Goal: Task Accomplishment & Management: Manage account settings

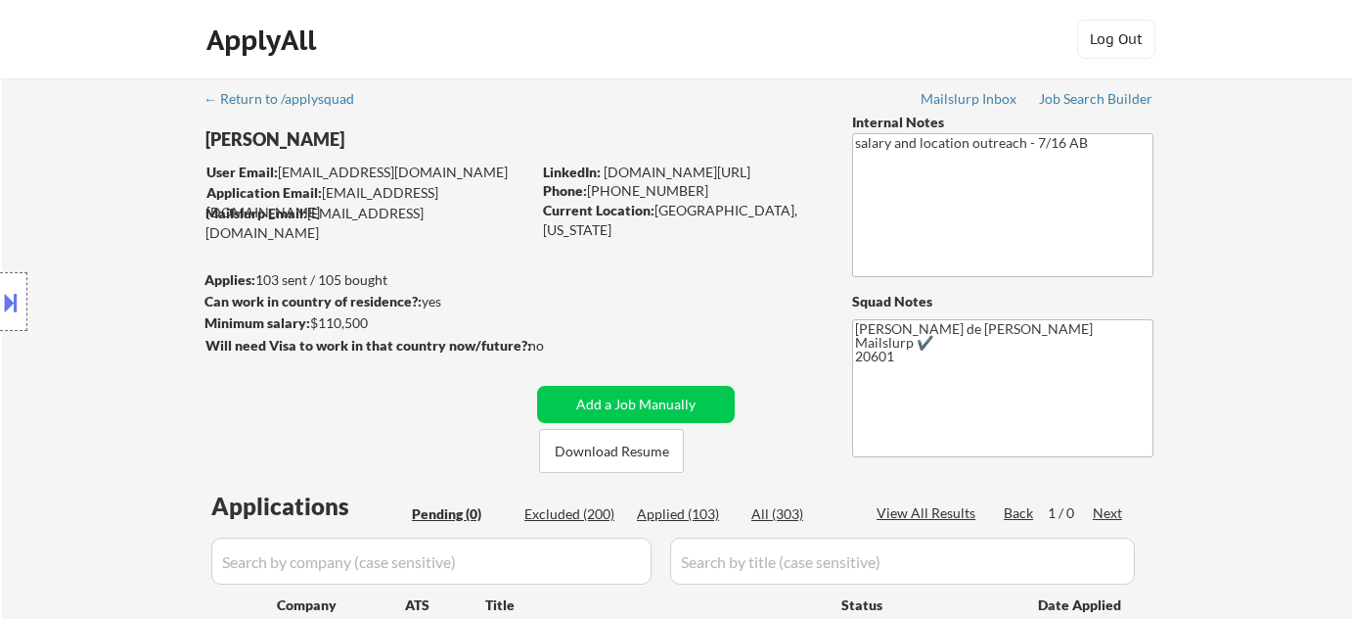
scroll to position [355, 0]
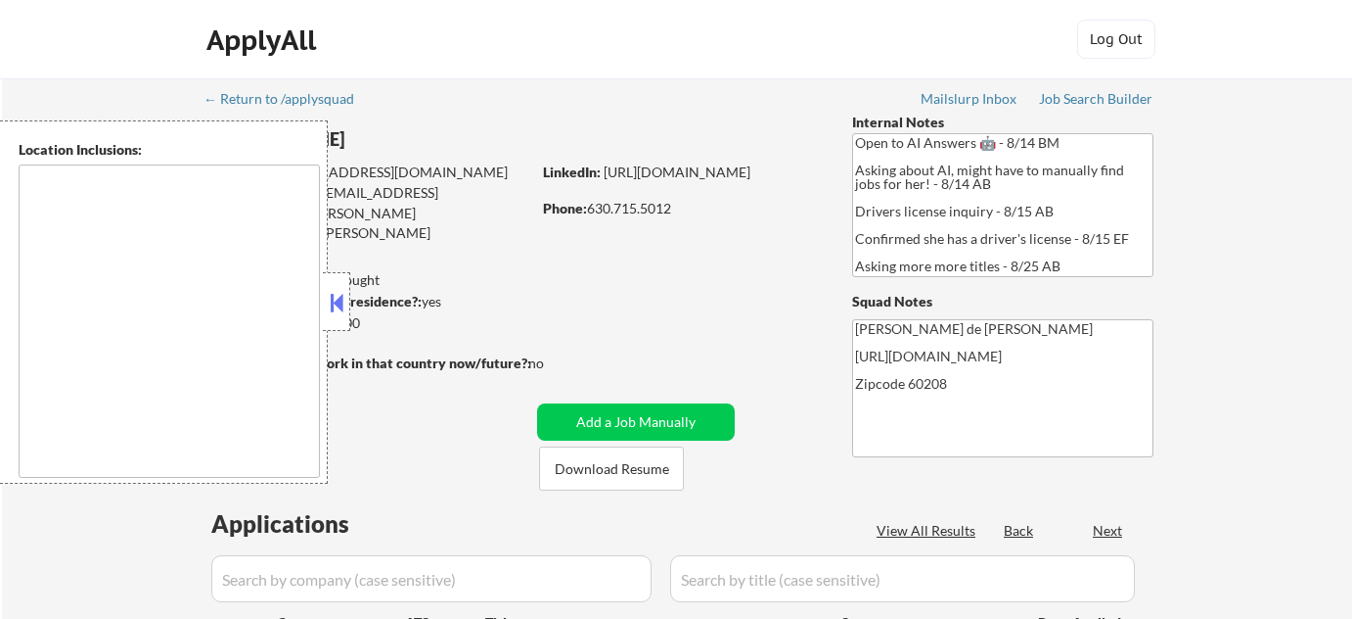
select select ""pending""
type textarea "Highland Park, IL Deerfield, IL Glencoe, IL Northbrook, IL Lake Forest, IL Bann…"
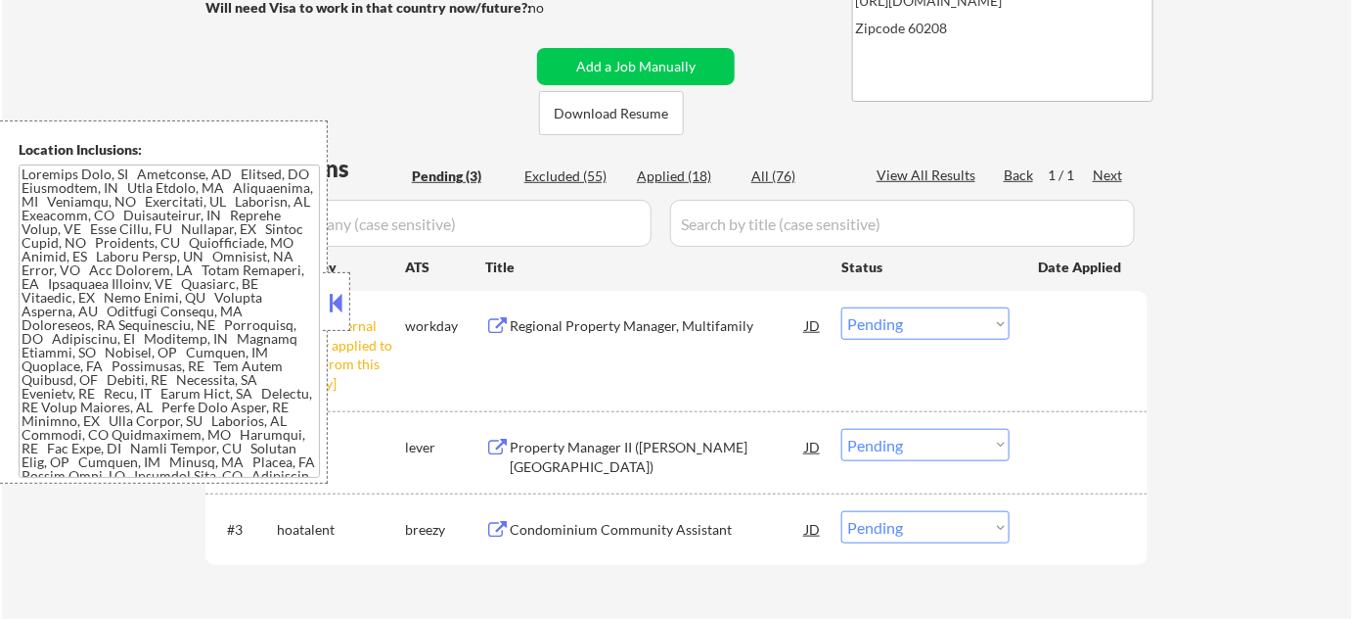
scroll to position [444, 0]
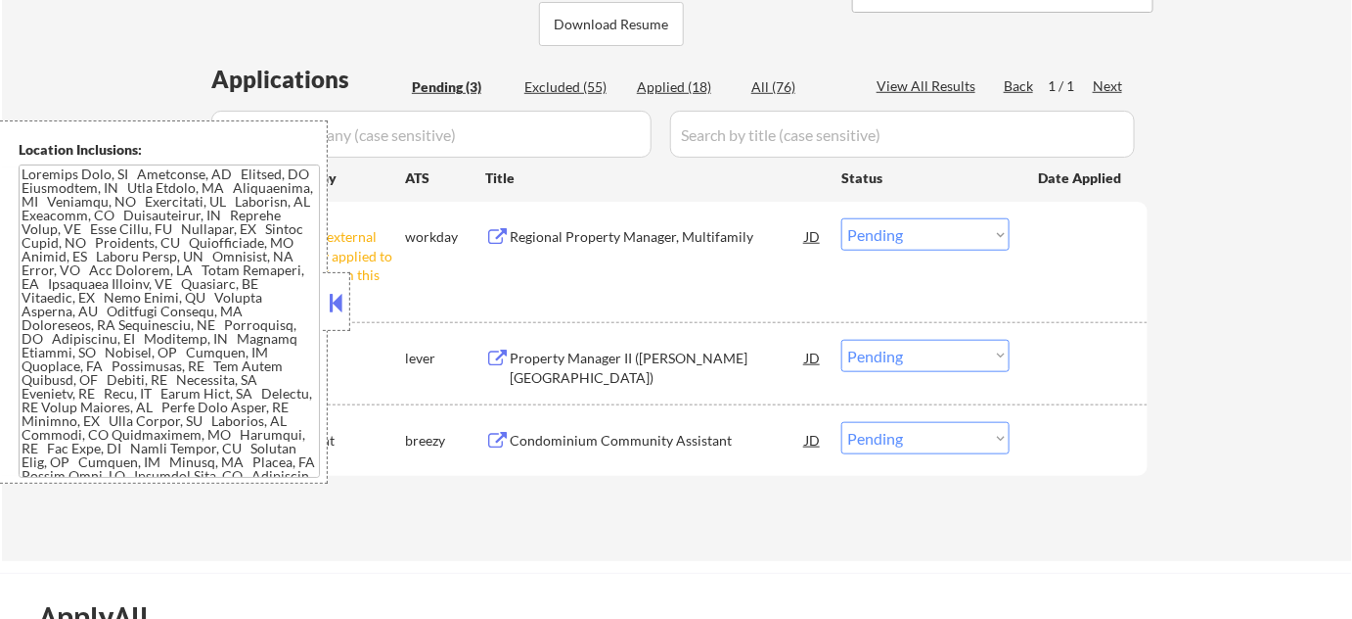
click at [339, 300] on button at bounding box center [337, 302] width 22 height 29
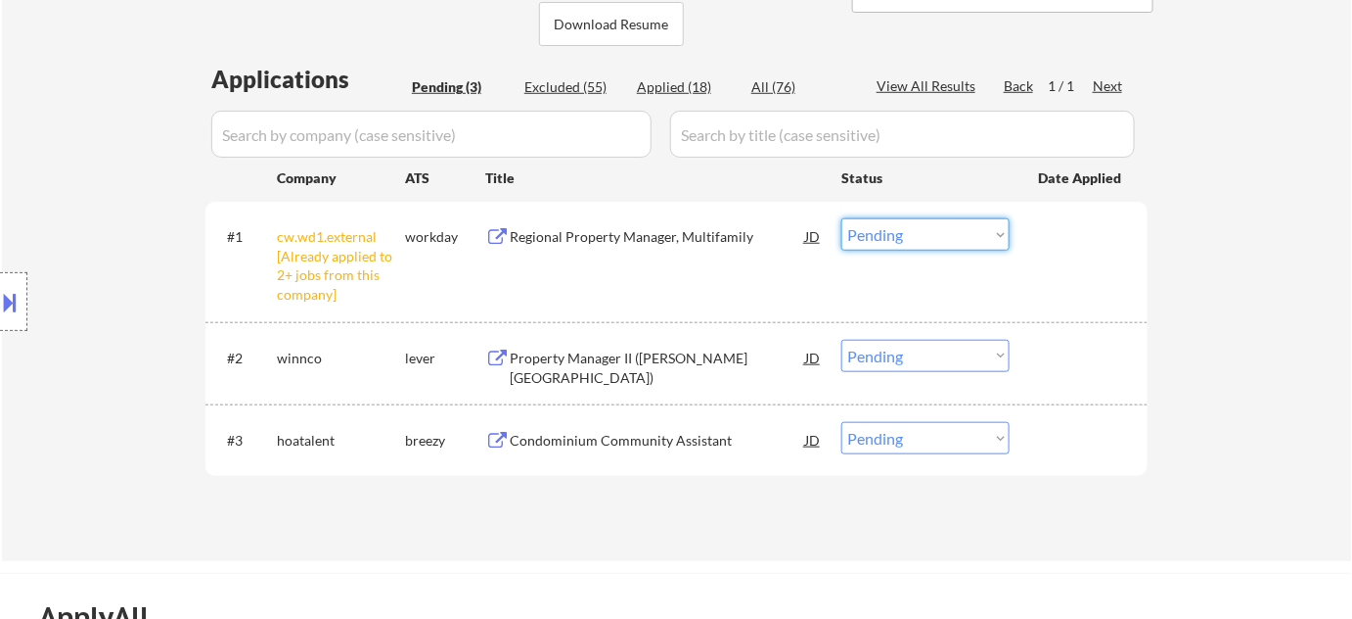
drag, startPoint x: 944, startPoint y: 233, endPoint x: 944, endPoint y: 245, distance: 11.7
click at [944, 234] on select "Choose an option... Pending Applied Excluded (Questions) Excluded (Expired) Exc…" at bounding box center [926, 234] width 168 height 32
click at [842, 218] on select "Choose an option... Pending Applied Excluded (Questions) Excluded (Expired) Exc…" at bounding box center [926, 234] width 168 height 32
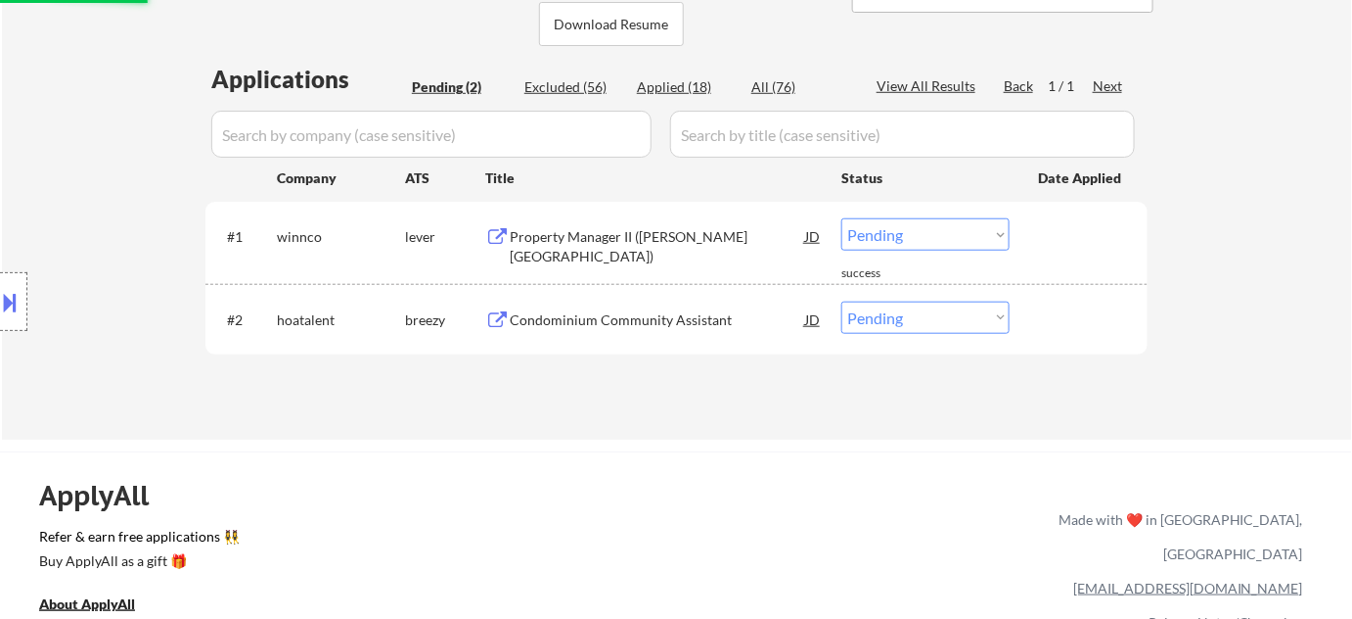
click at [686, 85] on div "Applied (18)" at bounding box center [686, 87] width 98 height 20
select select ""applied""
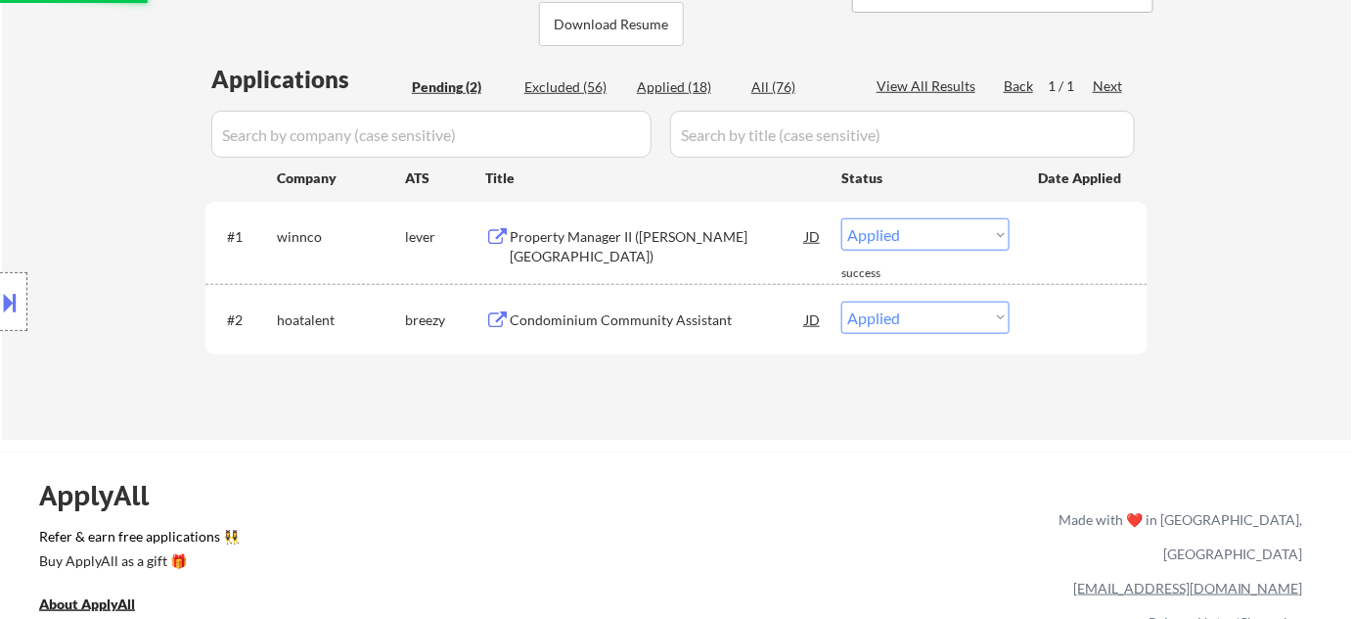
select select ""applied""
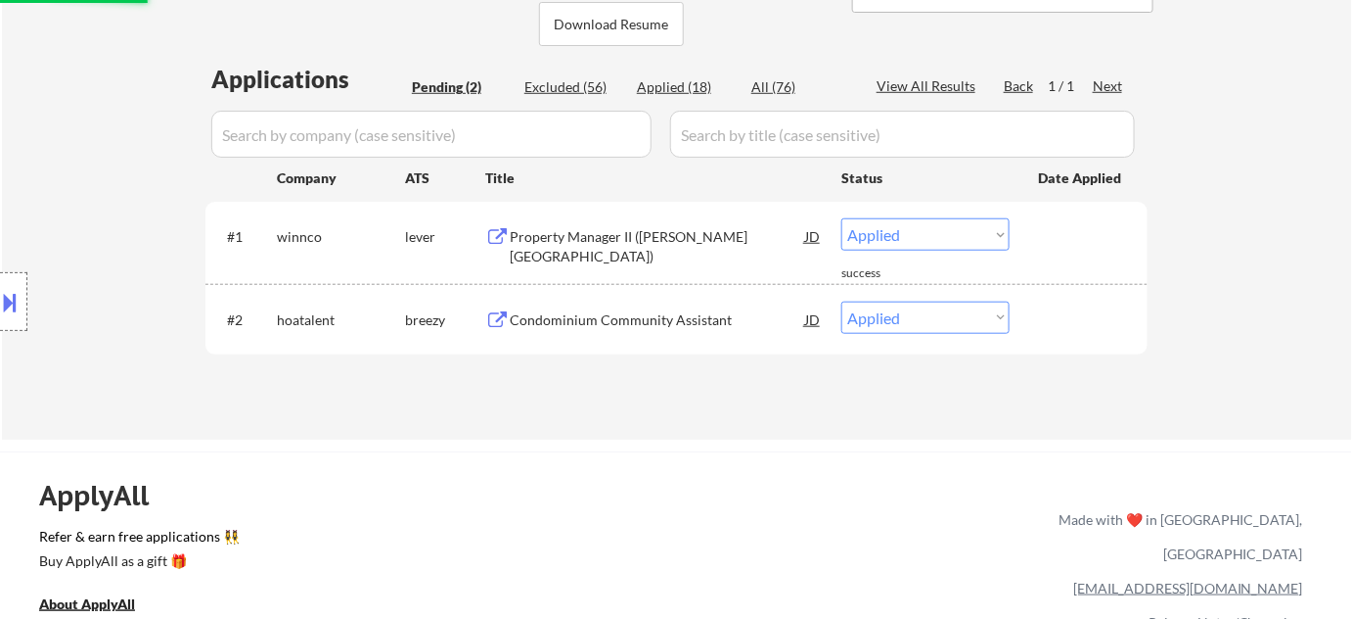
select select ""applied""
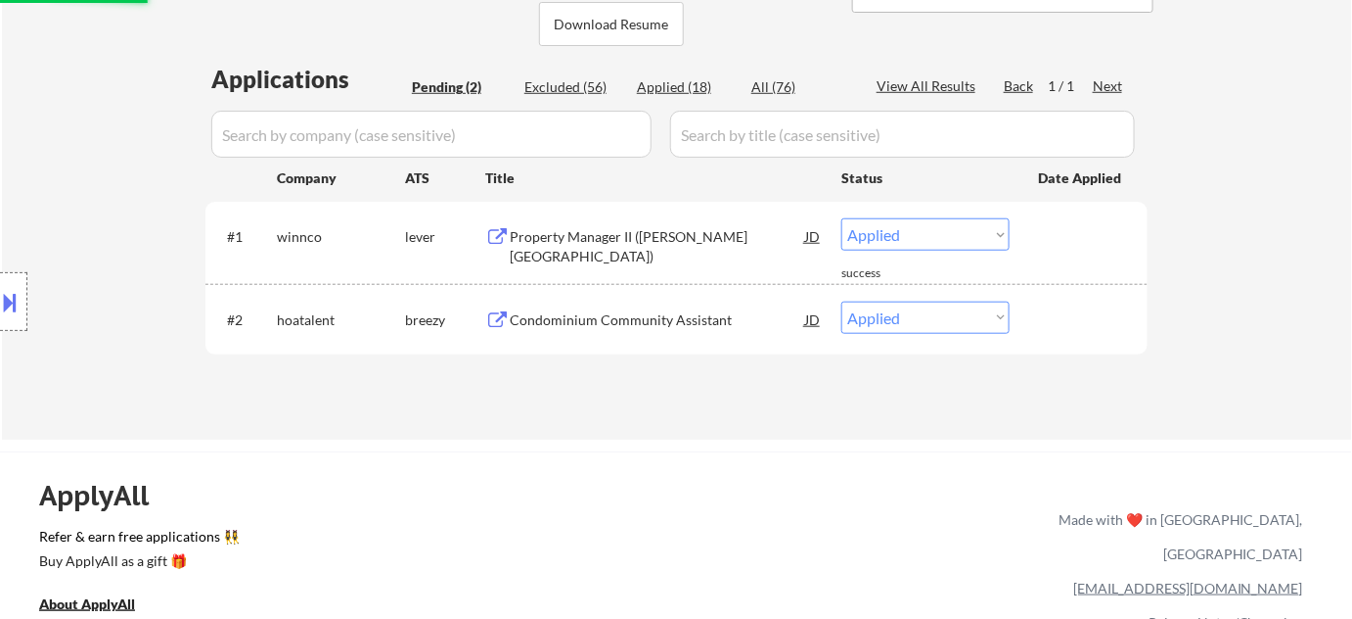
select select ""applied""
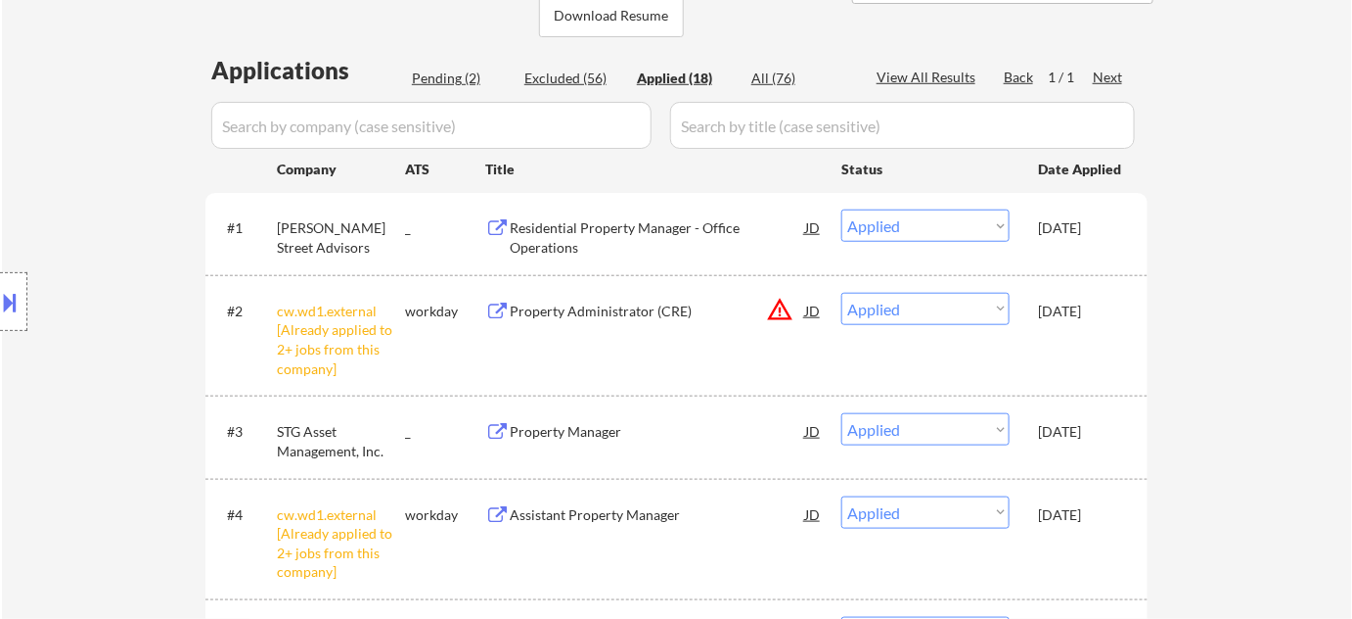
scroll to position [266, 0]
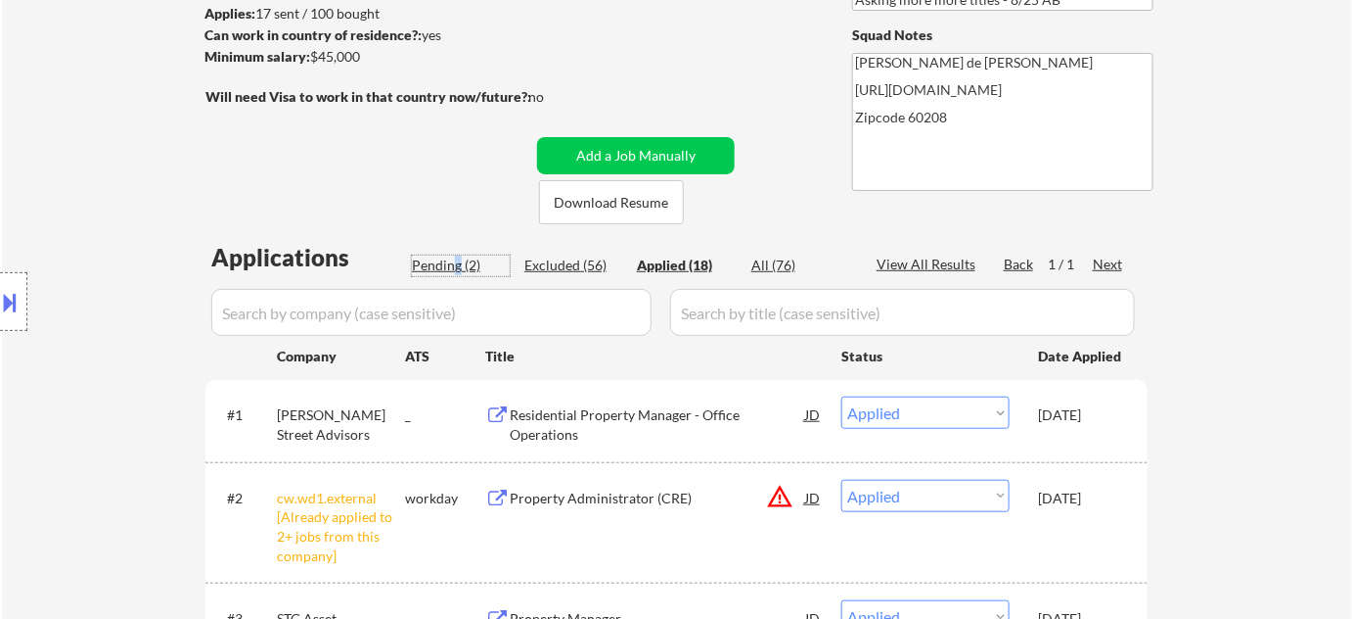
click at [456, 261] on div "Pending (2)" at bounding box center [461, 265] width 98 height 20
select select ""pending""
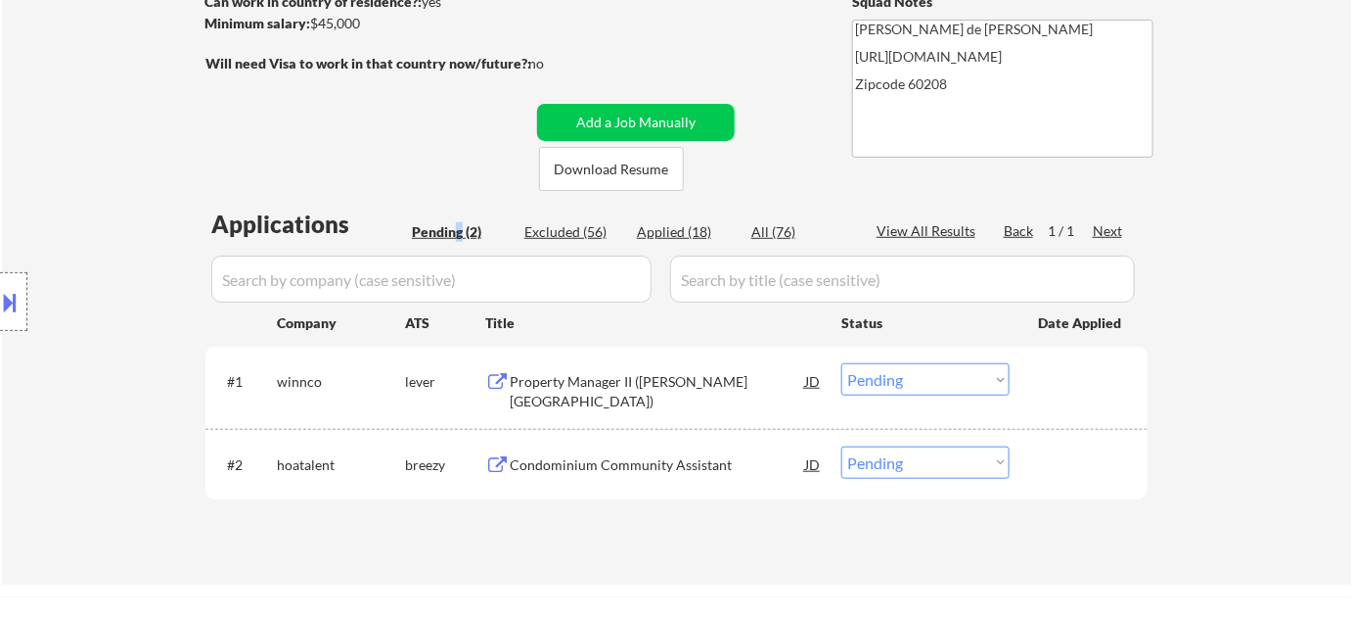
scroll to position [355, 0]
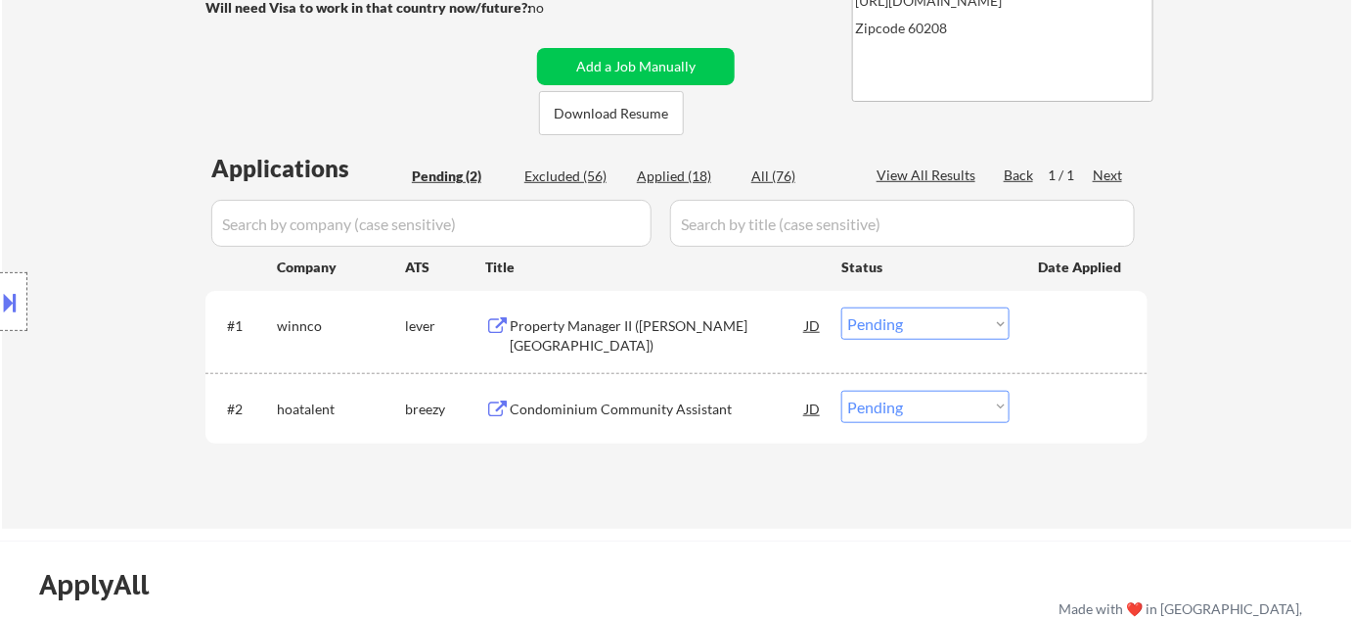
click at [556, 335] on div "Property Manager II (BJ Wright Court Apartments)" at bounding box center [658, 335] width 296 height 38
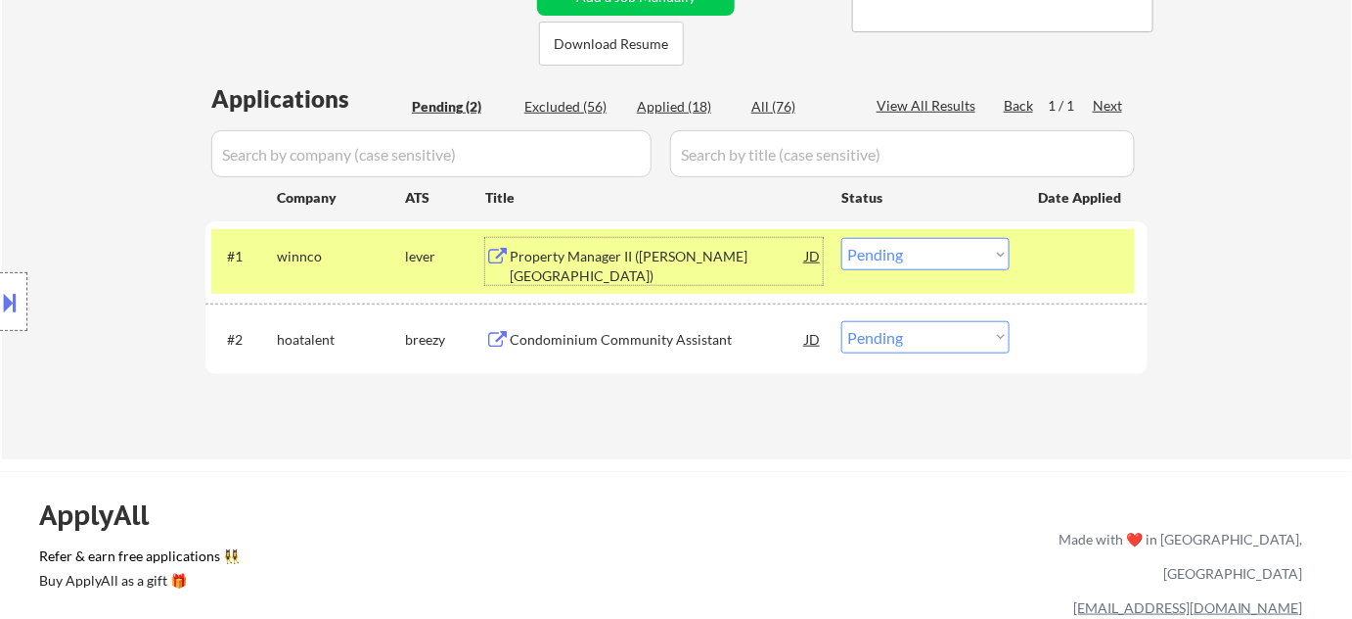
scroll to position [444, 0]
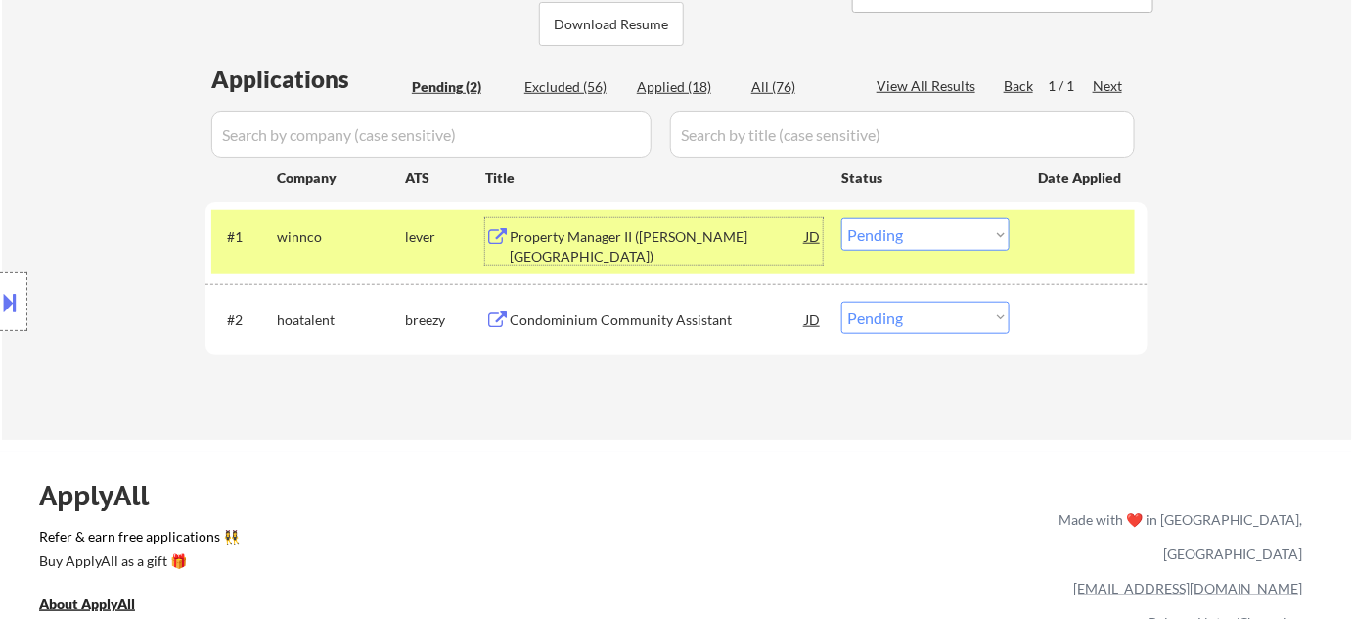
click at [597, 307] on div "Condominium Community Assistant" at bounding box center [658, 318] width 296 height 35
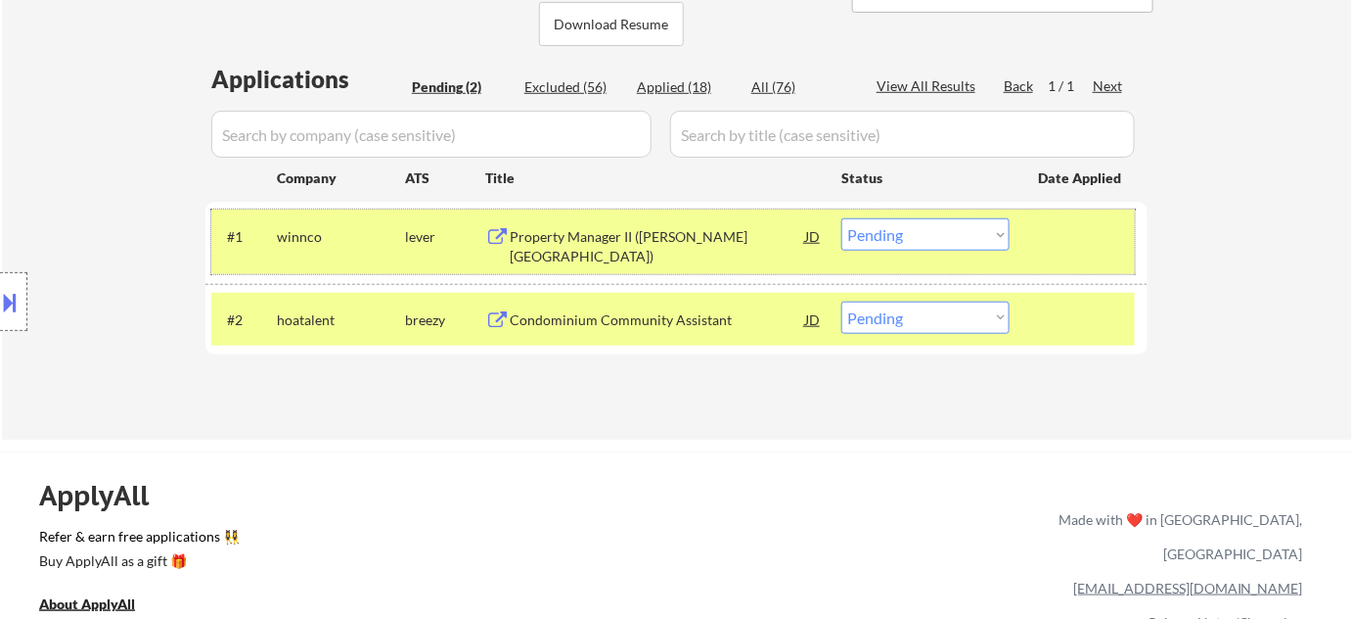
click at [948, 250] on div "#1 winnco lever Property Manager II (BJ Wright Court Apartments) JD Choose an o…" at bounding box center [673, 241] width 924 height 65
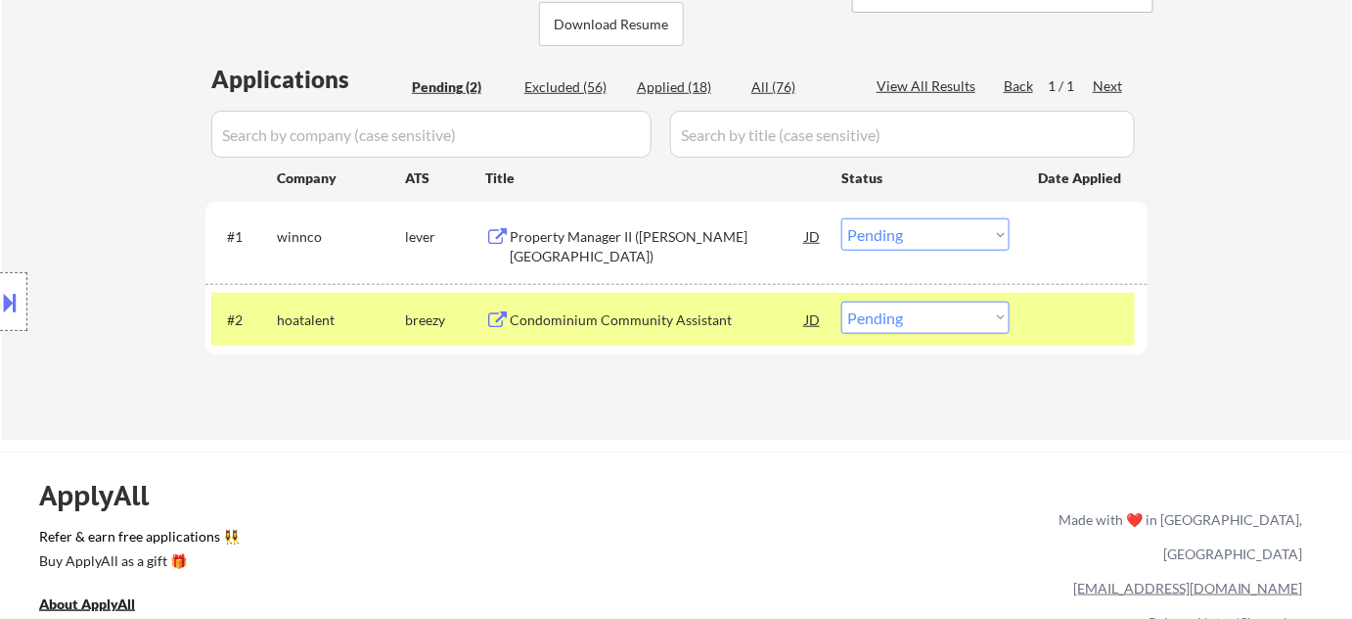
click at [958, 245] on select "Choose an option... Pending Applied Excluded (Questions) Excluded (Expired) Exc…" at bounding box center [926, 234] width 168 height 32
click at [842, 218] on select "Choose an option... Pending Applied Excluded (Questions) Excluded (Expired) Exc…" at bounding box center [926, 234] width 168 height 32
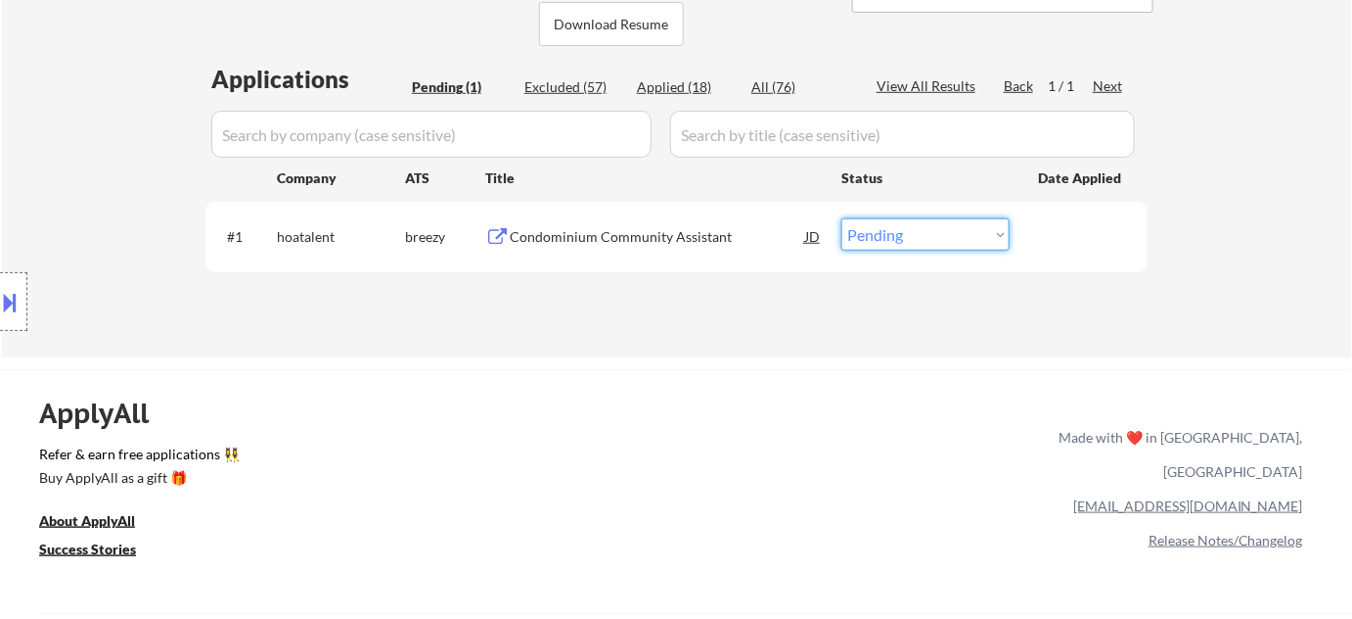
click at [967, 226] on select "Choose an option... Pending Applied Excluded (Questions) Excluded (Expired) Exc…" at bounding box center [926, 234] width 168 height 32
click at [670, 416] on div "ApplyAll Refer & earn free applications 👯‍♀️ Buy ApplyAll as a gift 🎁 About App…" at bounding box center [676, 538] width 1352 height 310
drag, startPoint x: 922, startPoint y: 235, endPoint x: 925, endPoint y: 245, distance: 10.2
click at [922, 235] on select "Choose an option... Pending Applied Excluded (Questions) Excluded (Expired) Exc…" at bounding box center [926, 234] width 168 height 32
click at [842, 218] on select "Choose an option... Pending Applied Excluded (Questions) Excluded (Expired) Exc…" at bounding box center [926, 234] width 168 height 32
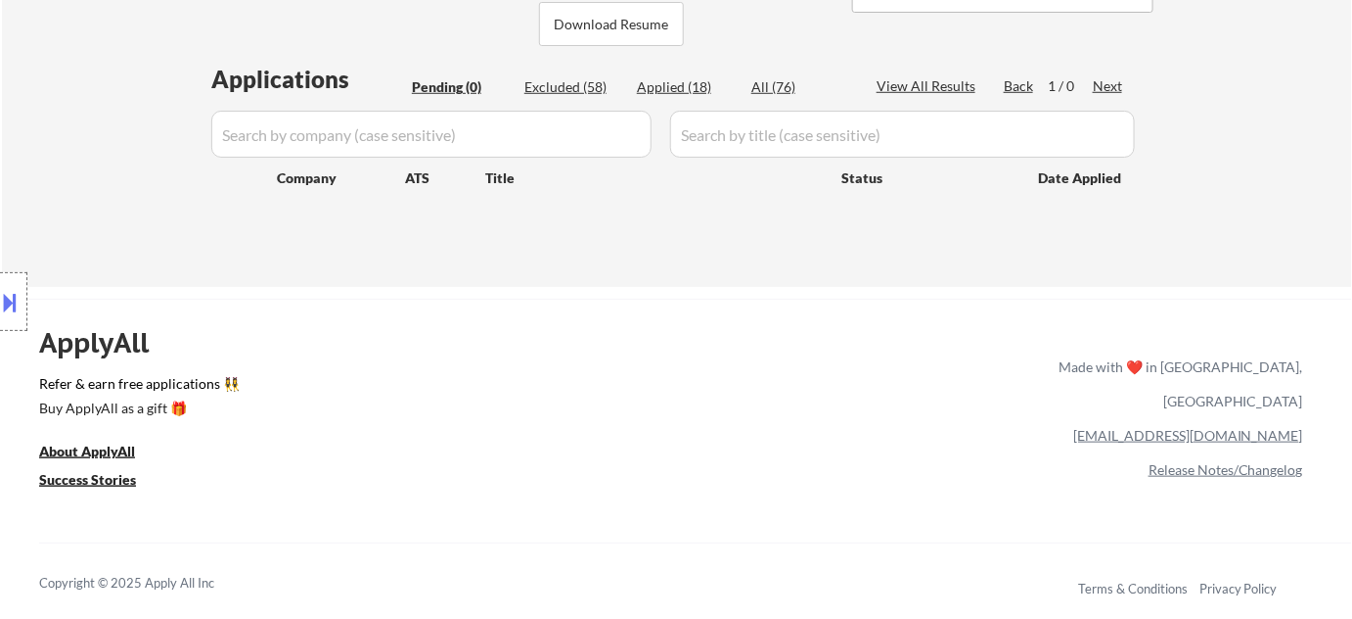
click at [689, 85] on div "Applied (18)" at bounding box center [686, 87] width 98 height 20
select select ""applied""
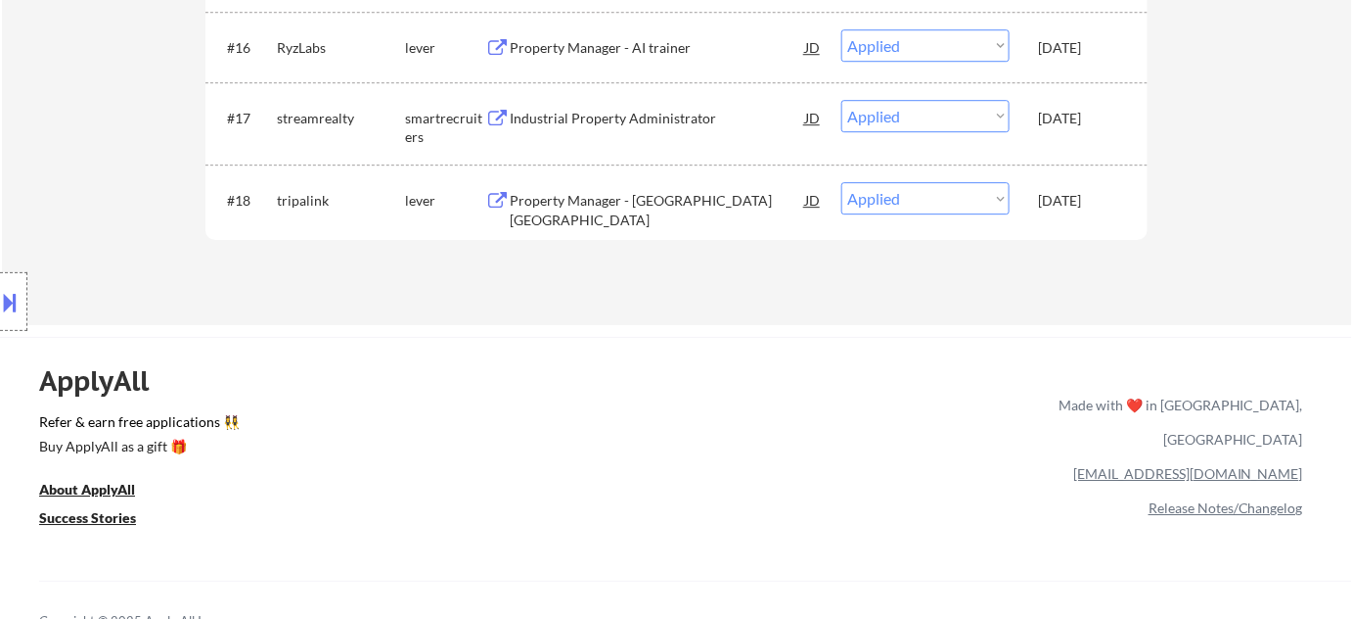
scroll to position [1910, 0]
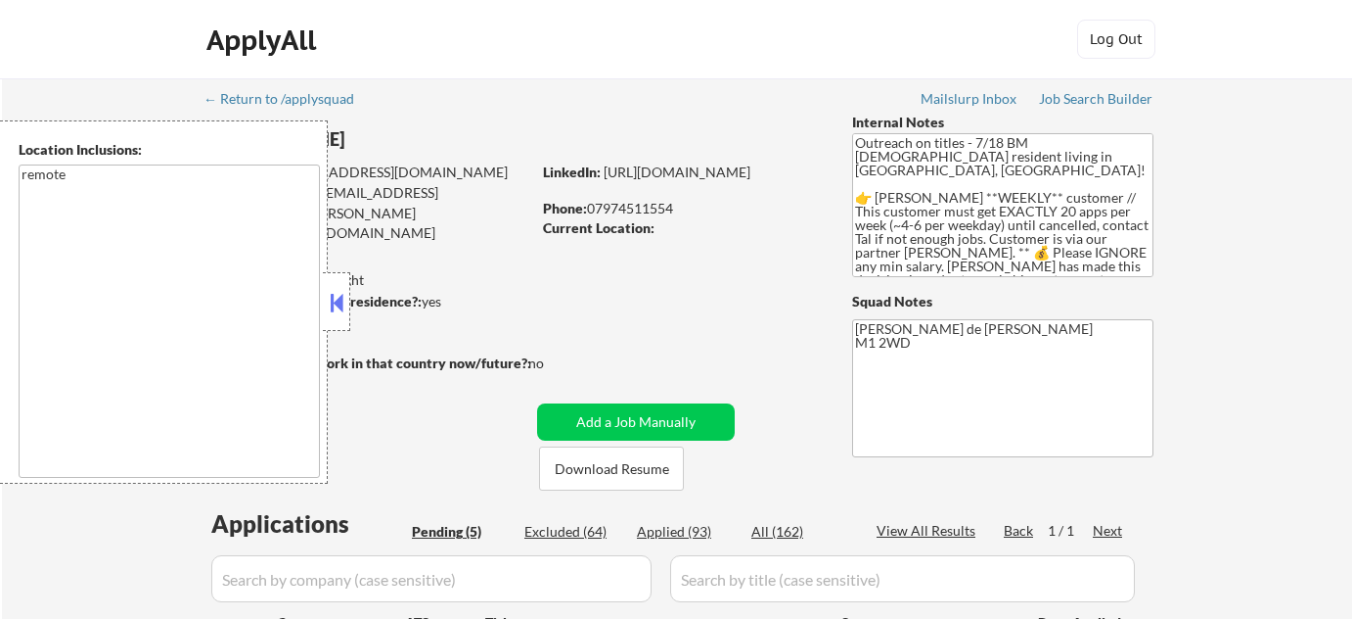
select select ""pending""
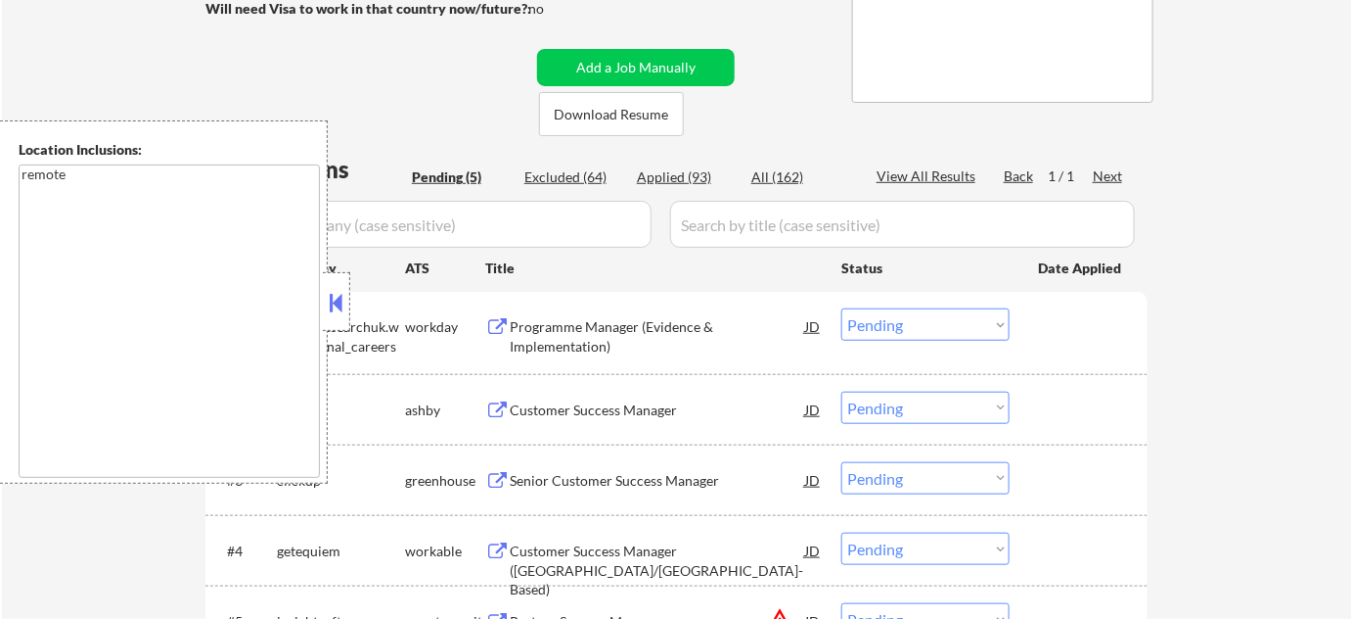
scroll to position [355, 0]
click at [334, 307] on button at bounding box center [337, 302] width 22 height 29
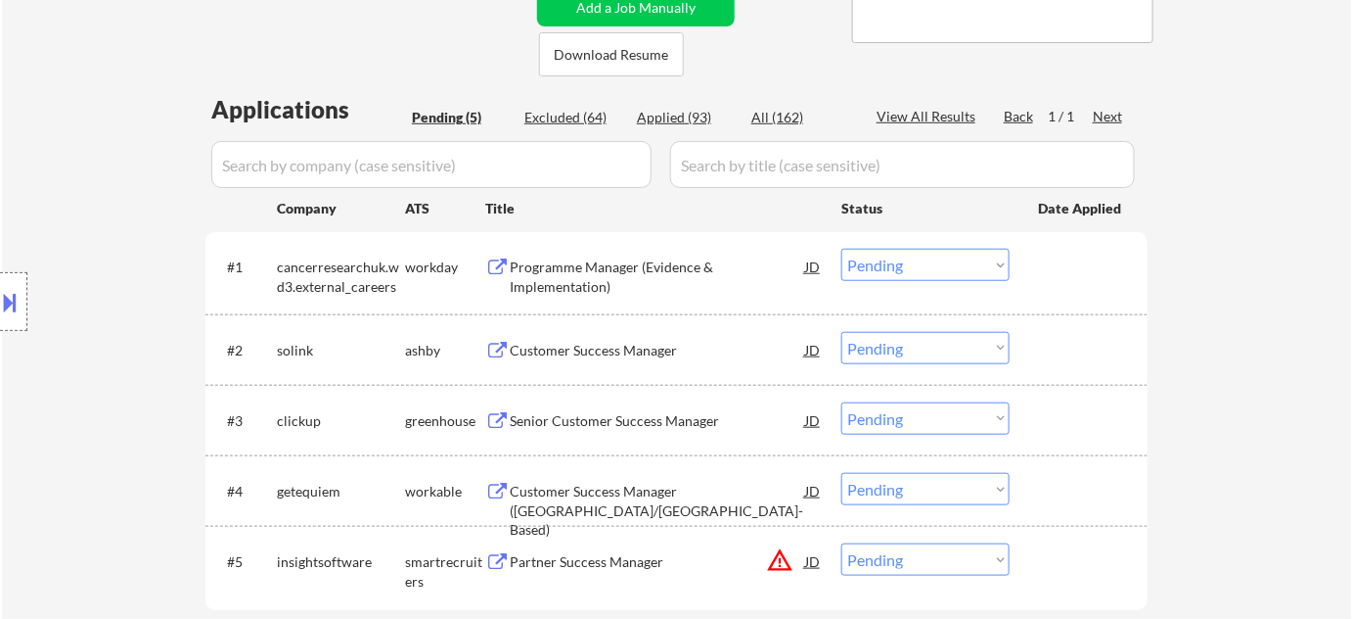
scroll to position [444, 0]
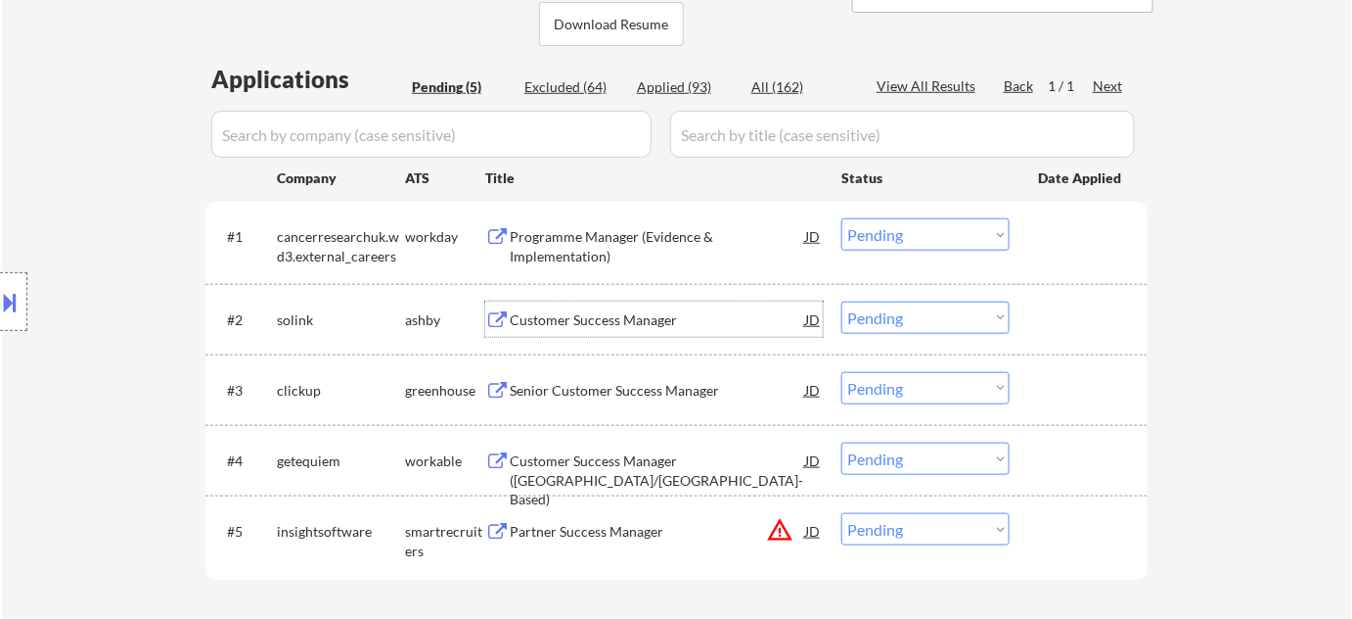
click at [640, 315] on div "Customer Success Manager" at bounding box center [658, 320] width 296 height 20
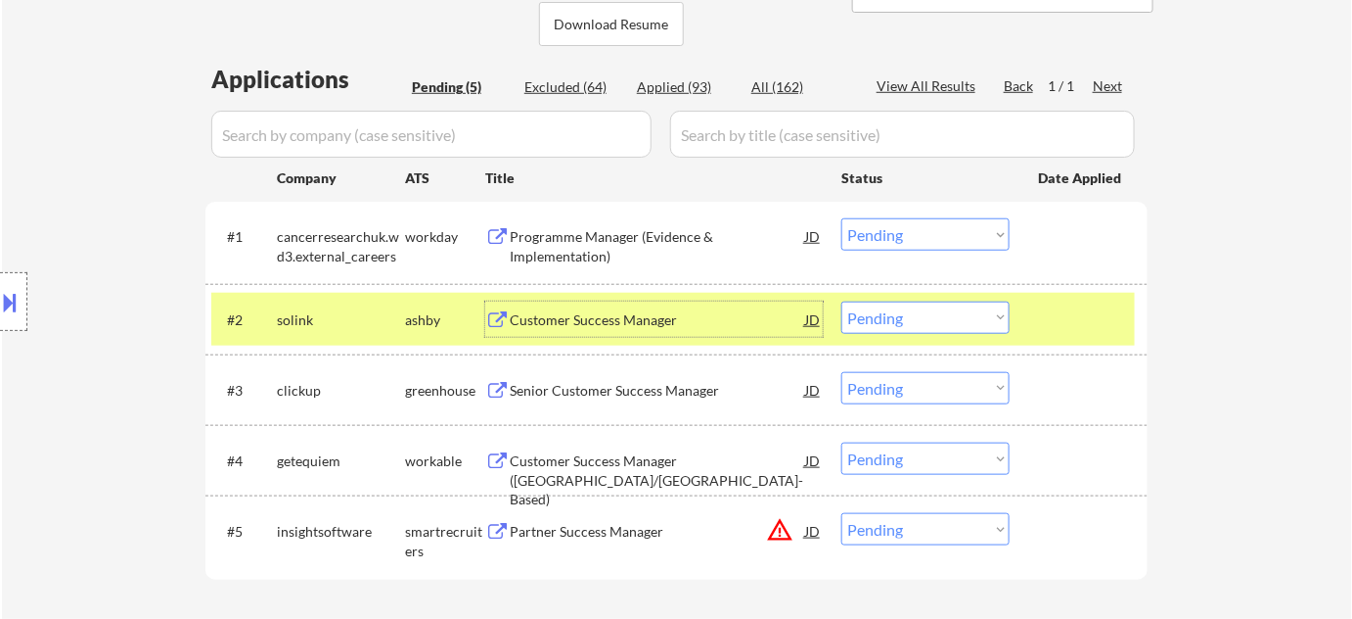
click at [605, 472] on div "Customer Success Manager (London/UK-Based)" at bounding box center [658, 459] width 296 height 35
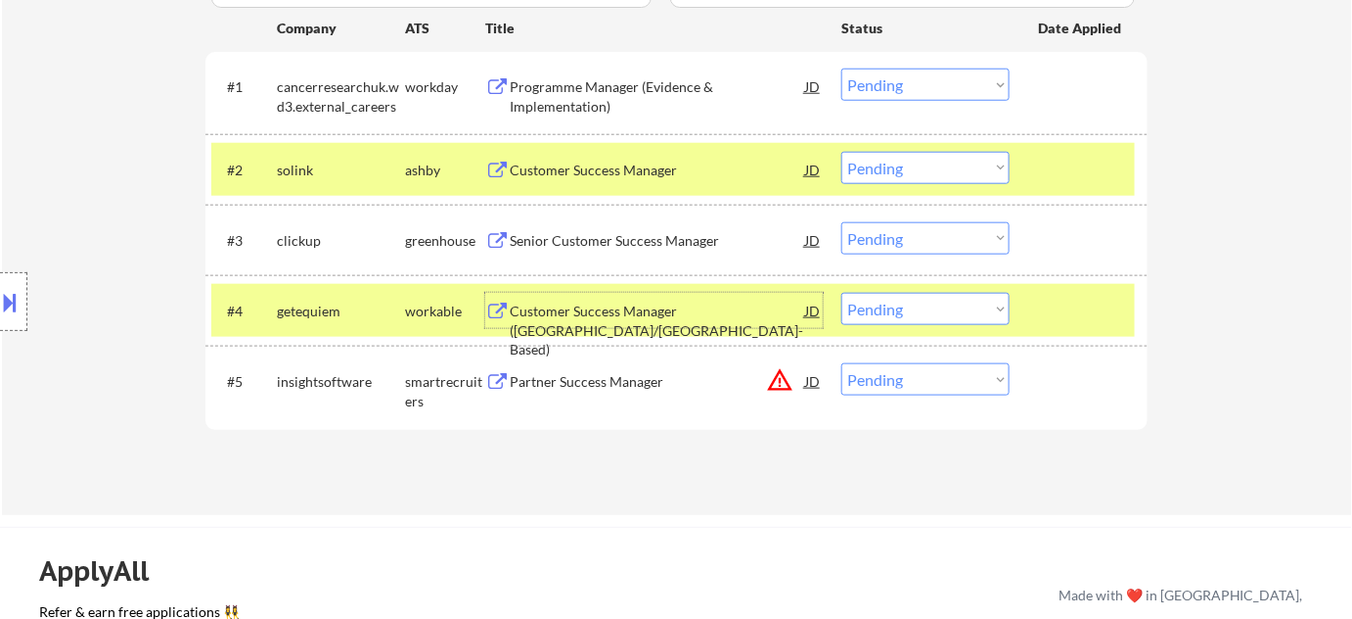
scroll to position [622, 0]
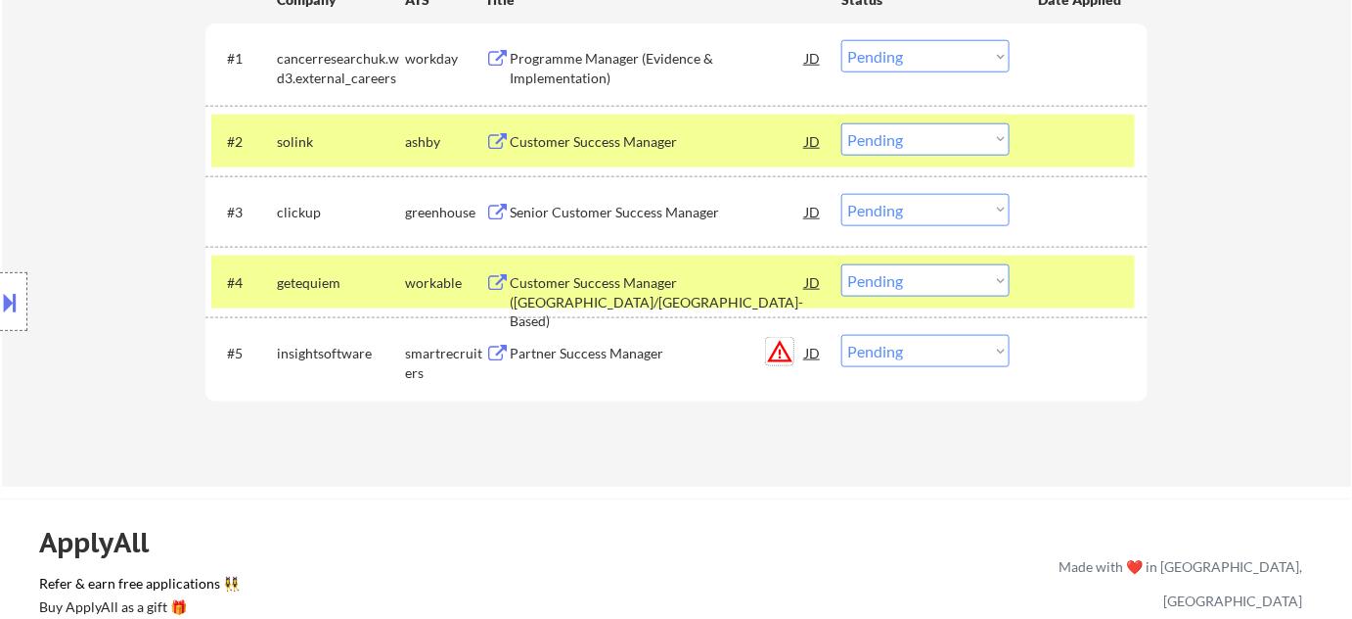
click at [777, 352] on button "warning_amber" at bounding box center [779, 351] width 27 height 27
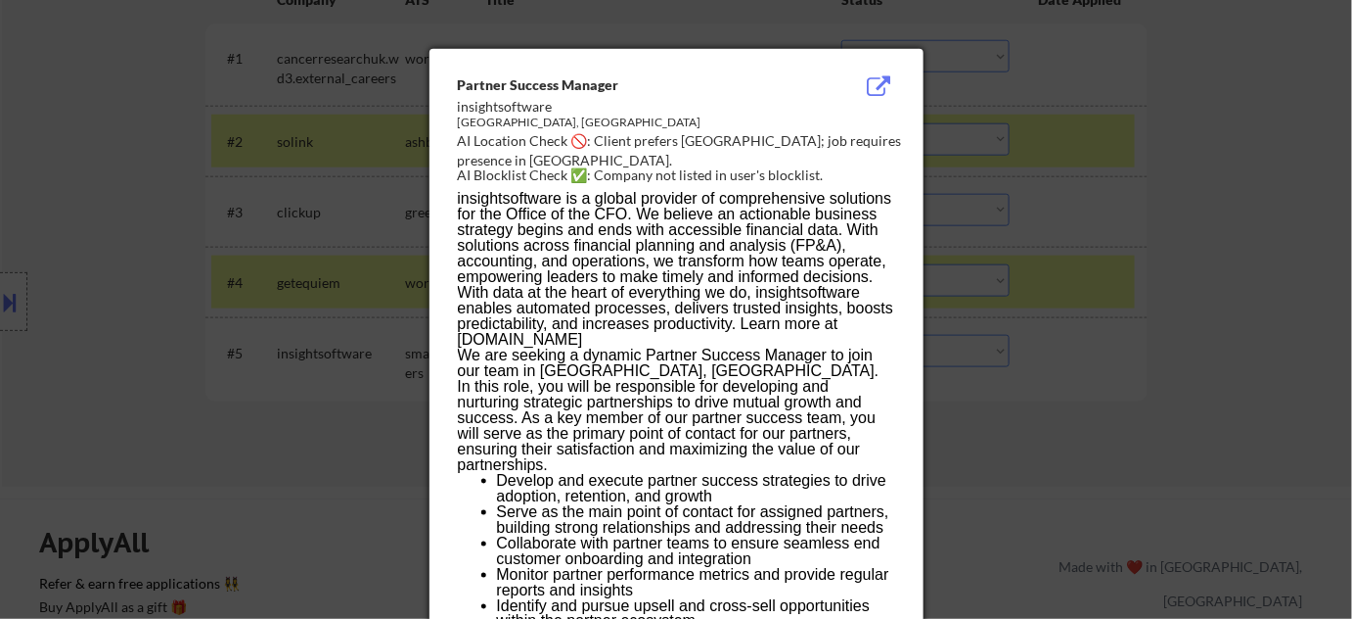
click at [1029, 354] on div at bounding box center [676, 309] width 1352 height 619
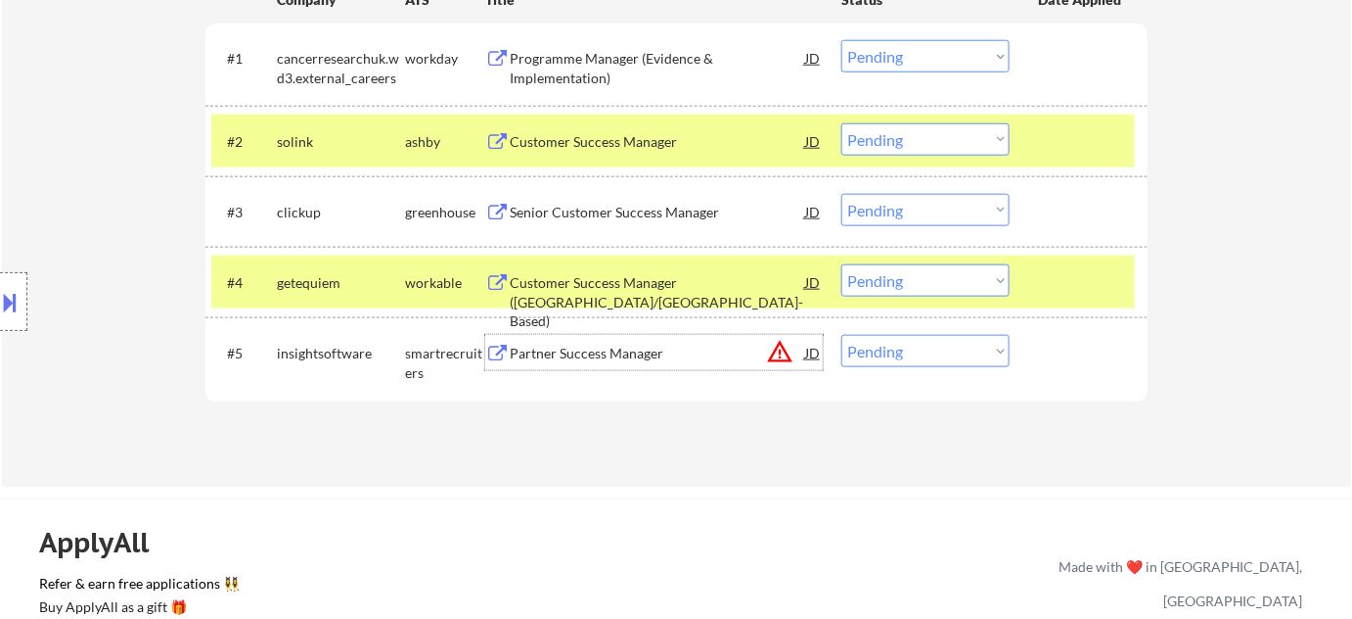
click at [585, 345] on div "Partner Success Manager" at bounding box center [658, 354] width 296 height 20
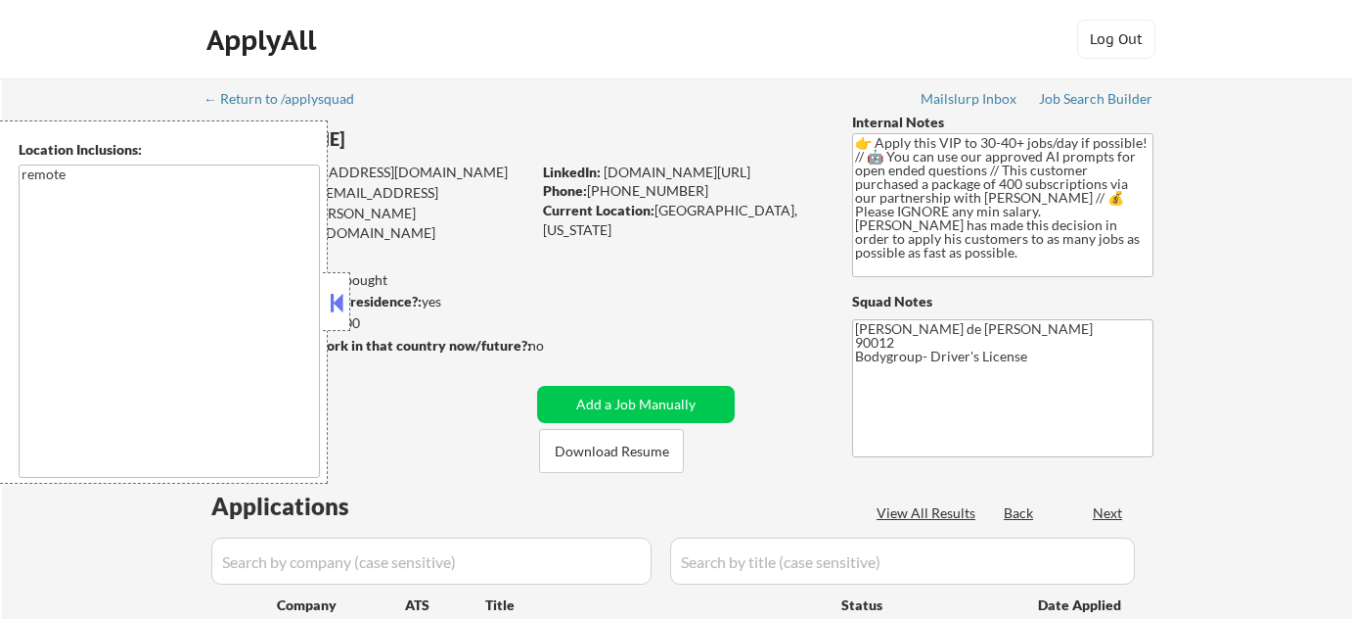
select select ""pending""
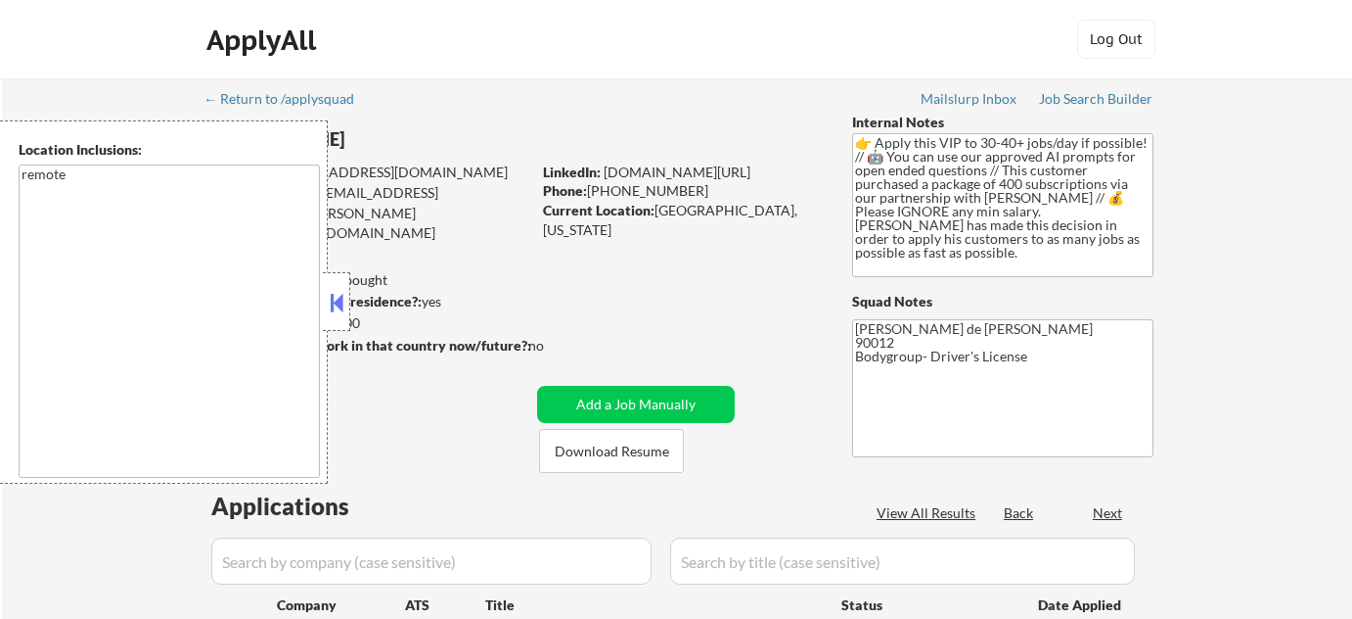
select select ""pending""
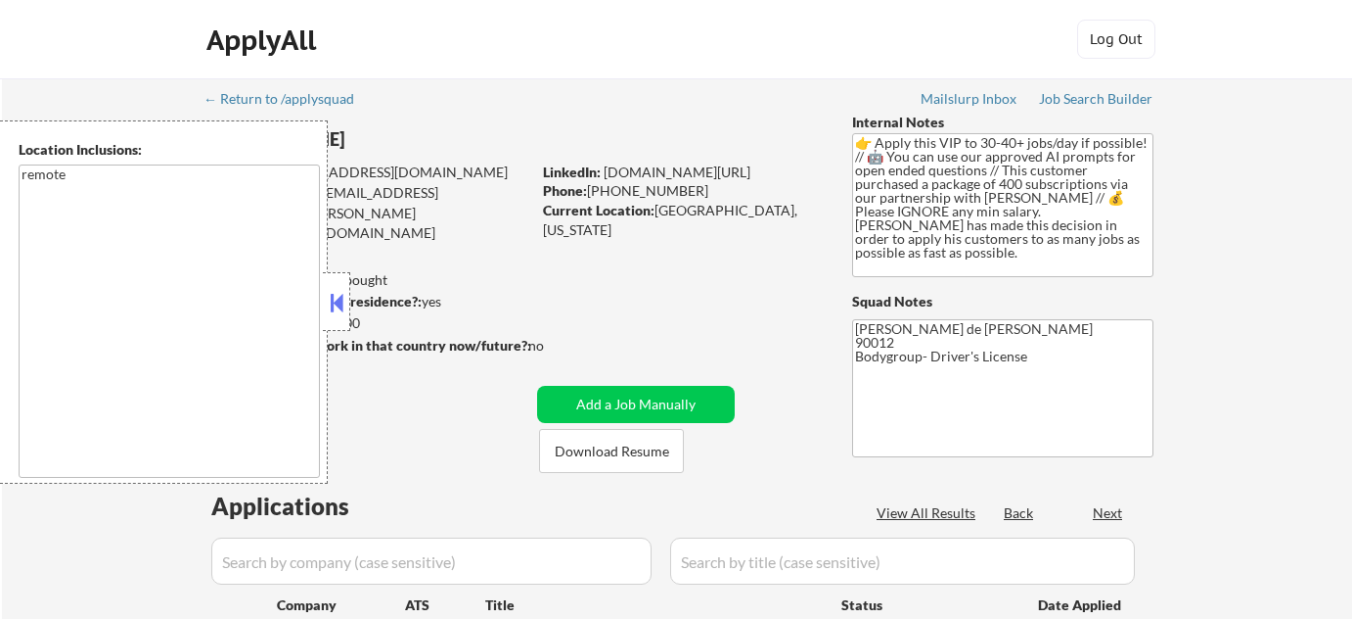
select select ""pending""
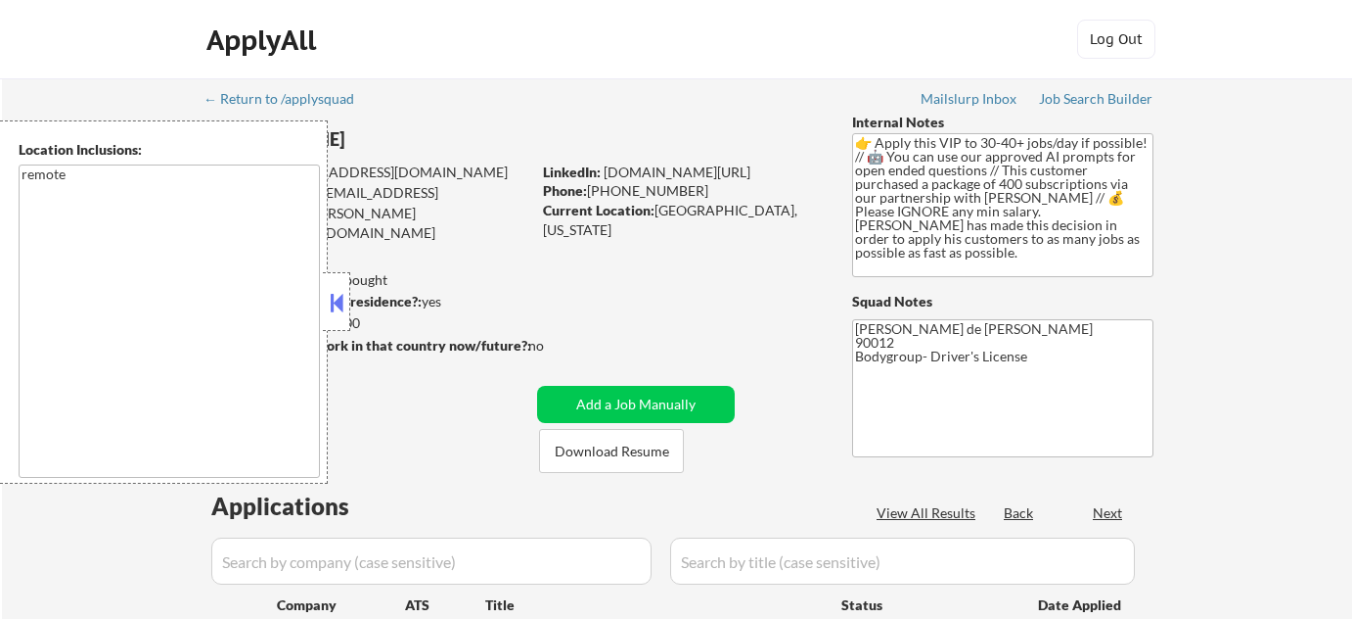
select select ""pending""
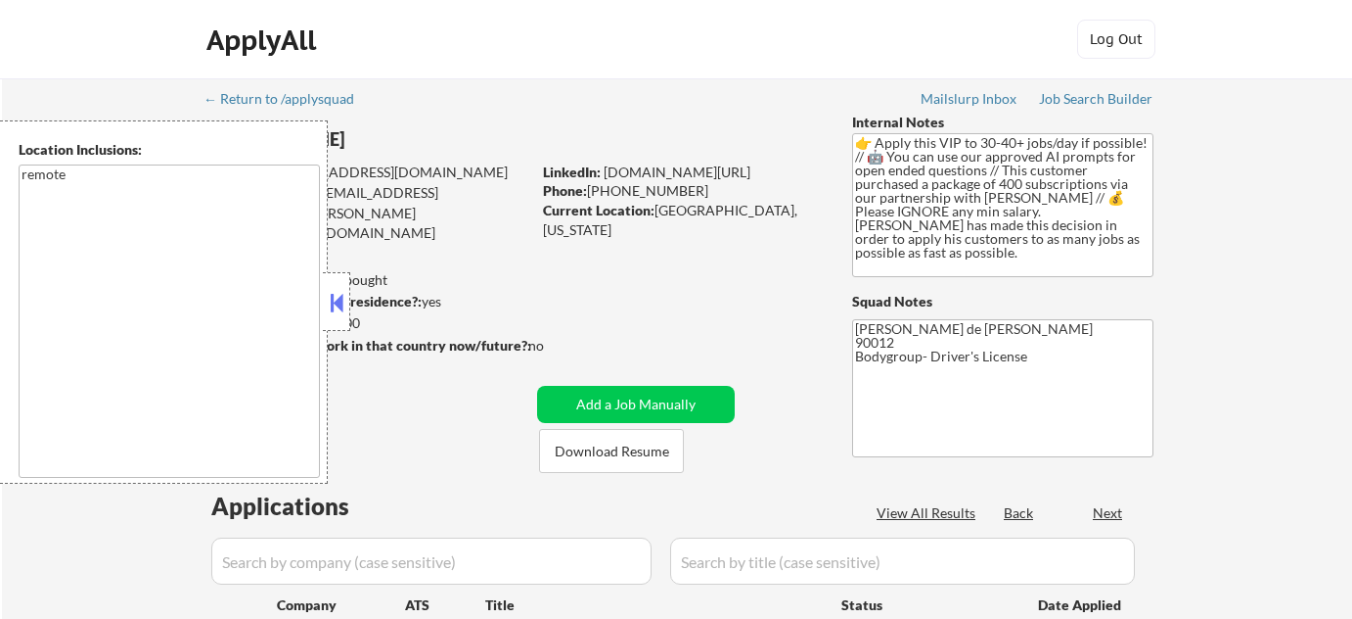
select select ""pending""
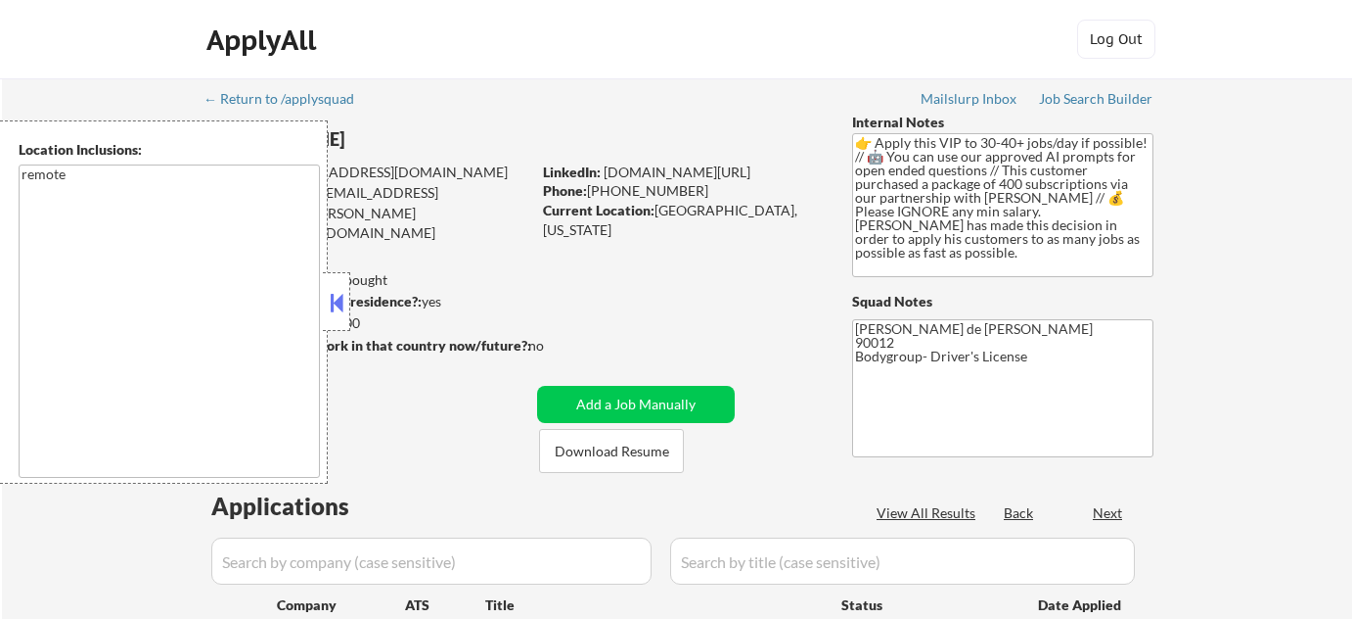
select select ""pending""
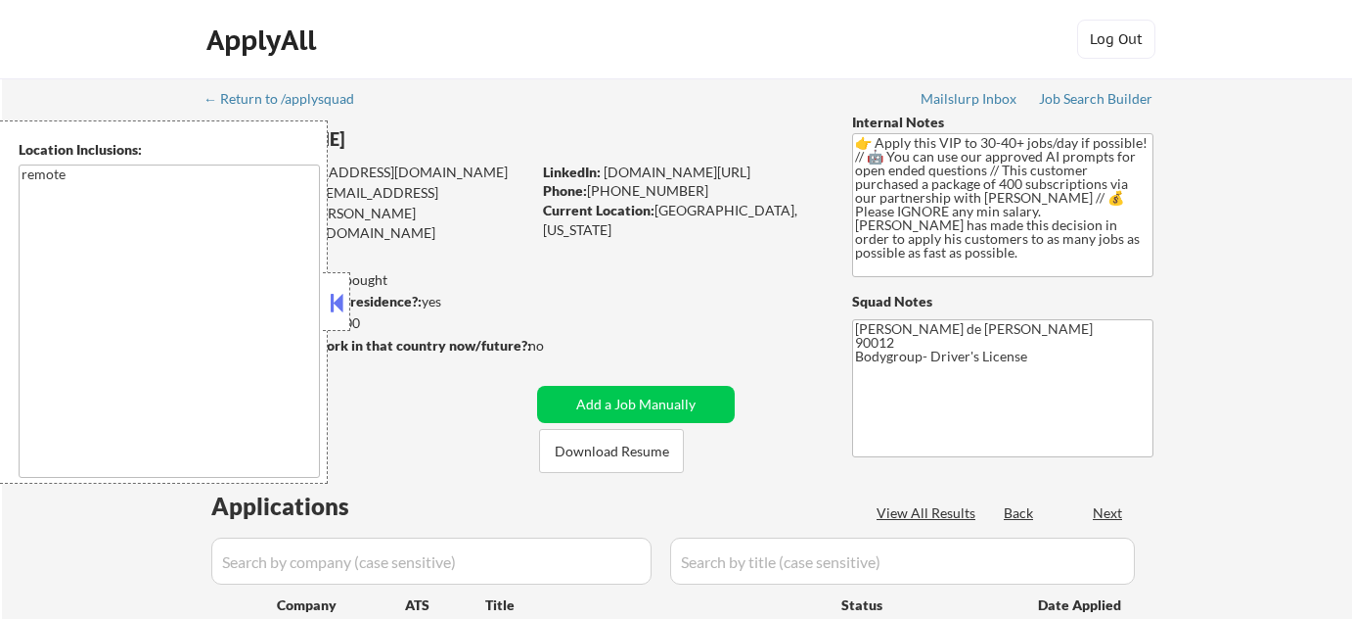
select select ""pending""
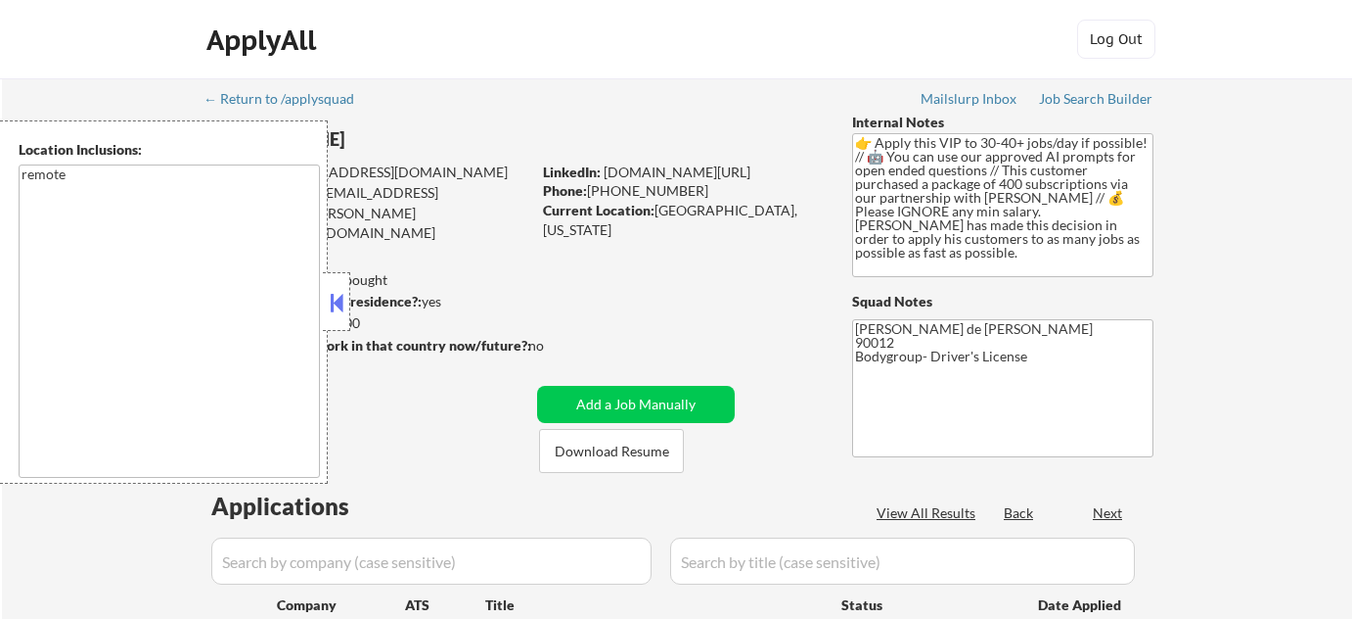
select select ""pending""
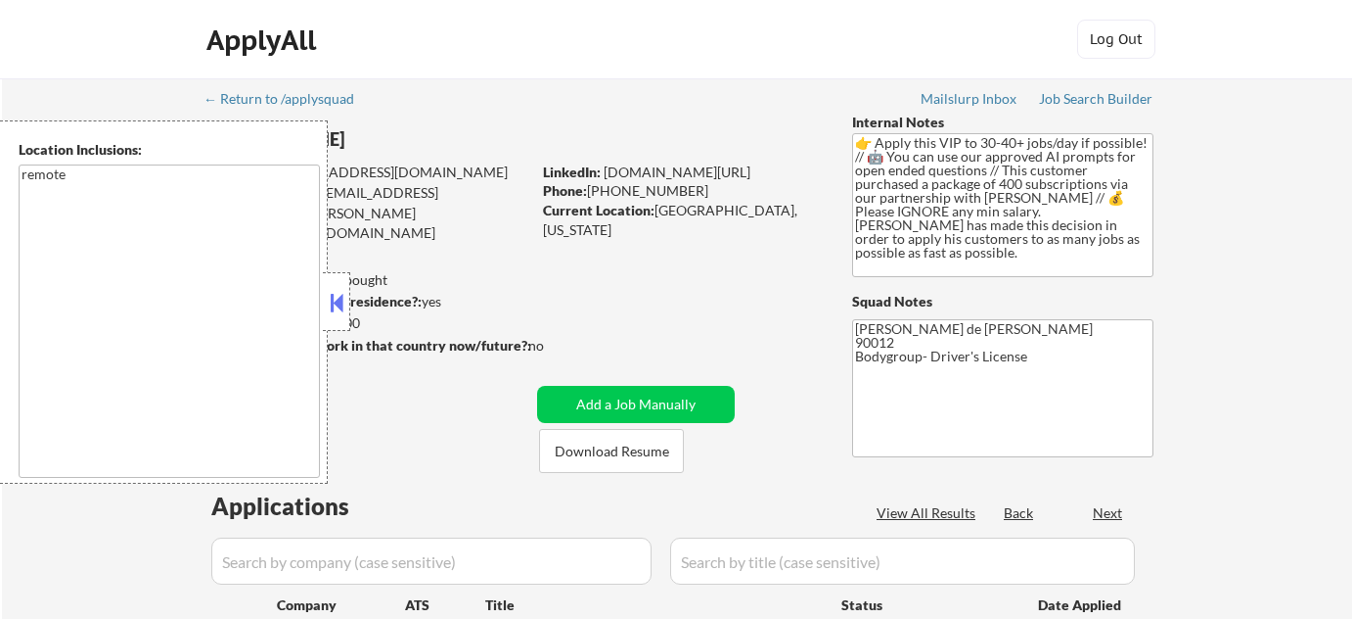
select select ""pending""
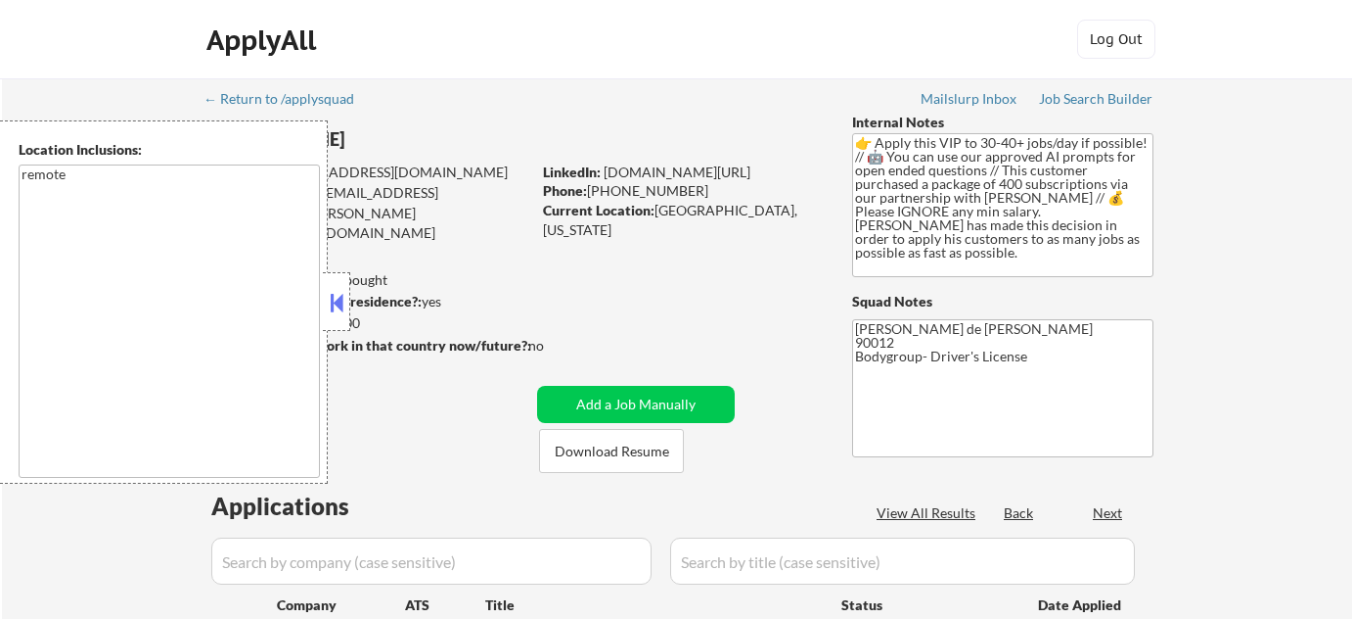
select select ""pending""
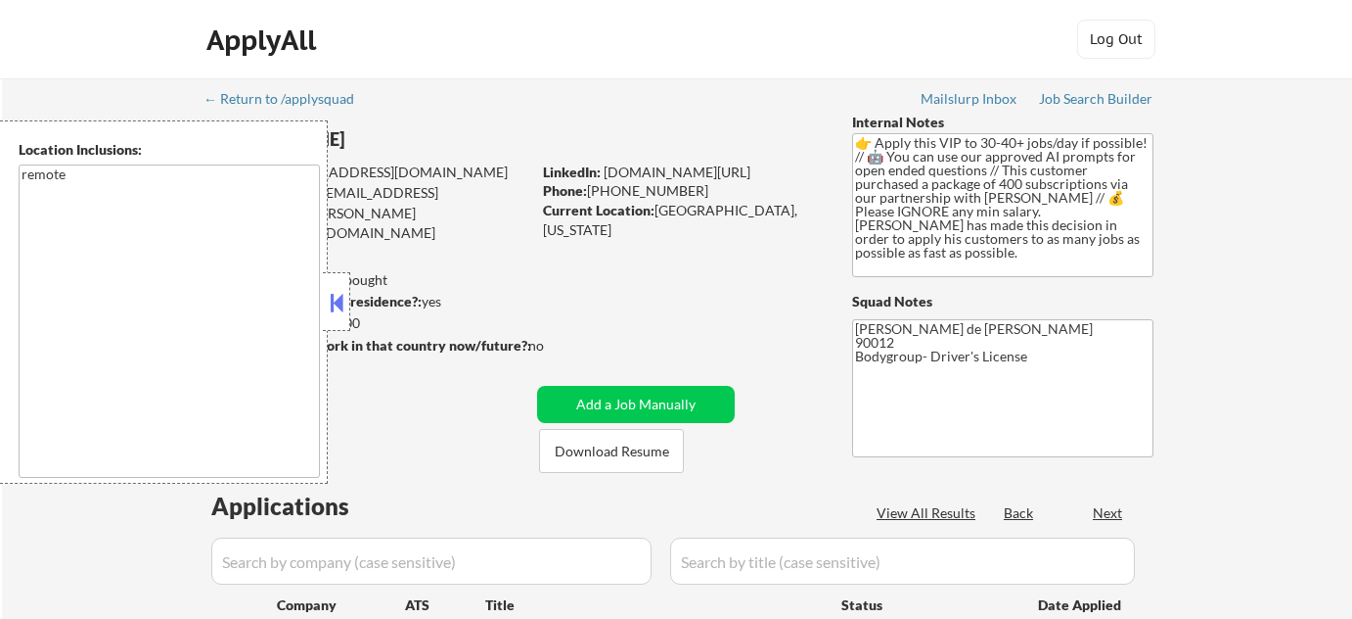
select select ""pending""
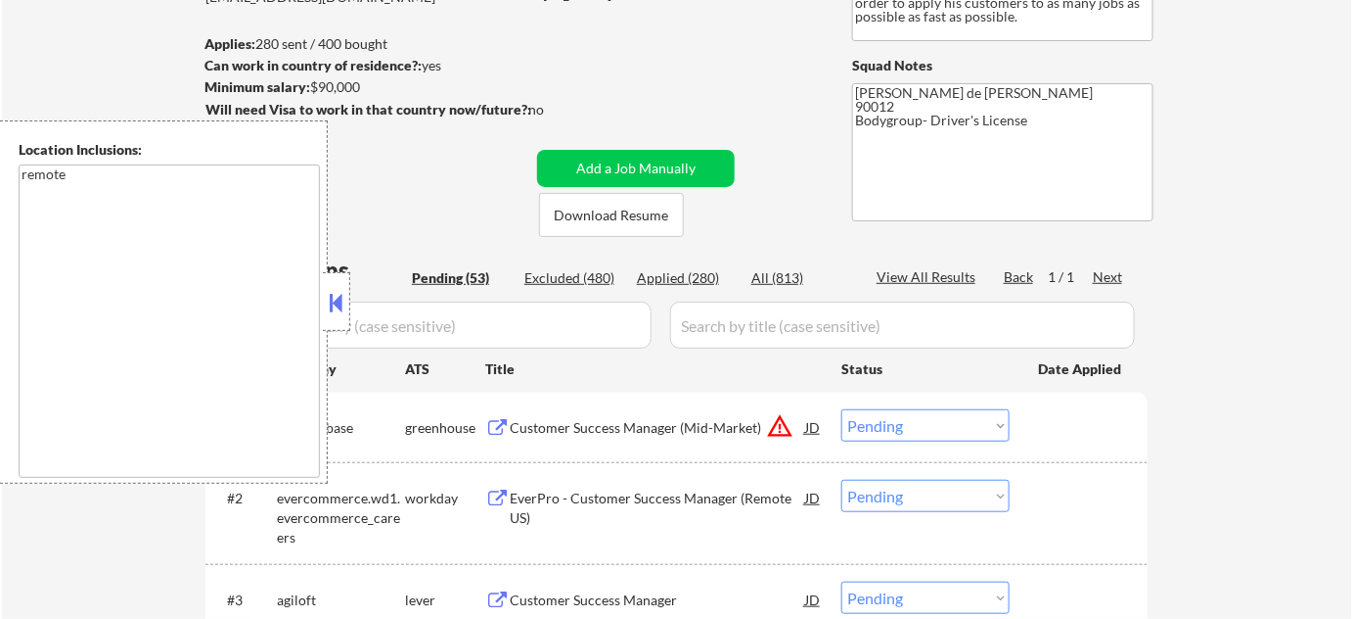
scroll to position [266, 0]
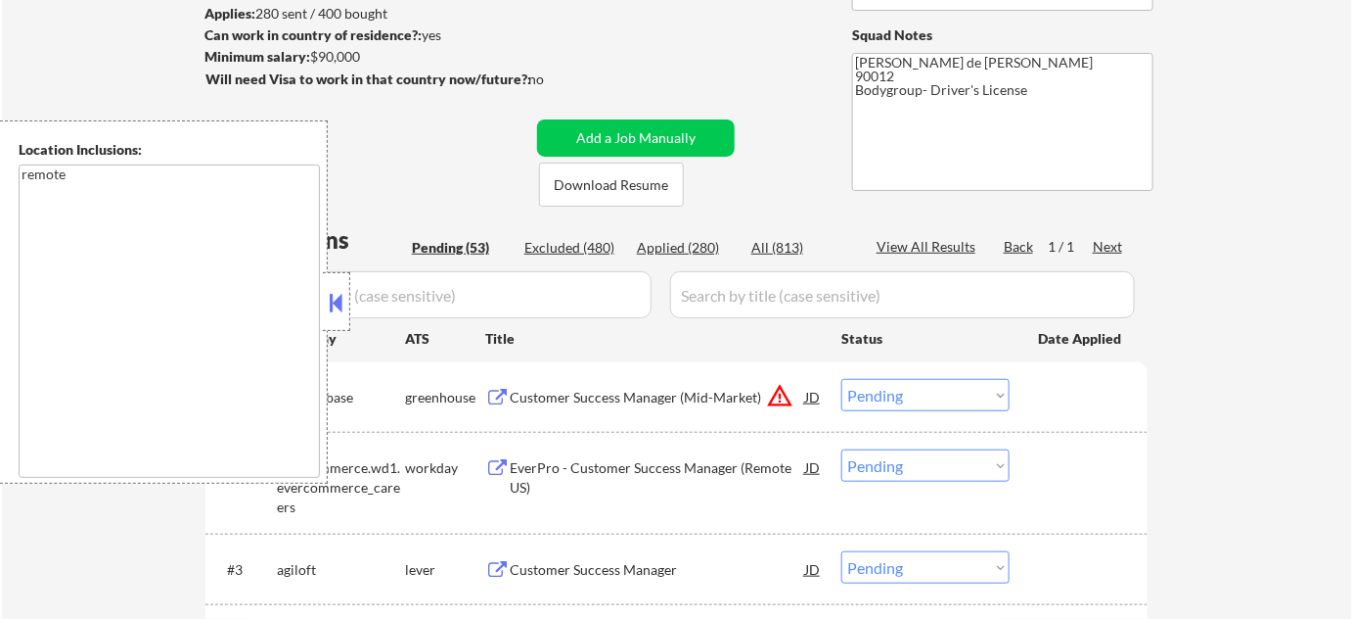
click at [343, 307] on button at bounding box center [337, 302] width 22 height 29
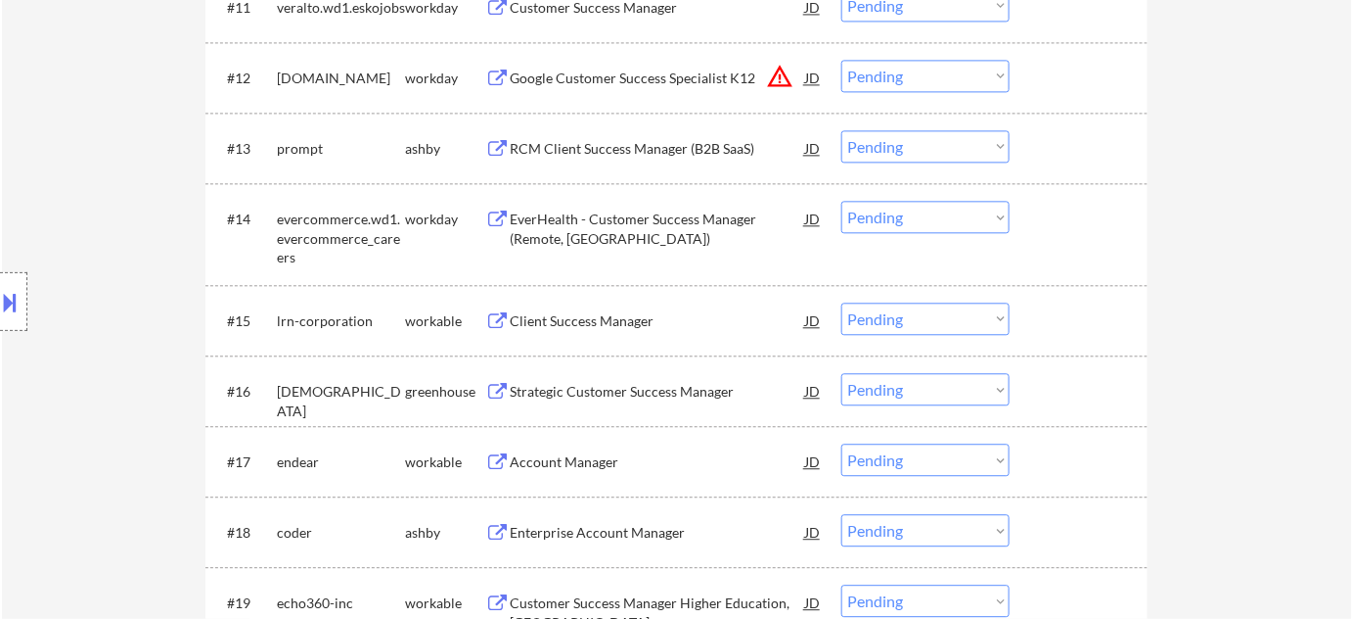
scroll to position [1512, 0]
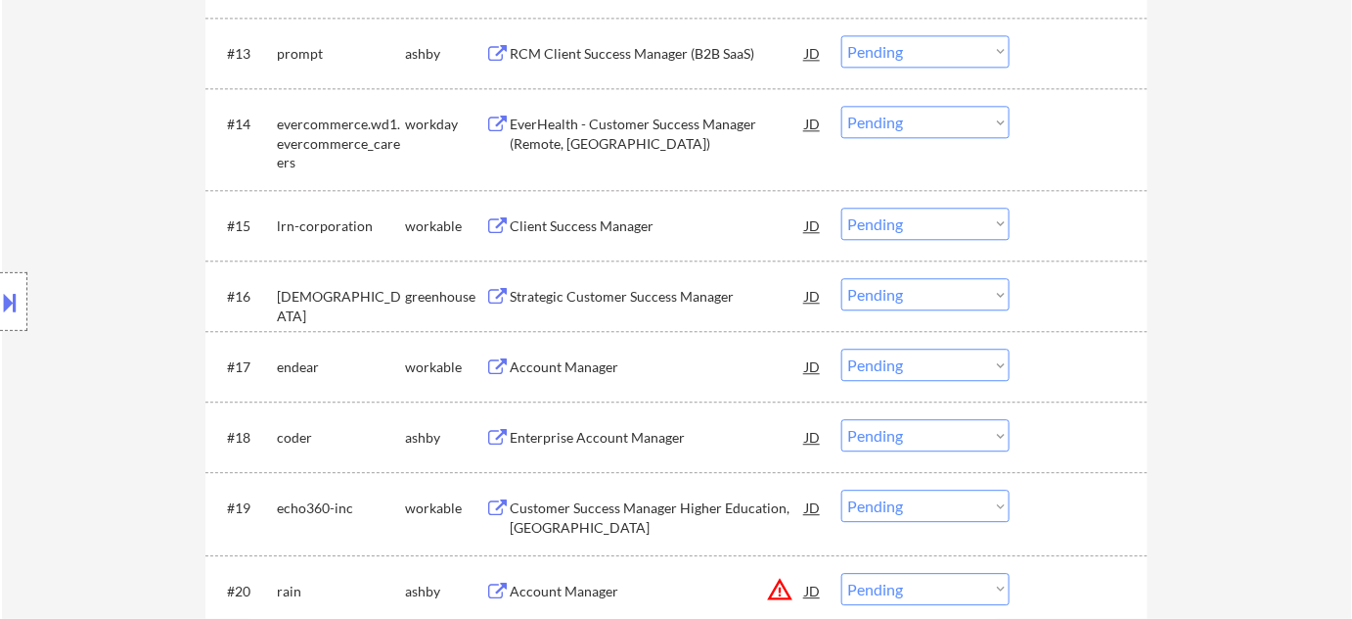
click at [617, 230] on div "Client Success Manager" at bounding box center [658, 226] width 296 height 20
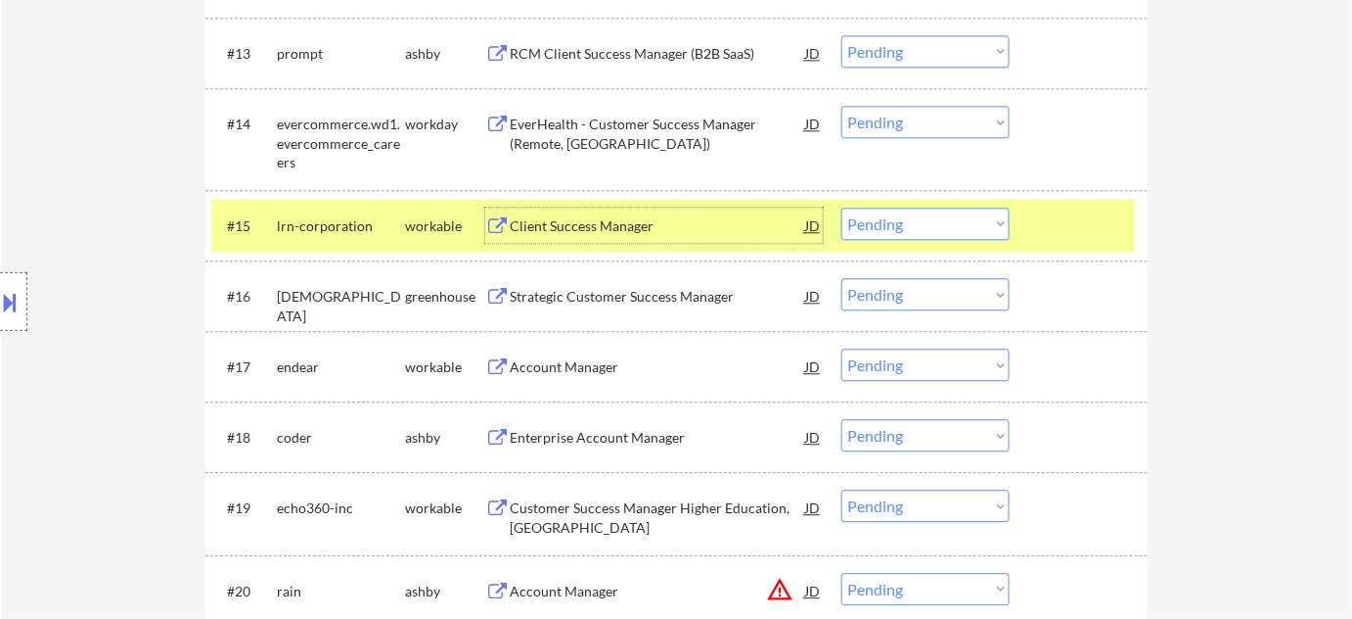
click at [958, 231] on select "Choose an option... Pending Applied Excluded (Questions) Excluded (Expired) Exc…" at bounding box center [926, 223] width 168 height 32
click at [842, 207] on select "Choose an option... Pending Applied Excluded (Questions) Excluded (Expired) Exc…" at bounding box center [926, 223] width 168 height 32
select select ""pending""
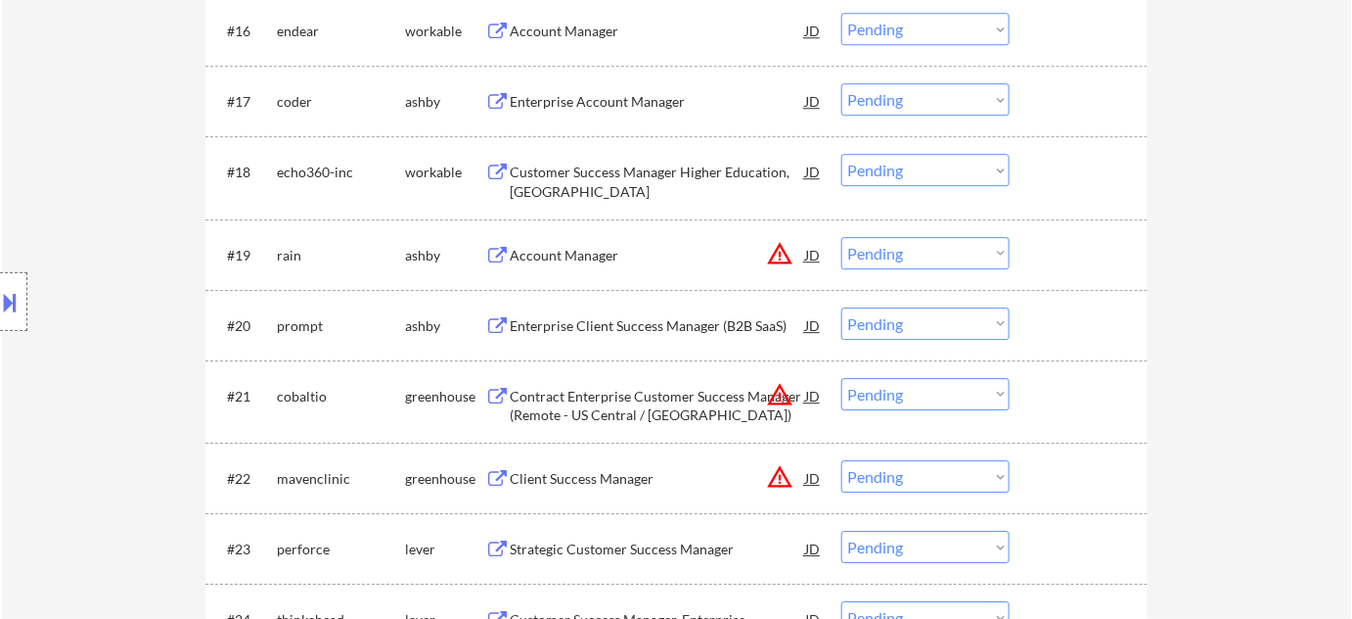
scroll to position [1779, 0]
click at [778, 242] on button "warning_amber" at bounding box center [779, 251] width 27 height 27
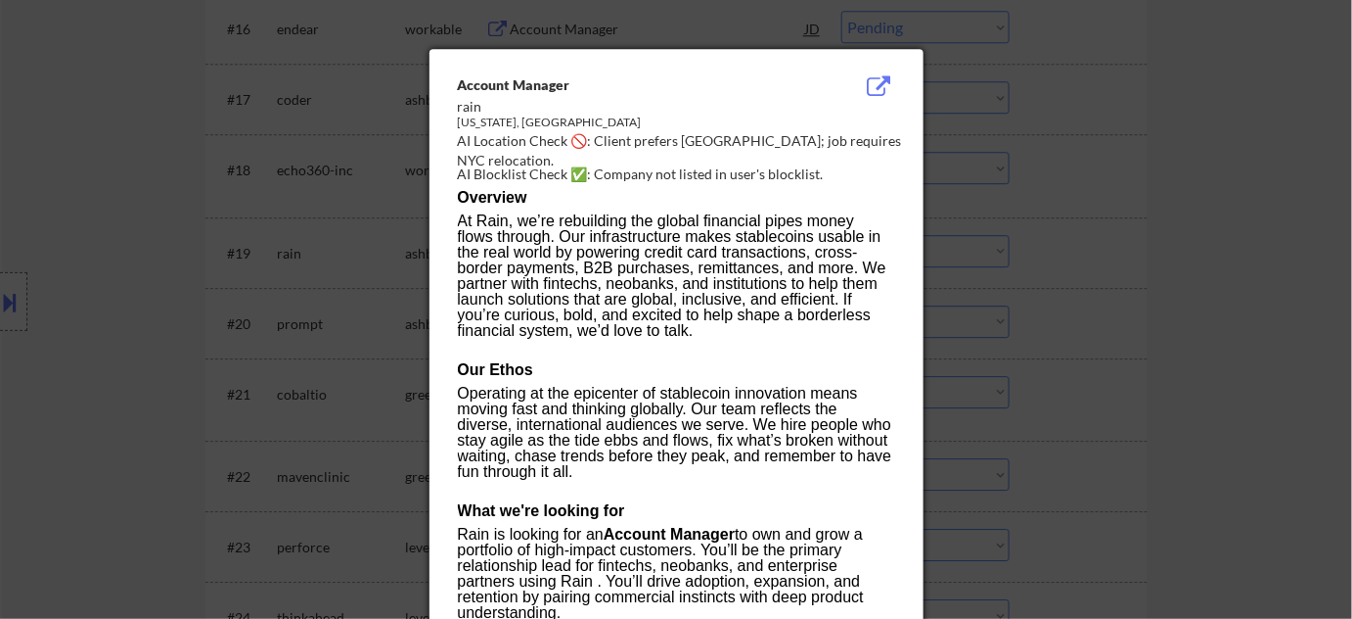
click at [1159, 294] on div at bounding box center [676, 309] width 1352 height 619
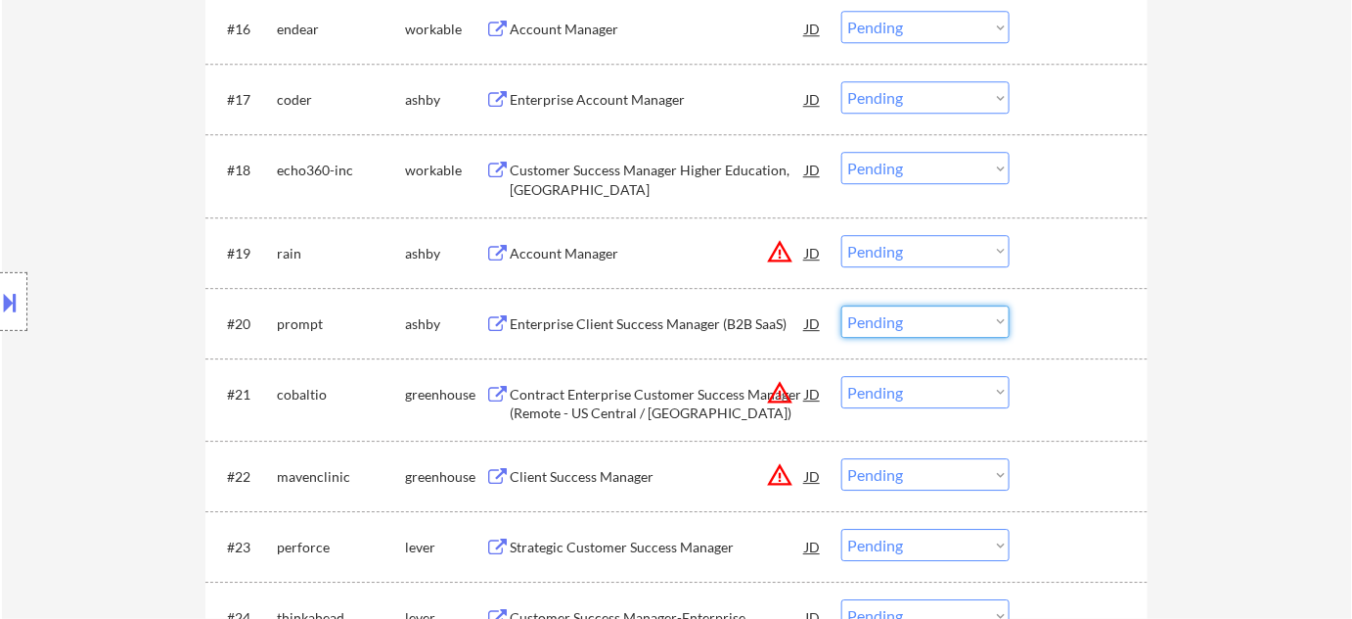
click at [910, 307] on select "Choose an option... Pending Applied Excluded (Questions) Excluded (Expired) Exc…" at bounding box center [926, 321] width 168 height 32
click at [945, 249] on select "Choose an option... Pending Applied Excluded (Questions) Excluded (Expired) Exc…" at bounding box center [926, 251] width 168 height 32
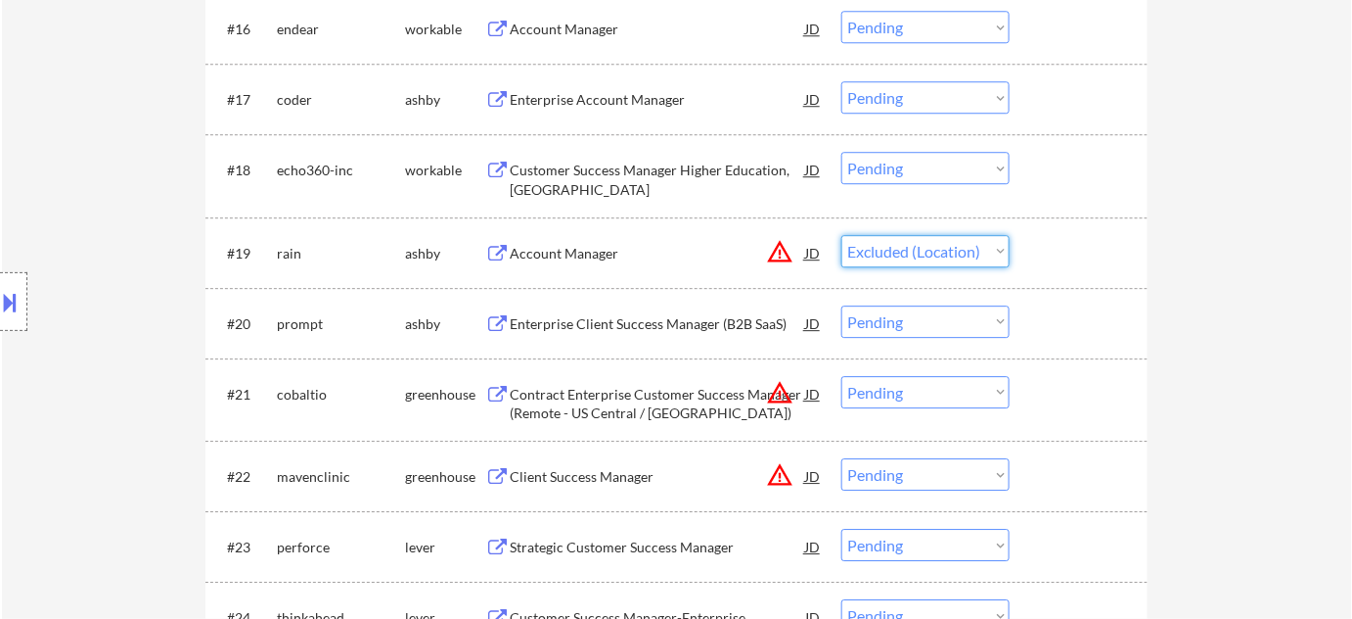
click at [842, 235] on select "Choose an option... Pending Applied Excluded (Questions) Excluded (Expired) Exc…" at bounding box center [926, 251] width 168 height 32
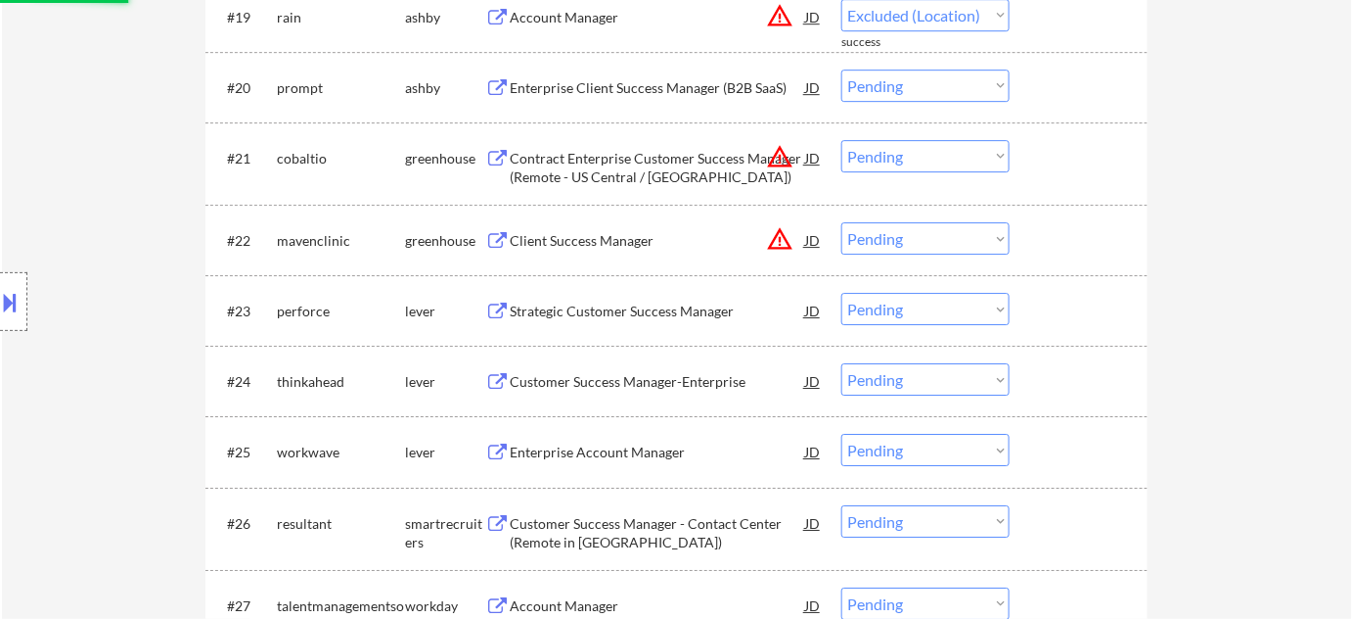
scroll to position [2045, 0]
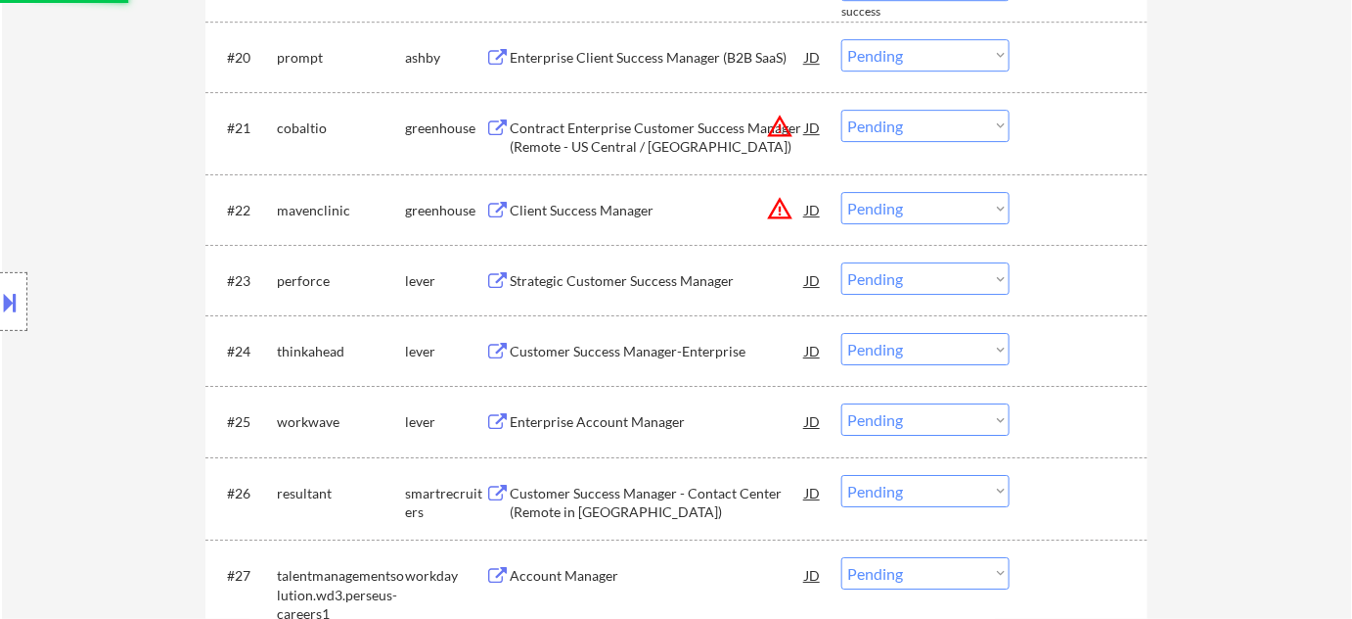
select select ""pending""
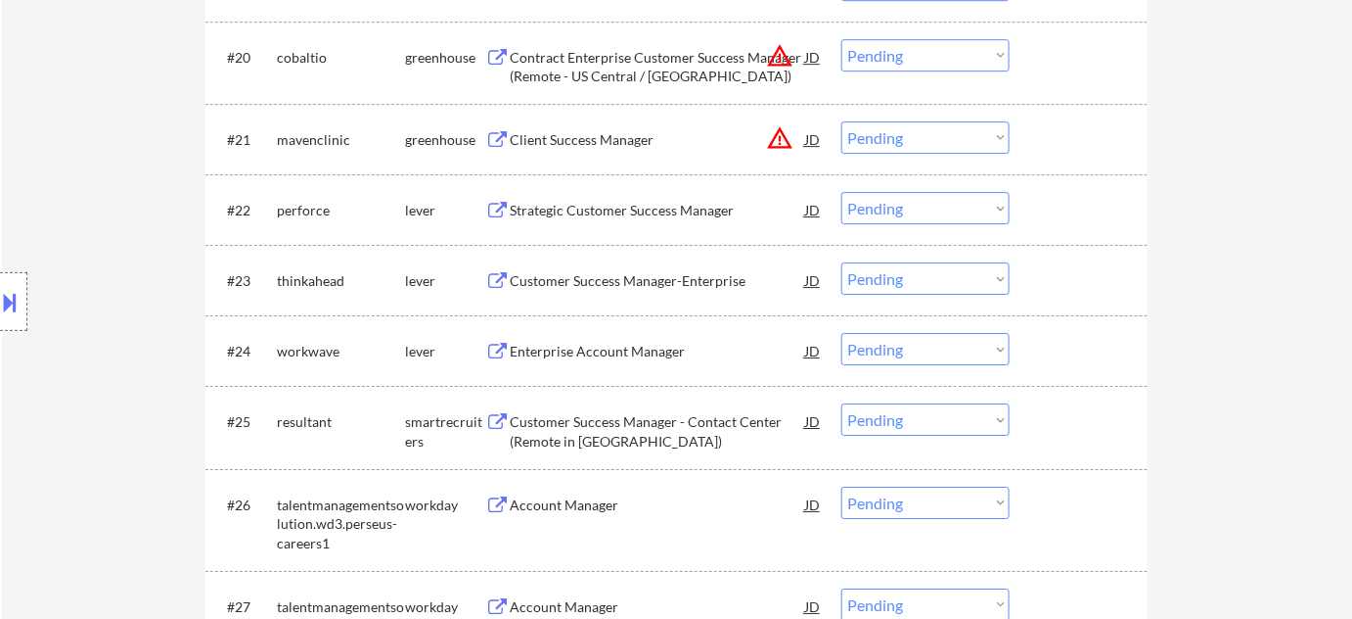
click at [656, 217] on div "Strategic Customer Success Manager" at bounding box center [658, 211] width 296 height 20
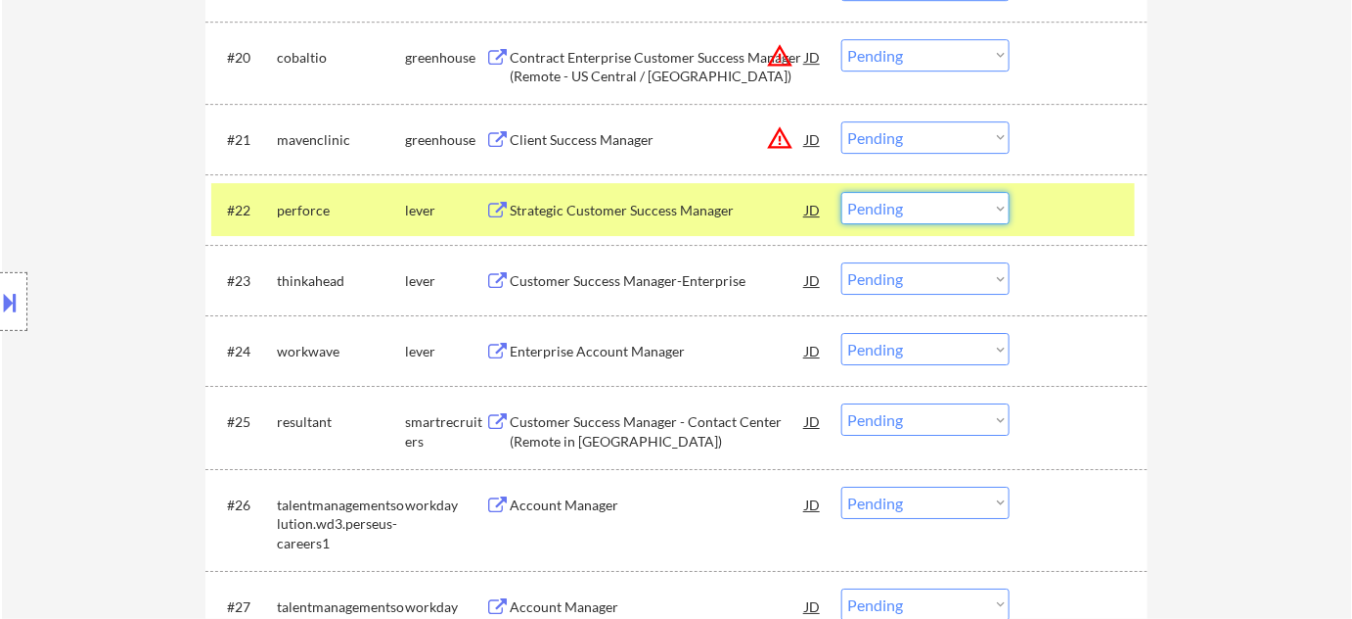
drag, startPoint x: 960, startPoint y: 198, endPoint x: 951, endPoint y: 206, distance: 12.5
click at [960, 198] on select "Choose an option... Pending Applied Excluded (Questions) Excluded (Expired) Exc…" at bounding box center [926, 208] width 168 height 32
click at [842, 192] on select "Choose an option... Pending Applied Excluded (Questions) Excluded (Expired) Exc…" at bounding box center [926, 208] width 168 height 32
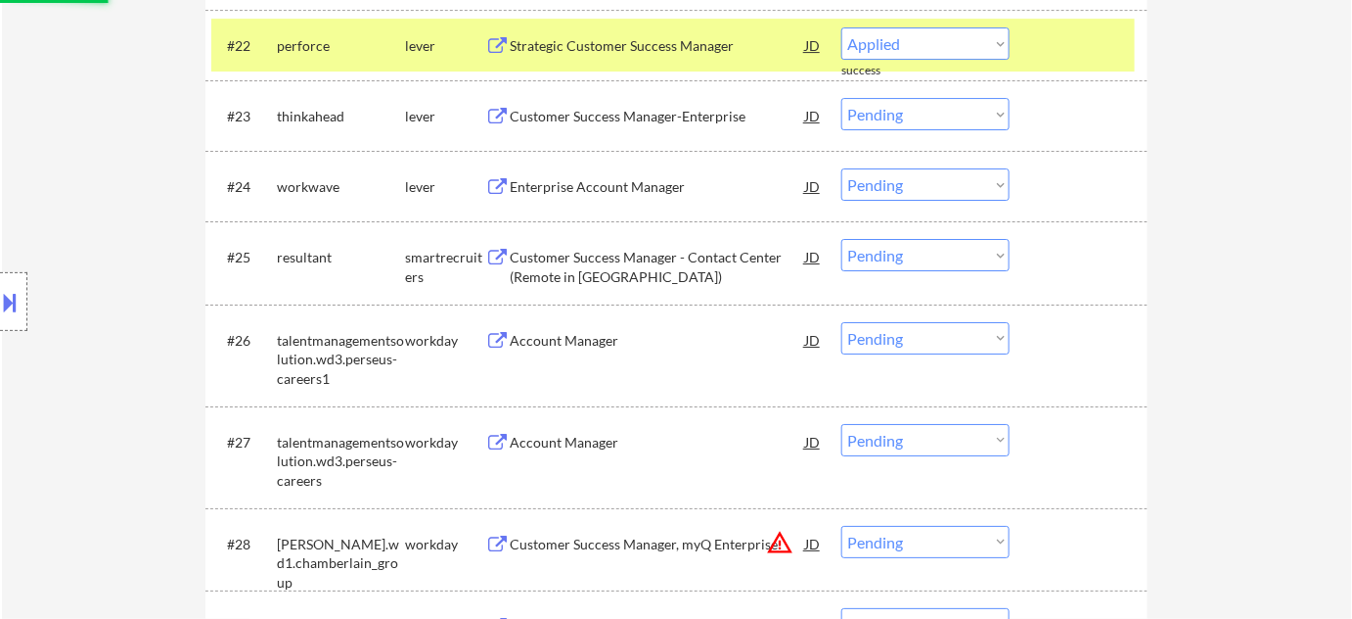
scroll to position [2223, 0]
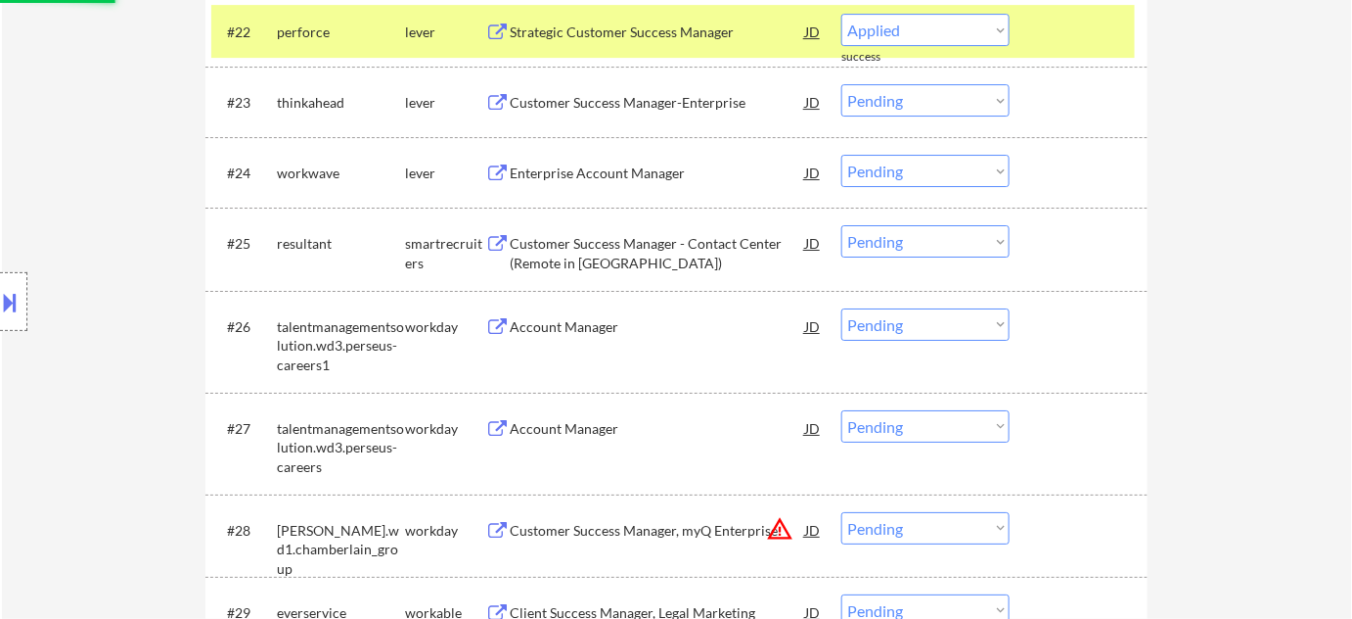
select select ""pending""
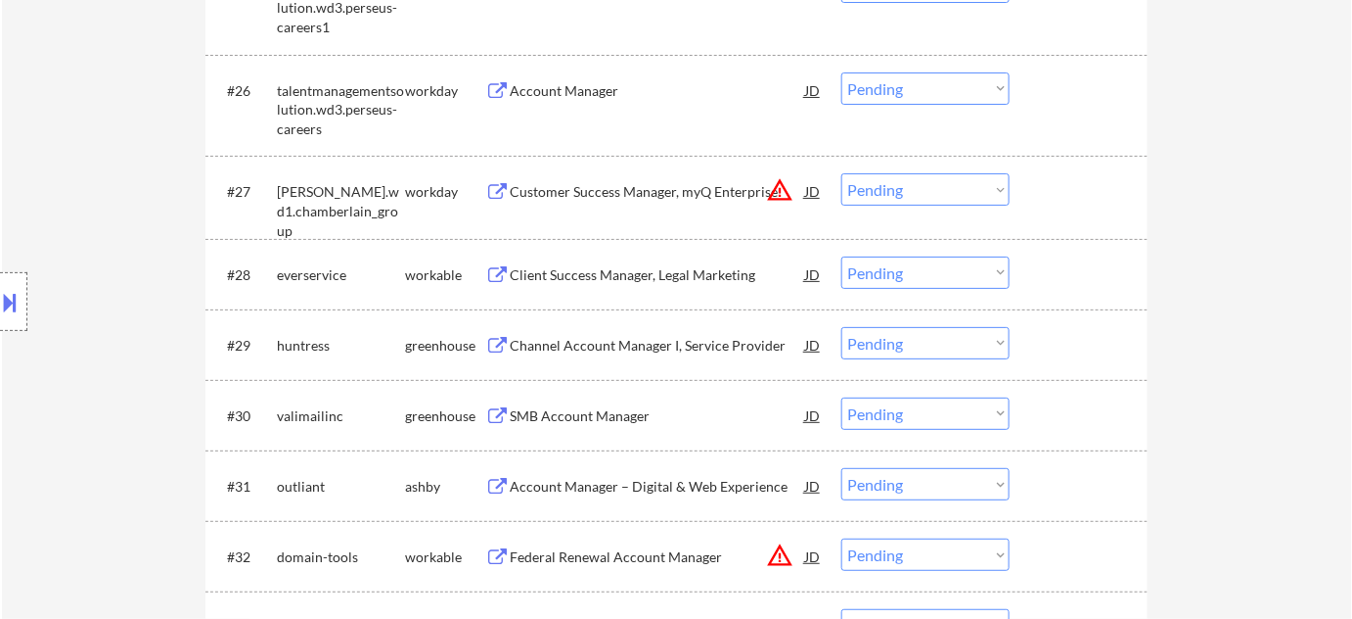
scroll to position [2580, 0]
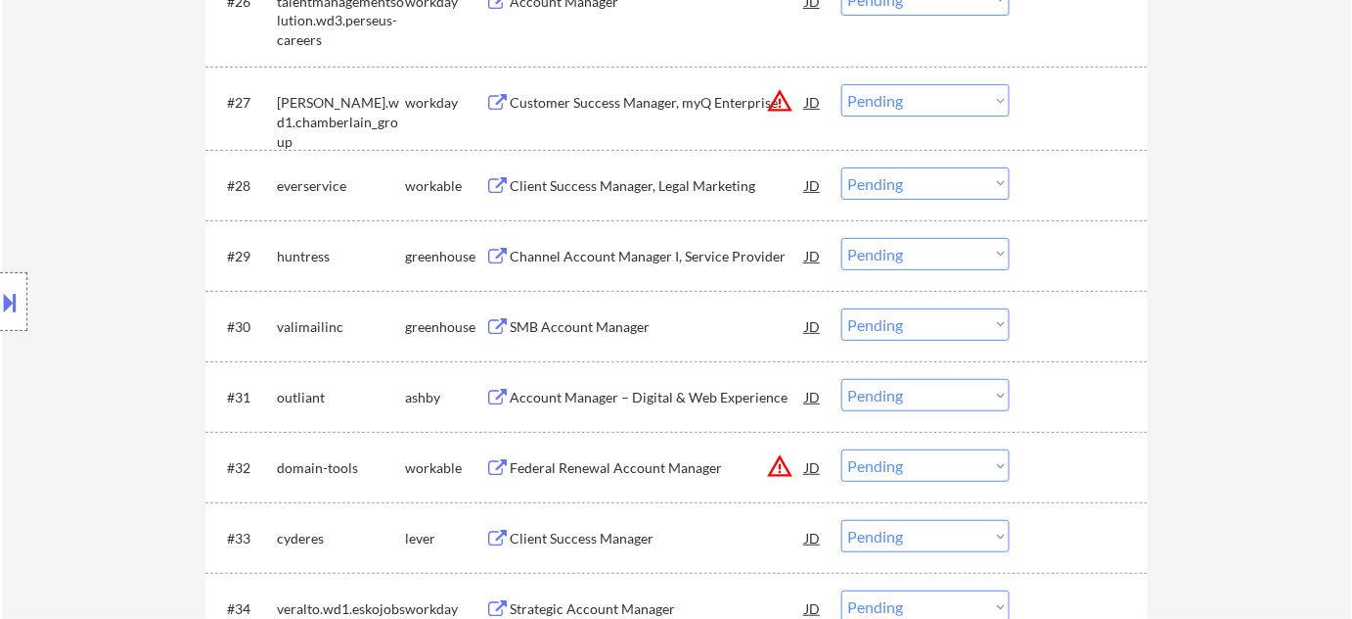
click at [612, 334] on div "SMB Account Manager" at bounding box center [658, 327] width 296 height 20
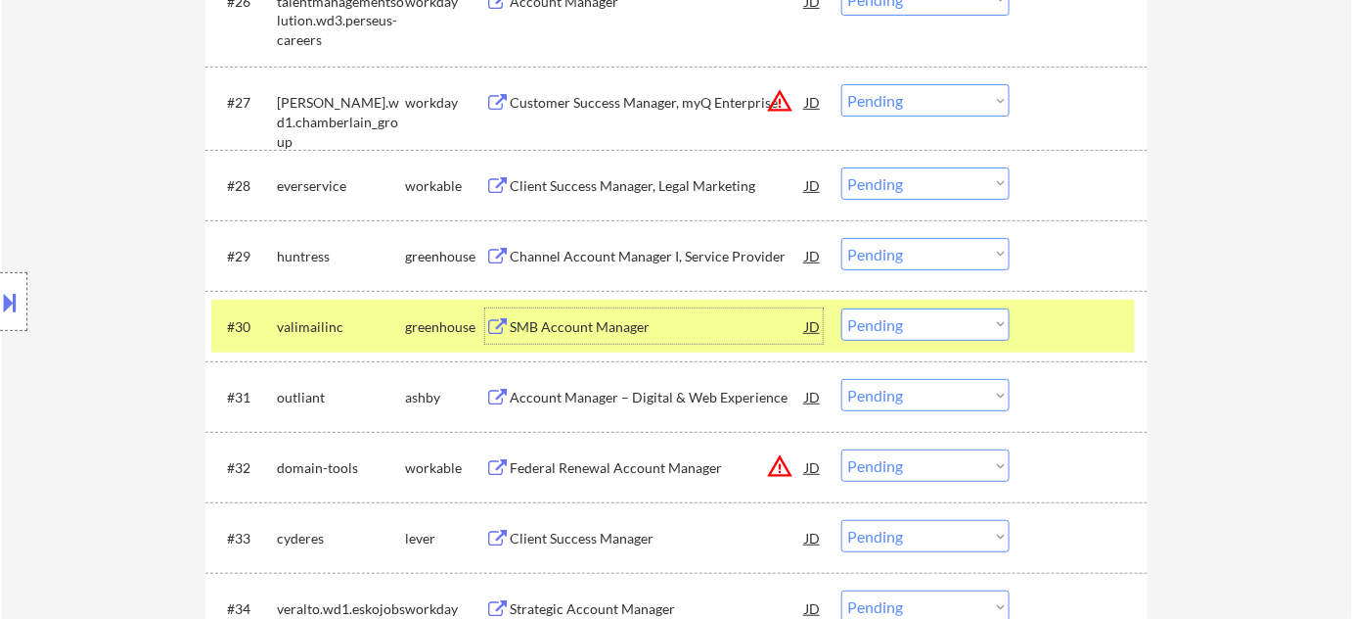
click at [905, 340] on div "#30 valimailinc greenhouse SMB Account Manager JD warning_amber Choose an optio…" at bounding box center [673, 325] width 924 height 53
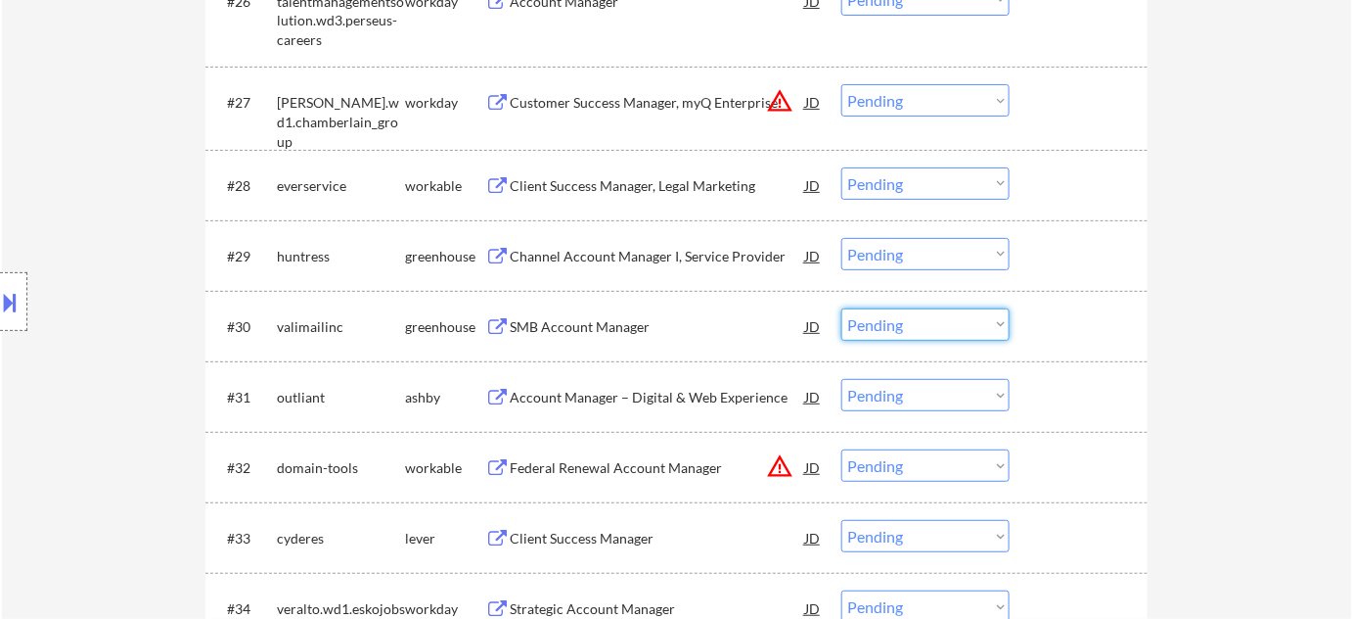
click at [941, 315] on select "Choose an option... Pending Applied Excluded (Questions) Excluded (Expired) Exc…" at bounding box center [926, 324] width 168 height 32
click at [842, 308] on select "Choose an option... Pending Applied Excluded (Questions) Excluded (Expired) Exc…" at bounding box center [926, 324] width 168 height 32
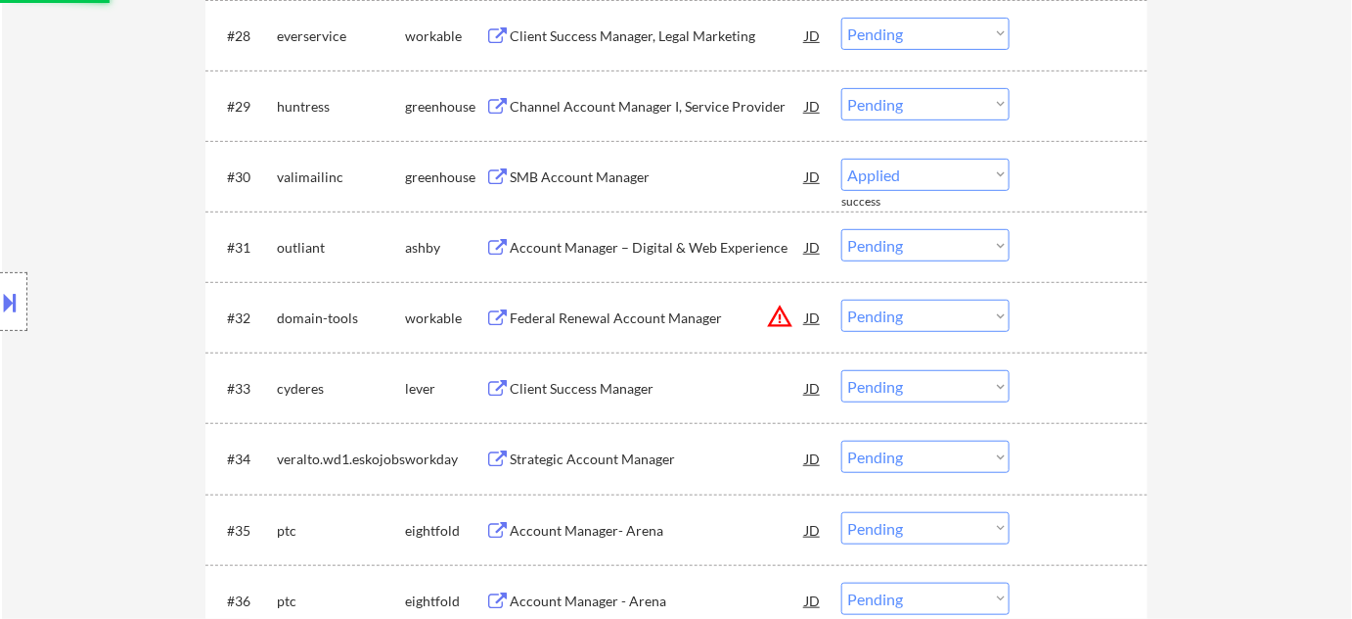
scroll to position [2758, 0]
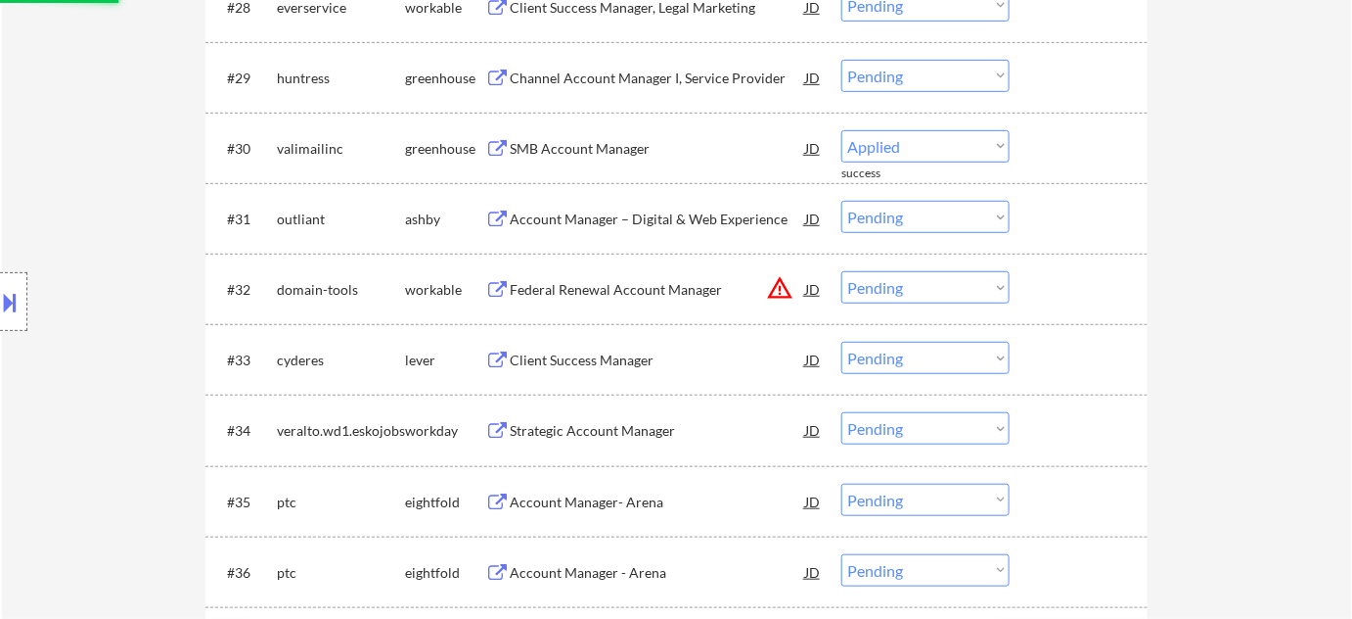
select select ""pending""
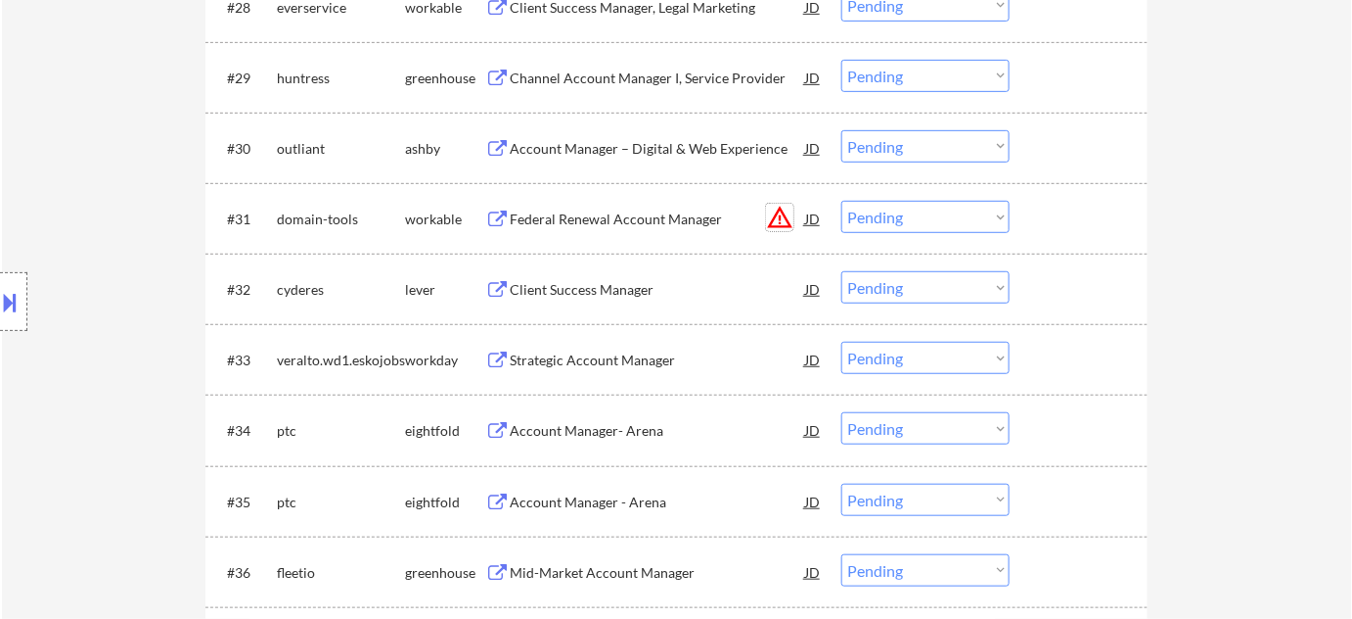
click at [777, 220] on button "warning_amber" at bounding box center [779, 217] width 27 height 27
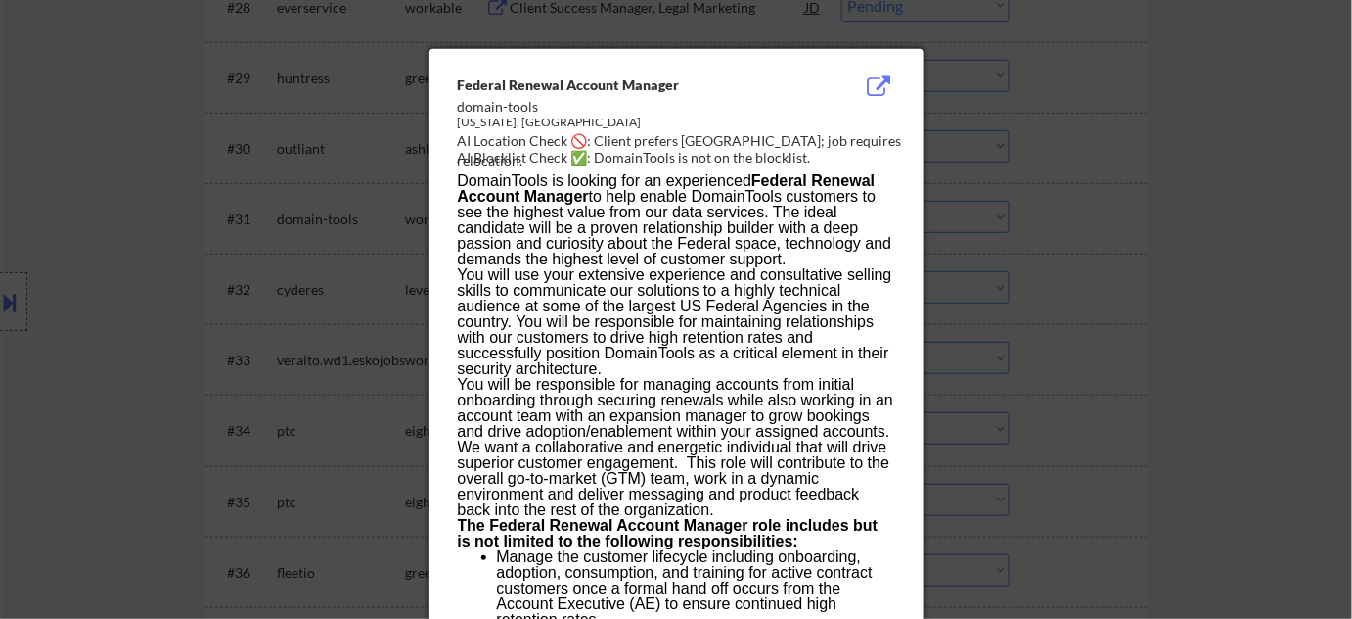
click at [1087, 215] on div at bounding box center [676, 309] width 1352 height 619
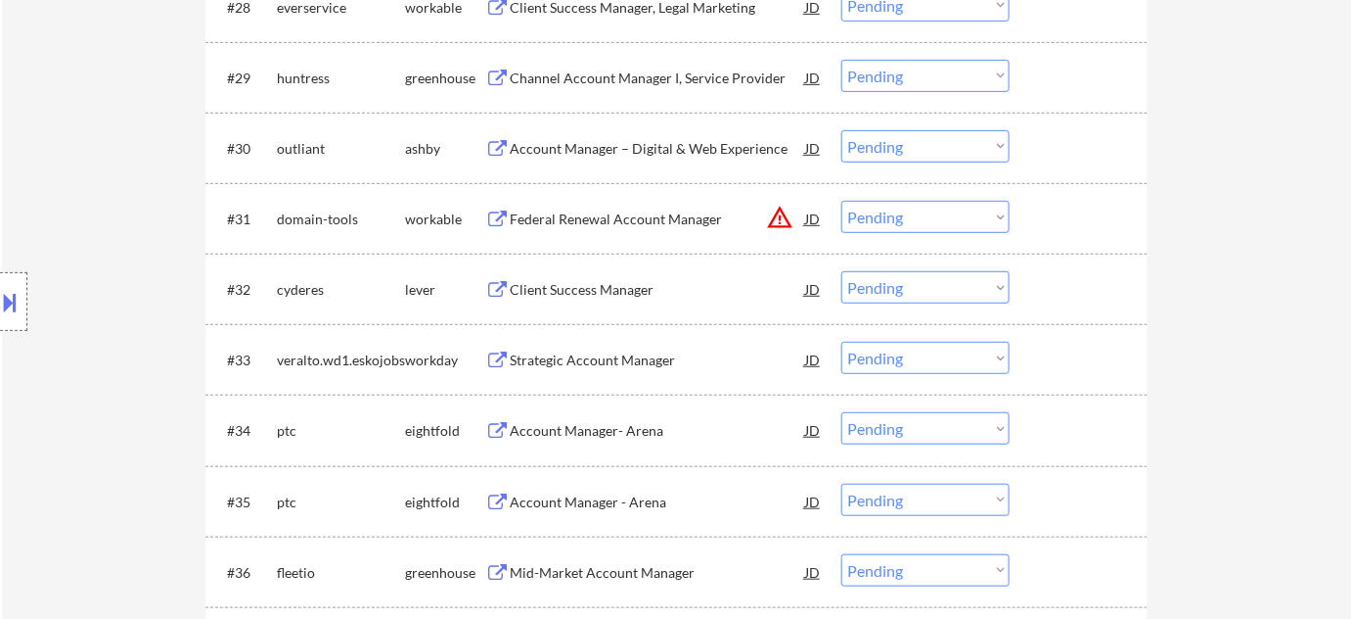
drag, startPoint x: 984, startPoint y: 218, endPoint x: 975, endPoint y: 230, distance: 14.7
click at [984, 218] on select "Choose an option... Pending Applied Excluded (Questions) Excluded (Expired) Exc…" at bounding box center [926, 217] width 168 height 32
click at [842, 201] on select "Choose an option... Pending Applied Excluded (Questions) Excluded (Expired) Exc…" at bounding box center [926, 217] width 168 height 32
select select ""pending""
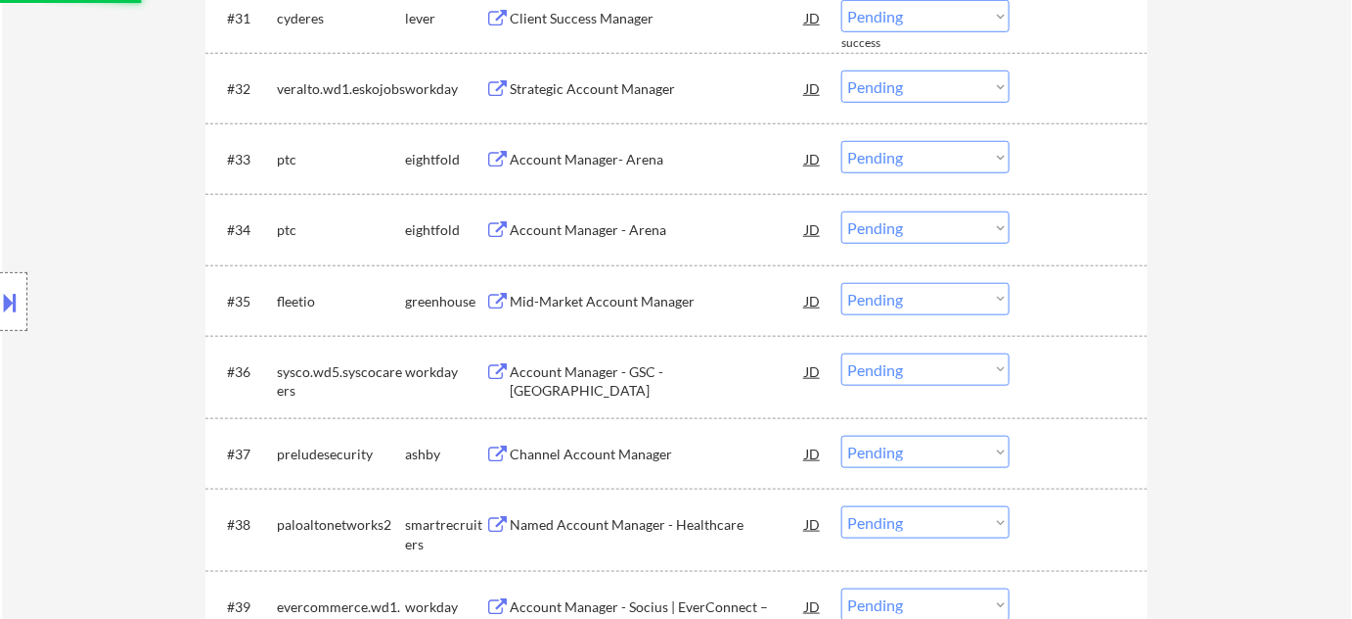
scroll to position [3024, 0]
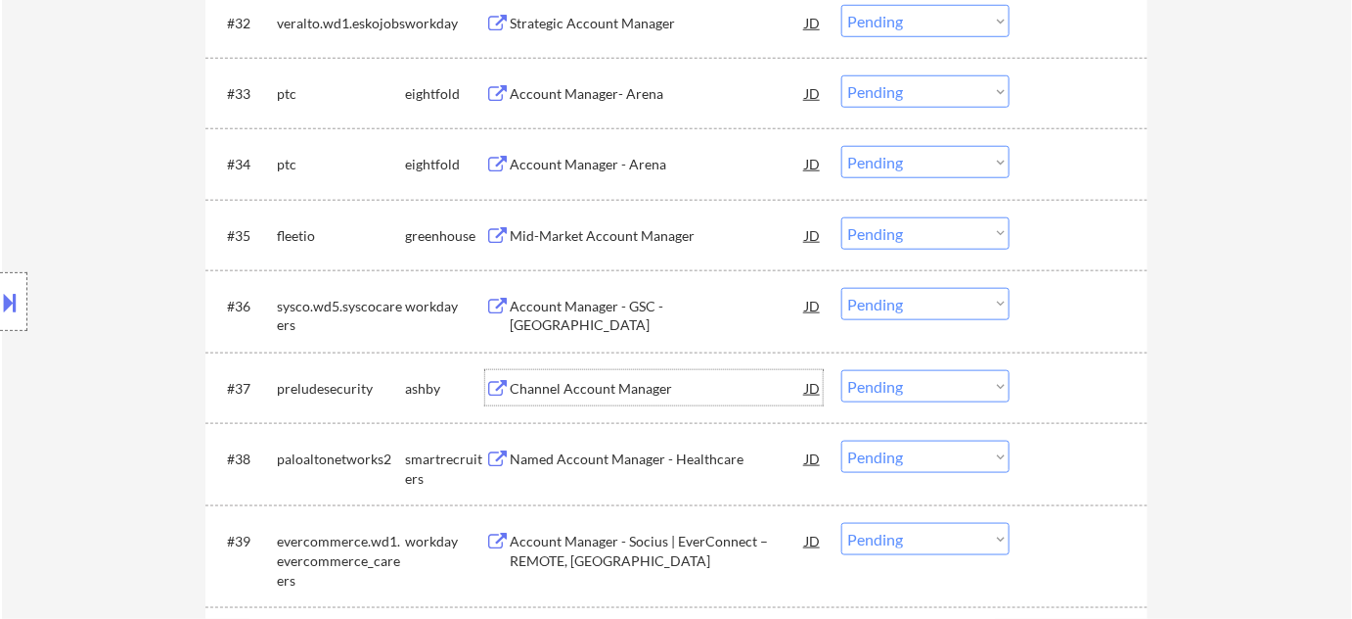
click at [646, 380] on div "Channel Account Manager" at bounding box center [658, 389] width 296 height 20
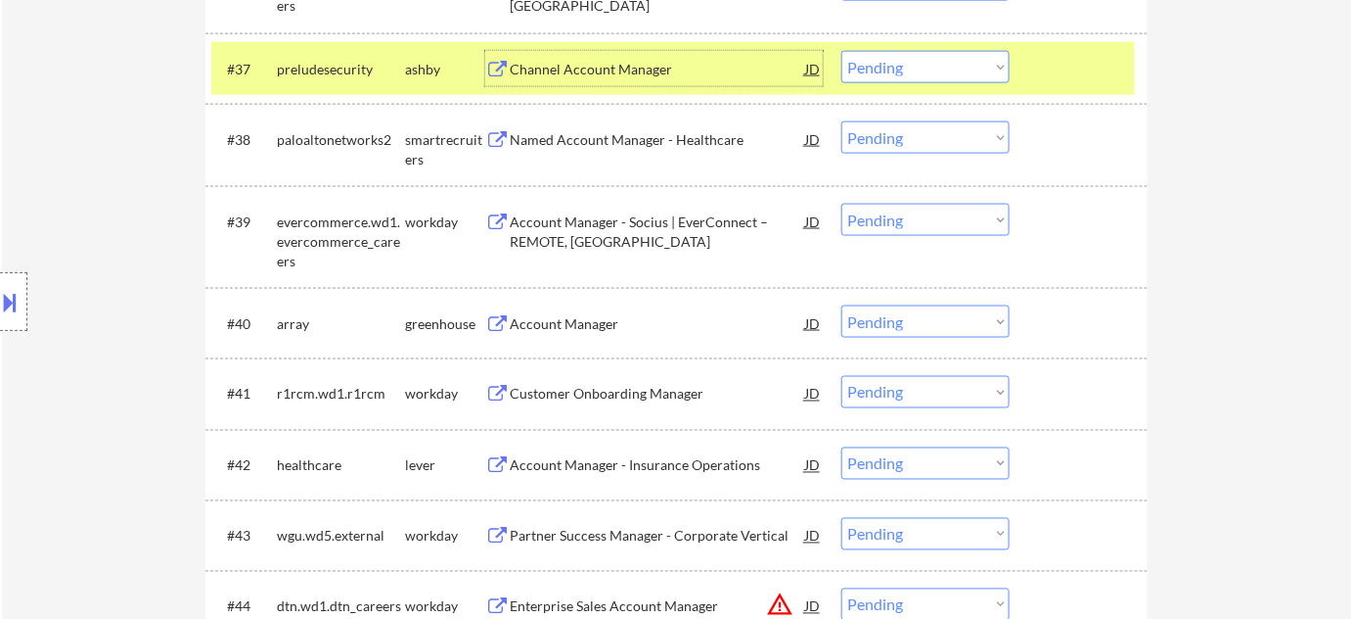
scroll to position [3380, 0]
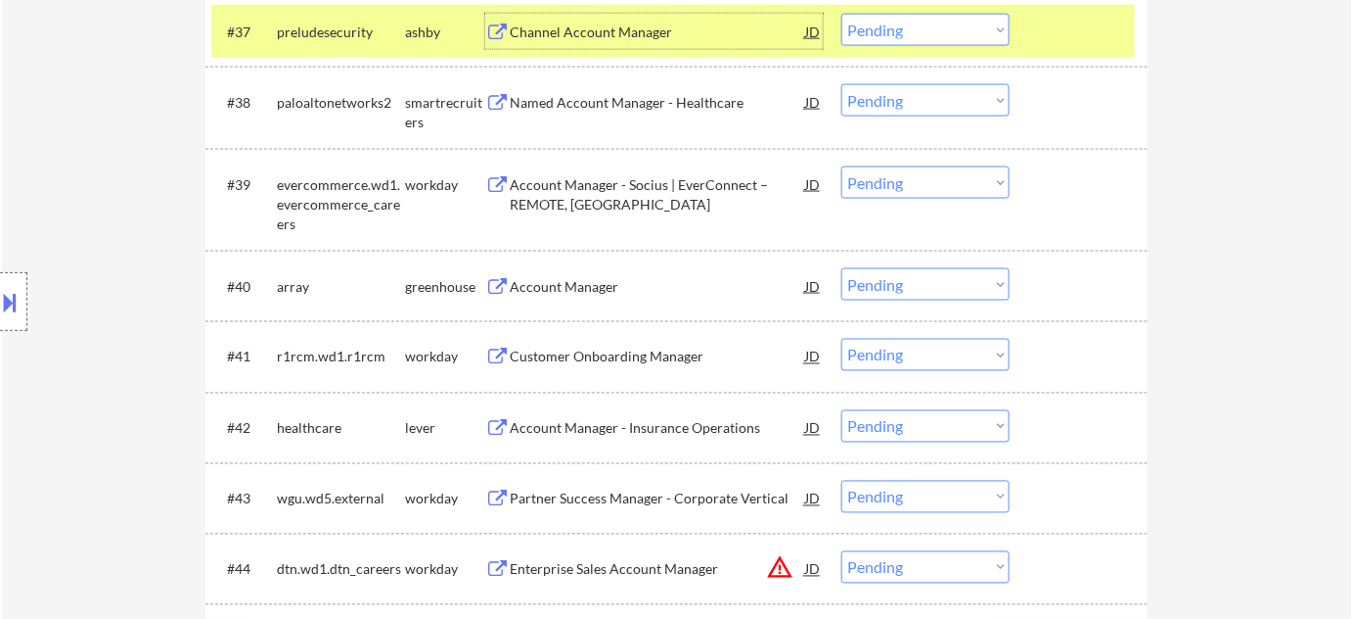
click at [569, 286] on div "Account Manager" at bounding box center [658, 287] width 296 height 20
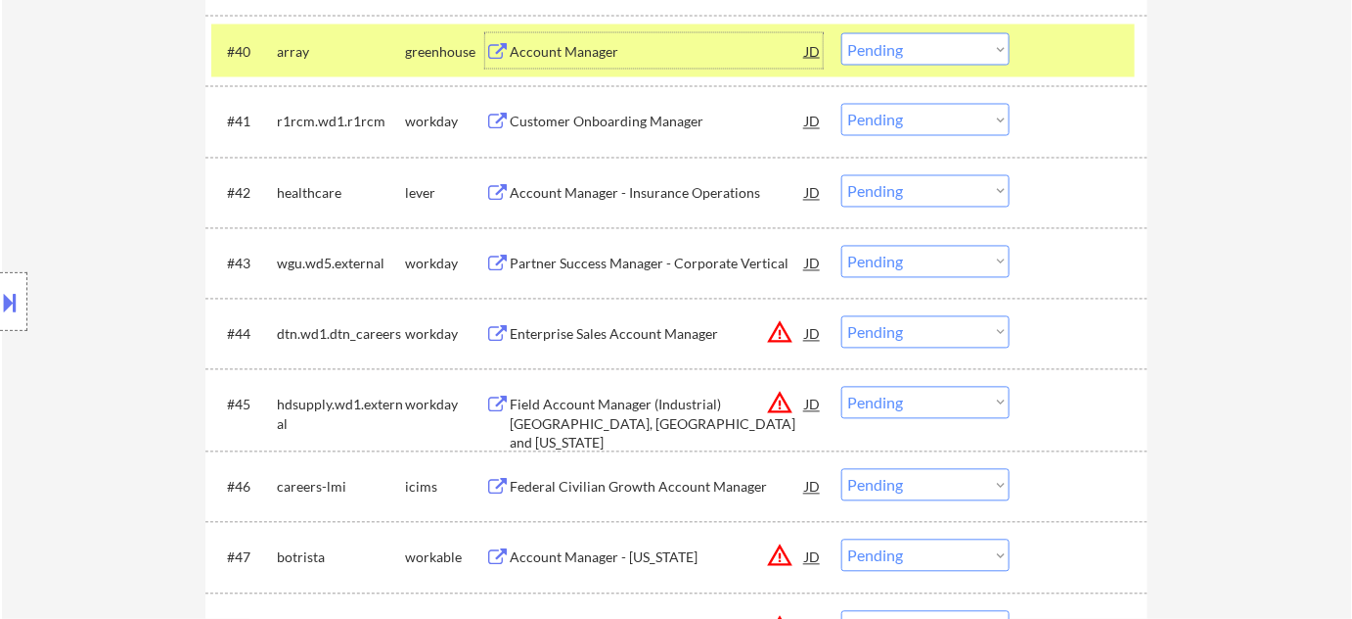
scroll to position [3647, 0]
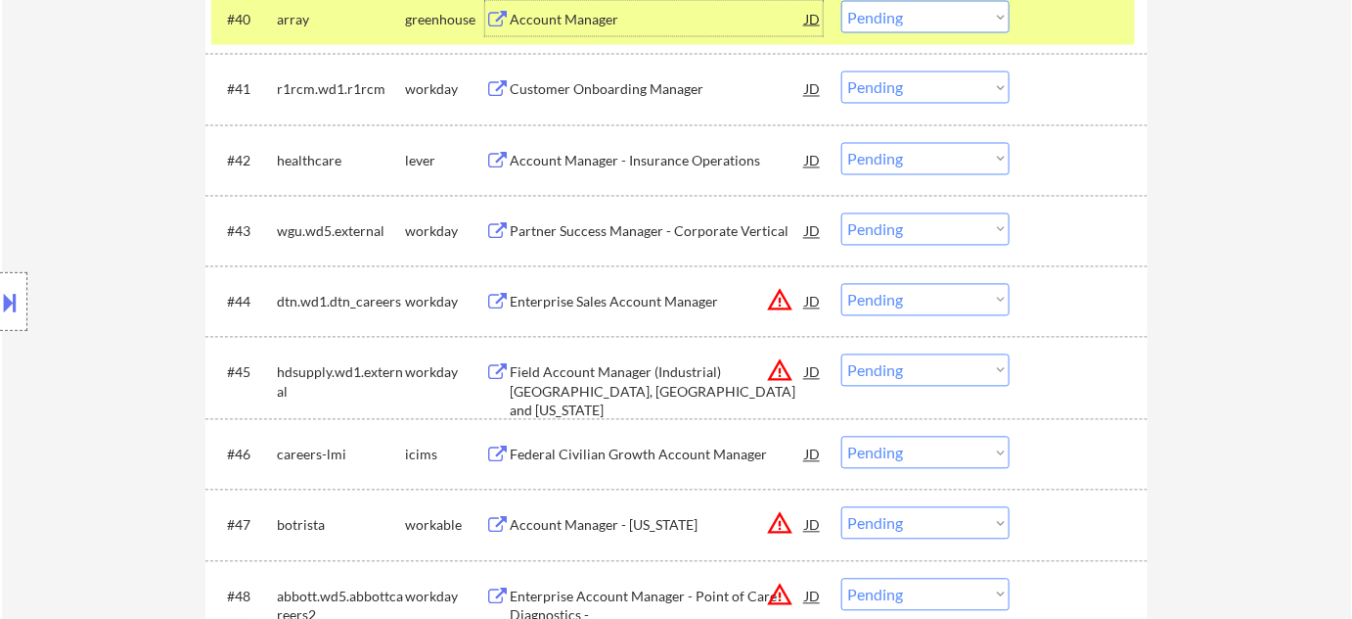
click at [940, 365] on select "Choose an option... Pending Applied Excluded (Questions) Excluded (Expired) Exc…" at bounding box center [926, 370] width 168 height 32
click at [842, 354] on select "Choose an option... Pending Applied Excluded (Questions) Excluded (Expired) Exc…" at bounding box center [926, 370] width 168 height 32
click at [785, 304] on button "warning_amber" at bounding box center [779, 300] width 27 height 27
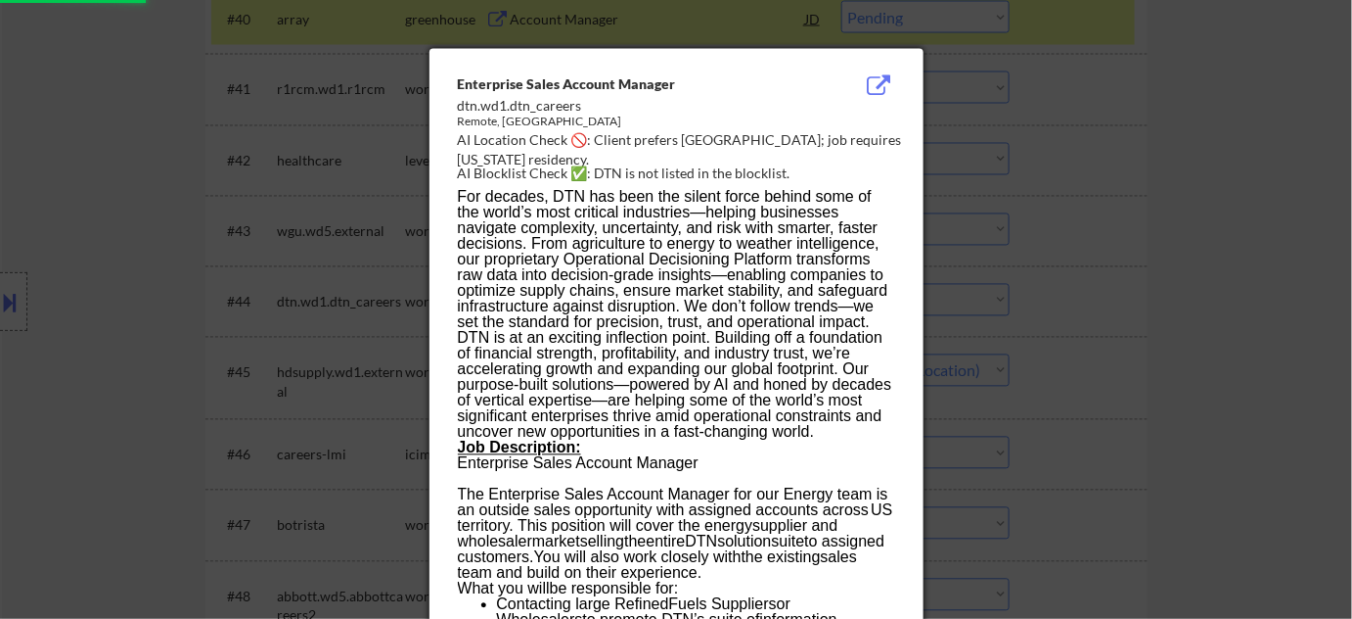
select select ""pending""
click at [1159, 388] on div at bounding box center [676, 309] width 1352 height 619
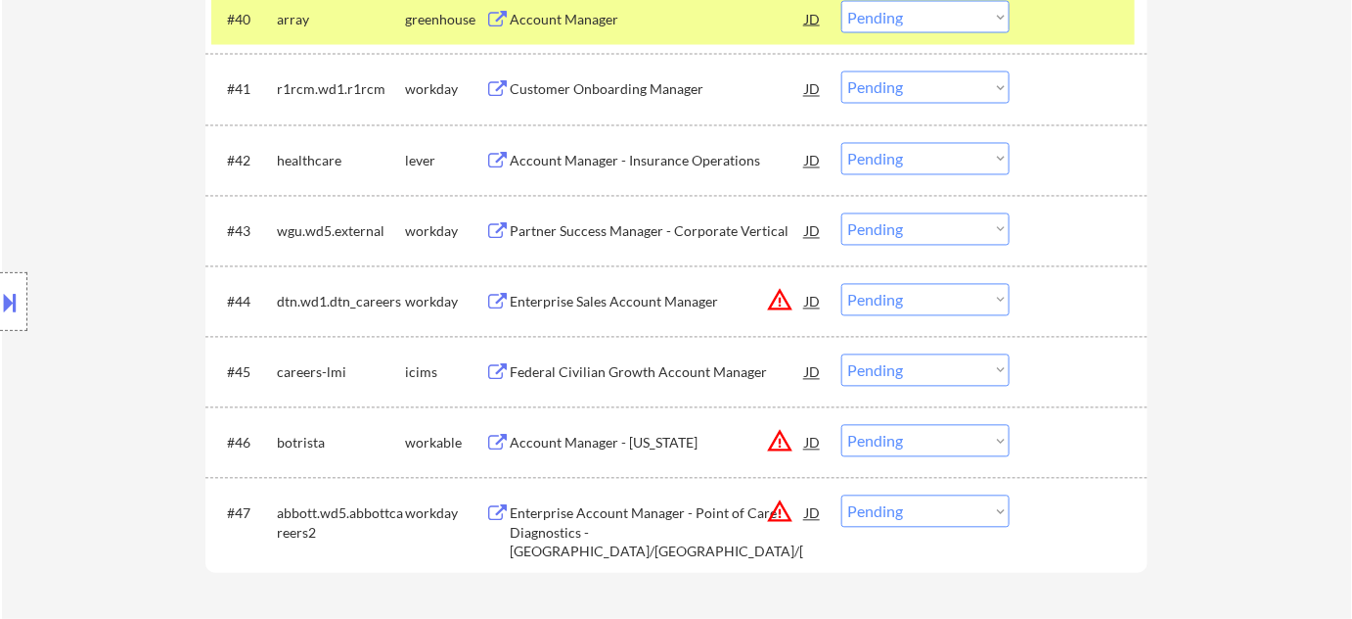
click at [779, 298] on button "warning_amber" at bounding box center [779, 300] width 27 height 27
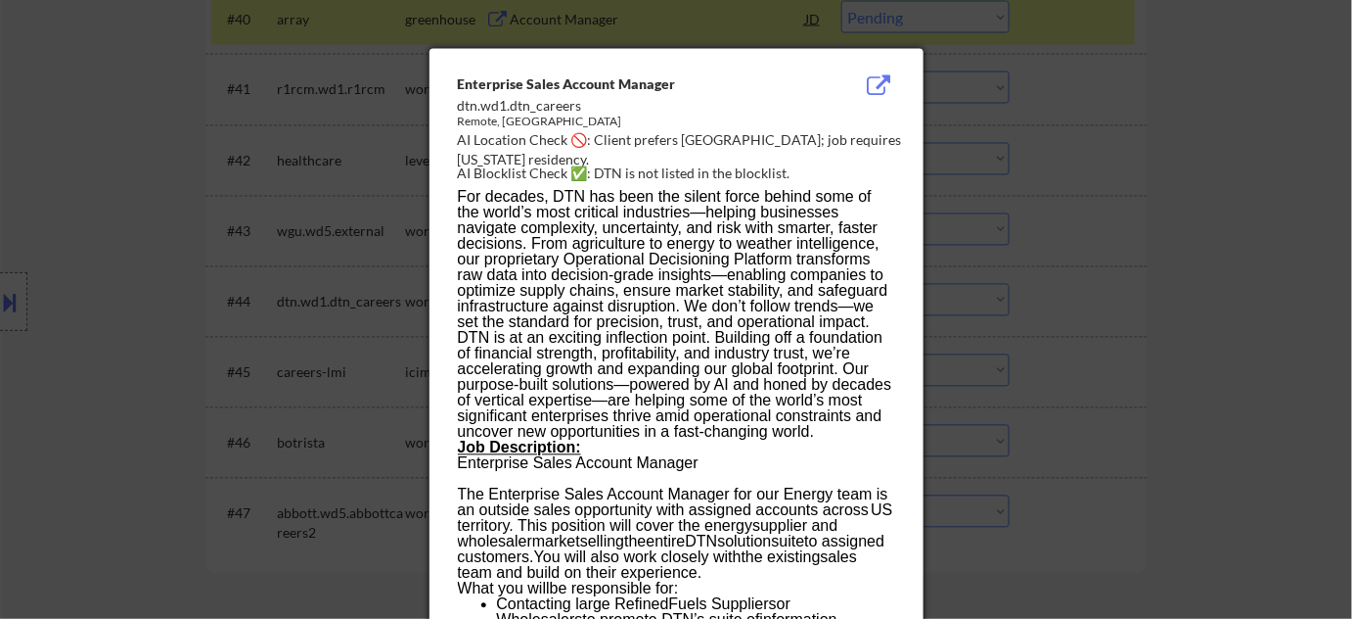
click at [1103, 375] on div at bounding box center [676, 309] width 1352 height 619
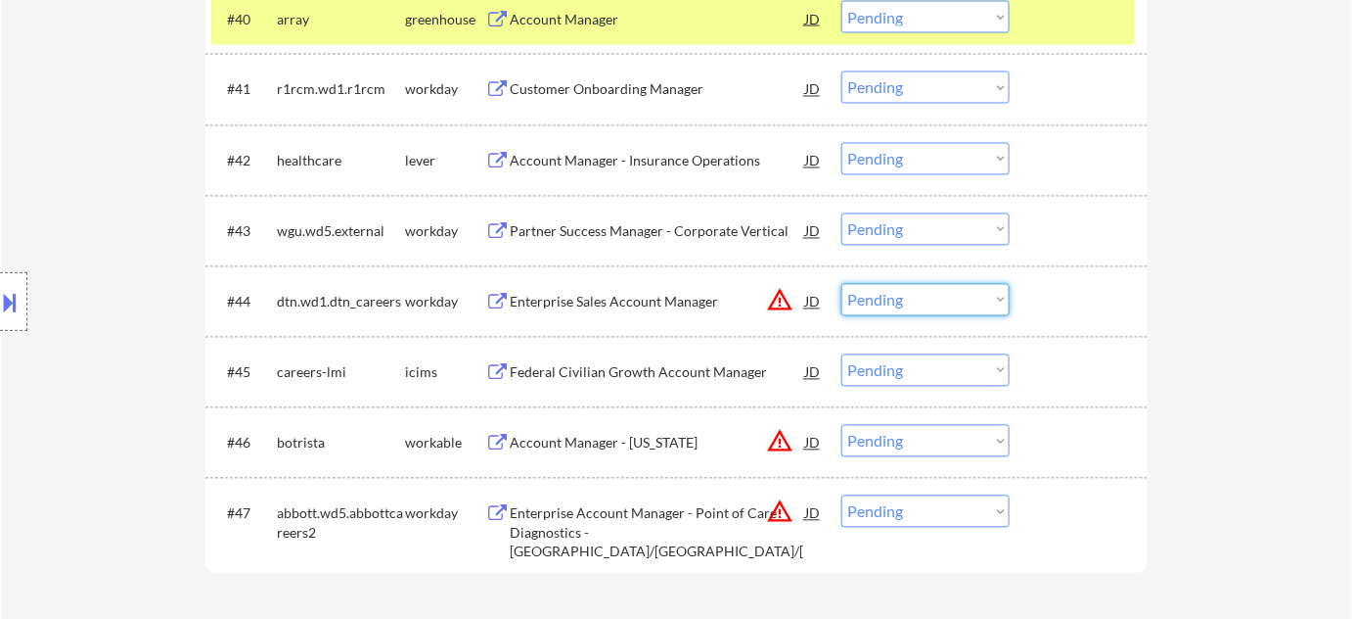
click at [941, 304] on select "Choose an option... Pending Applied Excluded (Questions) Excluded (Expired) Exc…" at bounding box center [926, 300] width 168 height 32
click at [842, 284] on select "Choose an option... Pending Applied Excluded (Questions) Excluded (Expired) Exc…" at bounding box center [926, 300] width 168 height 32
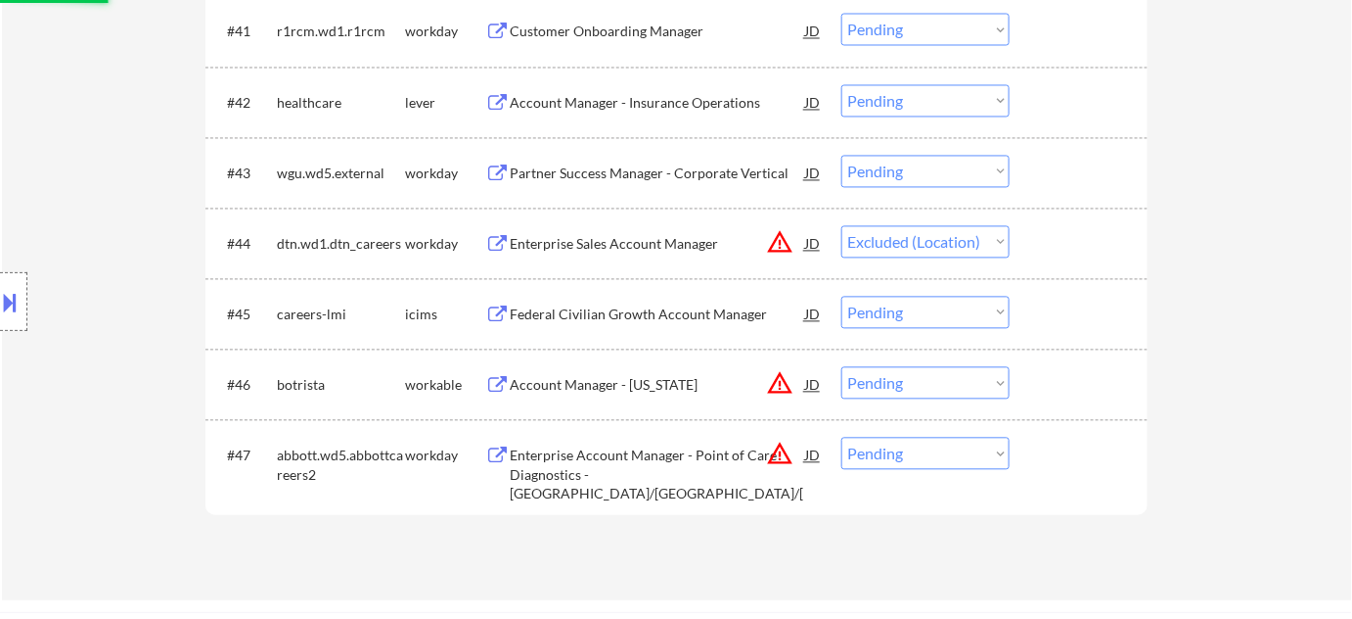
scroll to position [3736, 0]
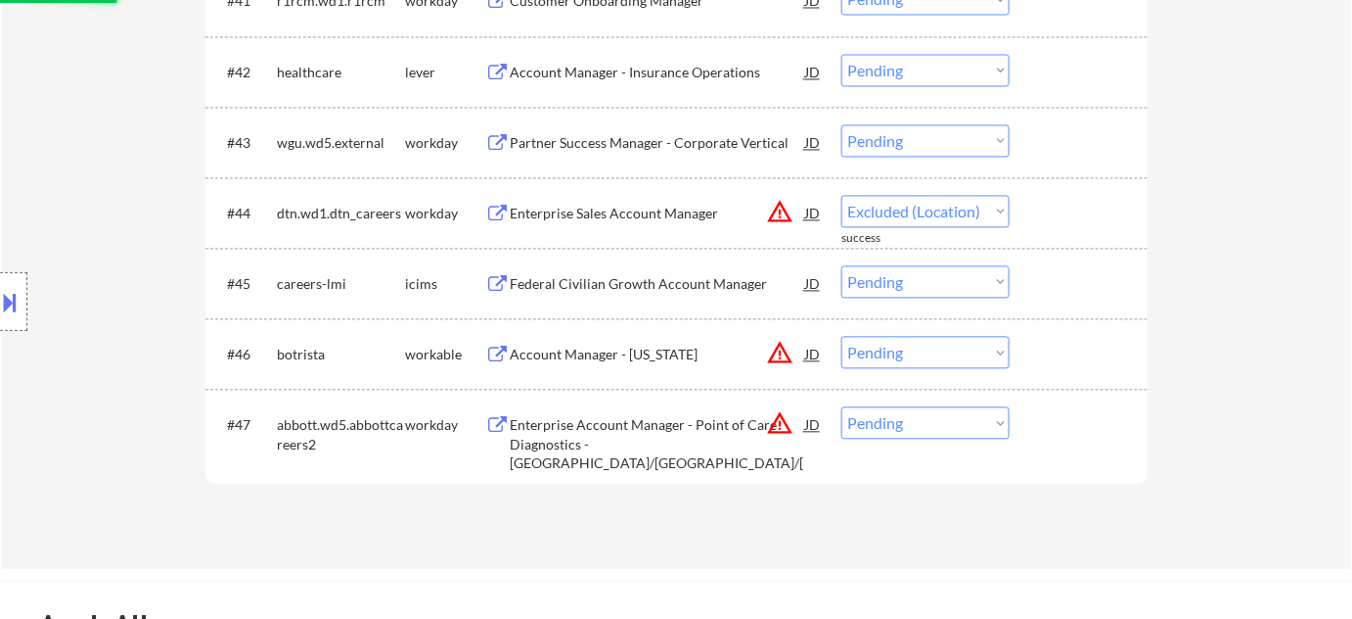
select select ""pending""
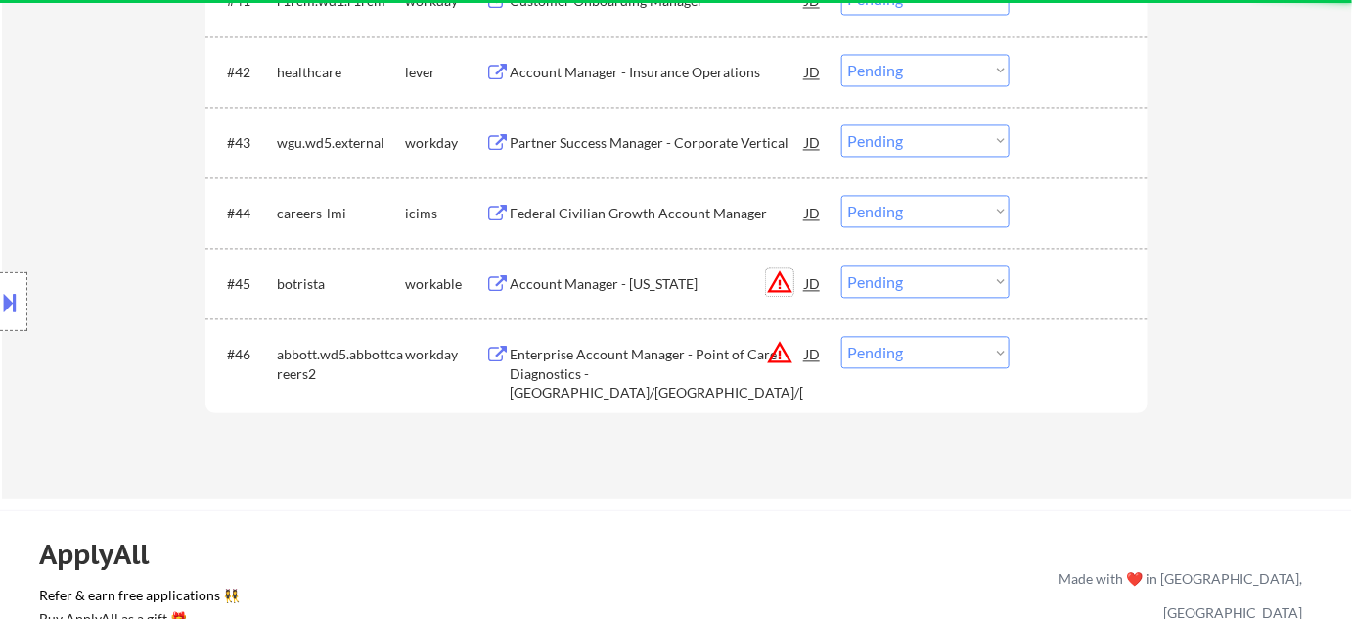
click at [777, 278] on button "warning_amber" at bounding box center [779, 281] width 27 height 27
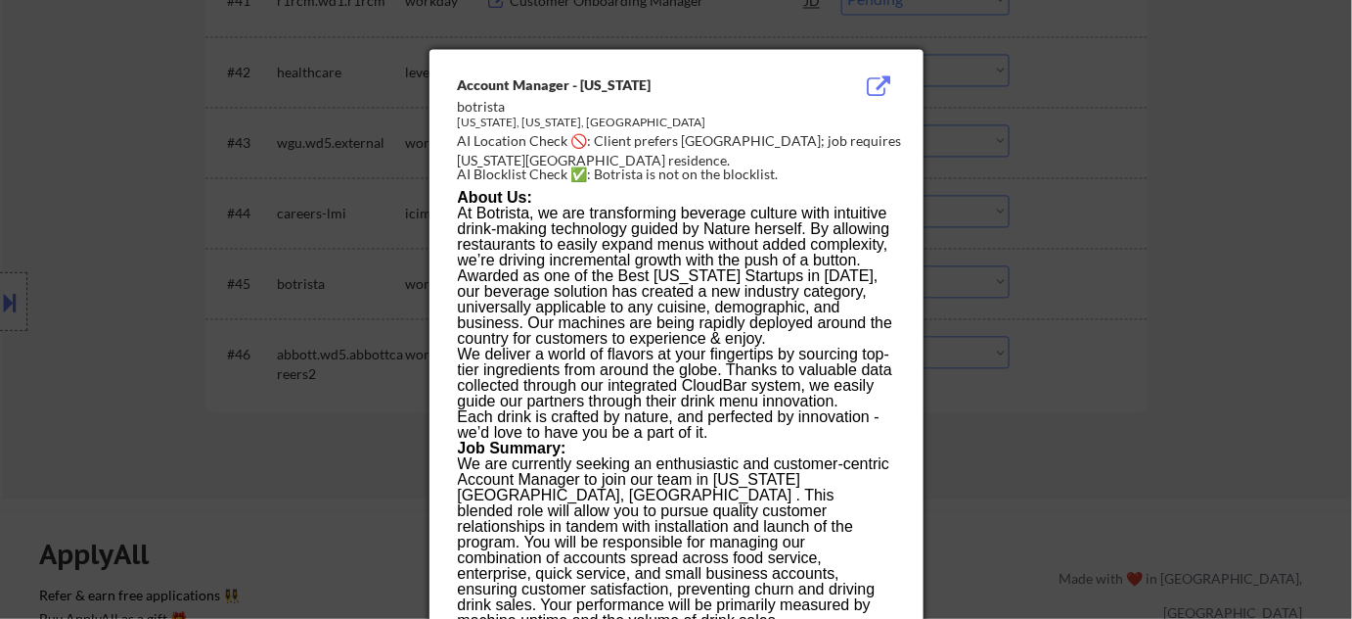
click at [1018, 341] on div at bounding box center [676, 309] width 1352 height 619
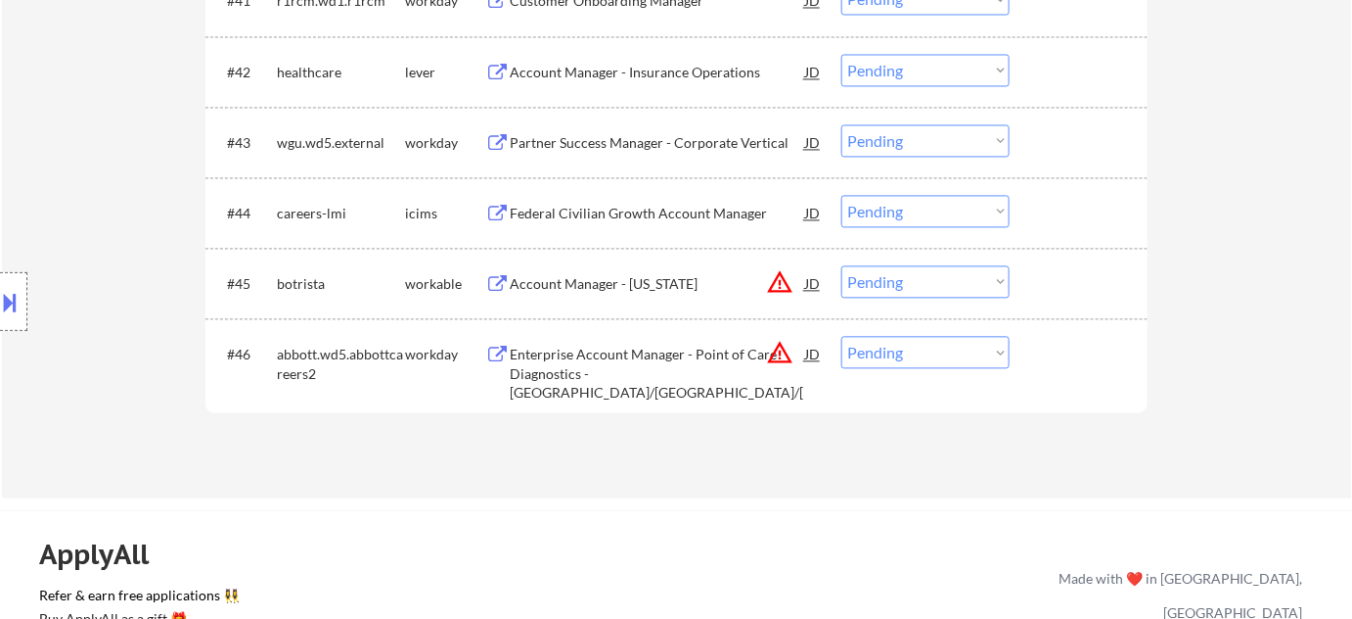
click at [648, 281] on div "Account Manager - New York" at bounding box center [658, 284] width 296 height 20
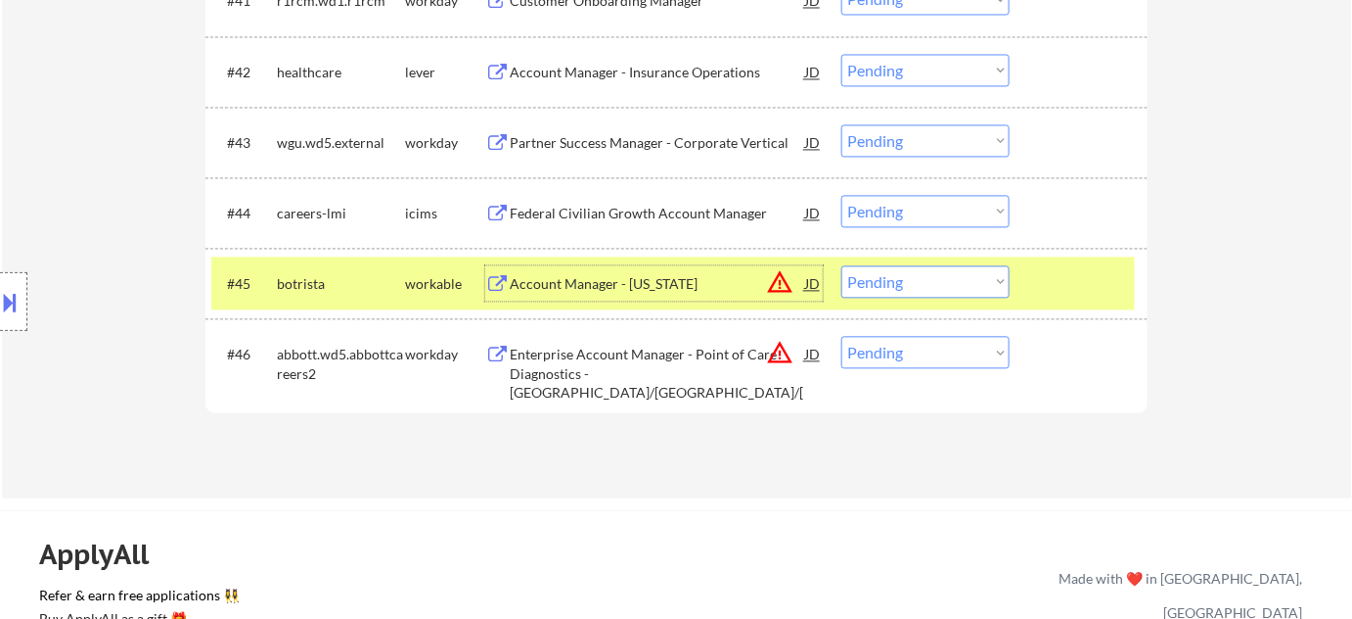
drag, startPoint x: 895, startPoint y: 286, endPoint x: 903, endPoint y: 296, distance: 12.5
click at [895, 286] on select "Choose an option... Pending Applied Excluded (Questions) Excluded (Expired) Exc…" at bounding box center [926, 281] width 168 height 32
click at [842, 265] on select "Choose an option... Pending Applied Excluded (Questions) Excluded (Expired) Exc…" at bounding box center [926, 281] width 168 height 32
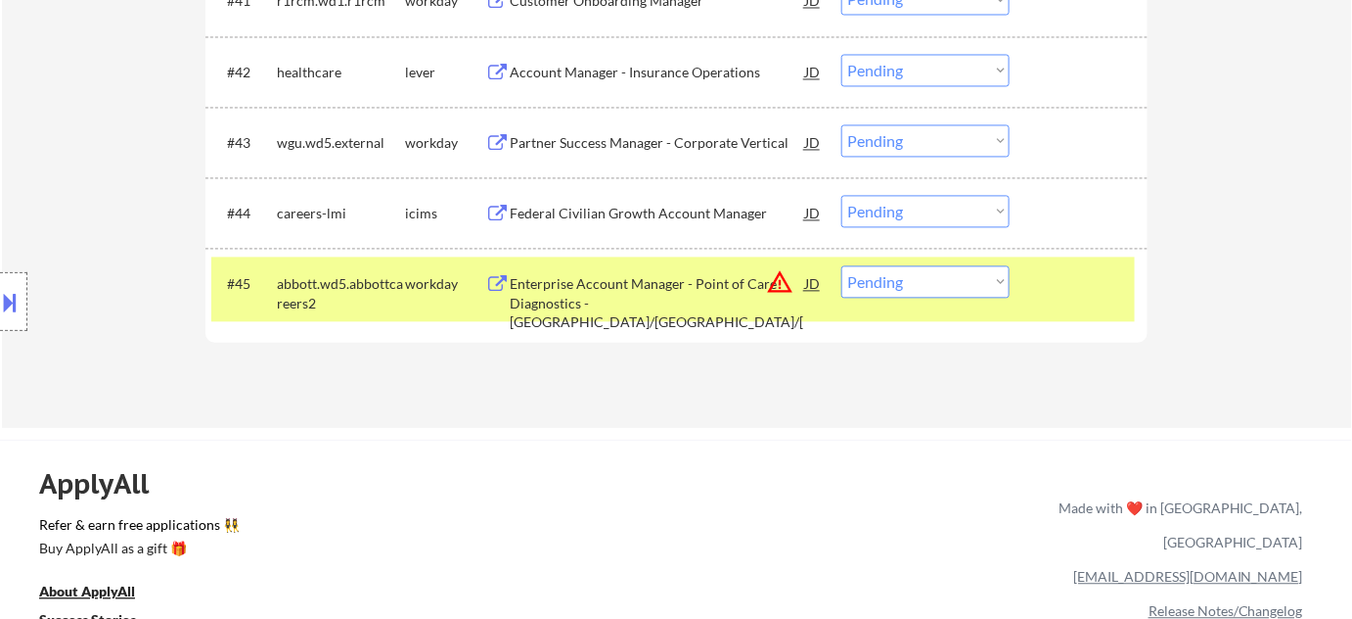
click at [937, 270] on select "Choose an option... Pending Applied Excluded (Questions) Excluded (Expired) Exc…" at bounding box center [926, 281] width 168 height 32
select select ""excluded__location_""
click at [842, 265] on select "Choose an option... Pending Applied Excluded (Questions) Excluded (Expired) Exc…" at bounding box center [926, 281] width 168 height 32
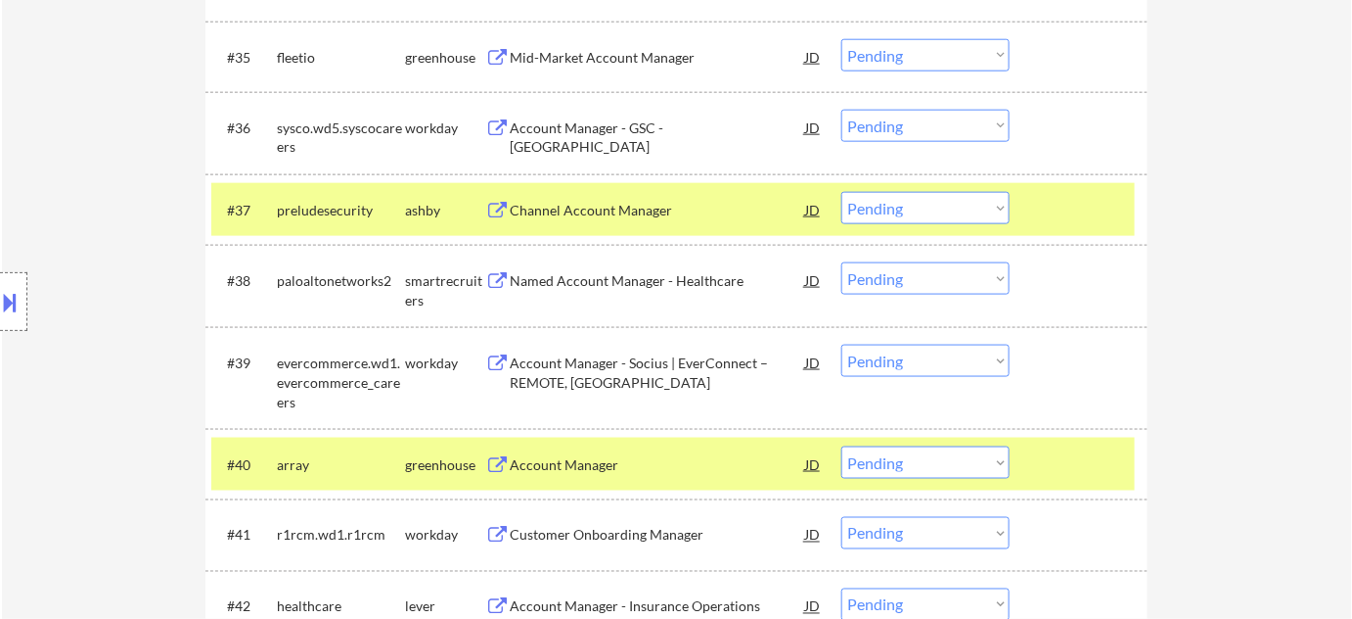
scroll to position [3113, 0]
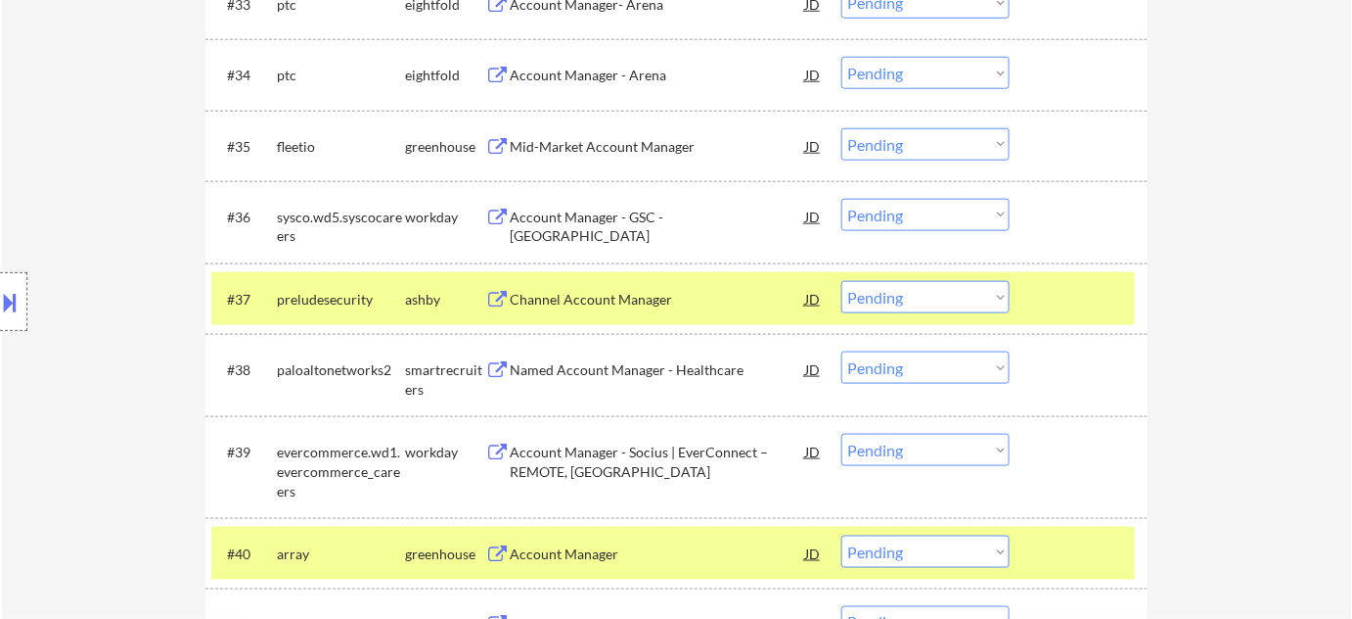
drag, startPoint x: 924, startPoint y: 301, endPoint x: 925, endPoint y: 311, distance: 9.8
click at [924, 301] on select "Choose an option... Pending Applied Excluded (Questions) Excluded (Expired) Exc…" at bounding box center [926, 297] width 168 height 32
click at [842, 281] on select "Choose an option... Pending Applied Excluded (Questions) Excluded (Expired) Exc…" at bounding box center [926, 297] width 168 height 32
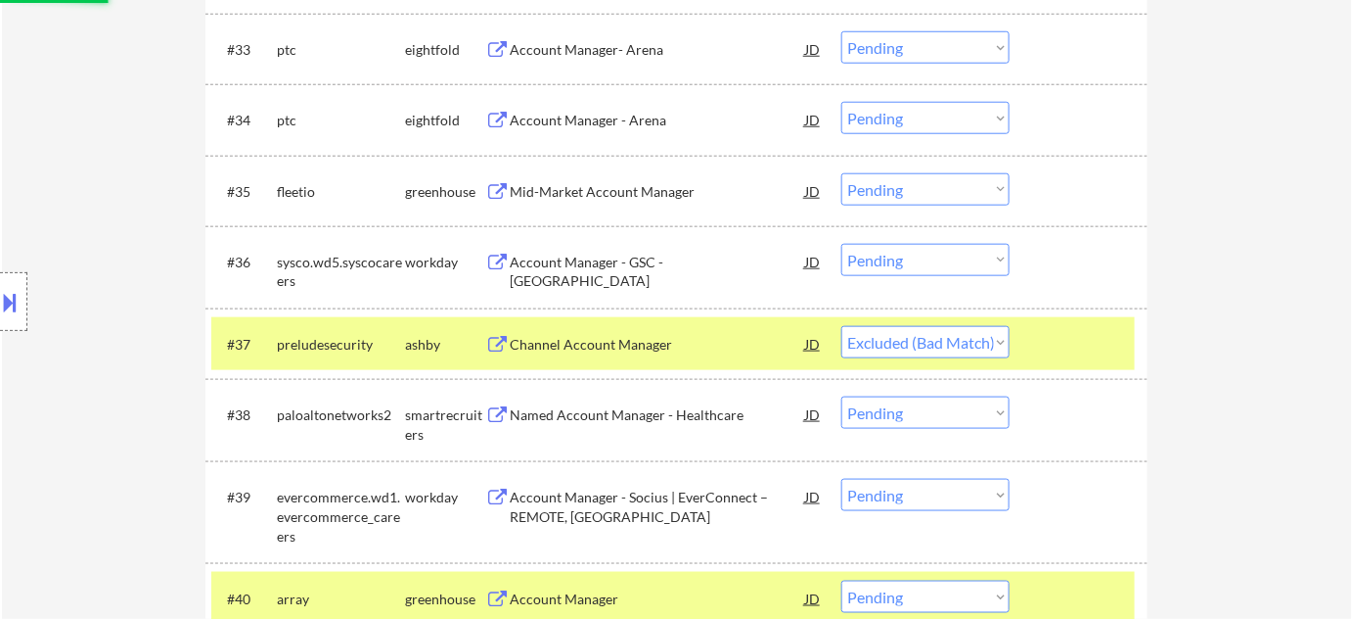
scroll to position [3024, 0]
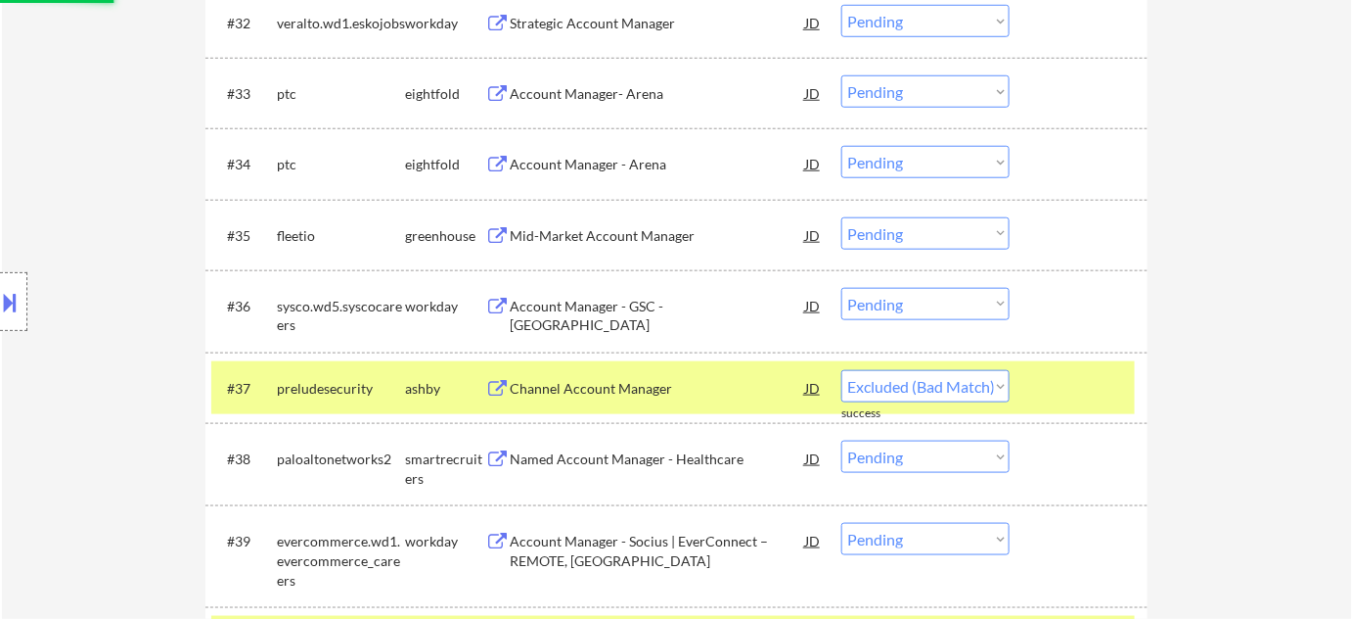
select select ""pending""
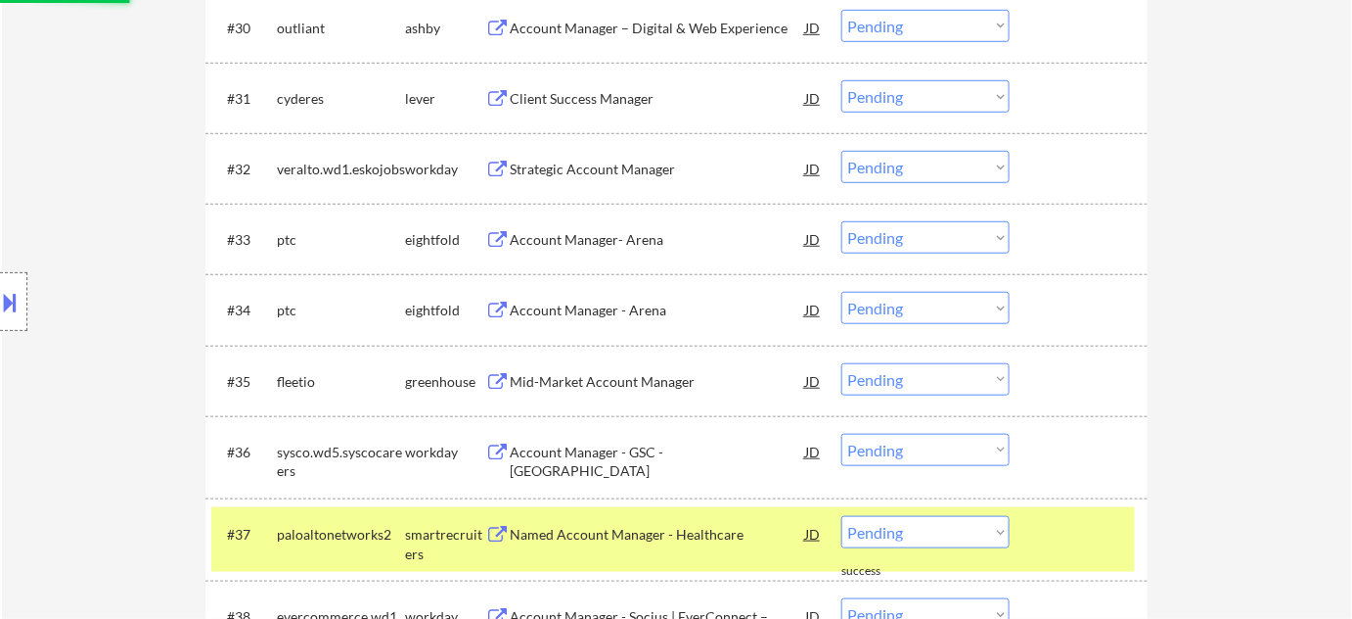
scroll to position [2847, 0]
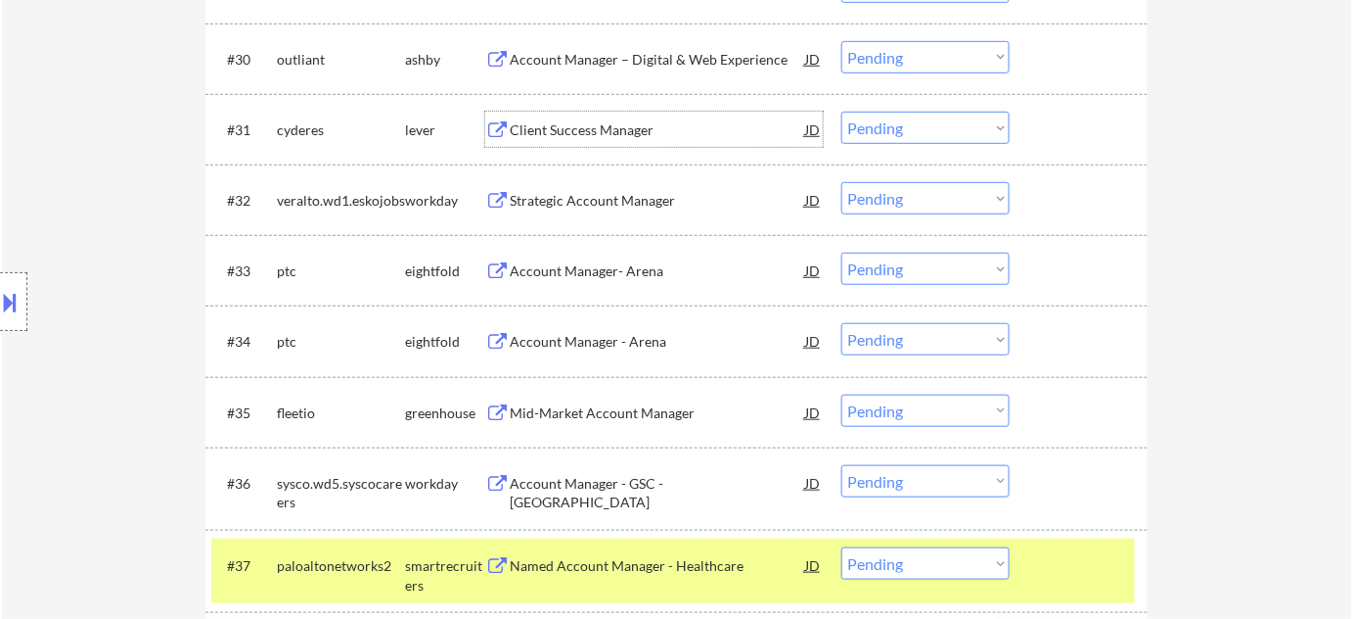
click at [591, 140] on div "Client Success Manager" at bounding box center [658, 129] width 296 height 35
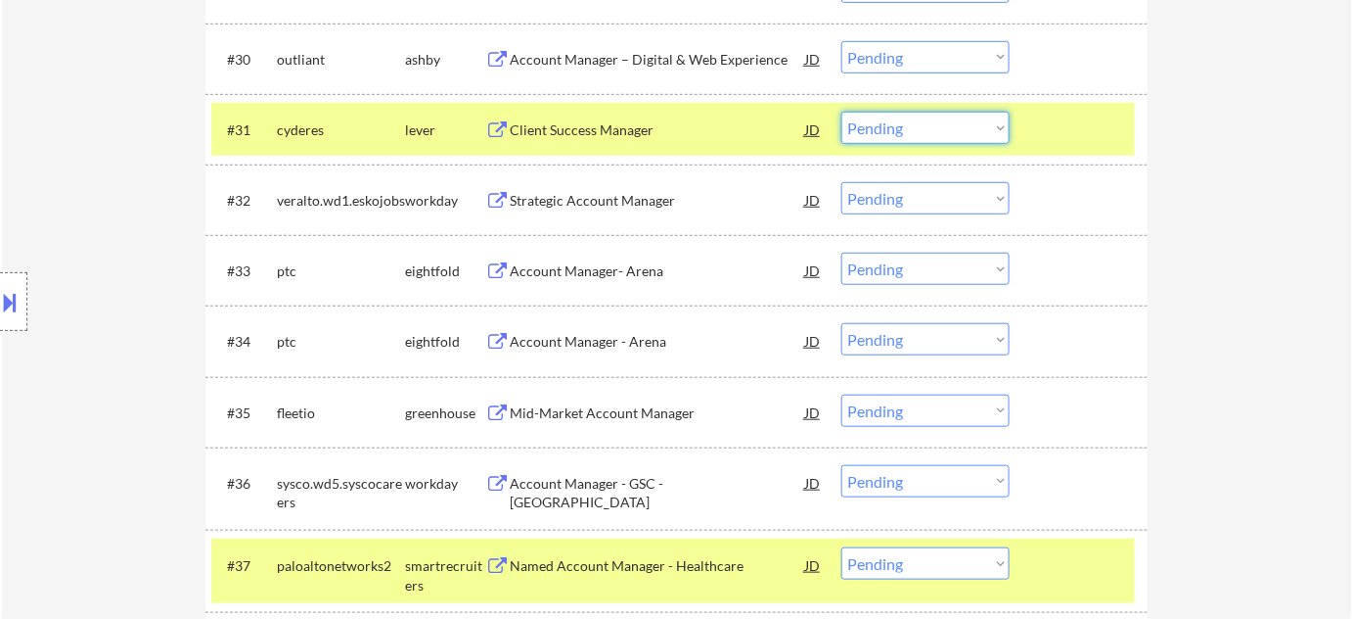
click at [900, 140] on select "Choose an option... Pending Applied Excluded (Questions) Excluded (Expired) Exc…" at bounding box center [926, 128] width 168 height 32
click at [842, 112] on select "Choose an option... Pending Applied Excluded (Questions) Excluded (Expired) Exc…" at bounding box center [926, 128] width 168 height 32
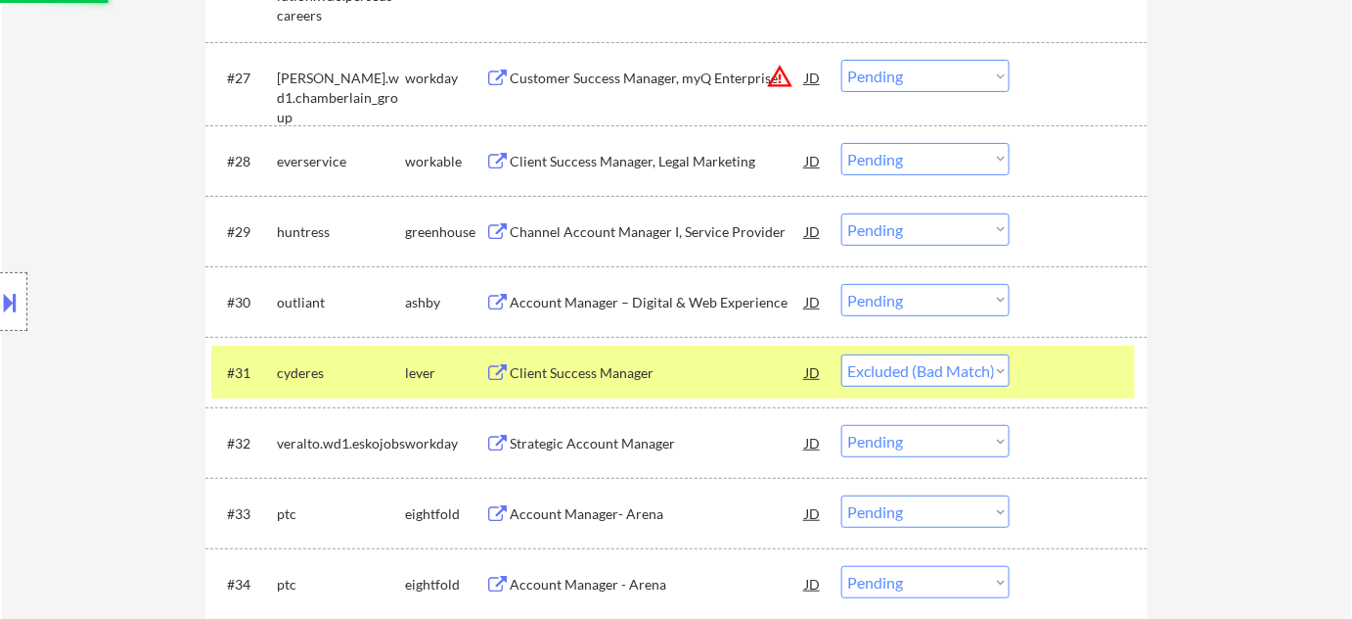
scroll to position [2580, 0]
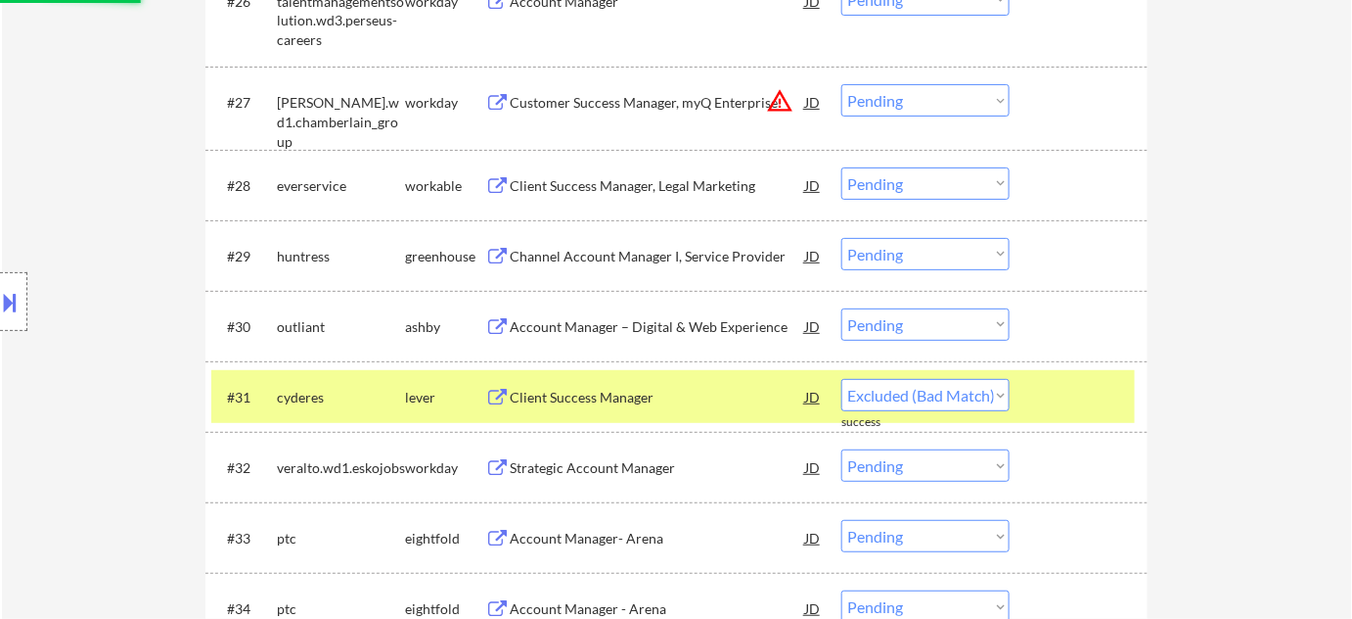
select select ""pending""
click at [641, 181] on div "Client Success Manager, Legal Marketing" at bounding box center [658, 186] width 296 height 20
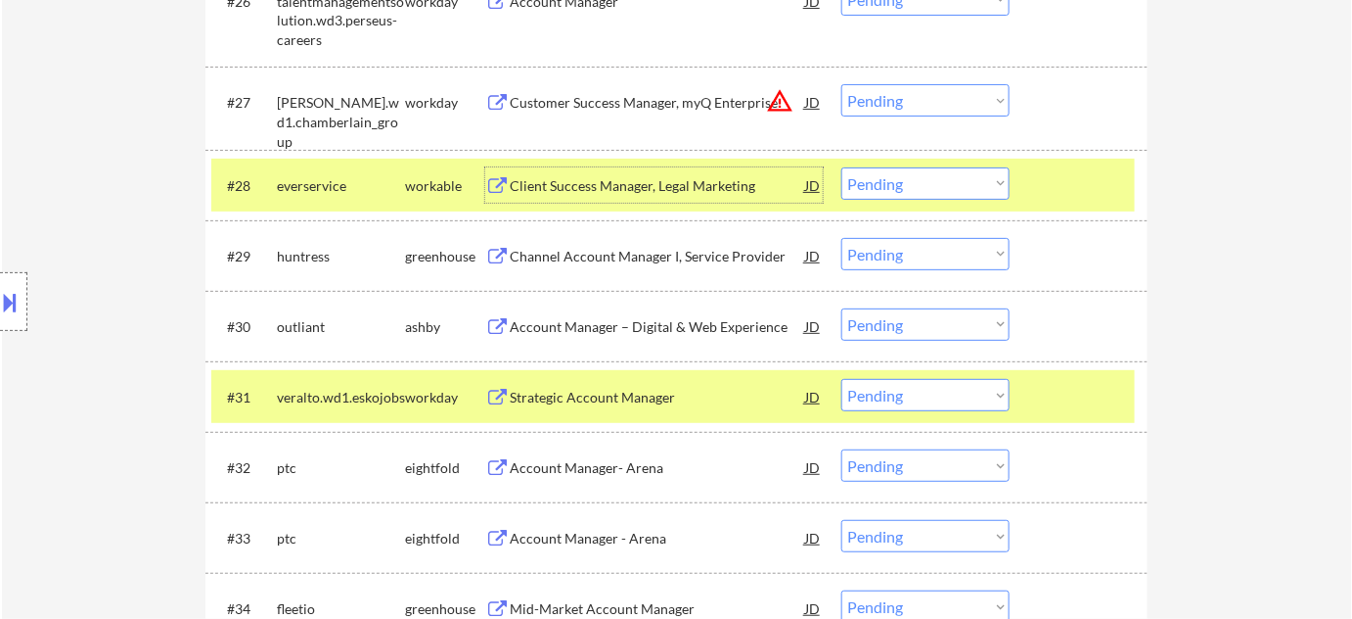
click at [921, 198] on select "Choose an option... Pending Applied Excluded (Questions) Excluded (Expired) Exc…" at bounding box center [926, 183] width 168 height 32
click at [842, 167] on select "Choose an option... Pending Applied Excluded (Questions) Excluded (Expired) Exc…" at bounding box center [926, 183] width 168 height 32
click at [773, 99] on button "warning_amber" at bounding box center [779, 100] width 27 height 27
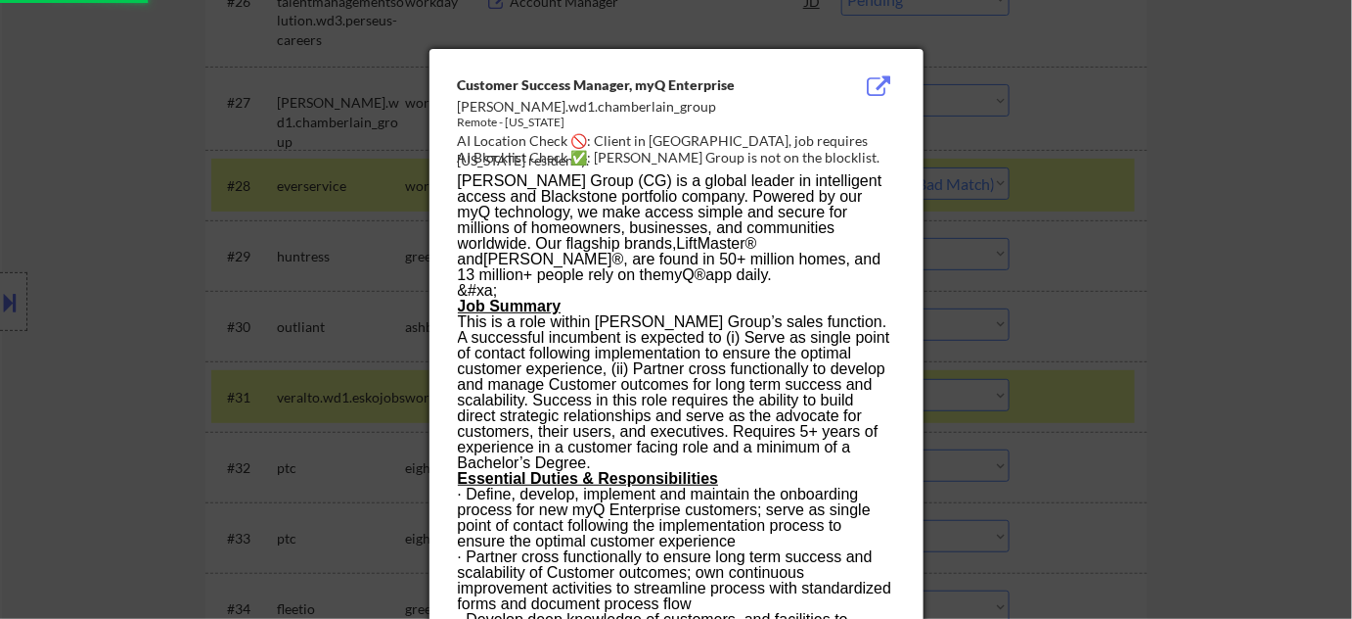
select select ""pending""
click at [1344, 273] on div at bounding box center [676, 309] width 1352 height 619
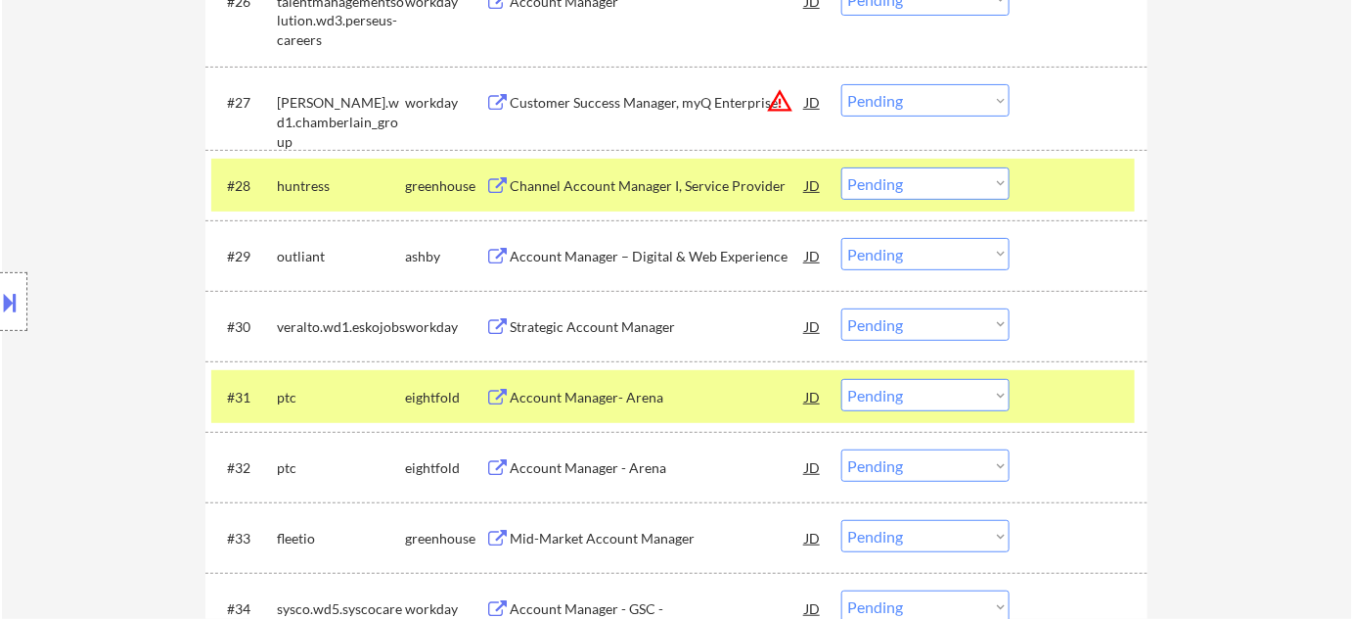
click at [887, 94] on select "Choose an option... Pending Applied Excluded (Questions) Excluded (Expired) Exc…" at bounding box center [926, 100] width 168 height 32
click at [842, 84] on select "Choose an option... Pending Applied Excluded (Questions) Excluded (Expired) Exc…" at bounding box center [926, 100] width 168 height 32
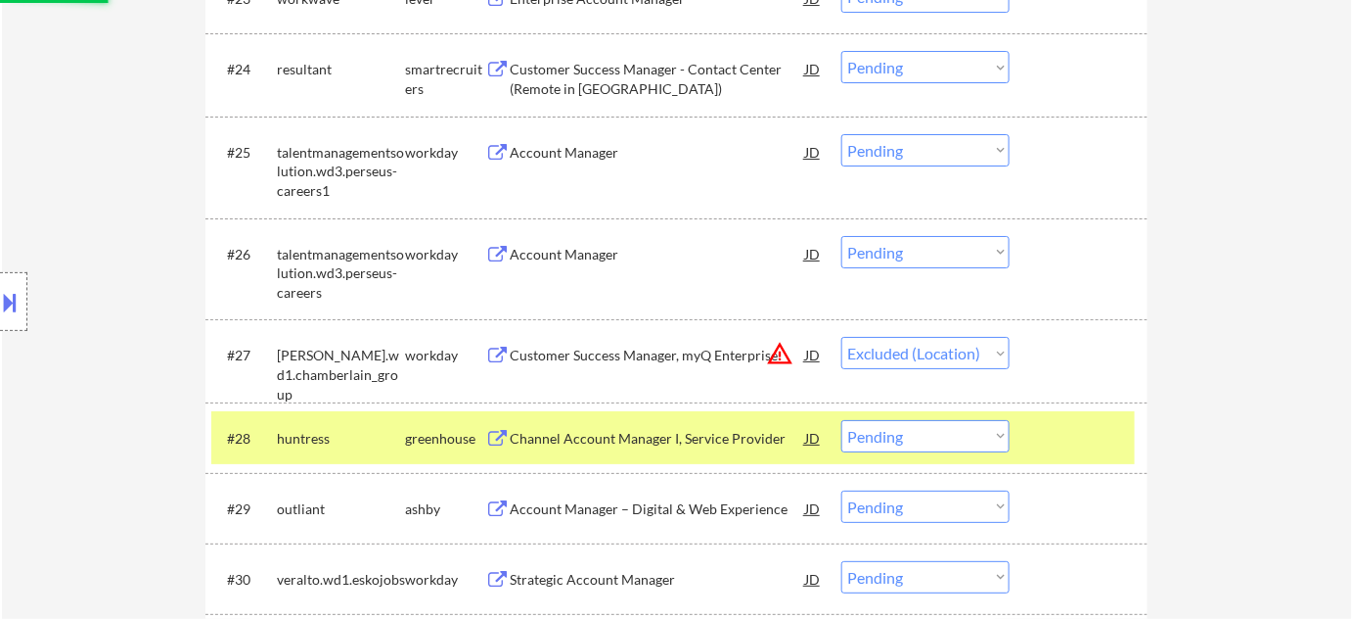
scroll to position [2313, 0]
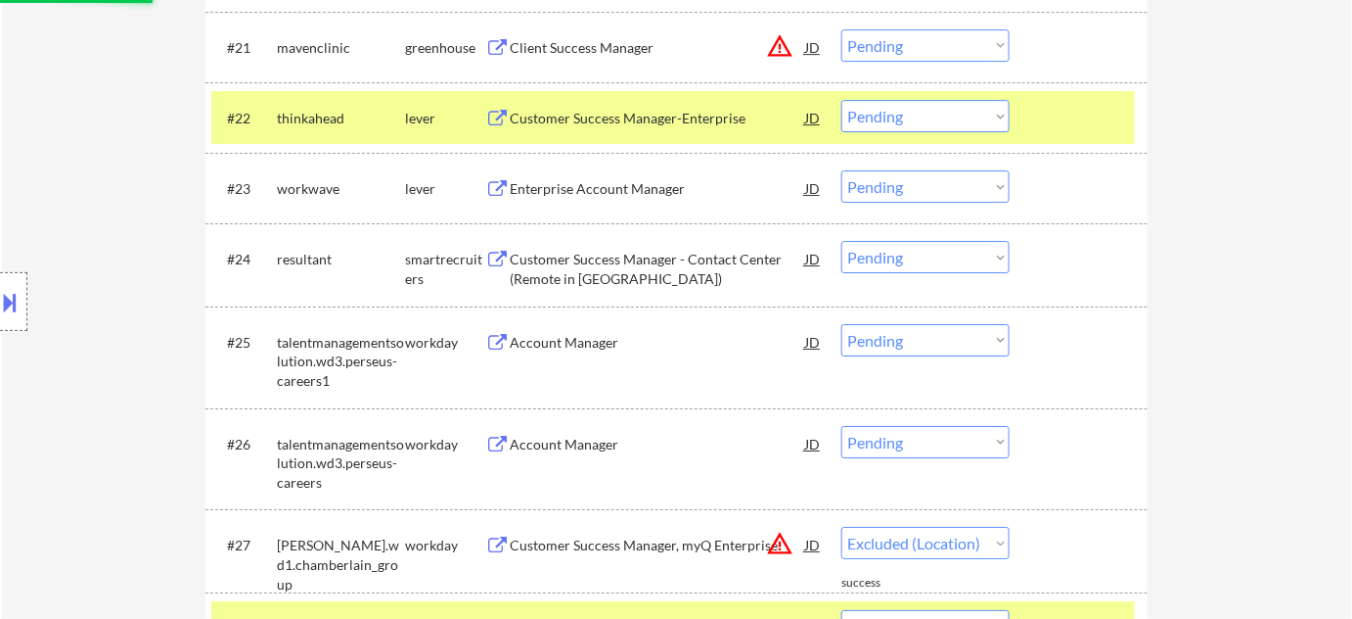
select select ""pending""
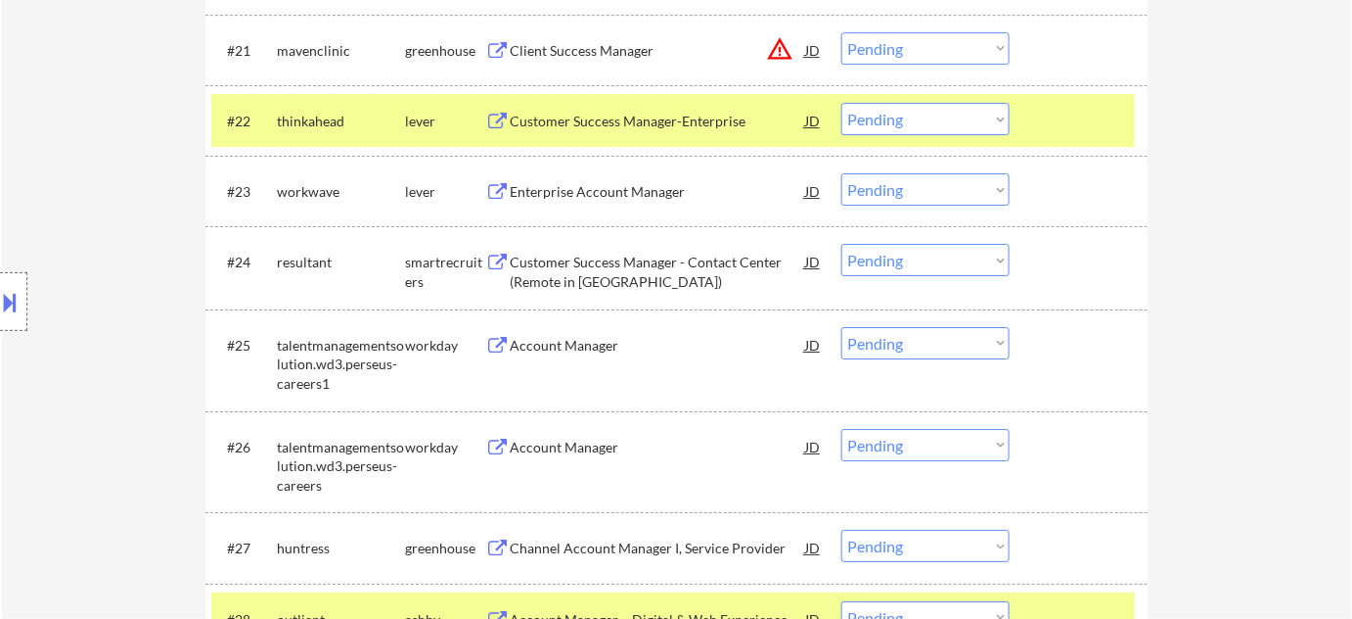
click at [558, 266] on div "Customer Success Manager - Contact Center (Remote in US)" at bounding box center [658, 271] width 296 height 38
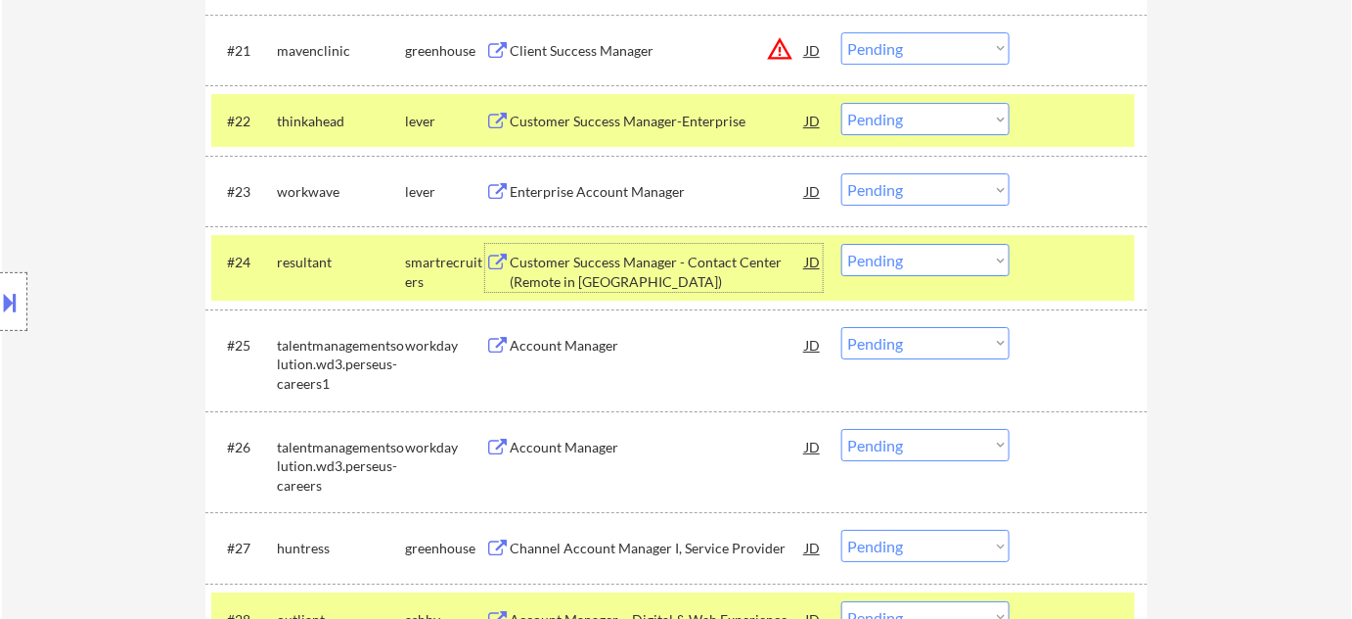
click at [934, 268] on select "Choose an option... Pending Applied Excluded (Questions) Excluded (Expired) Exc…" at bounding box center [926, 260] width 168 height 32
click at [842, 244] on select "Choose an option... Pending Applied Excluded (Questions) Excluded (Expired) Exc…" at bounding box center [926, 260] width 168 height 32
select select ""pending""
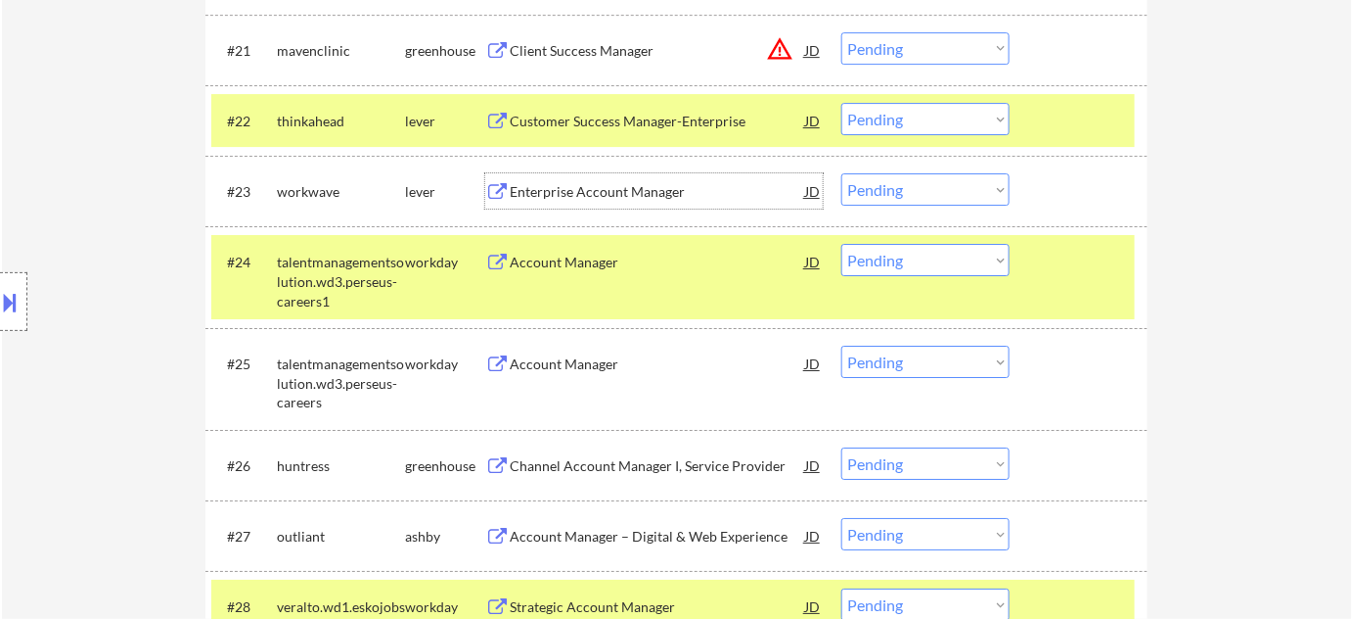
click at [580, 185] on div "Enterprise Account Manager" at bounding box center [658, 192] width 296 height 20
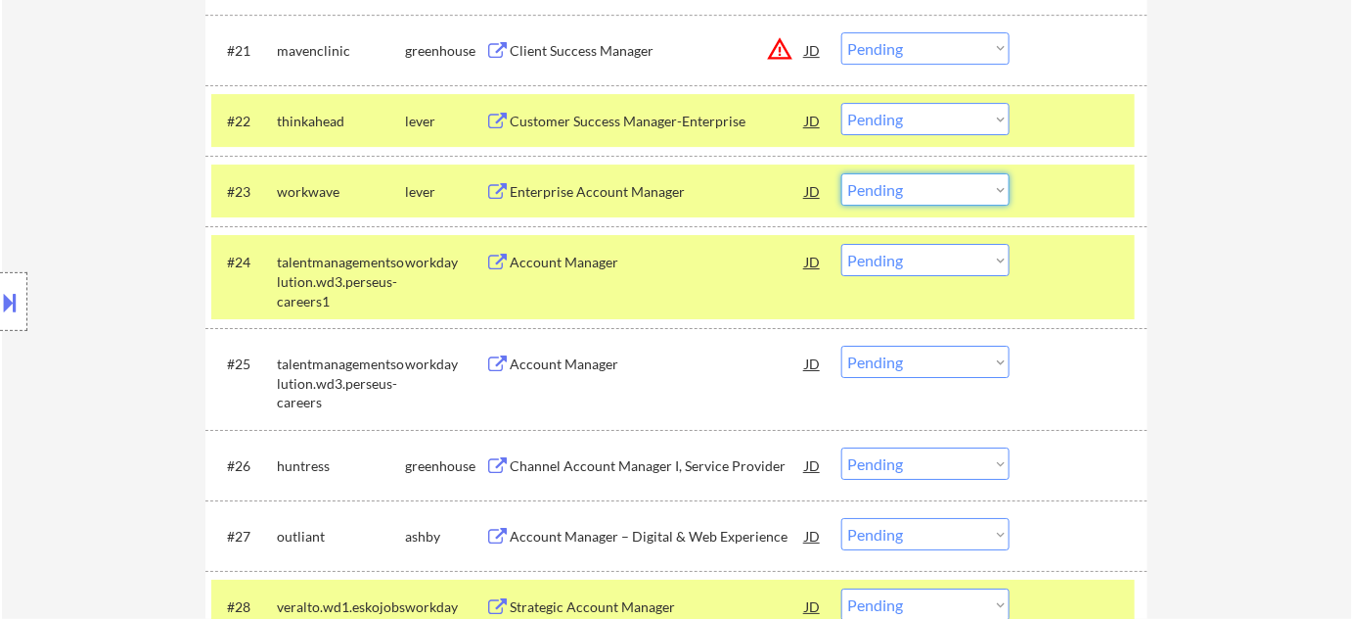
click at [900, 194] on select "Choose an option... Pending Applied Excluded (Questions) Excluded (Expired) Exc…" at bounding box center [926, 189] width 168 height 32
click at [842, 173] on select "Choose an option... Pending Applied Excluded (Questions) Excluded (Expired) Exc…" at bounding box center [926, 189] width 168 height 32
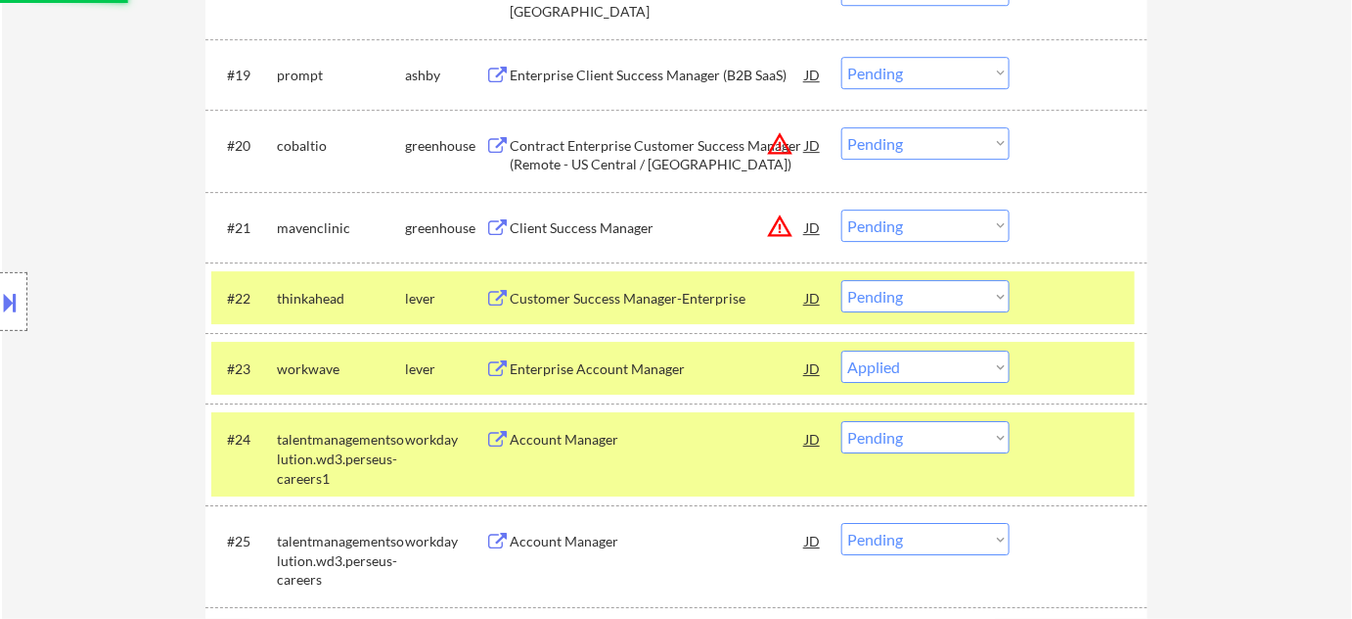
scroll to position [1957, 0]
select select ""pending""
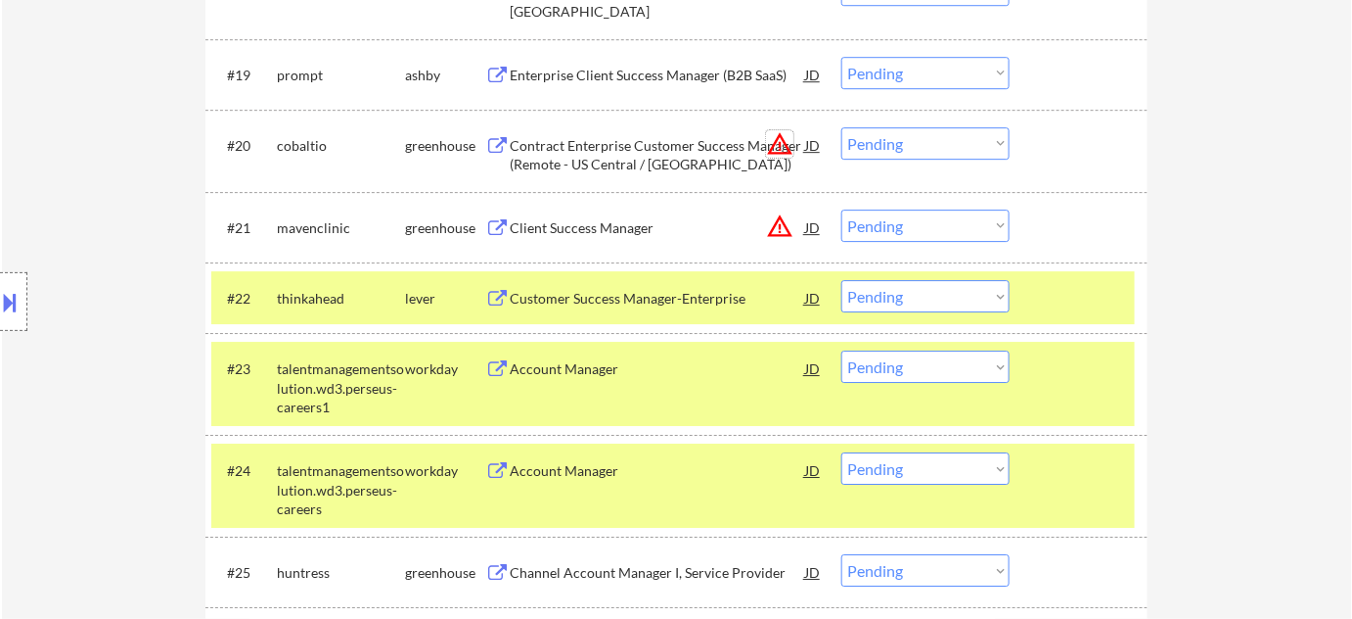
click at [785, 142] on button "warning_amber" at bounding box center [779, 143] width 27 height 27
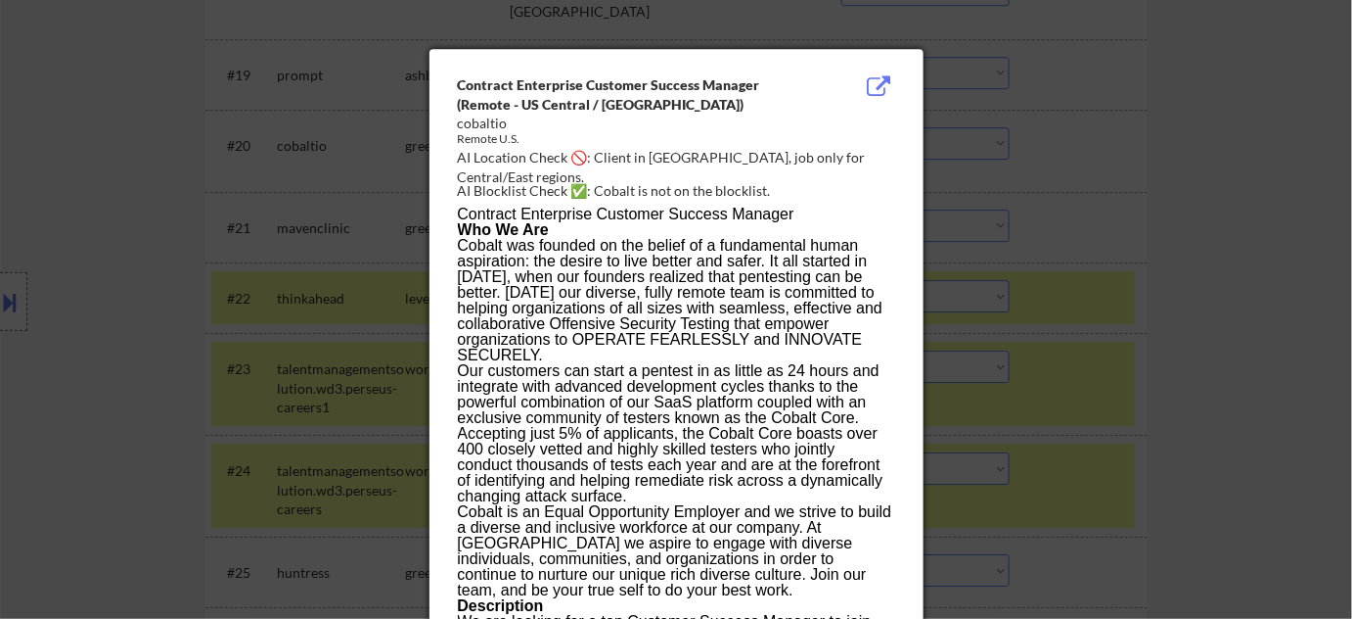
click at [1248, 304] on div at bounding box center [676, 309] width 1352 height 619
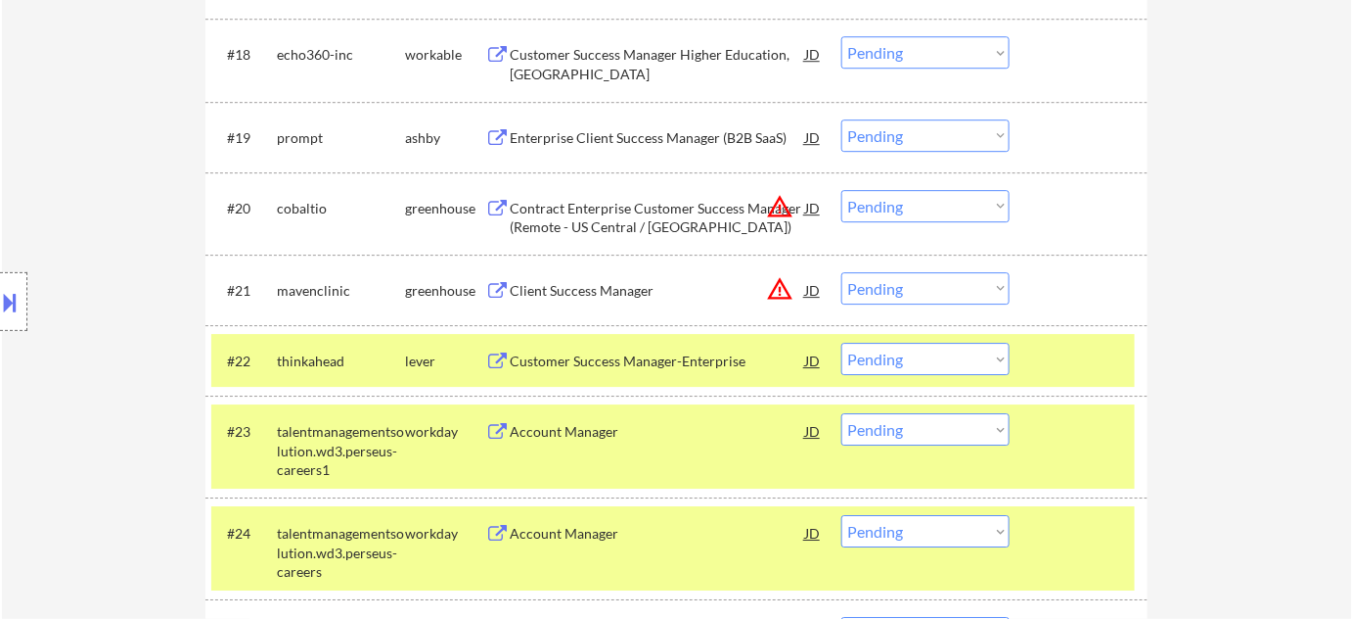
scroll to position [1868, 0]
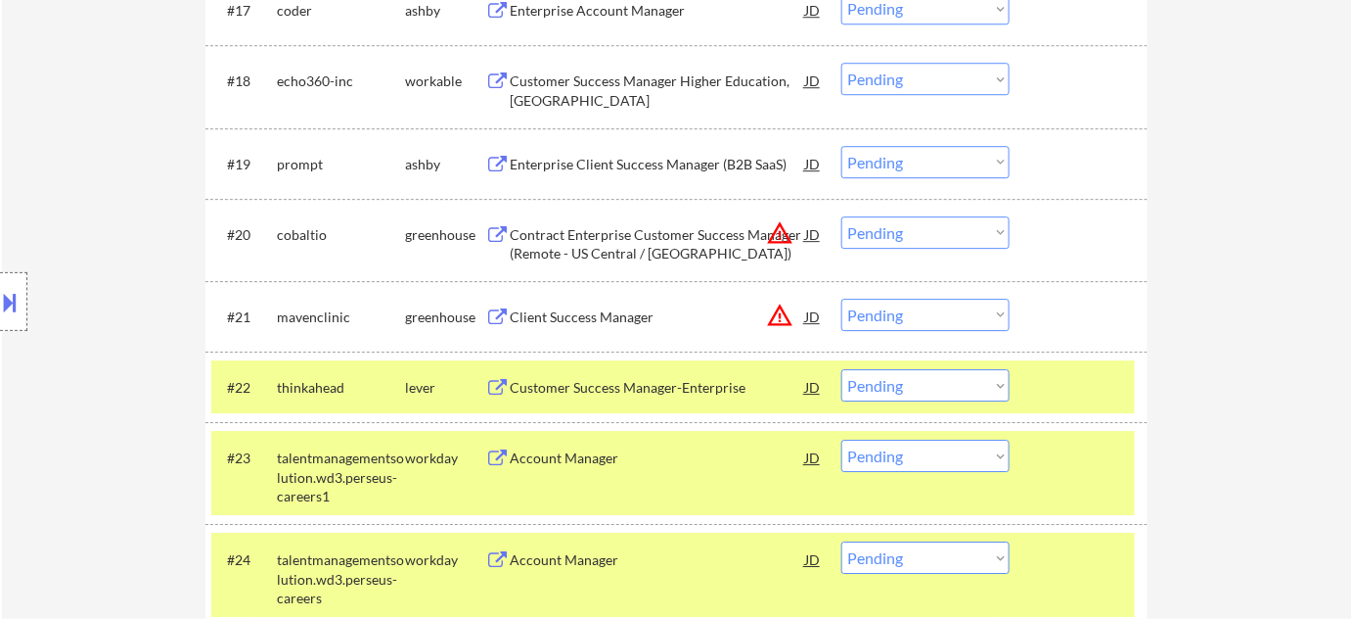
click at [788, 231] on button "warning_amber" at bounding box center [779, 232] width 27 height 27
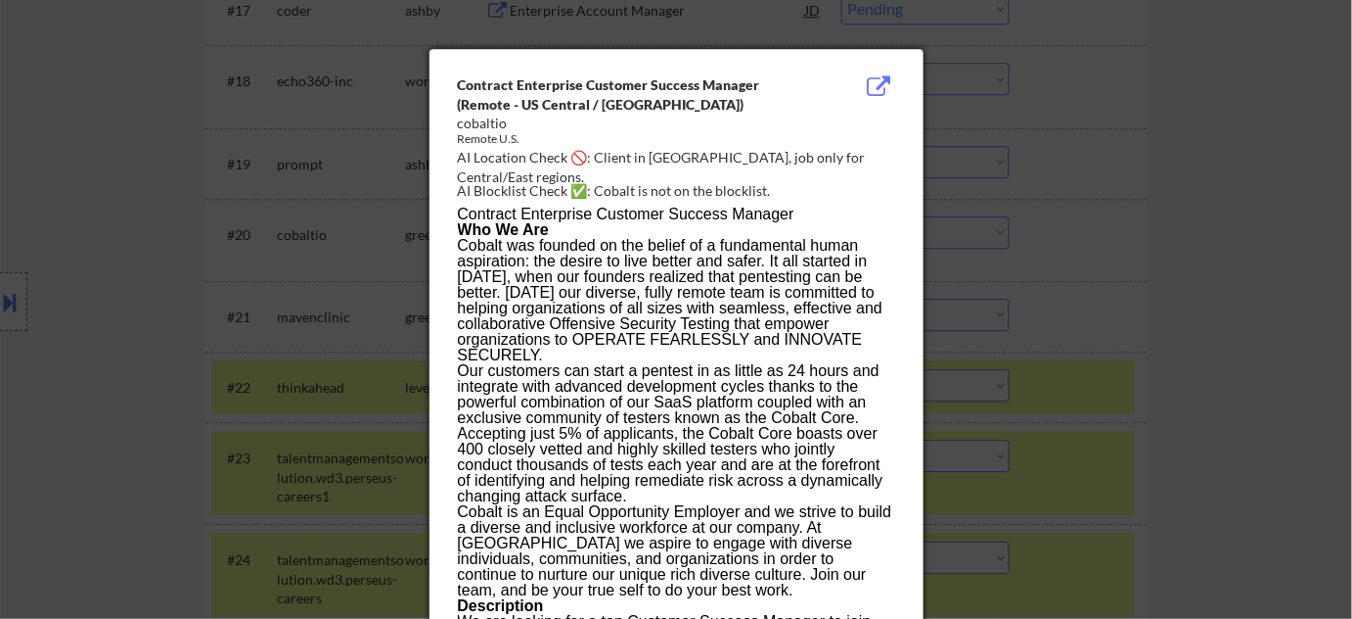
click at [1175, 281] on div at bounding box center [676, 309] width 1352 height 619
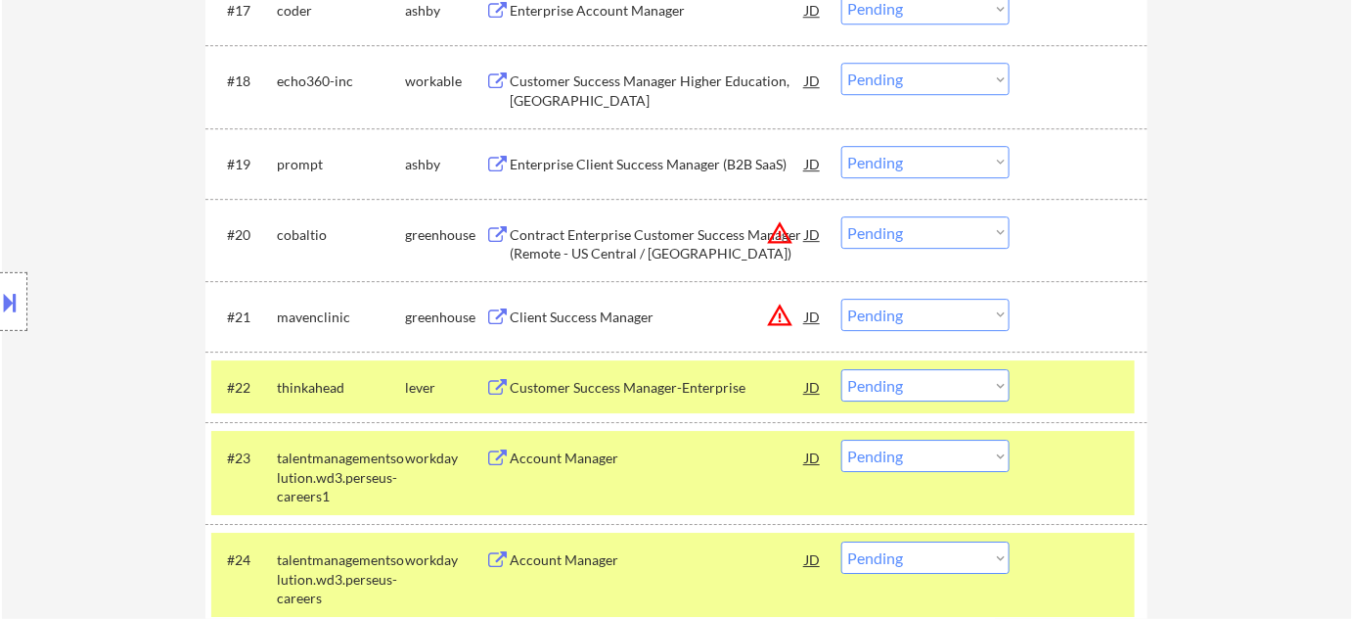
click at [969, 226] on select "Choose an option... Pending Applied Excluded (Questions) Excluded (Expired) Exc…" at bounding box center [926, 232] width 168 height 32
click at [842, 216] on select "Choose an option... Pending Applied Excluded (Questions) Excluded (Expired) Exc…" at bounding box center [926, 232] width 168 height 32
select select ""pending""
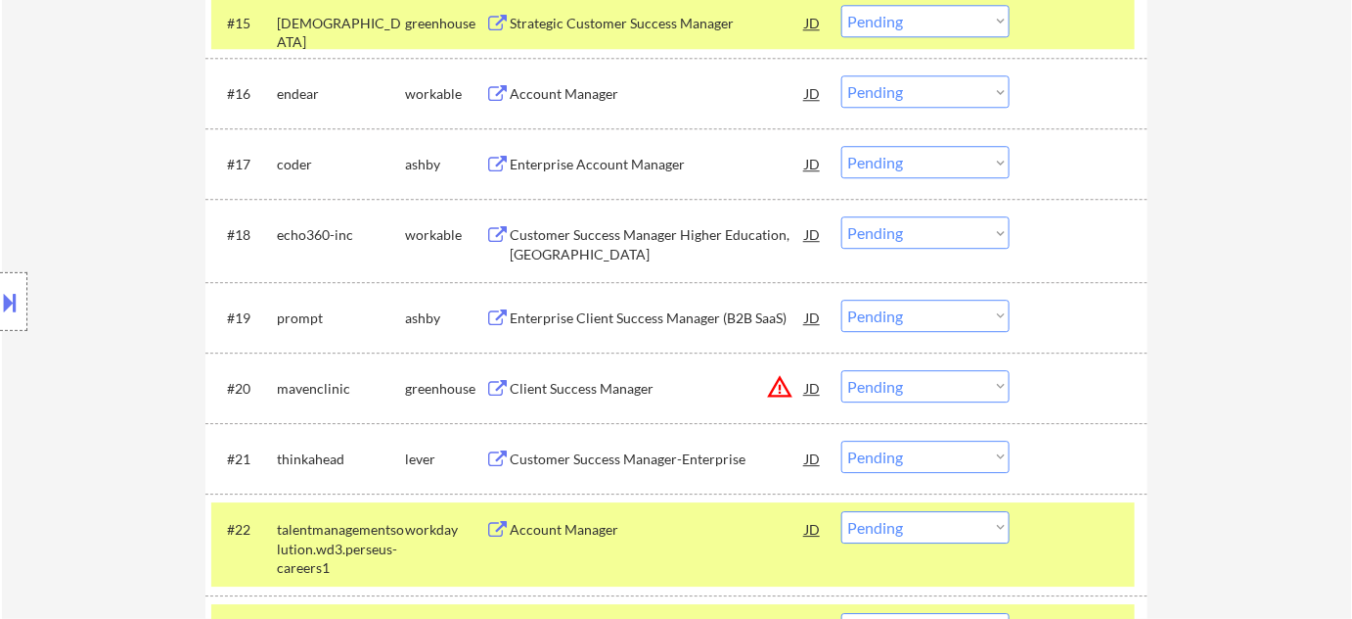
scroll to position [1690, 0]
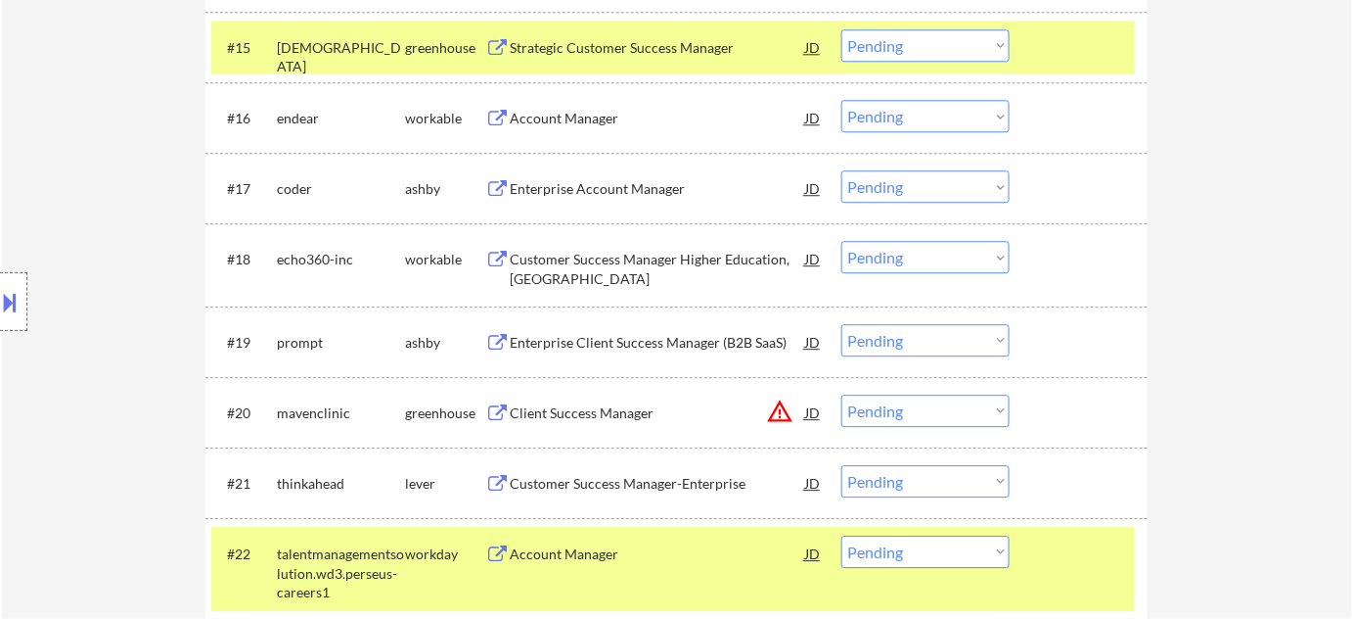
click at [681, 339] on div "Enterprise Client Success Manager (B2B SaaS)" at bounding box center [658, 343] width 296 height 20
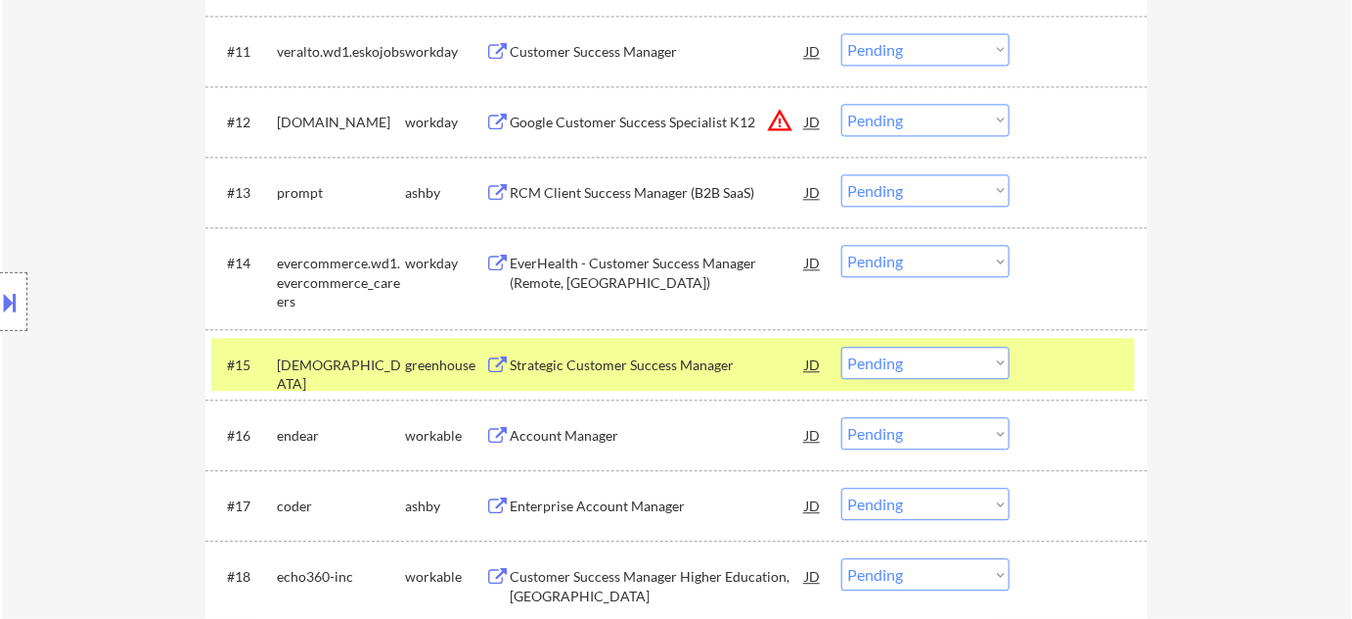
scroll to position [1334, 0]
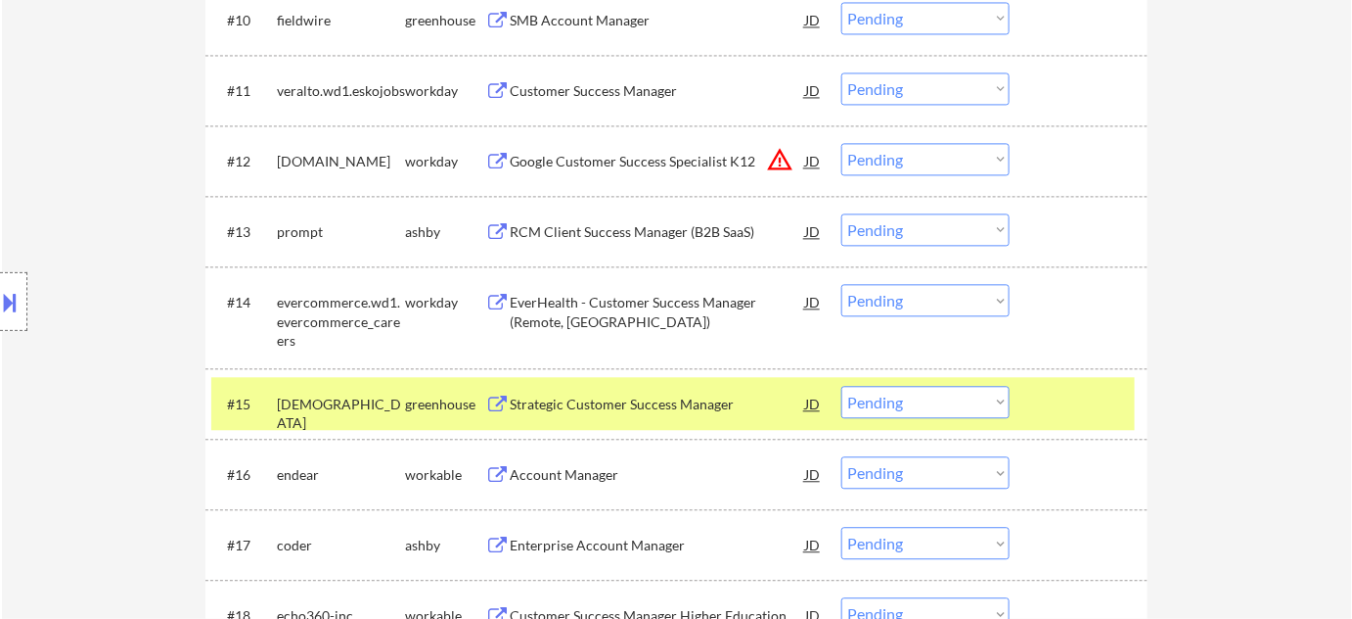
click at [785, 154] on button "warning_amber" at bounding box center [779, 159] width 27 height 27
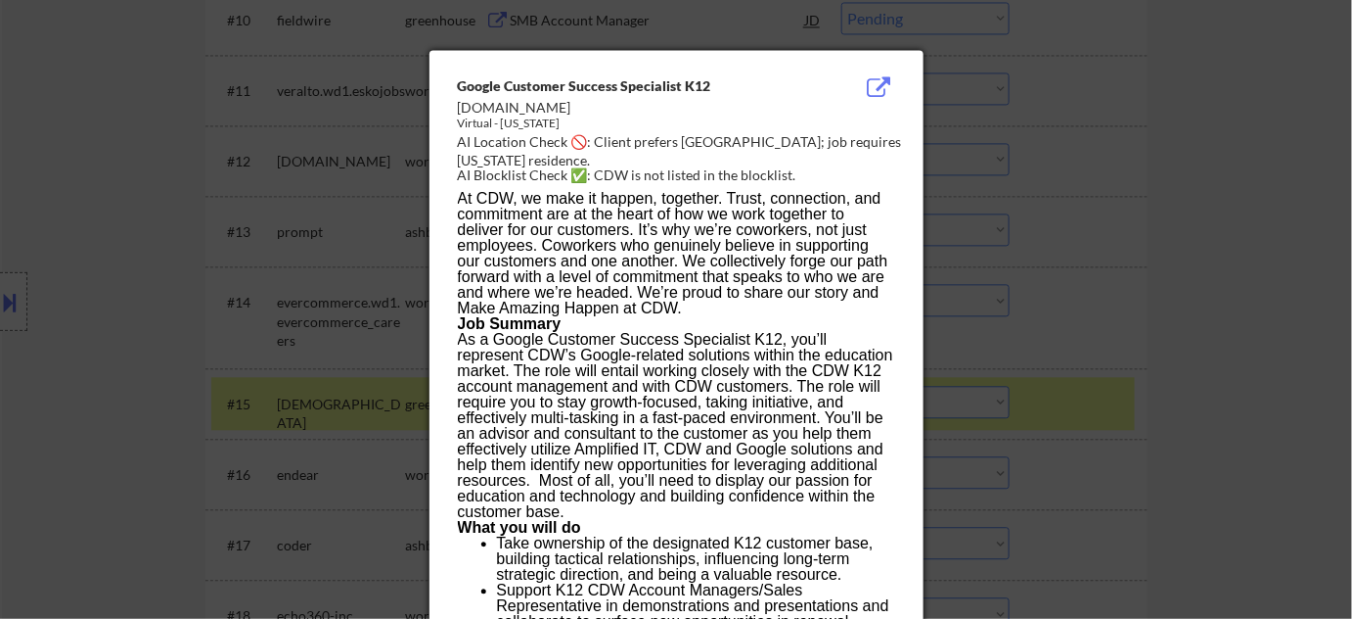
click at [1150, 237] on div at bounding box center [676, 309] width 1352 height 619
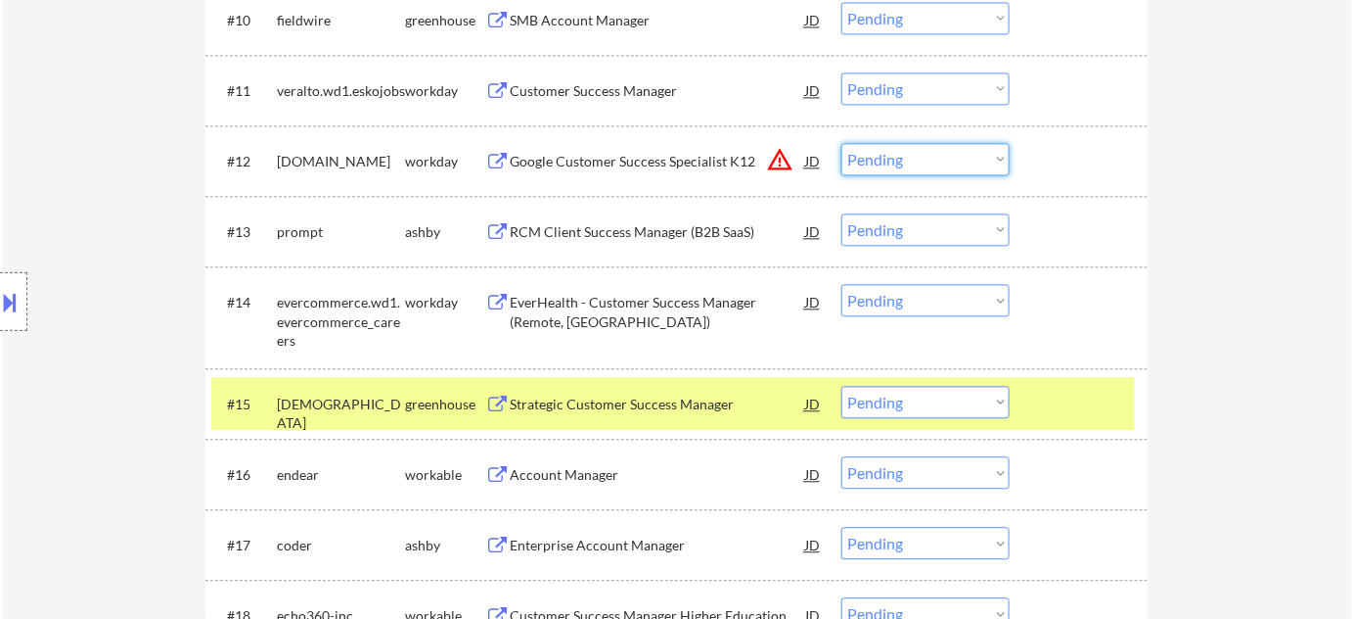
click at [992, 163] on select "Choose an option... Pending Applied Excluded (Questions) Excluded (Expired) Exc…" at bounding box center [926, 159] width 168 height 32
click at [842, 143] on select "Choose an option... Pending Applied Excluded (Questions) Excluded (Expired) Exc…" at bounding box center [926, 159] width 168 height 32
select select ""pending""
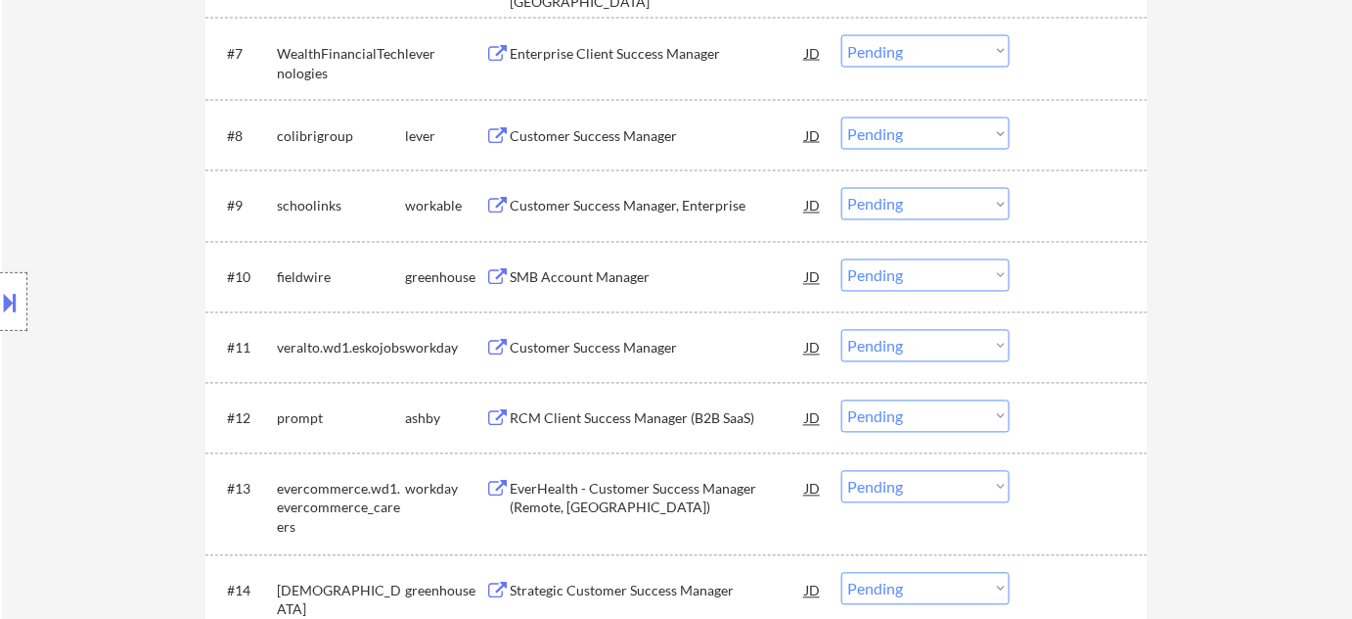
scroll to position [1067, 0]
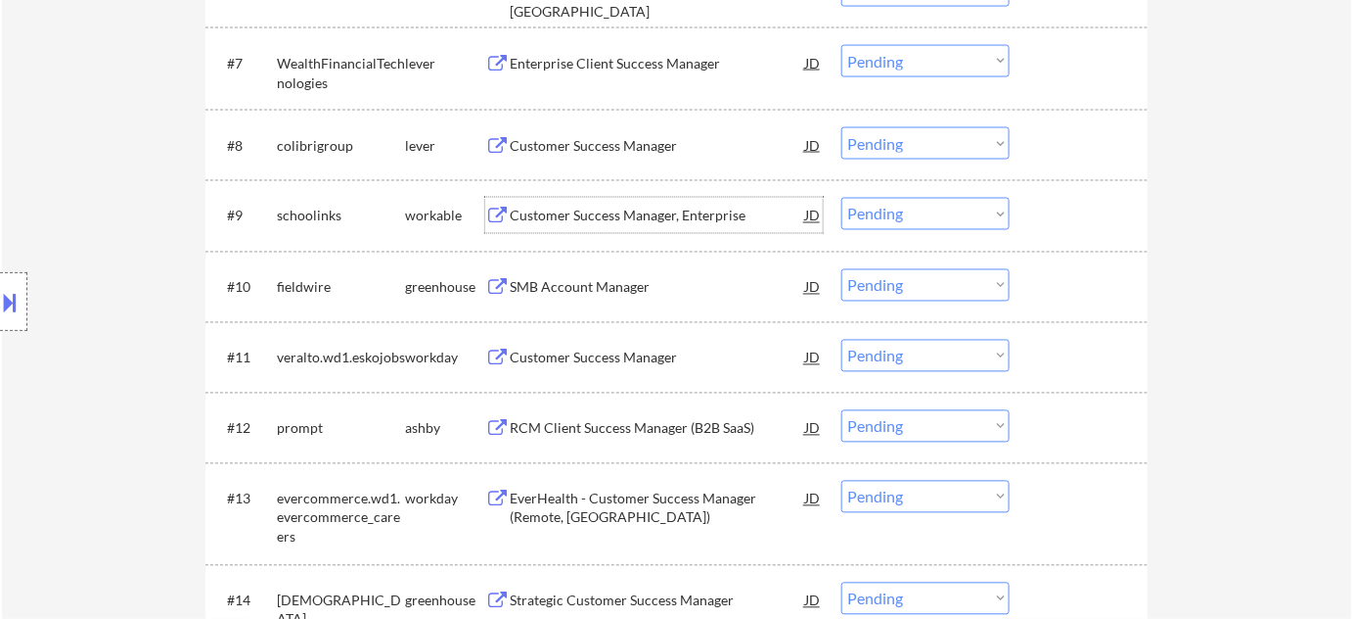
click at [671, 207] on div "Customer Success Manager, Enterprise" at bounding box center [658, 216] width 296 height 20
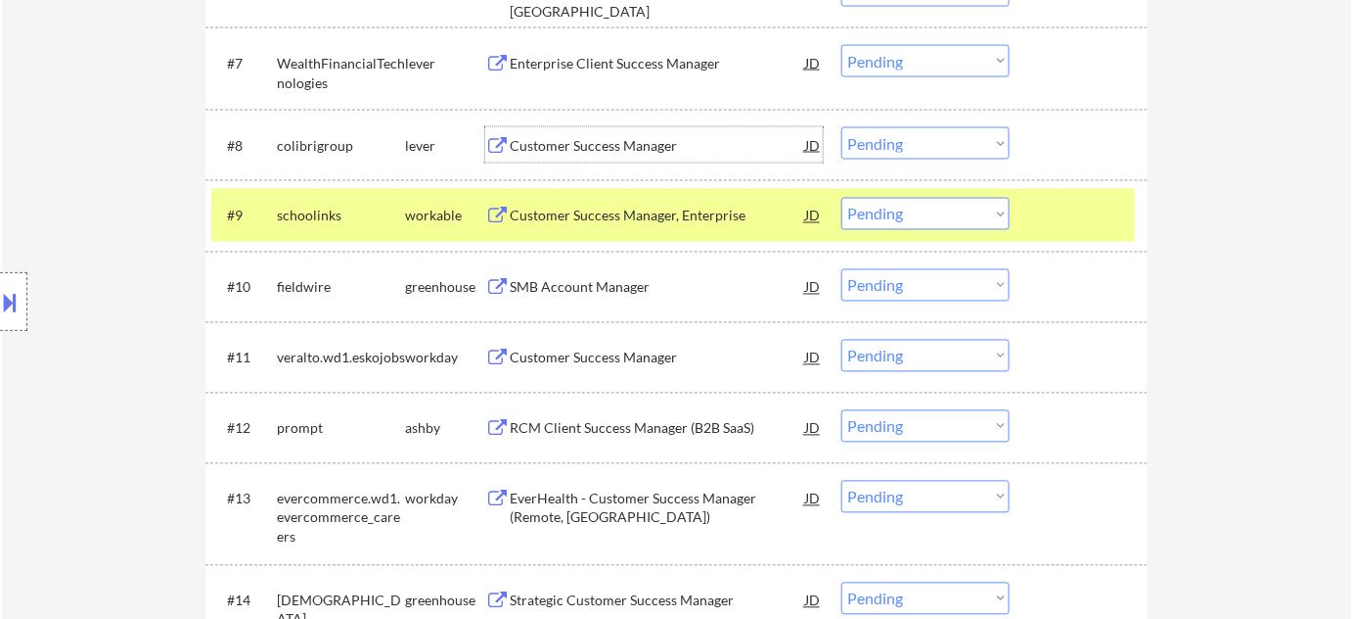
click at [596, 140] on div "Customer Success Manager" at bounding box center [658, 146] width 296 height 20
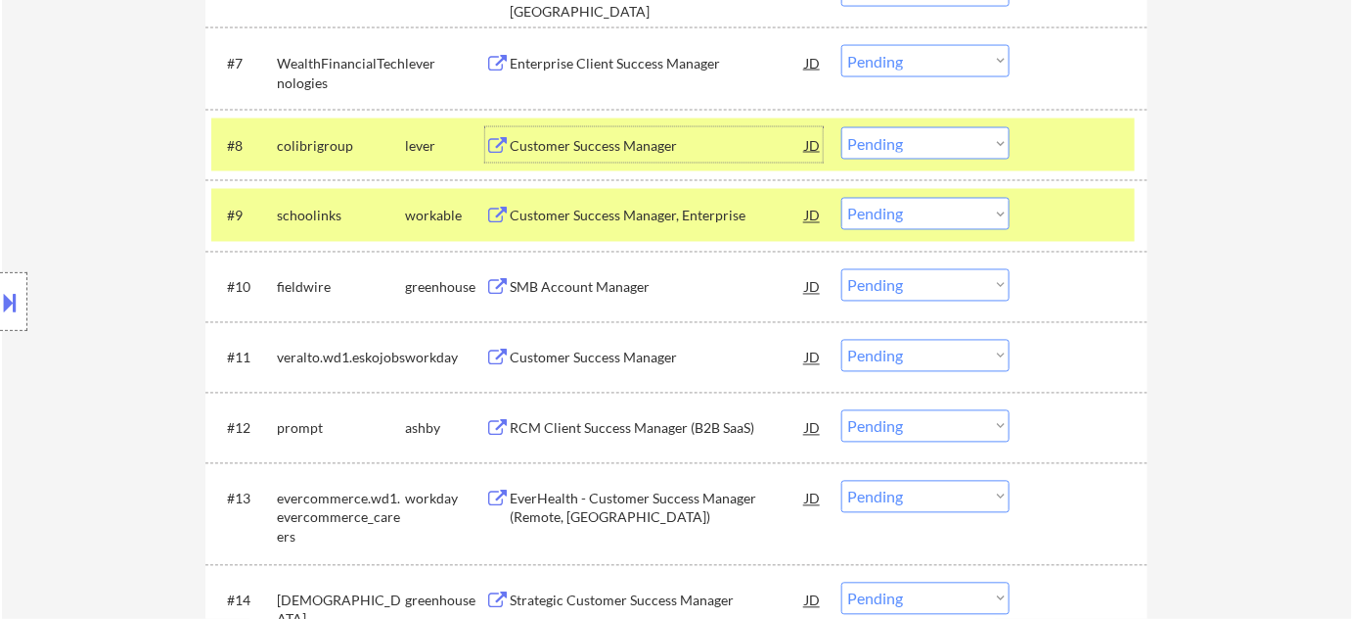
click at [978, 153] on select "Choose an option... Pending Applied Excluded (Questions) Excluded (Expired) Exc…" at bounding box center [926, 143] width 168 height 32
click at [842, 127] on select "Choose an option... Pending Applied Excluded (Questions) Excluded (Expired) Exc…" at bounding box center [926, 143] width 168 height 32
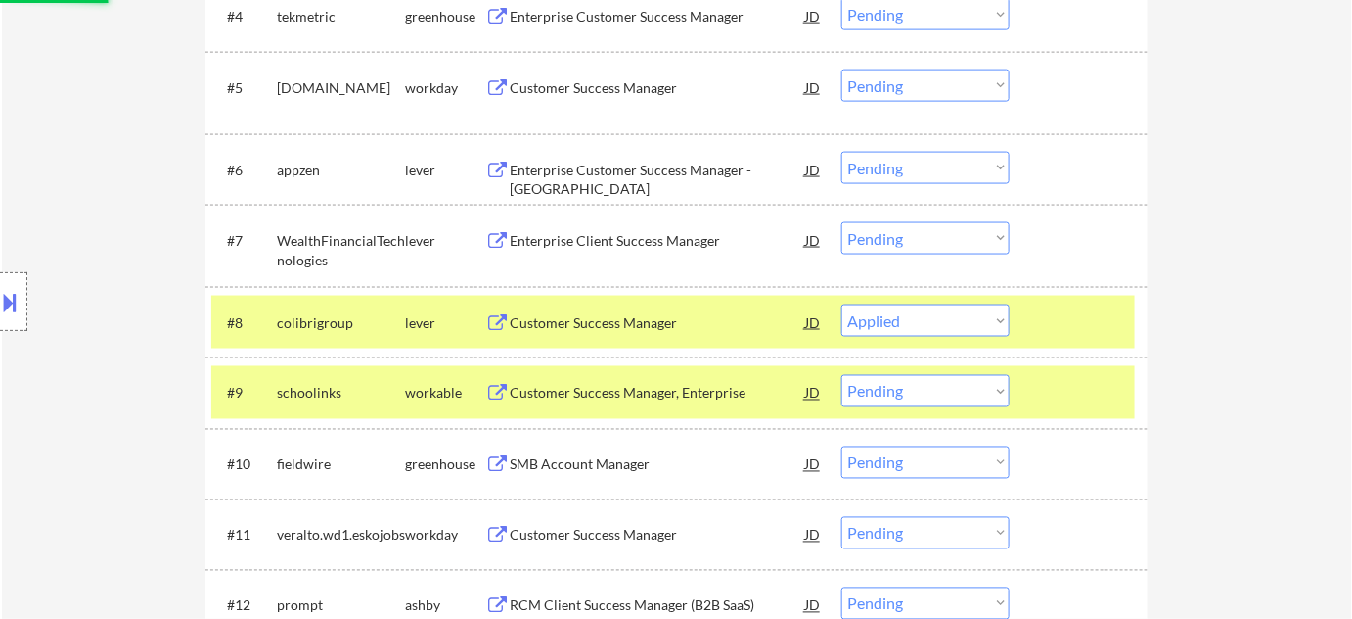
scroll to position [890, 0]
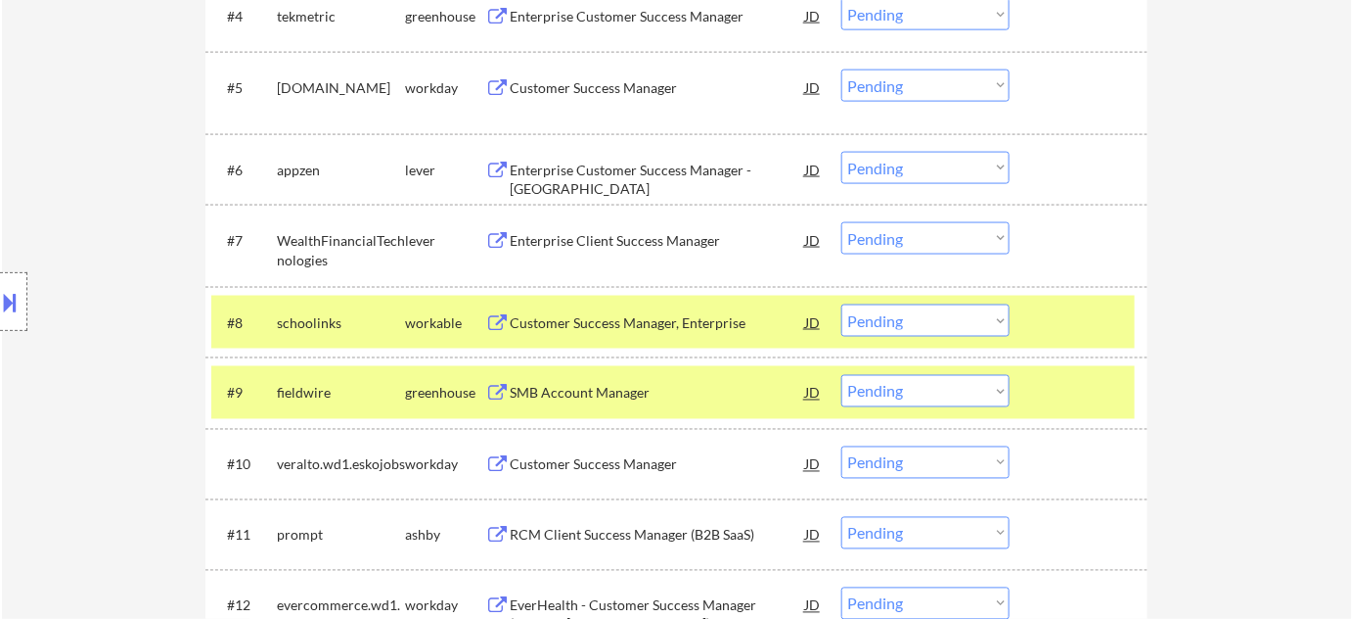
click at [672, 244] on div "Enterprise Client Success Manager" at bounding box center [658, 241] width 296 height 20
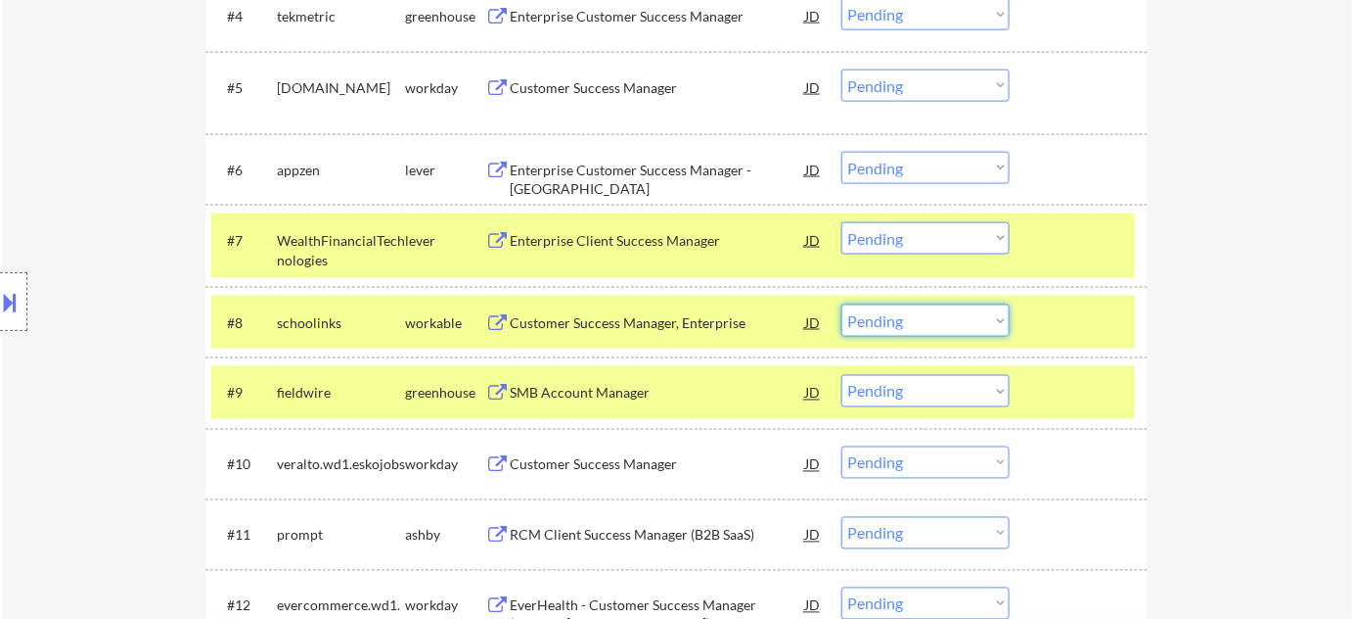
click at [939, 331] on select "Choose an option... Pending Applied Excluded (Questions) Excluded (Expired) Exc…" at bounding box center [926, 320] width 168 height 32
click at [842, 304] on select "Choose an option... Pending Applied Excluded (Questions) Excluded (Expired) Exc…" at bounding box center [926, 320] width 168 height 32
select select ""pending""
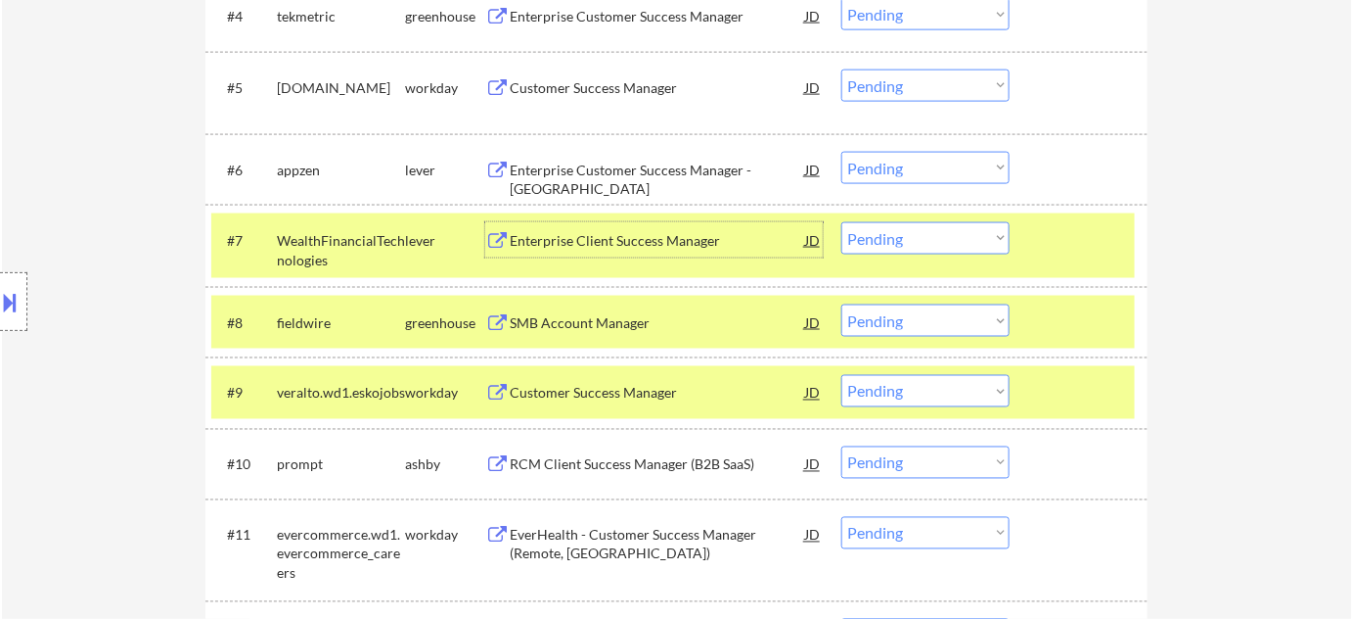
click at [634, 236] on div "Enterprise Client Success Manager" at bounding box center [658, 241] width 296 height 20
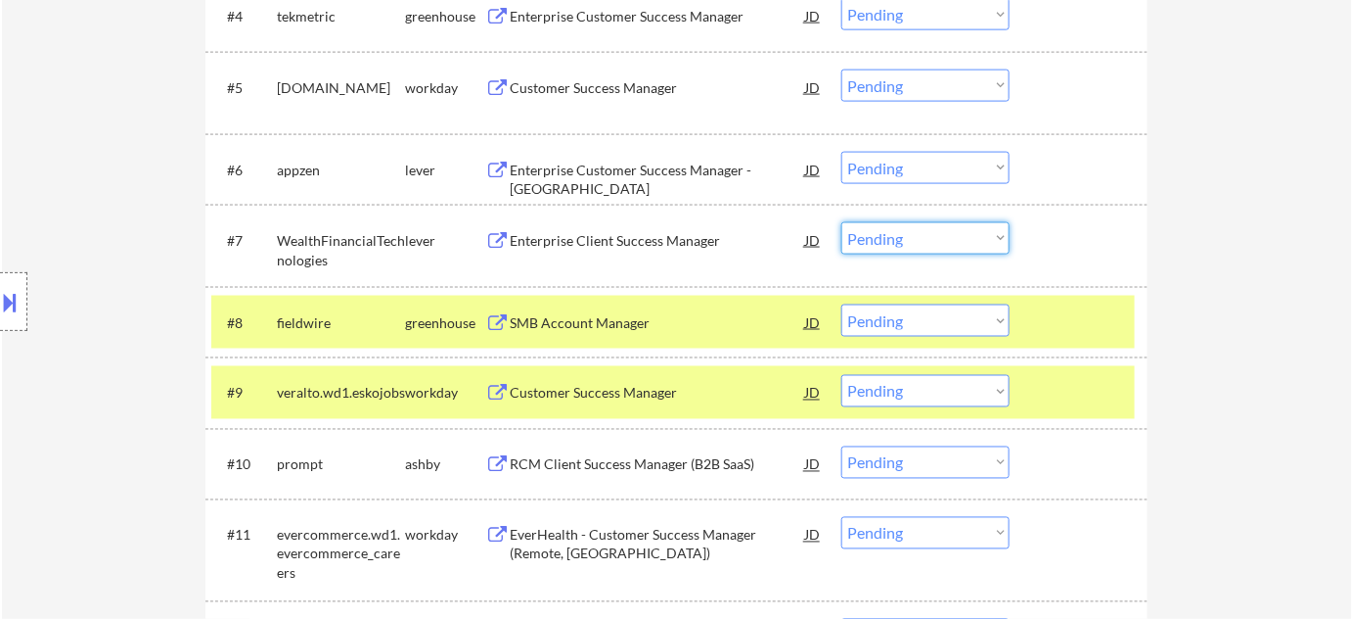
click at [932, 234] on select "Choose an option... Pending Applied Excluded (Questions) Excluded (Expired) Exc…" at bounding box center [926, 238] width 168 height 32
click at [842, 222] on select "Choose an option... Pending Applied Excluded (Questions) Excluded (Expired) Exc…" at bounding box center [926, 238] width 168 height 32
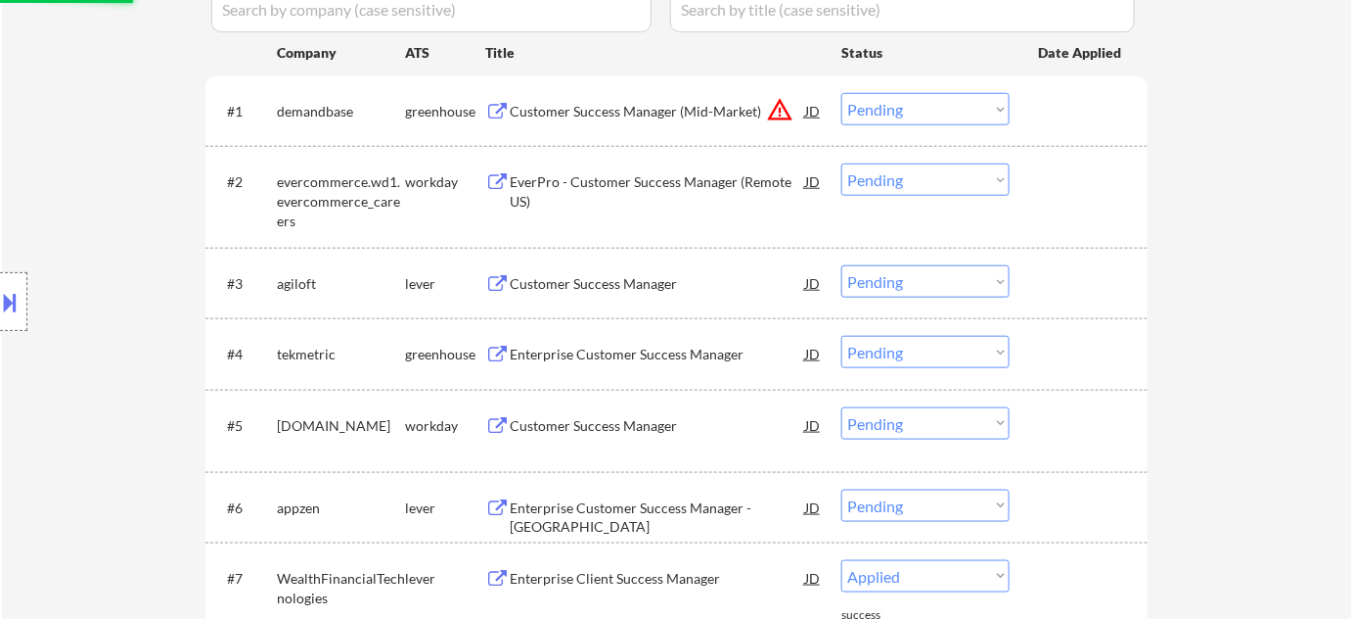
scroll to position [533, 0]
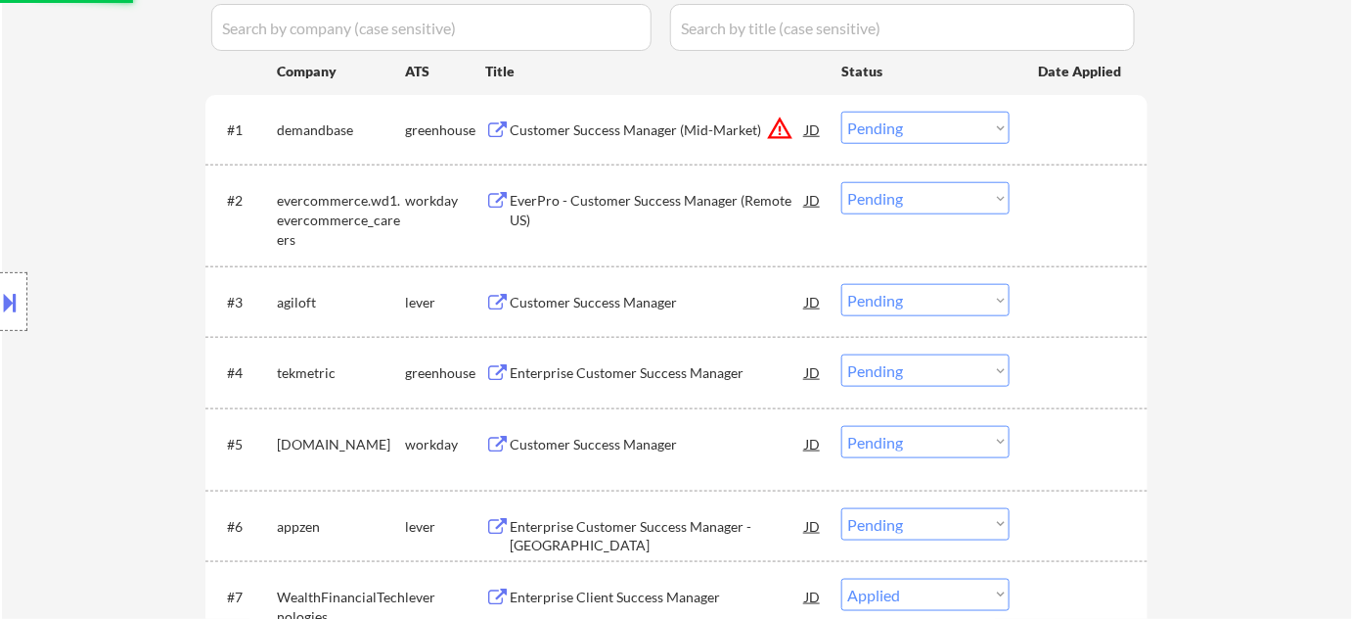
select select ""pending""
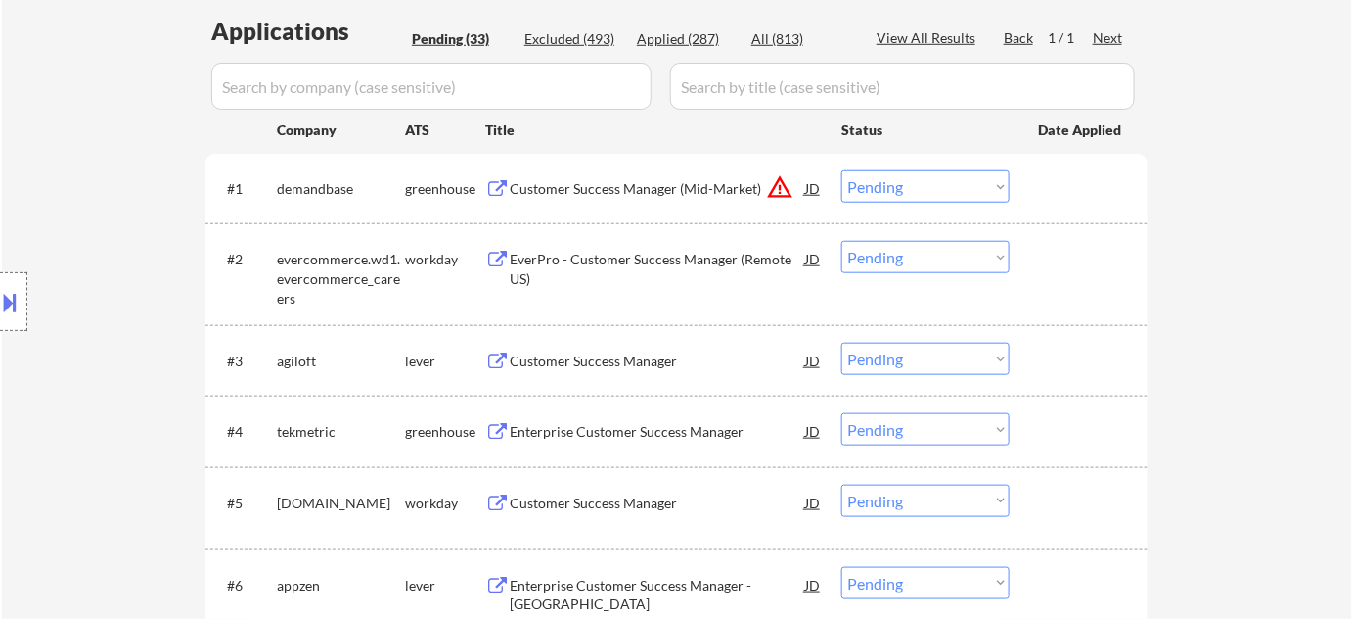
scroll to position [444, 0]
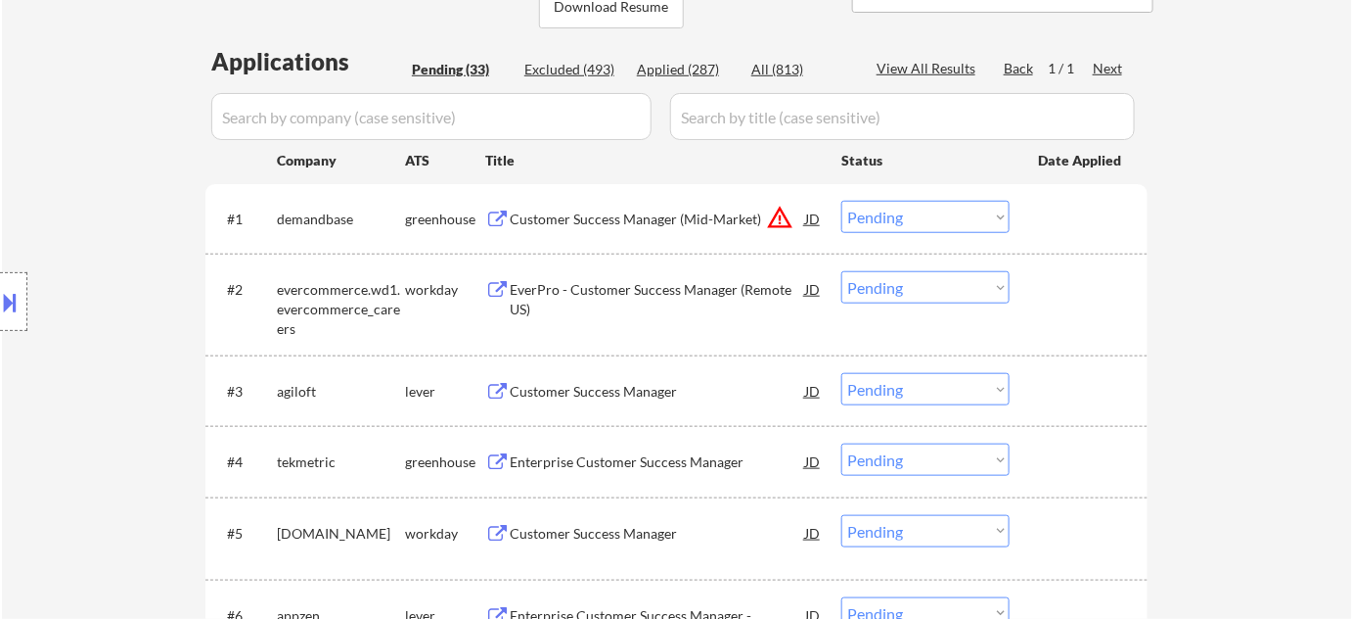
click at [643, 388] on div "Customer Success Manager" at bounding box center [658, 392] width 296 height 20
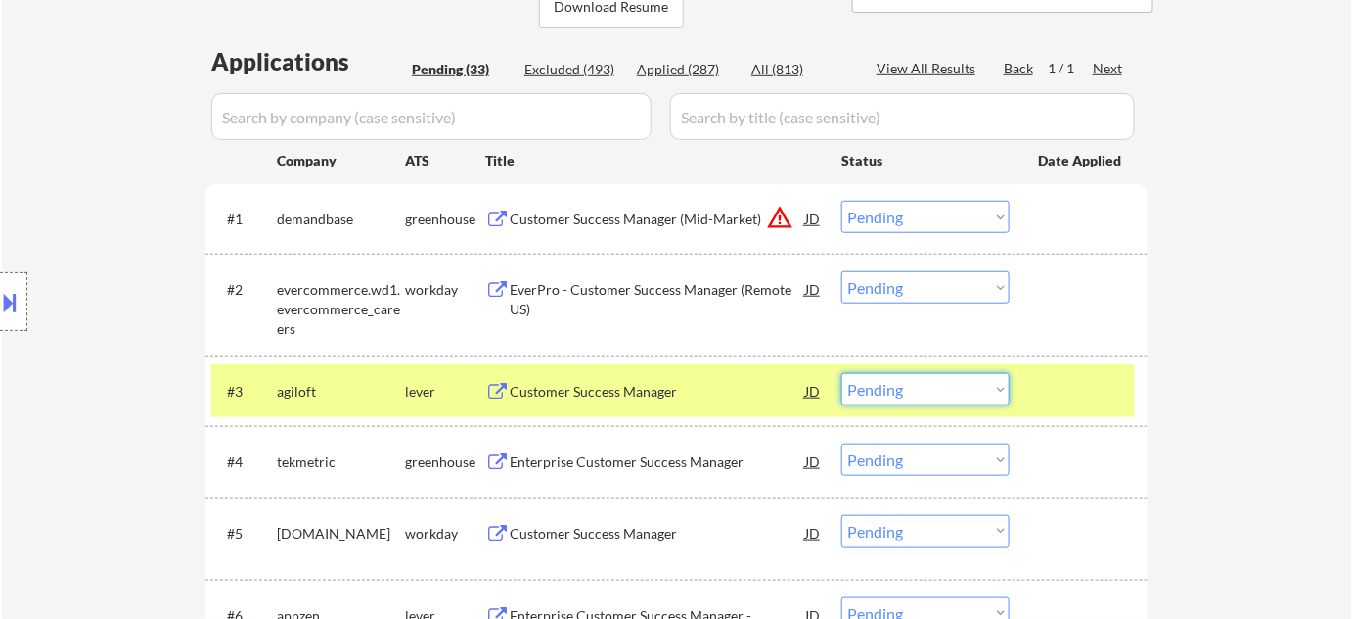
click at [900, 387] on select "Choose an option... Pending Applied Excluded (Questions) Excluded (Expired) Exc…" at bounding box center [926, 389] width 168 height 32
click at [842, 373] on select "Choose an option... Pending Applied Excluded (Questions) Excluded (Expired) Exc…" at bounding box center [926, 389] width 168 height 32
select select ""pending""
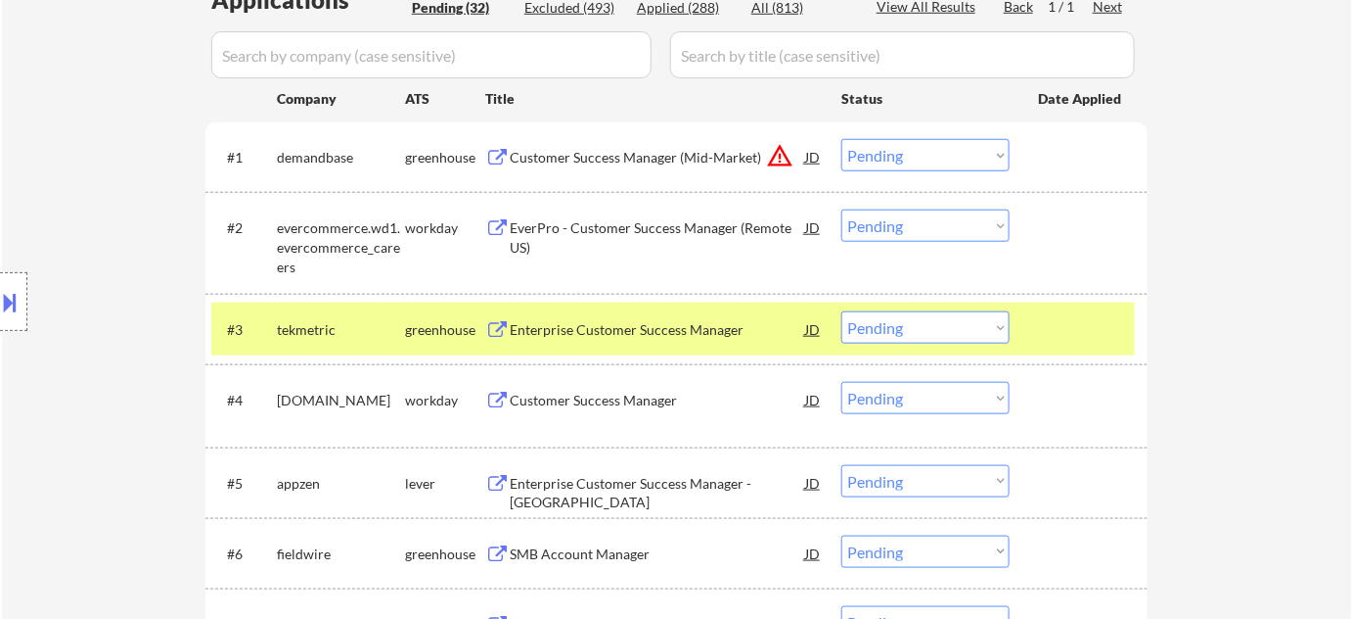
scroll to position [533, 0]
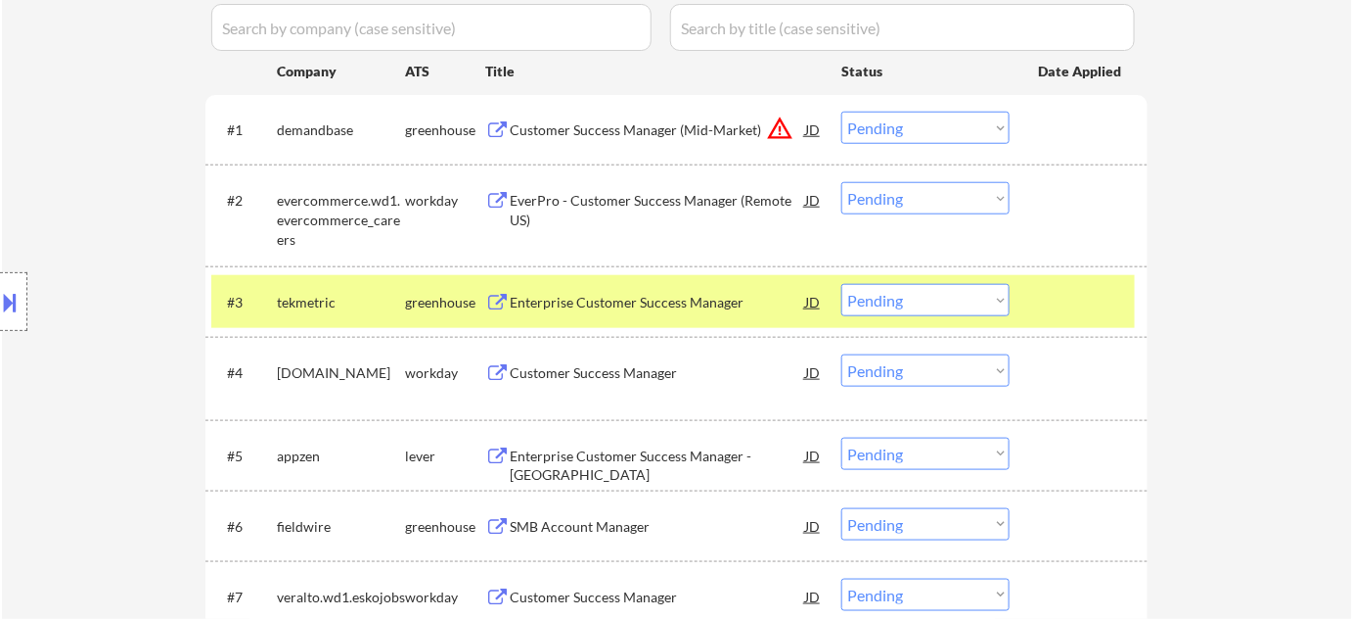
click at [647, 303] on div "Enterprise Customer Success Manager" at bounding box center [658, 303] width 296 height 20
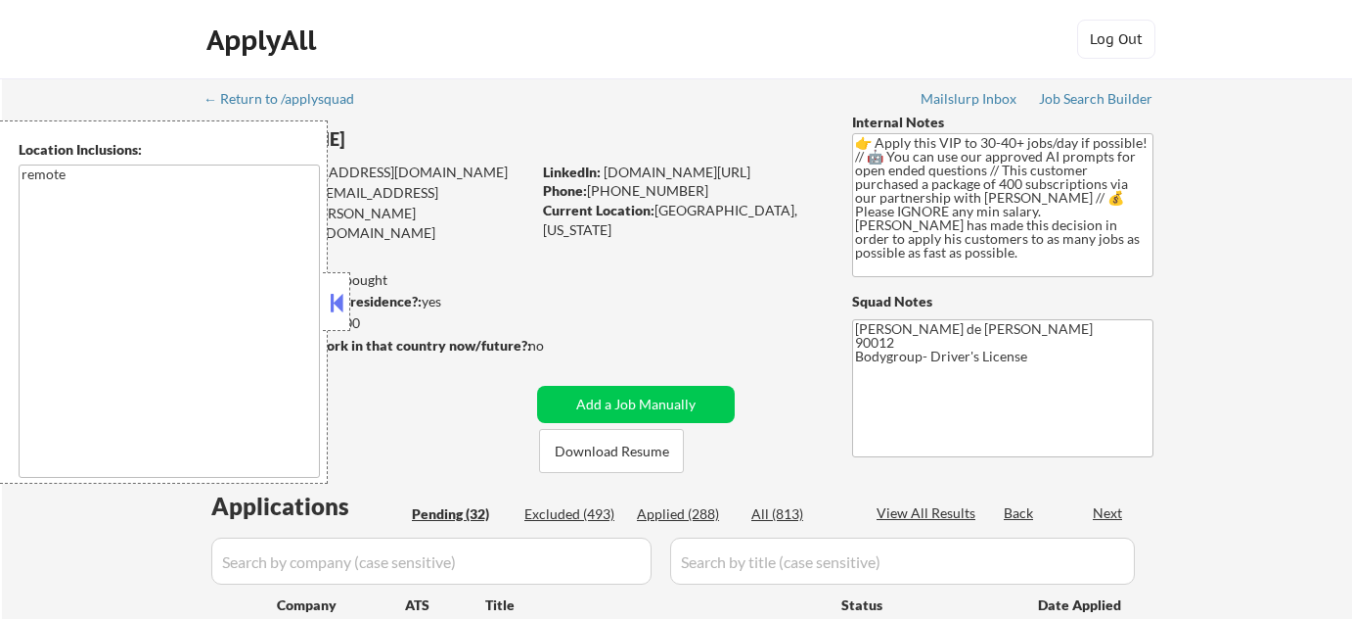
scroll to position [266, 0]
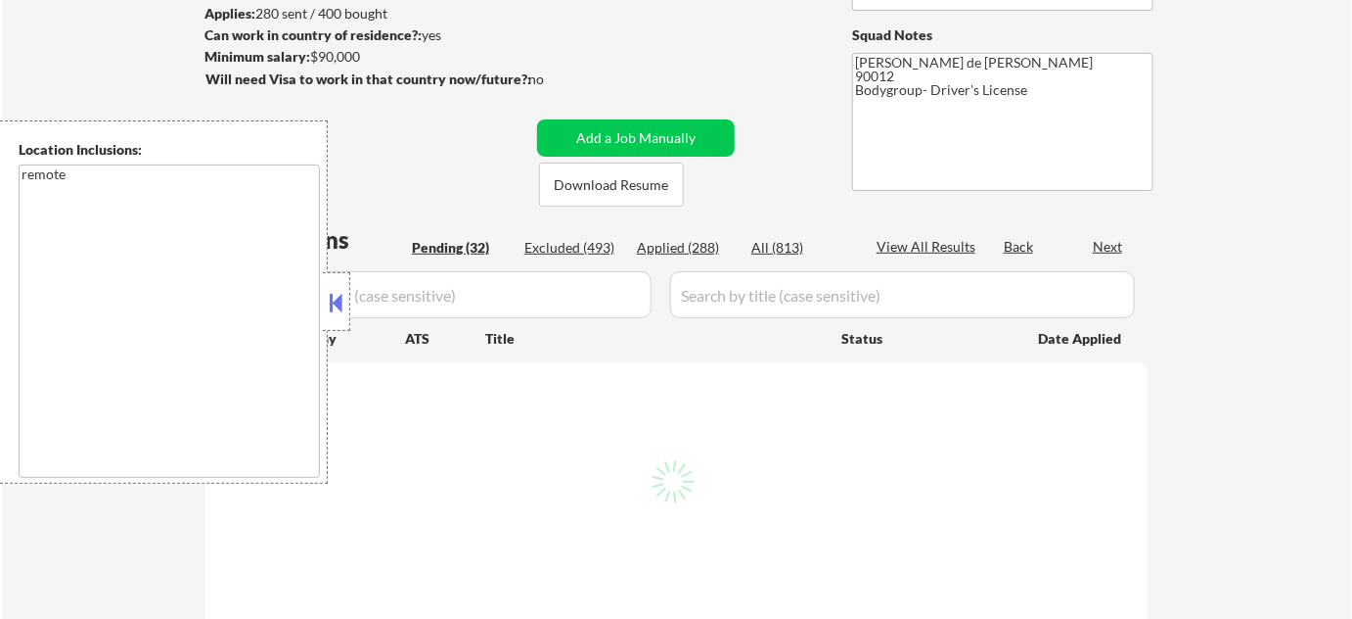
select select ""pending""
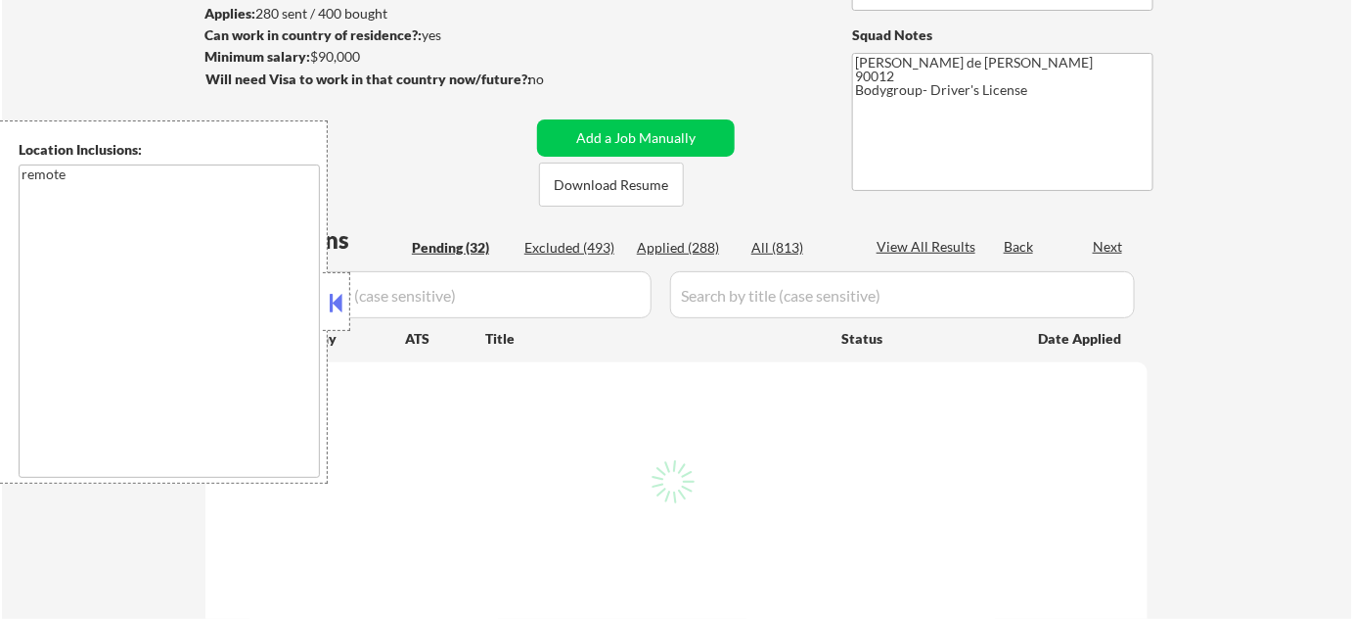
select select ""pending""
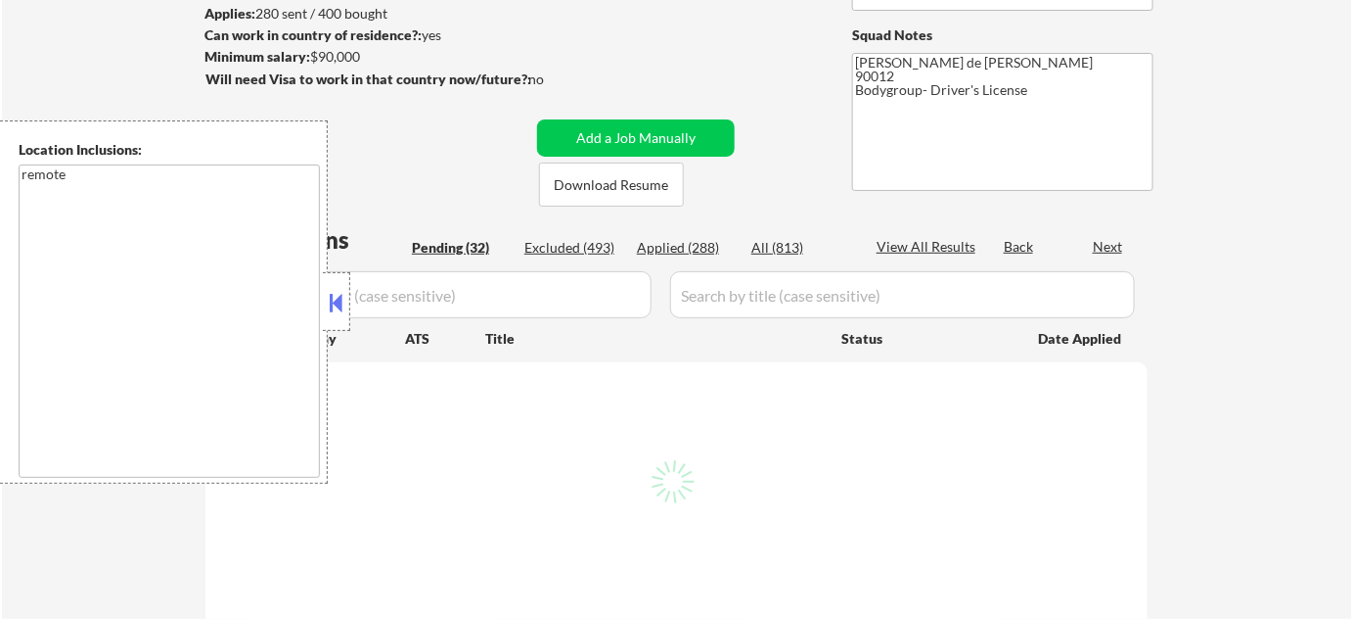
select select ""pending""
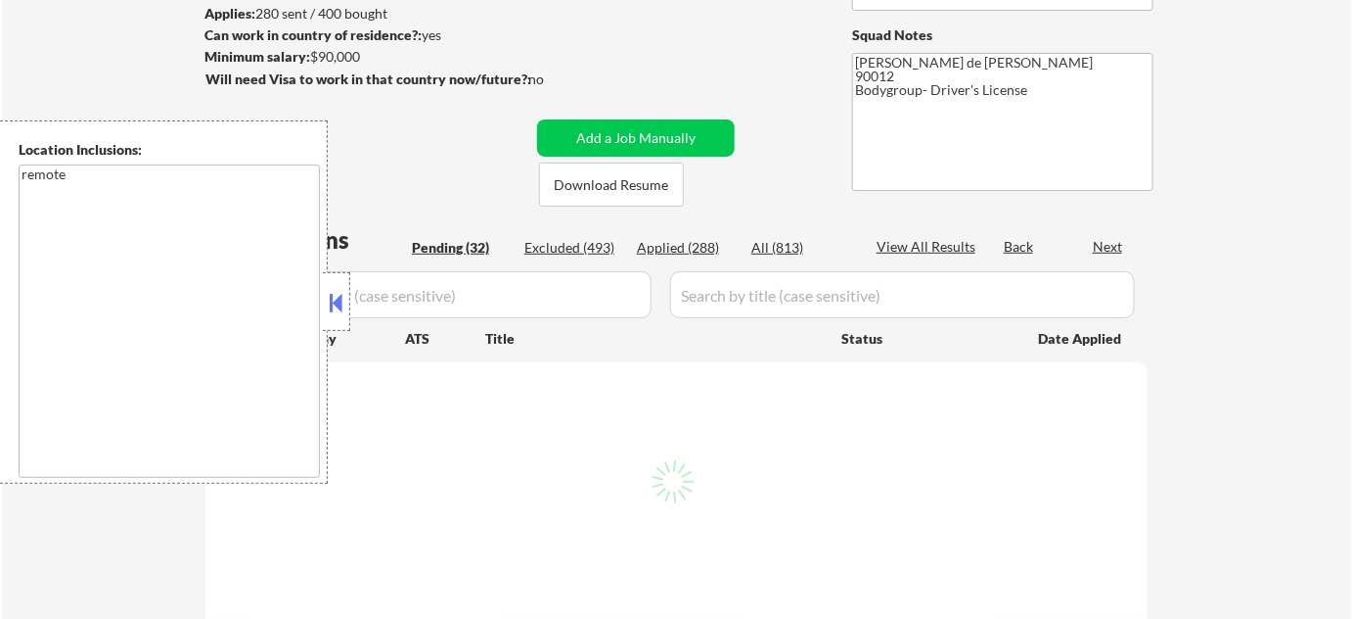
select select ""pending""
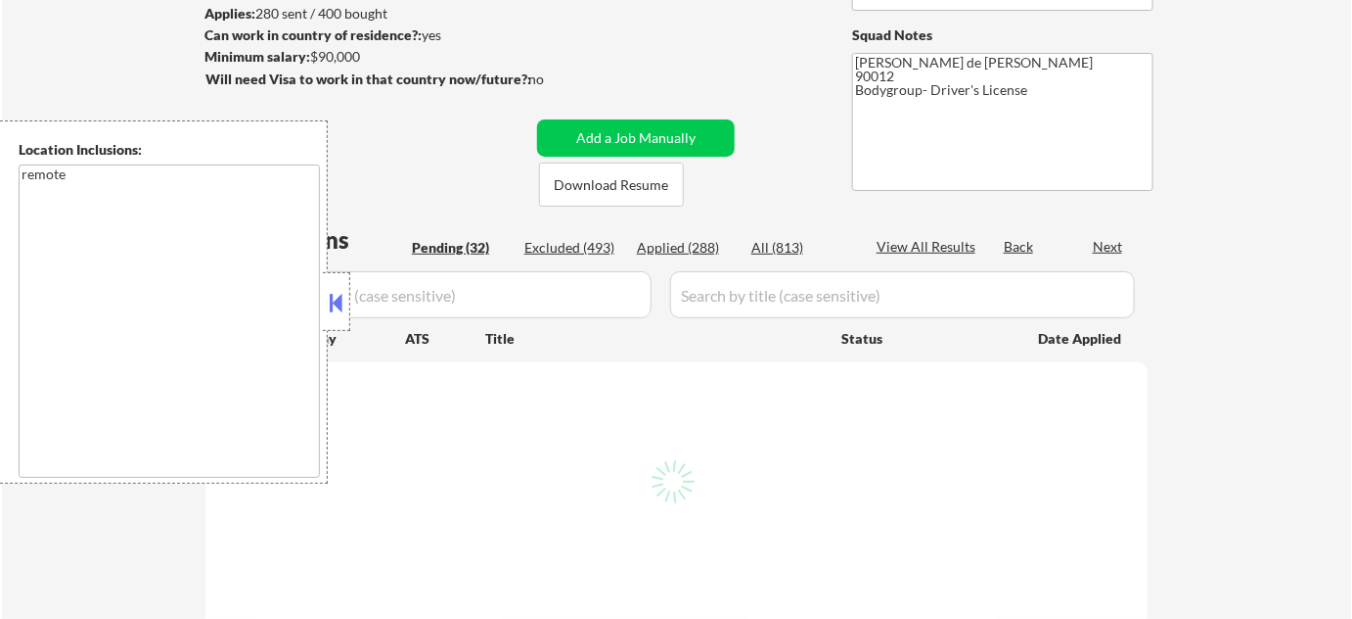
select select ""pending""
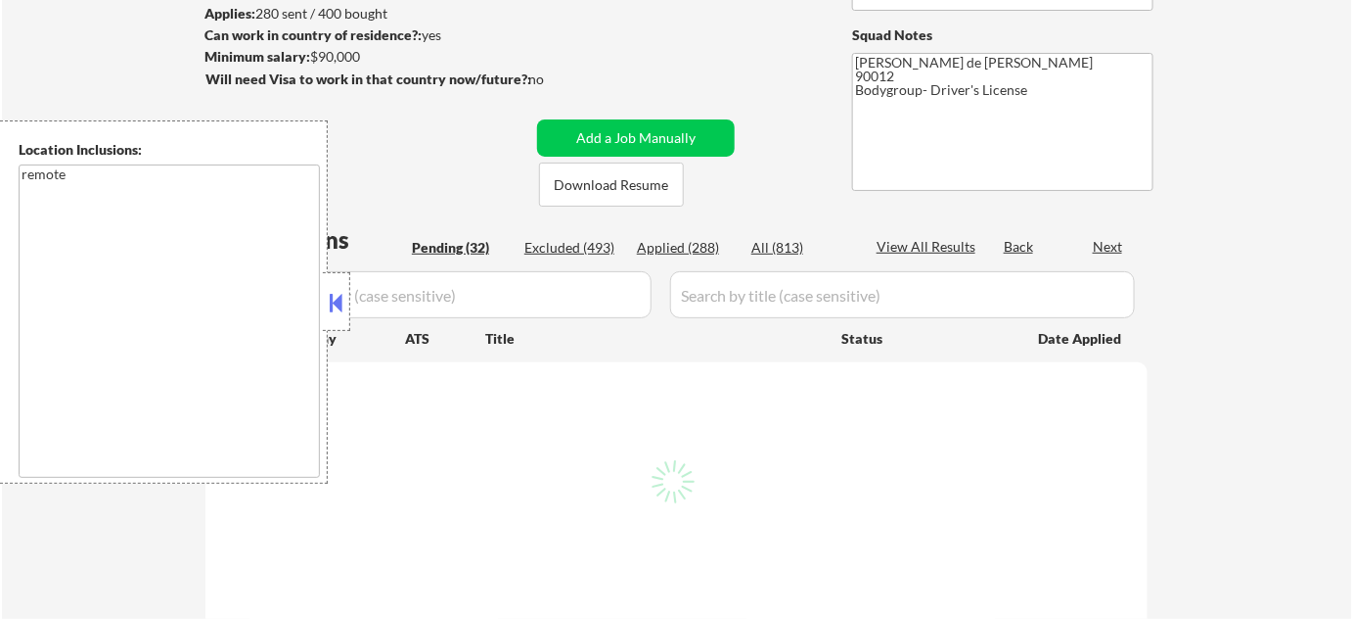
select select ""pending""
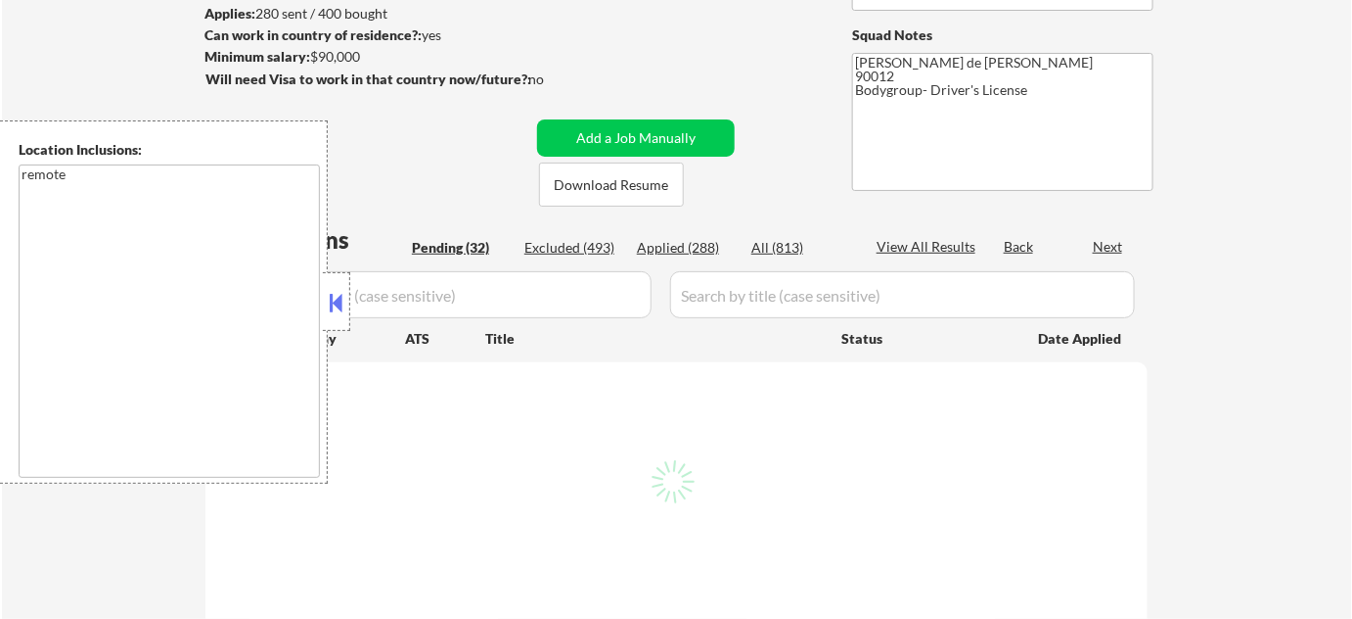
select select ""pending""
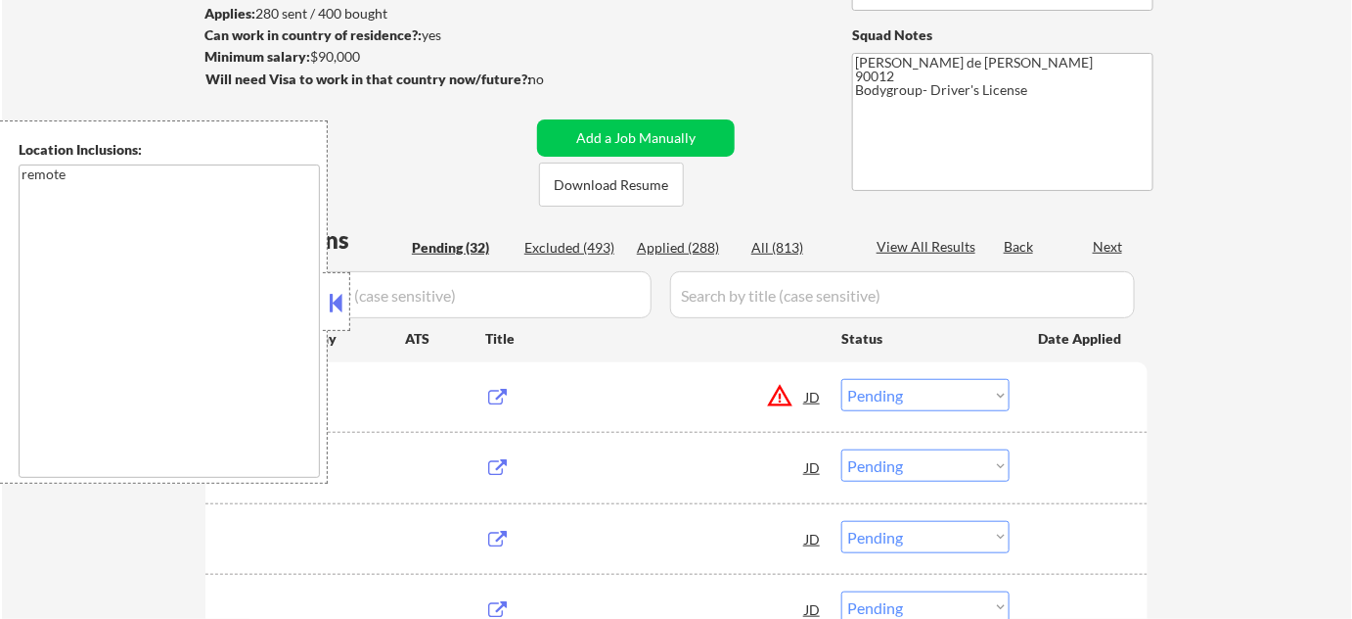
scroll to position [355, 0]
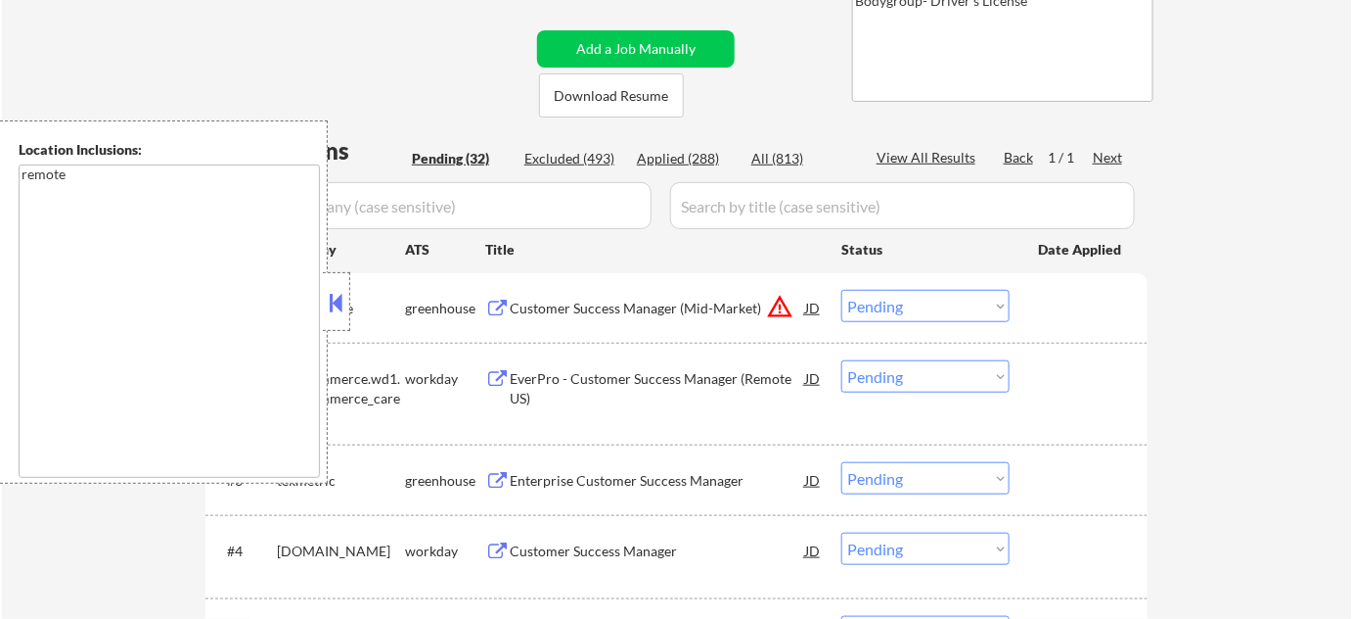
click at [338, 293] on button at bounding box center [337, 302] width 22 height 29
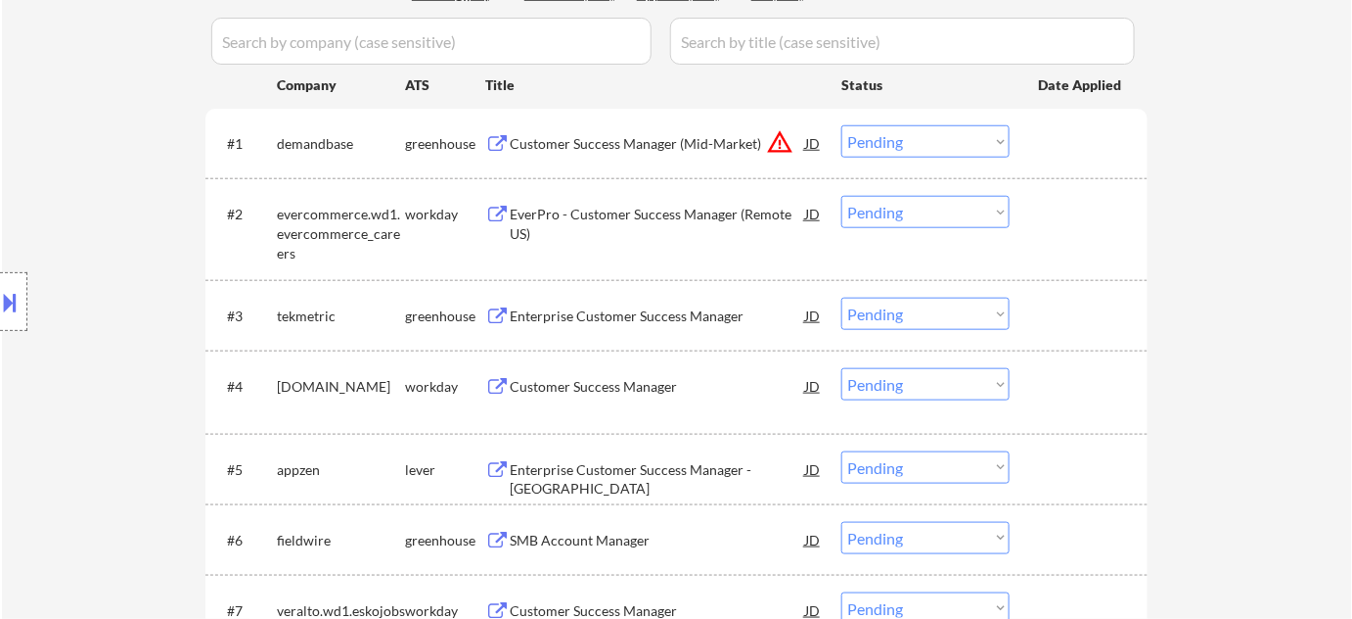
scroll to position [533, 0]
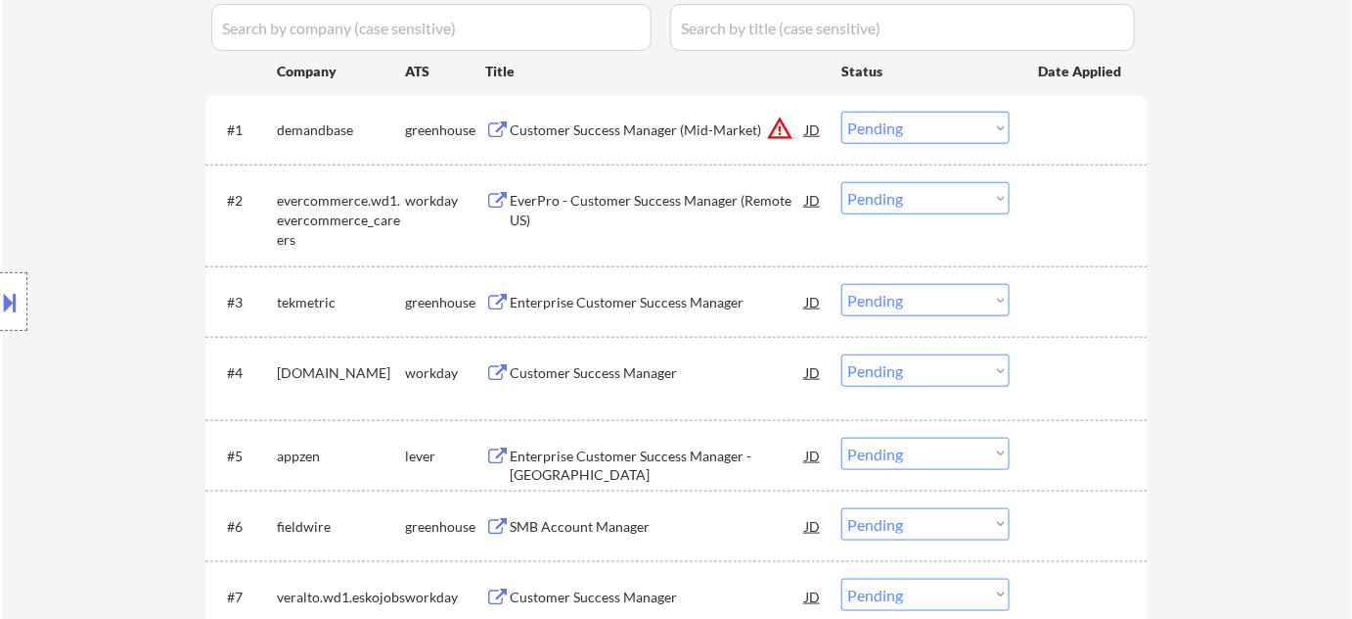
click at [885, 299] on select "Choose an option... Pending Applied Excluded (Questions) Excluded (Expired) Exc…" at bounding box center [926, 300] width 168 height 32
click at [842, 284] on select "Choose an option... Pending Applied Excluded (Questions) Excluded (Expired) Exc…" at bounding box center [926, 300] width 168 height 32
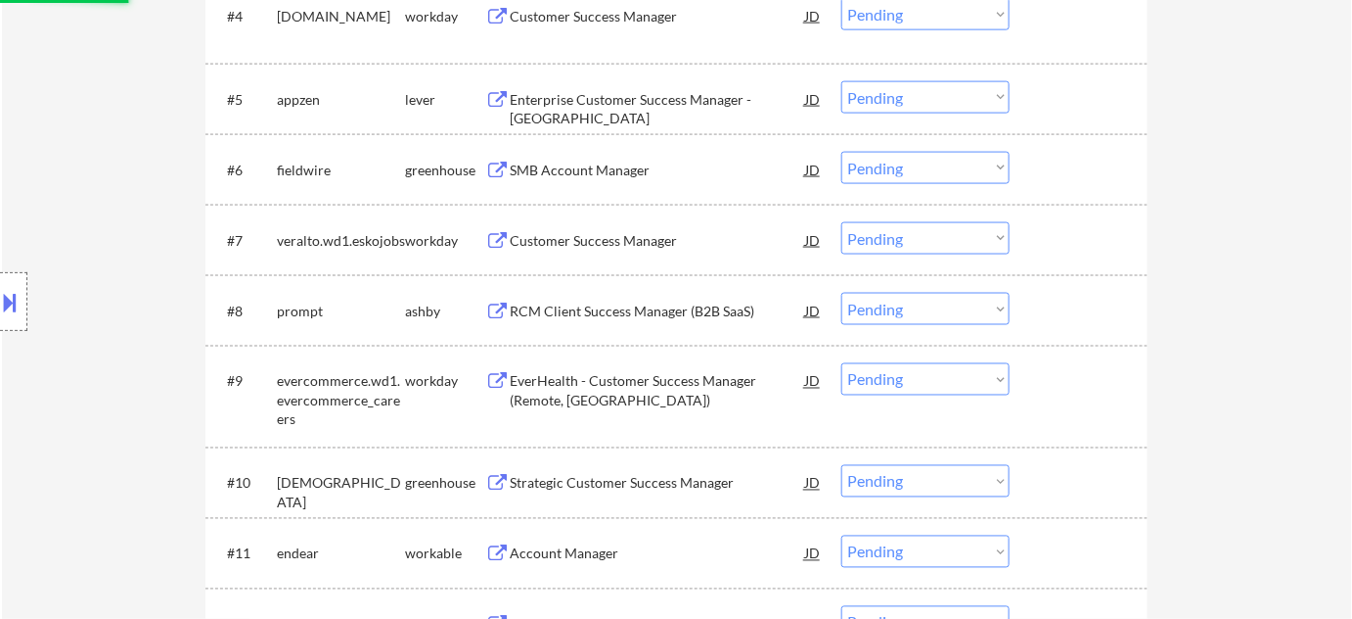
select select ""pending""
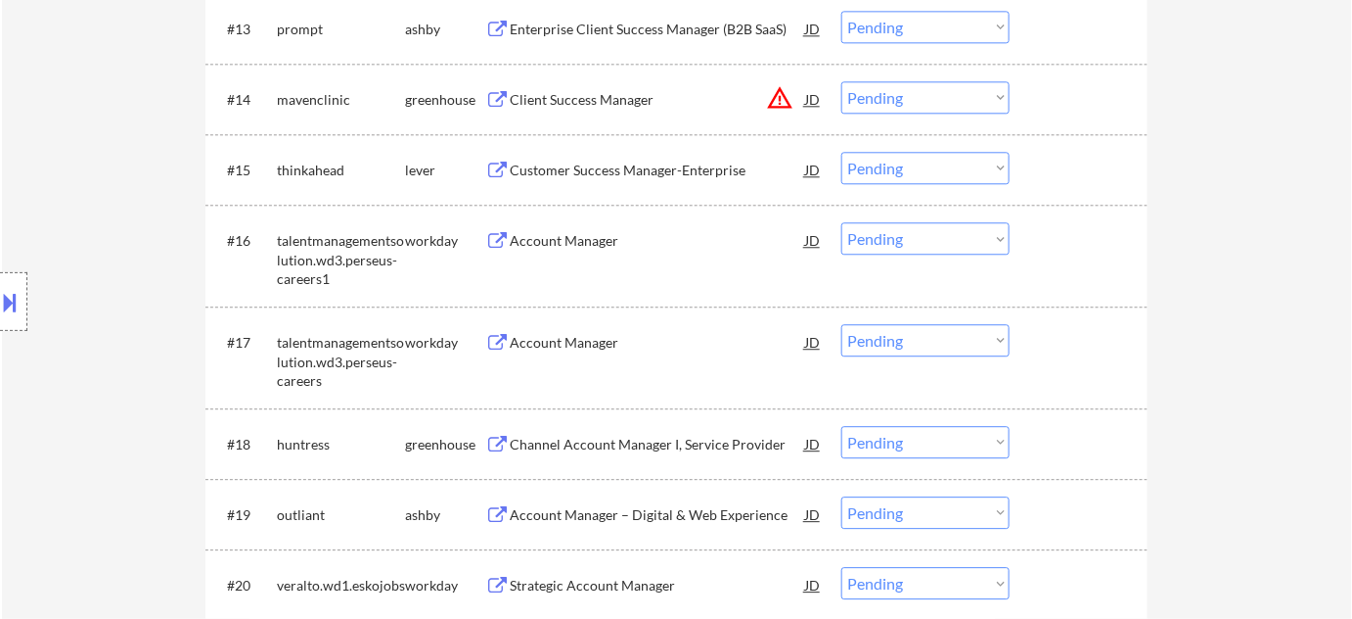
scroll to position [1512, 0]
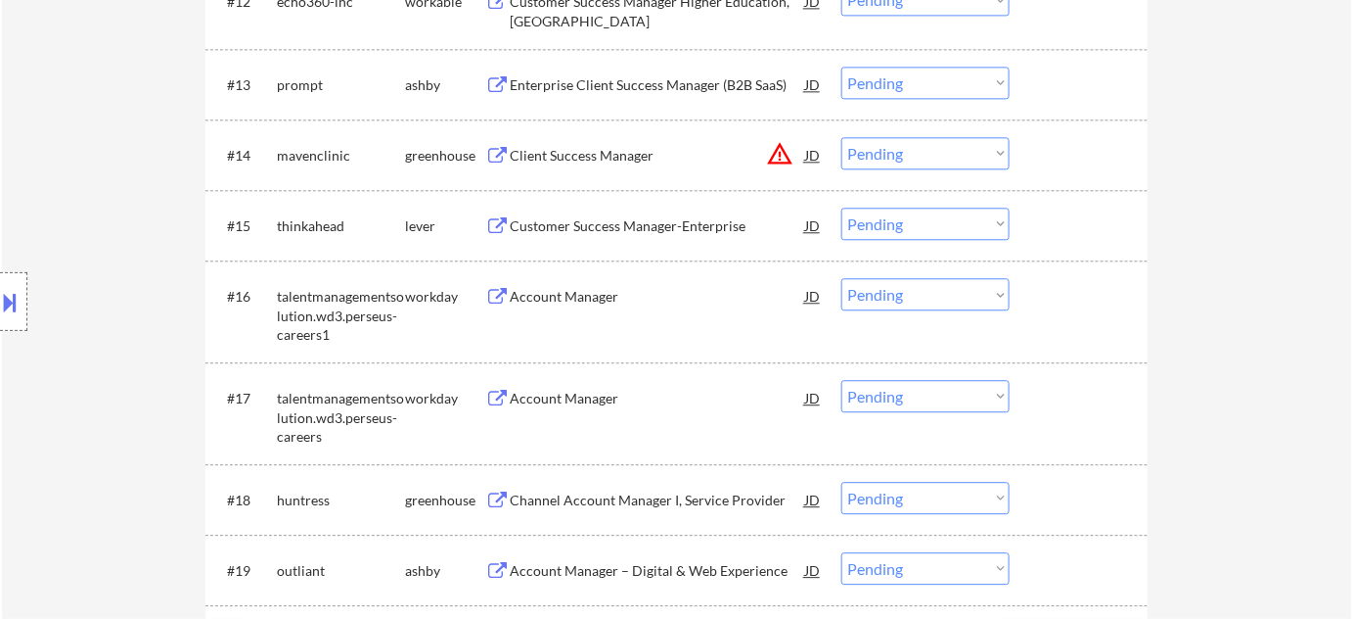
click at [783, 153] on button "warning_amber" at bounding box center [779, 153] width 27 height 27
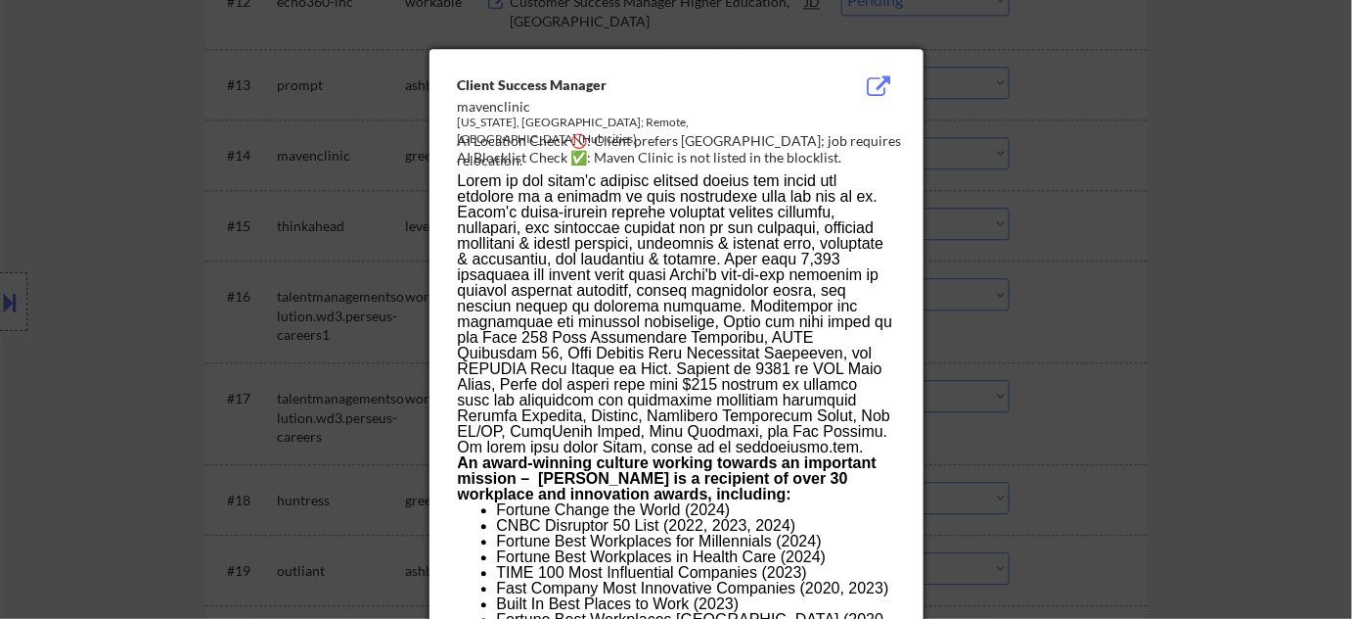
click at [1182, 173] on div at bounding box center [676, 309] width 1352 height 619
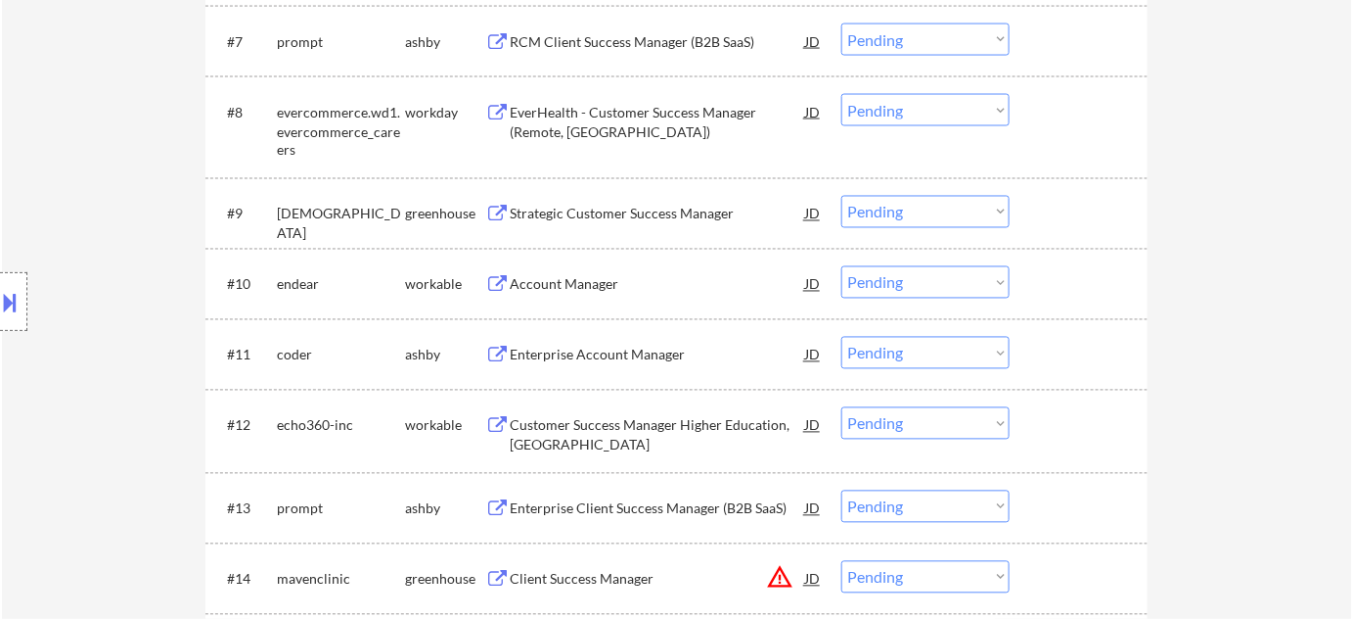
scroll to position [1067, 0]
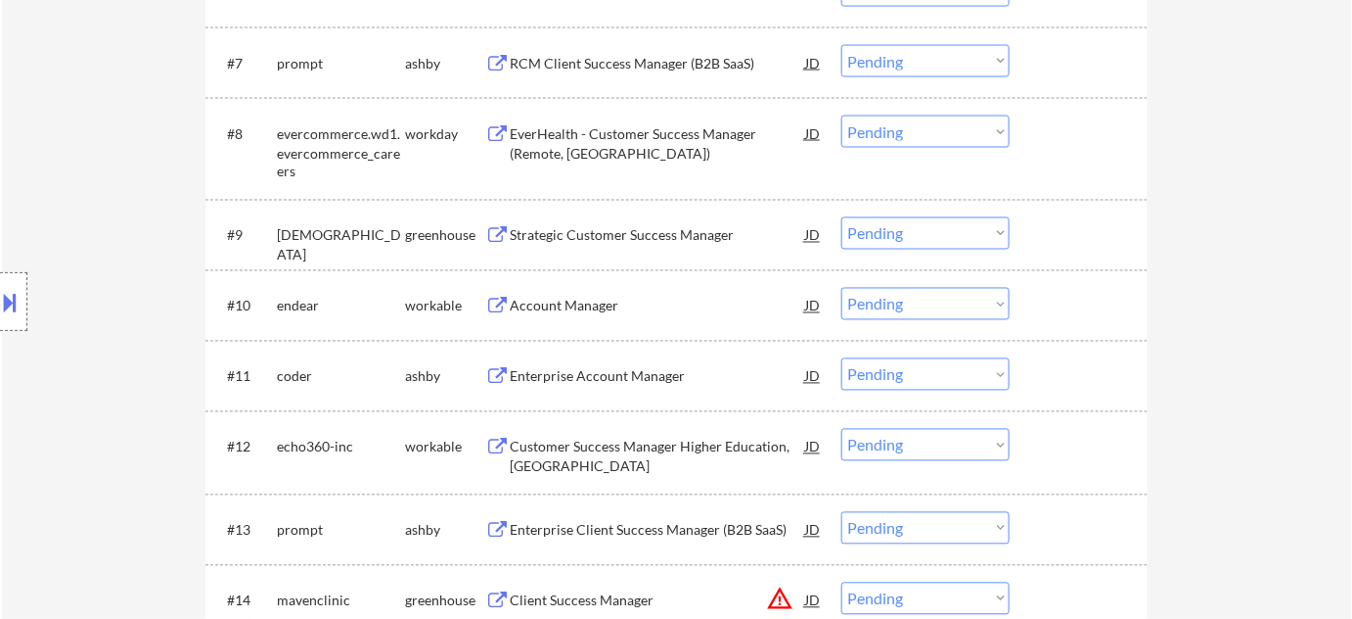
click at [568, 294] on div "Account Manager" at bounding box center [658, 305] width 296 height 35
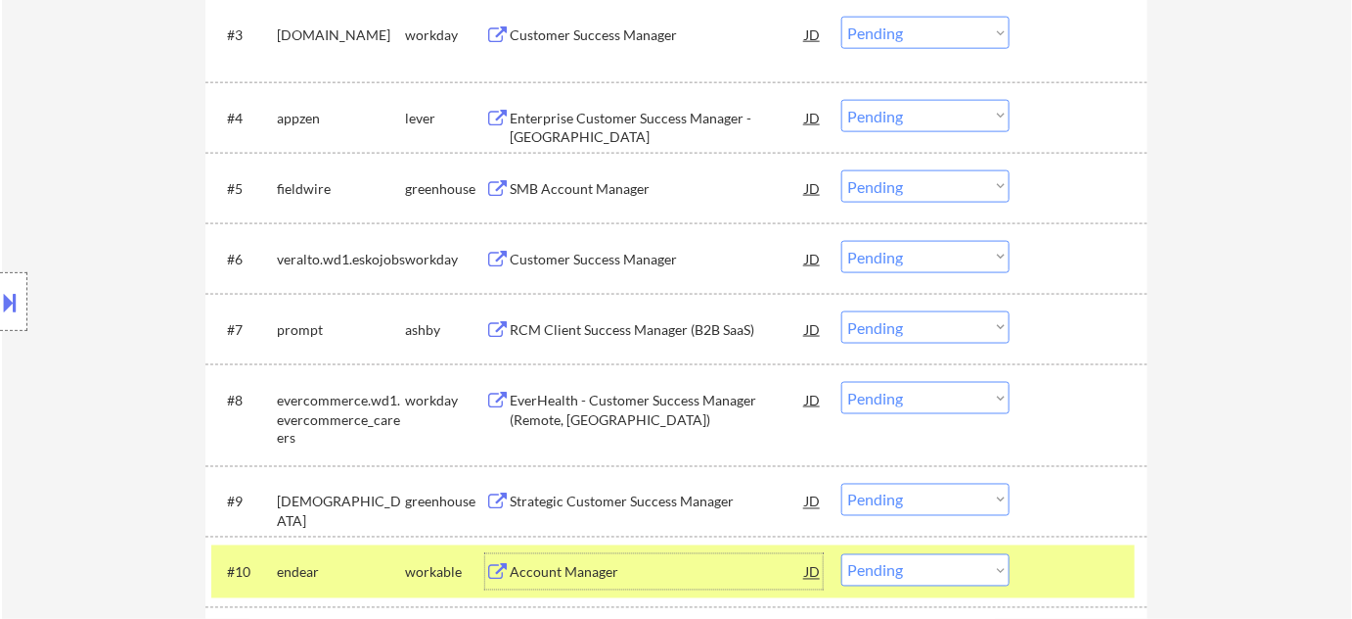
scroll to position [711, 0]
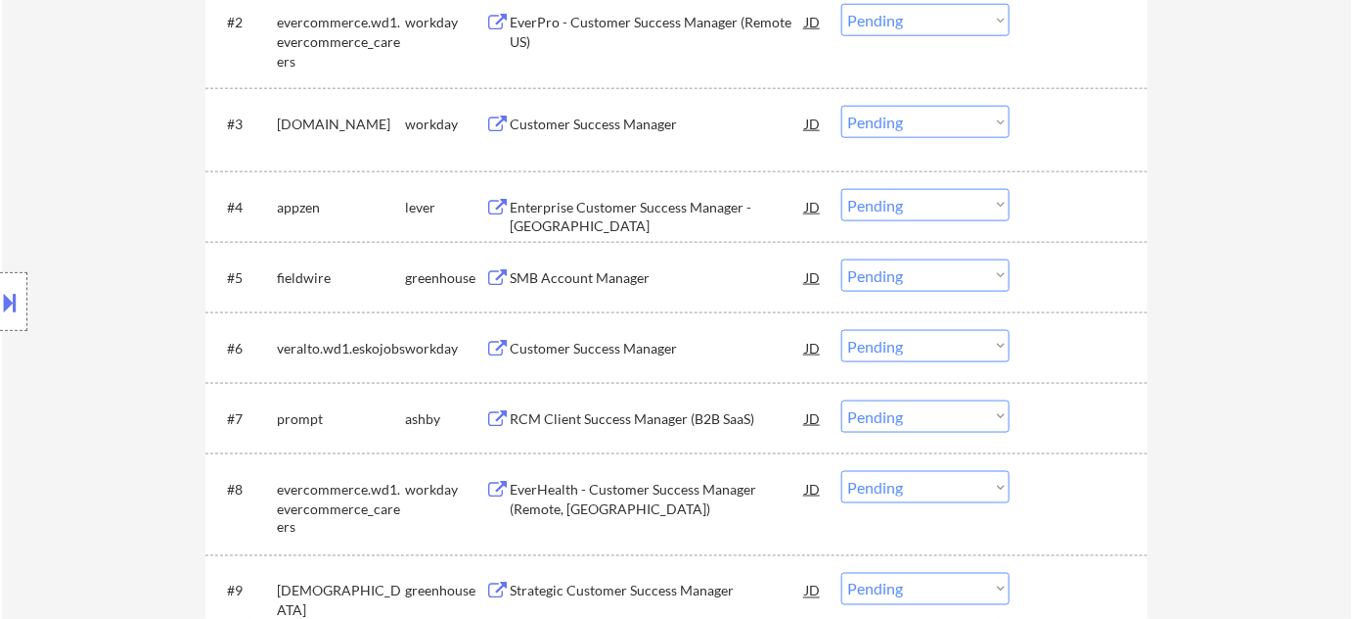
click at [631, 213] on div "Enterprise Customer Success Manager - US" at bounding box center [658, 217] width 296 height 38
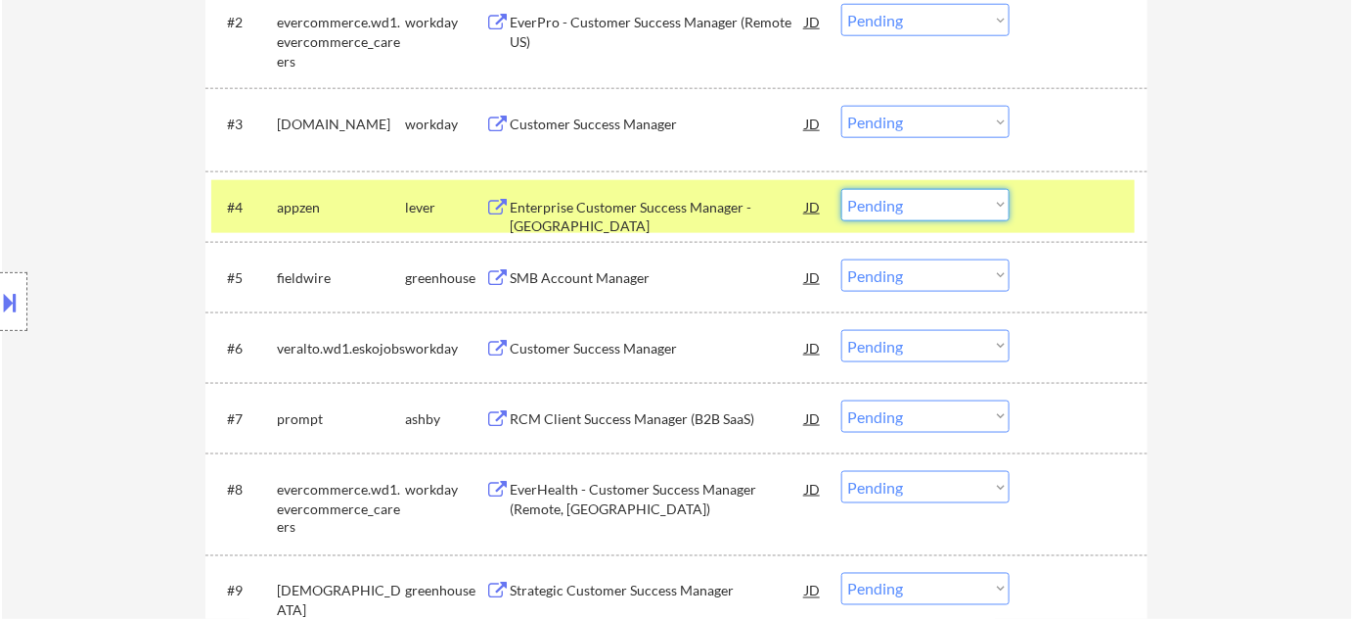
click at [986, 213] on select "Choose an option... Pending Applied Excluded (Questions) Excluded (Expired) Exc…" at bounding box center [926, 205] width 168 height 32
click at [842, 189] on select "Choose an option... Pending Applied Excluded (Questions) Excluded (Expired) Exc…" at bounding box center [926, 205] width 168 height 32
select select ""pending""
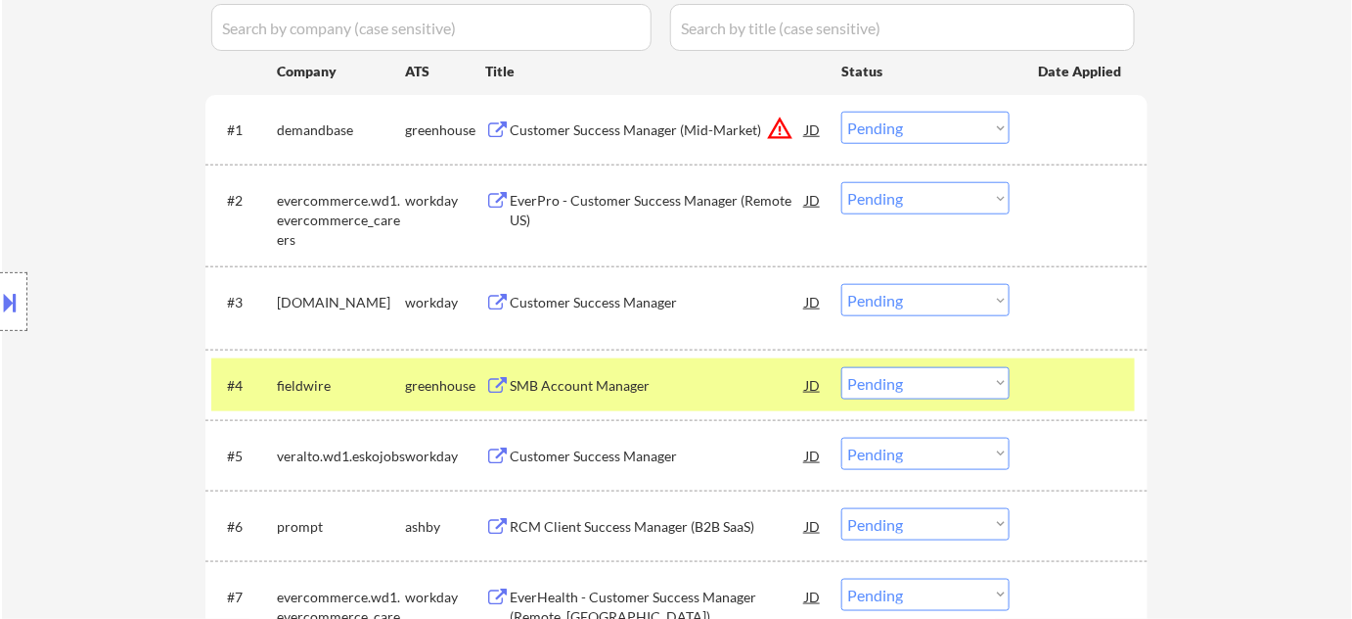
scroll to position [88, 0]
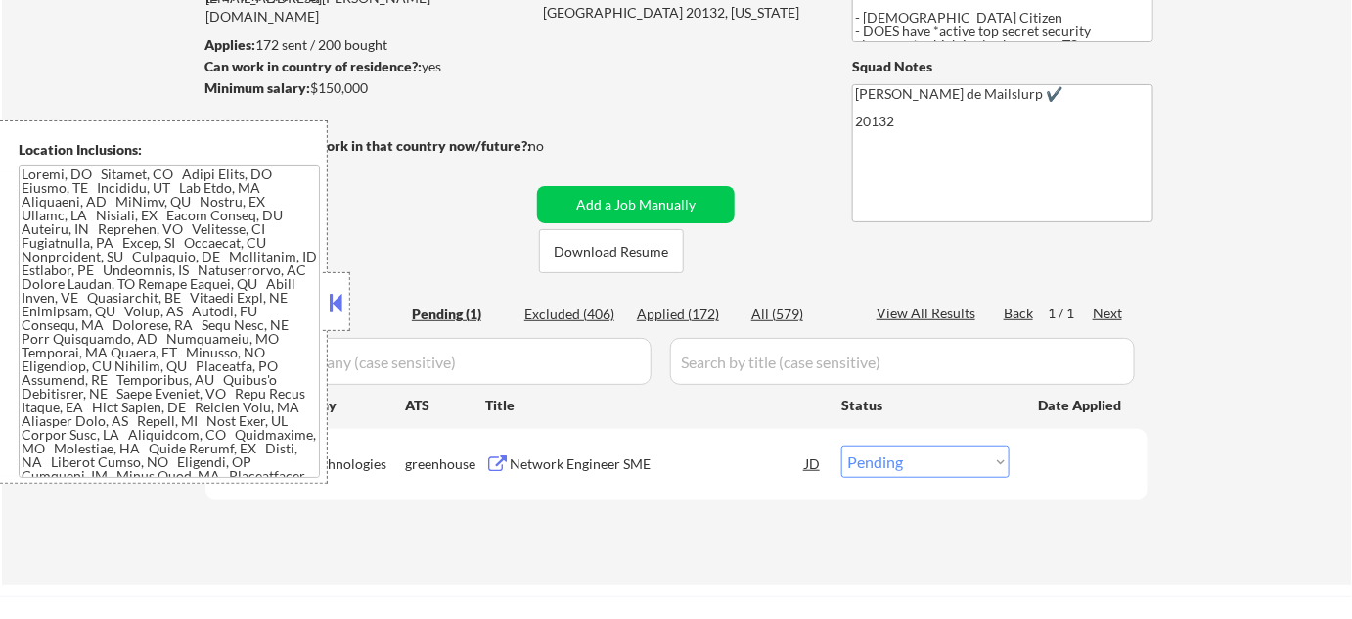
scroll to position [266, 0]
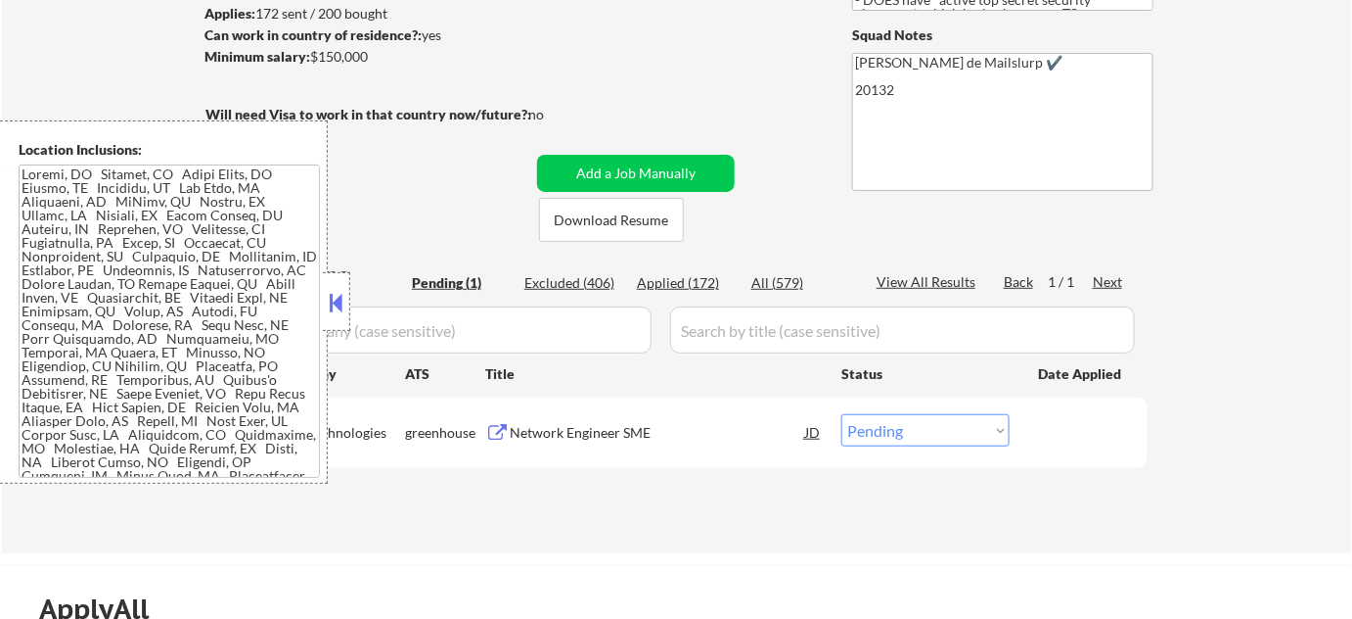
click at [333, 304] on button at bounding box center [337, 302] width 22 height 29
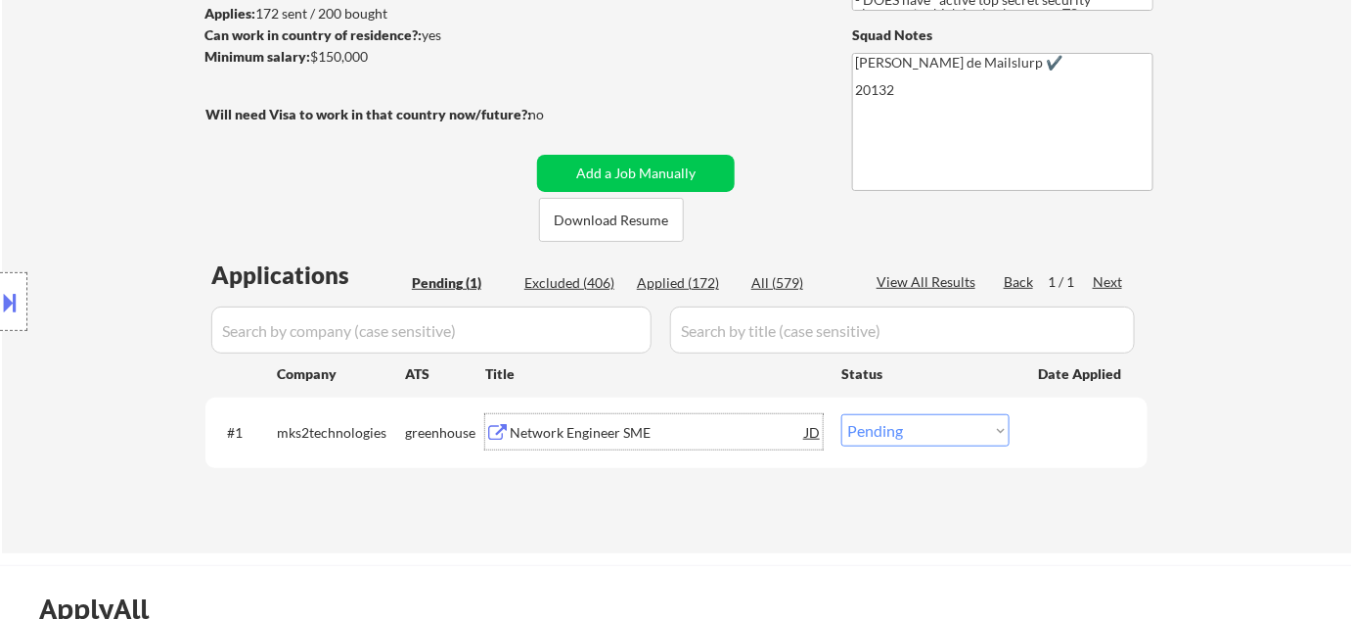
click at [577, 430] on div "Network Engineer SME" at bounding box center [658, 433] width 296 height 20
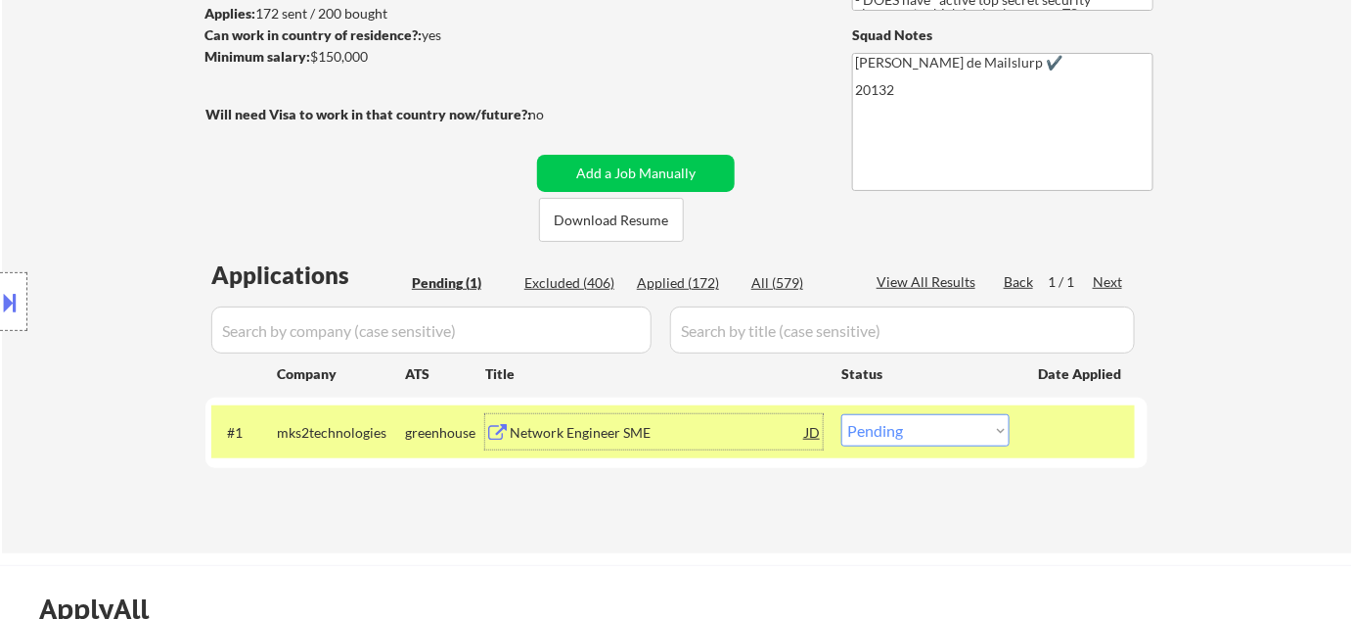
click at [13, 281] on div at bounding box center [13, 301] width 27 height 59
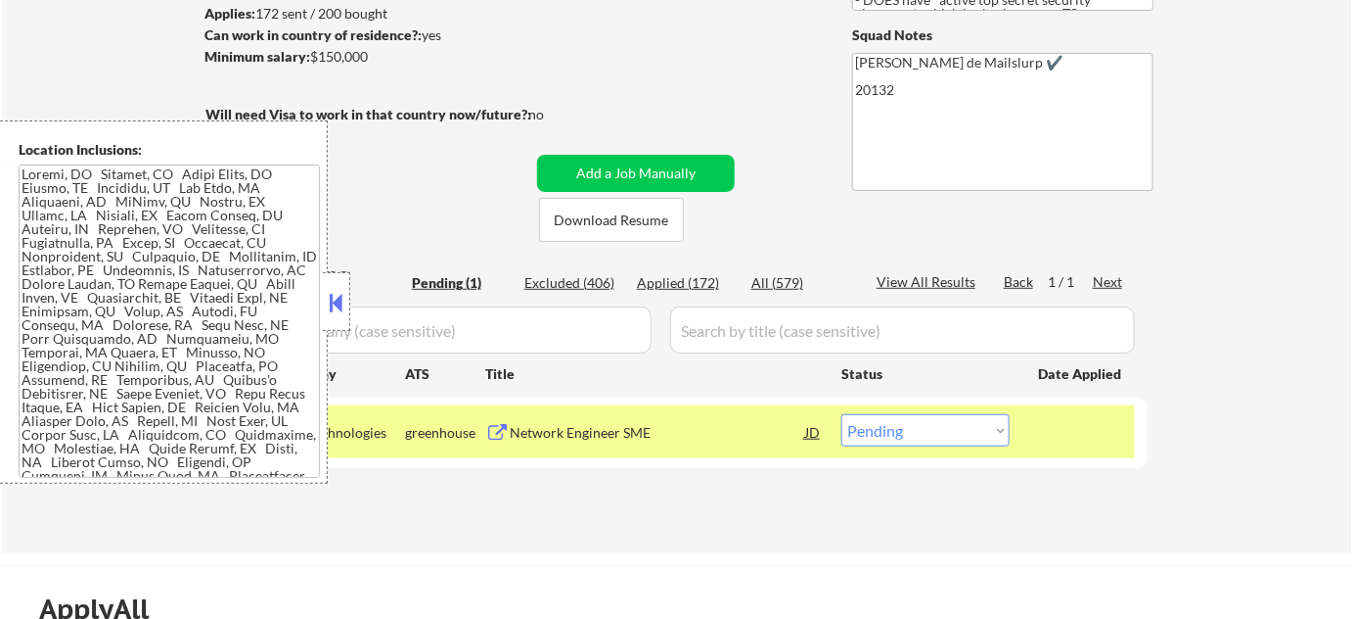
click at [334, 317] on div at bounding box center [336, 301] width 27 height 59
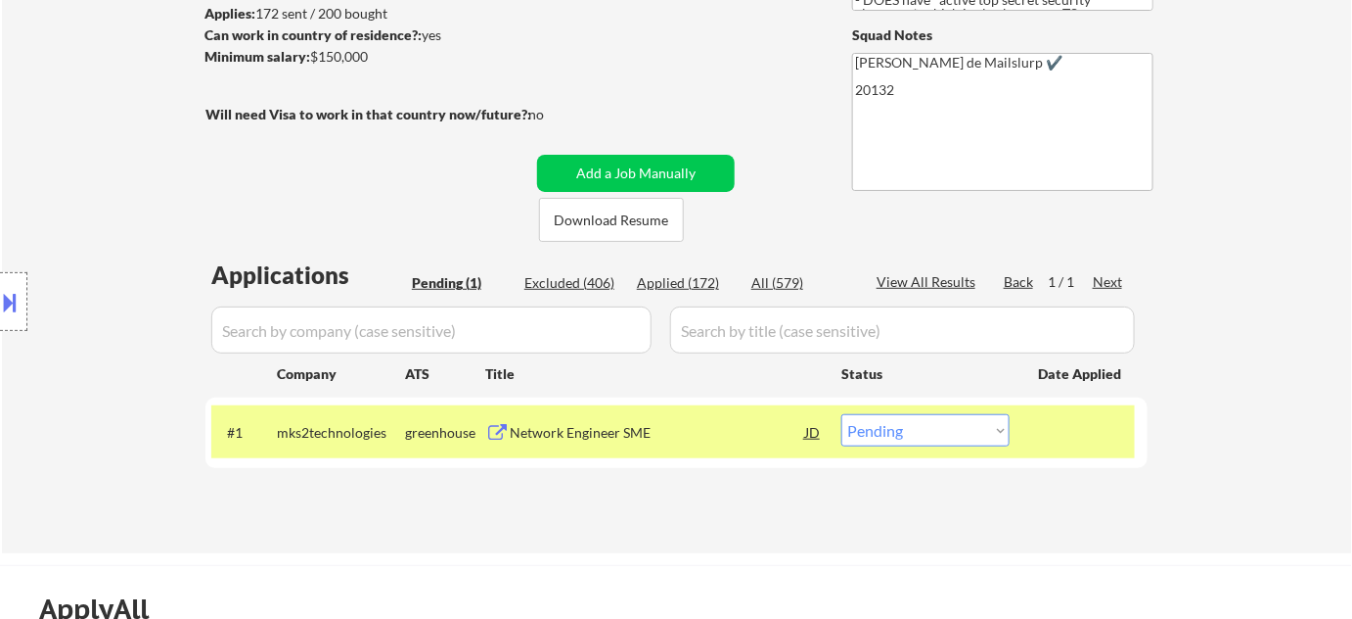
click at [887, 434] on select "Choose an option... Pending Applied Excluded (Questions) Excluded (Expired) Exc…" at bounding box center [926, 430] width 168 height 32
select select ""applied""
click at [842, 414] on select "Choose an option... Pending Applied Excluded (Questions) Excluded (Expired) Exc…" at bounding box center [926, 430] width 168 height 32
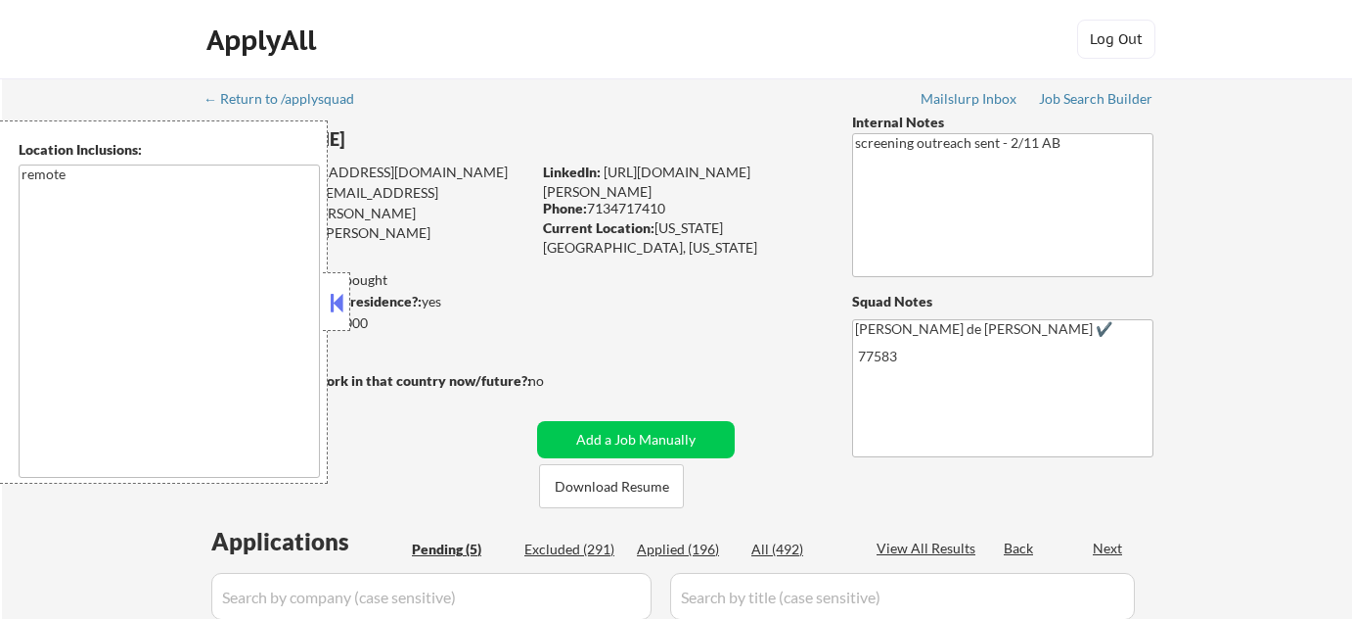
select select ""pending""
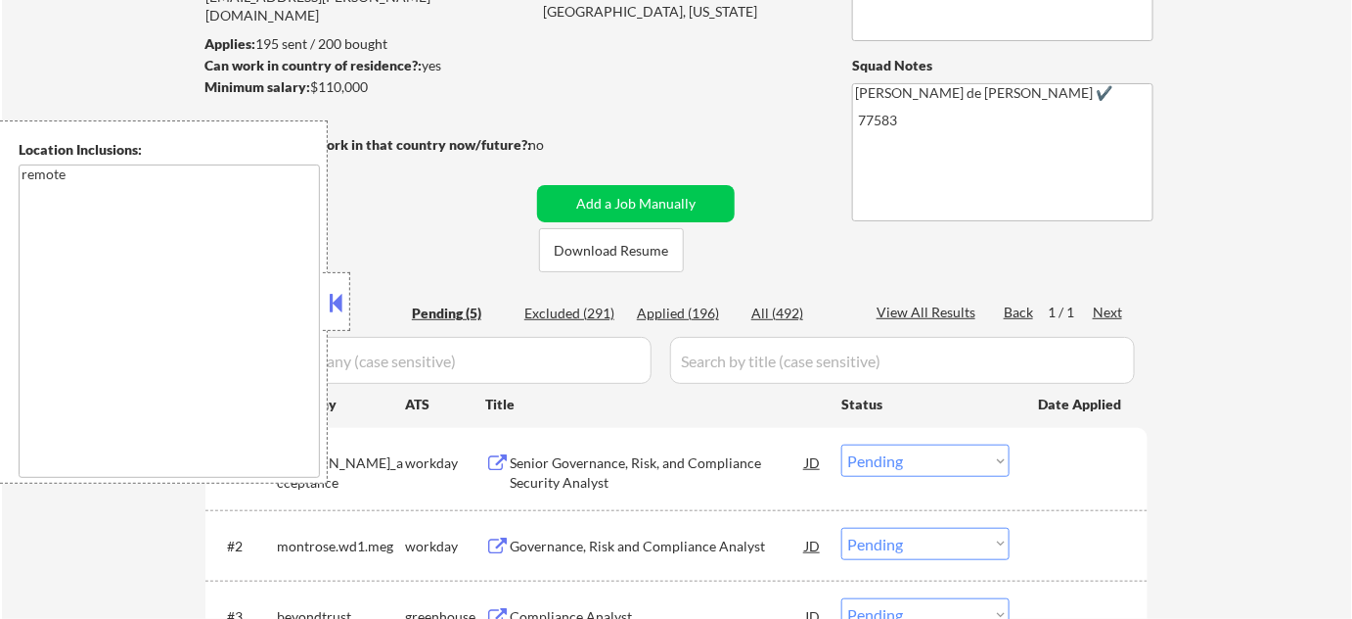
scroll to position [266, 0]
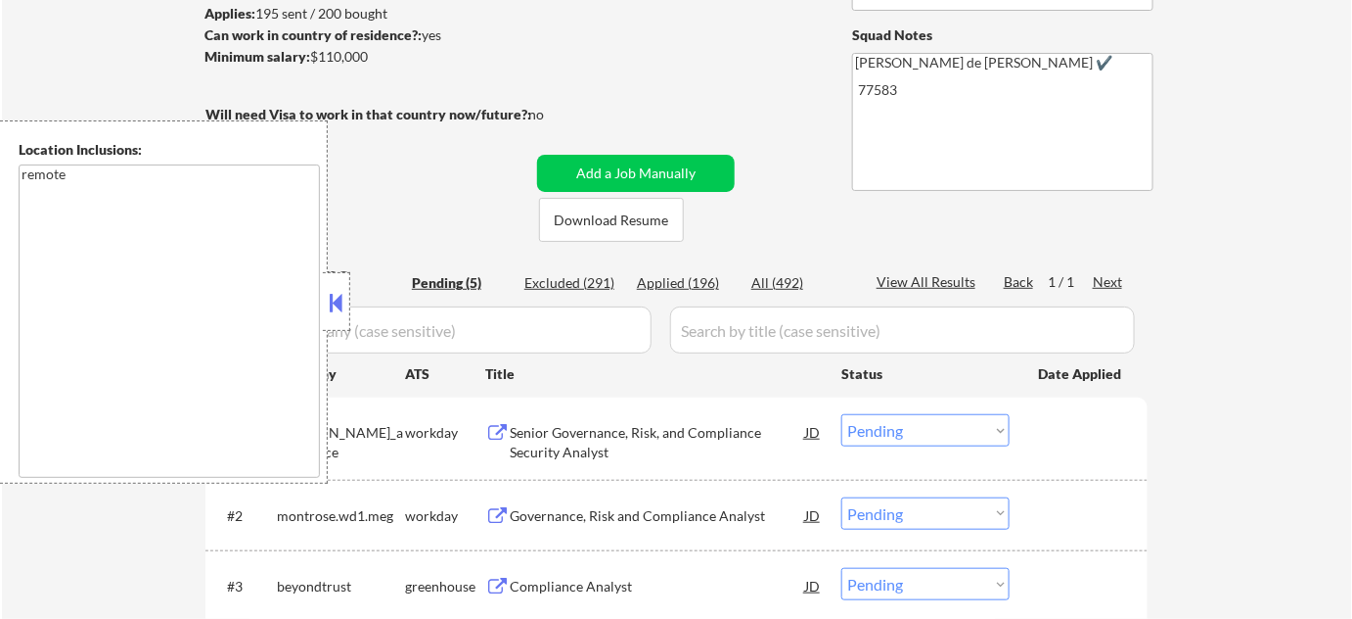
click at [342, 306] on button at bounding box center [337, 302] width 22 height 29
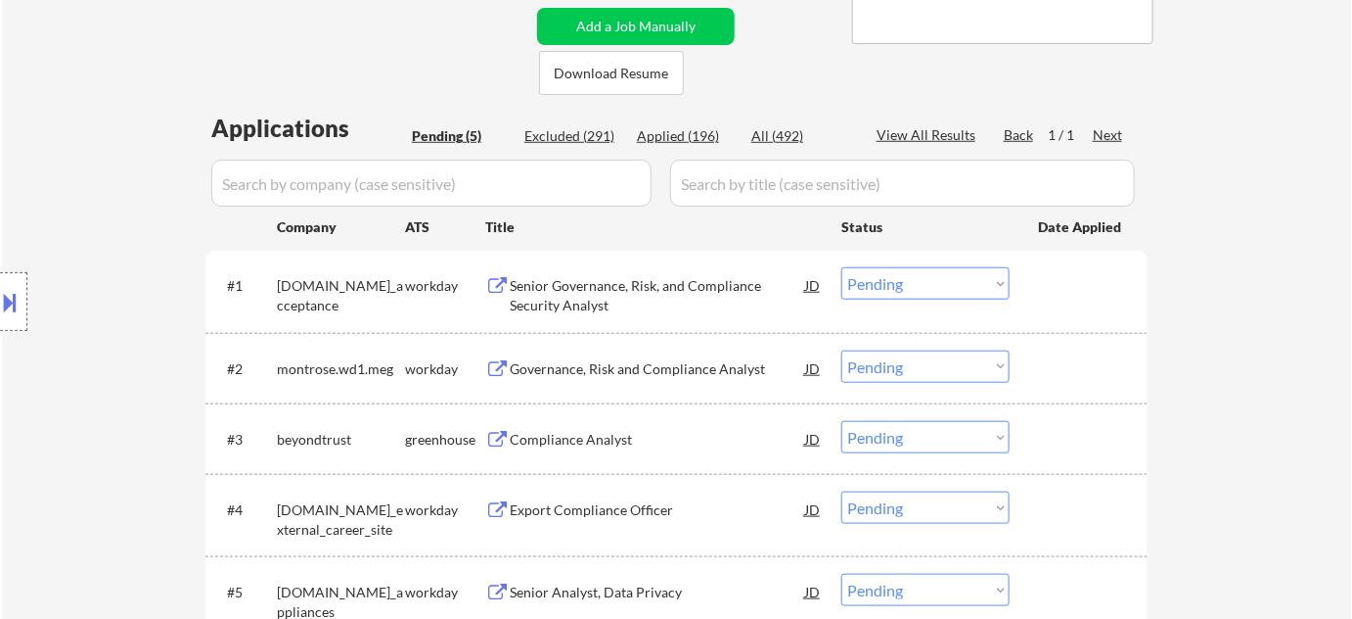
scroll to position [533, 0]
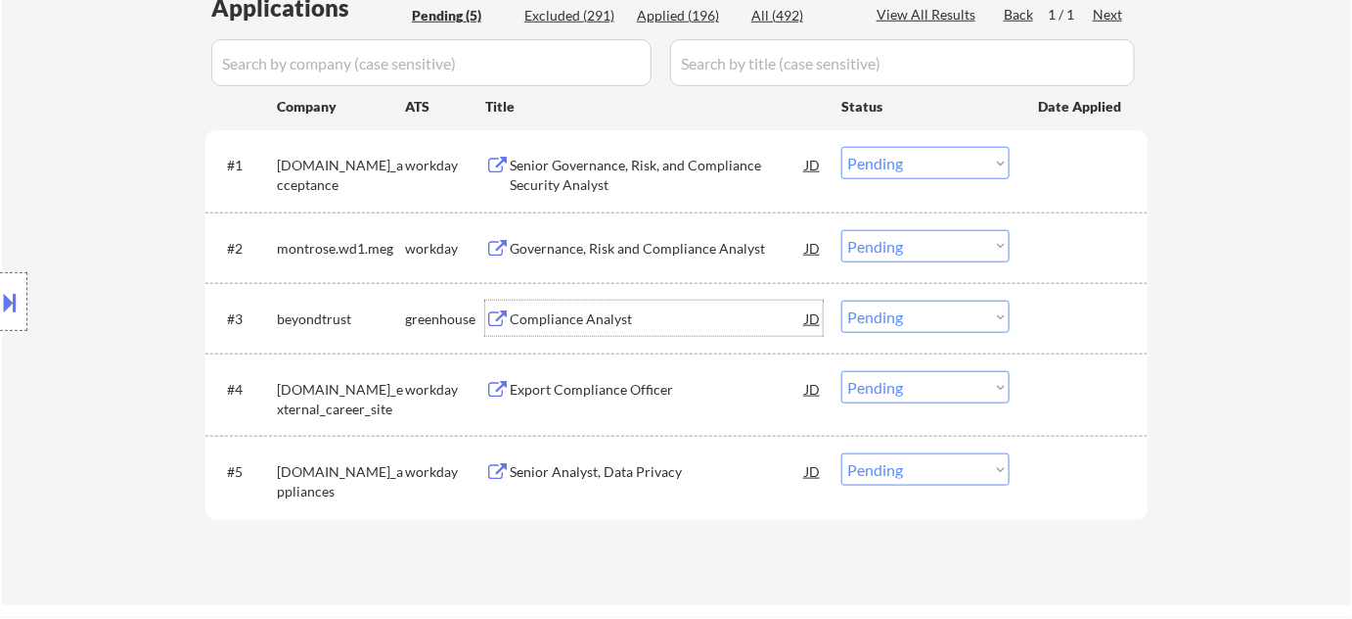
click at [617, 325] on div "Compliance Analyst" at bounding box center [658, 319] width 296 height 20
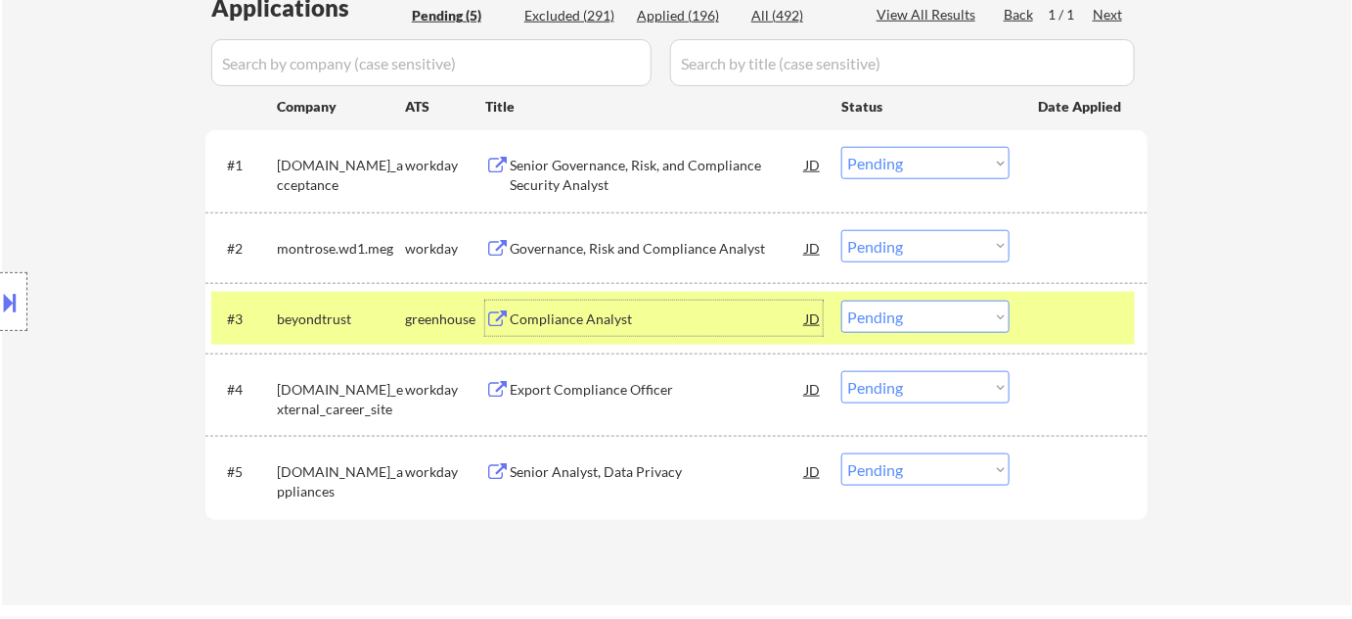
drag, startPoint x: 982, startPoint y: 313, endPoint x: 980, endPoint y: 324, distance: 10.9
click at [982, 313] on select "Choose an option... Pending Applied Excluded (Questions) Excluded (Expired) Exc…" at bounding box center [926, 316] width 168 height 32
click at [842, 300] on select "Choose an option... Pending Applied Excluded (Questions) Excluded (Expired) Exc…" at bounding box center [926, 316] width 168 height 32
select select ""pending""
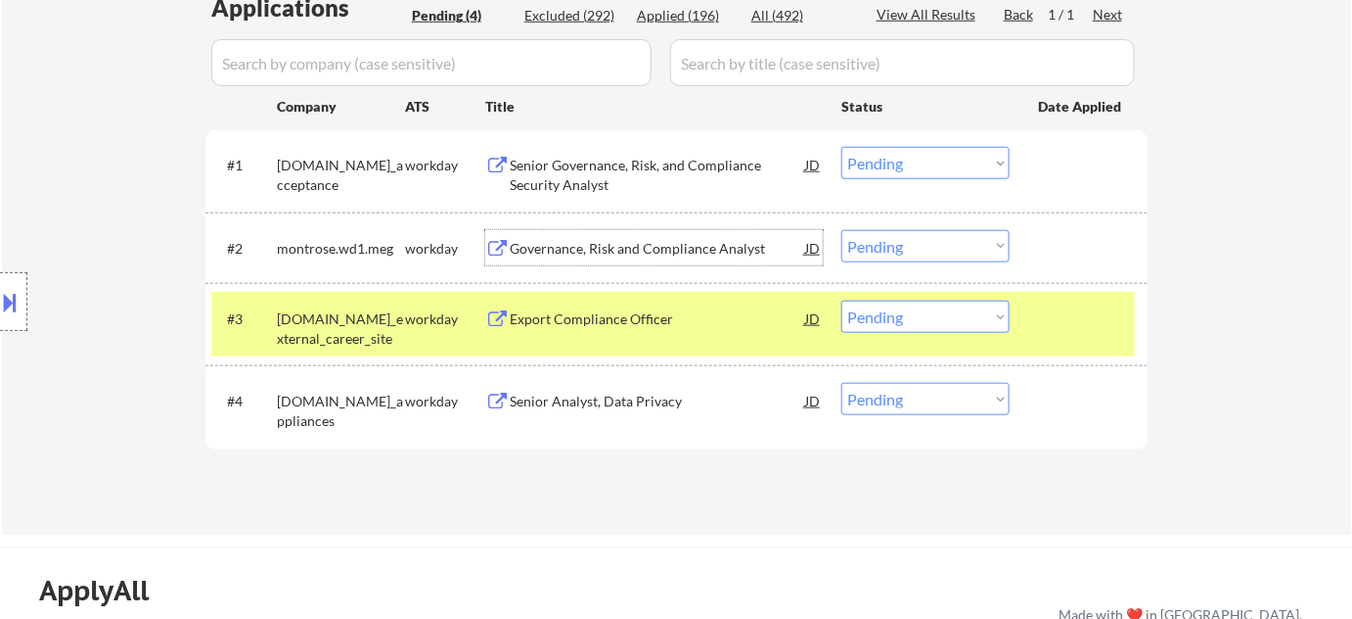
click at [644, 250] on div "Governance, Risk and Compliance Analyst" at bounding box center [658, 249] width 296 height 20
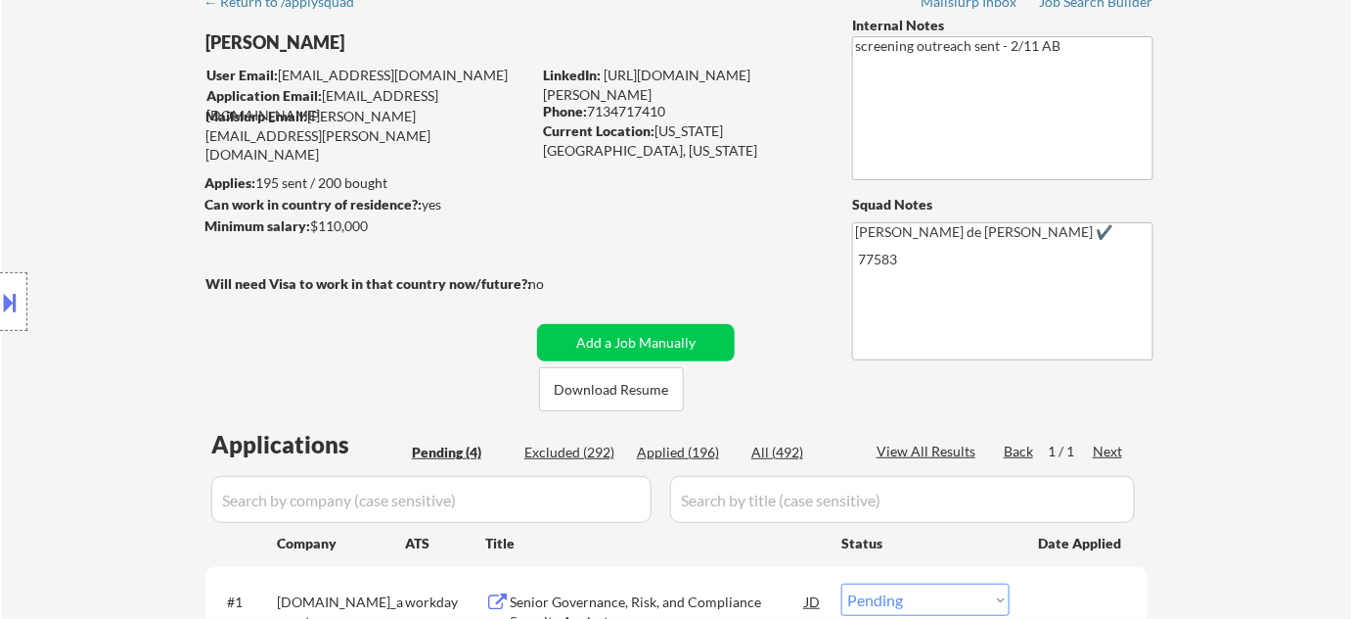
scroll to position [88, 0]
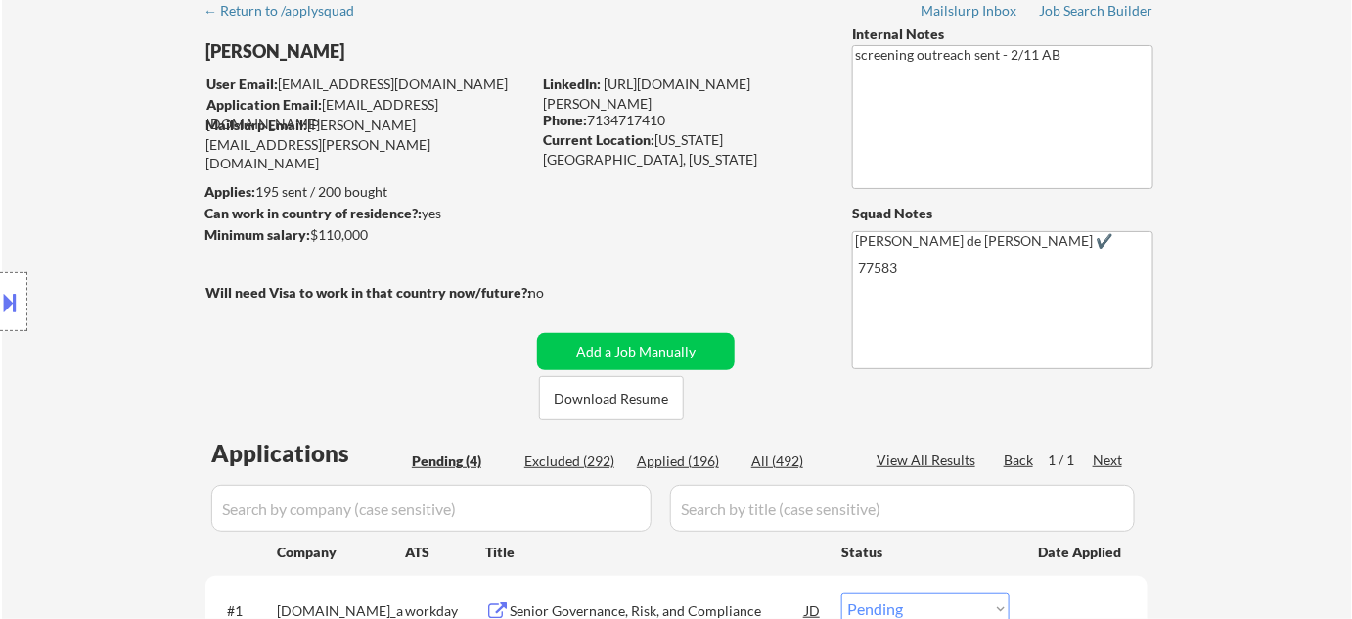
drag, startPoint x: 591, startPoint y: 116, endPoint x: 663, endPoint y: 121, distance: 71.6
click at [669, 119] on div "Phone: 7134717410" at bounding box center [681, 121] width 277 height 20
copy div "7134717410"
click at [18, 309] on button at bounding box center [11, 302] width 22 height 32
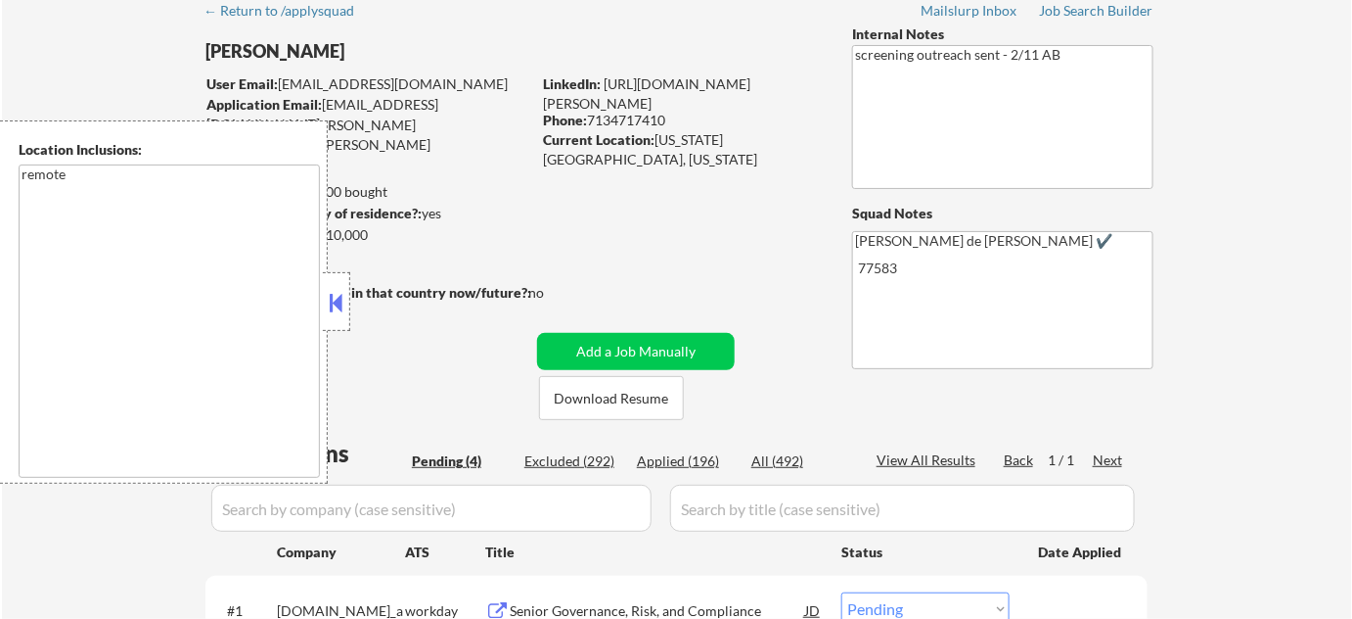
click at [341, 291] on button at bounding box center [337, 302] width 22 height 29
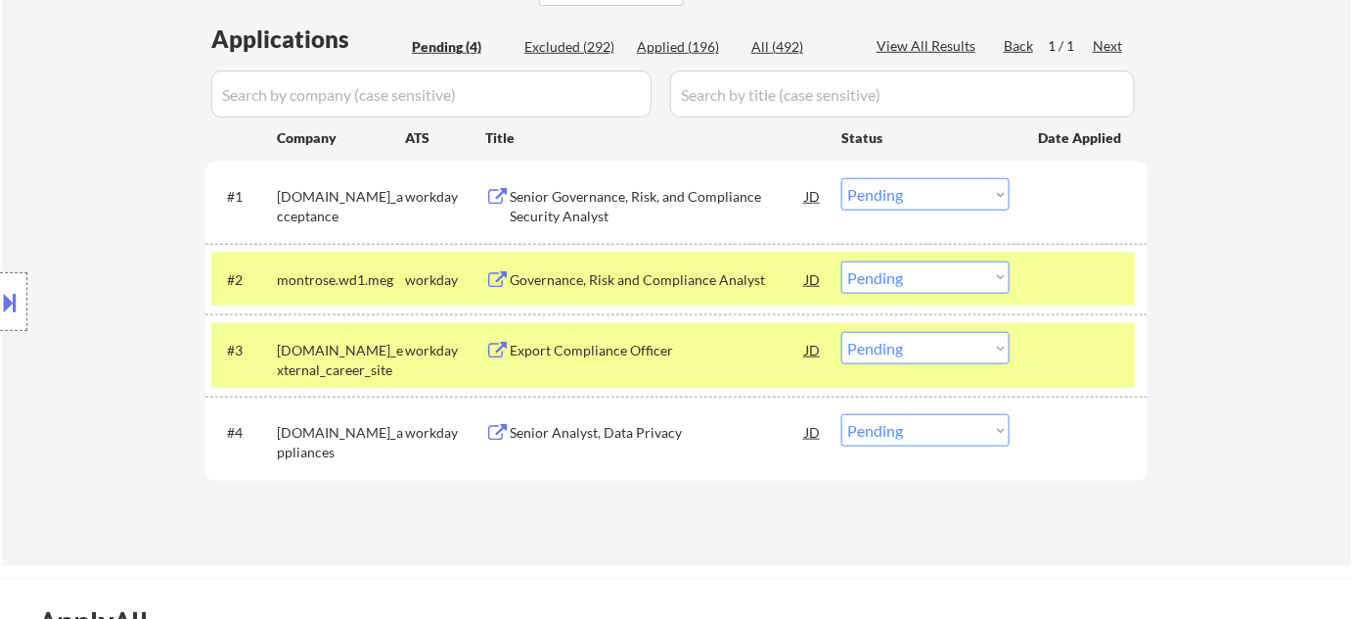
scroll to position [533, 0]
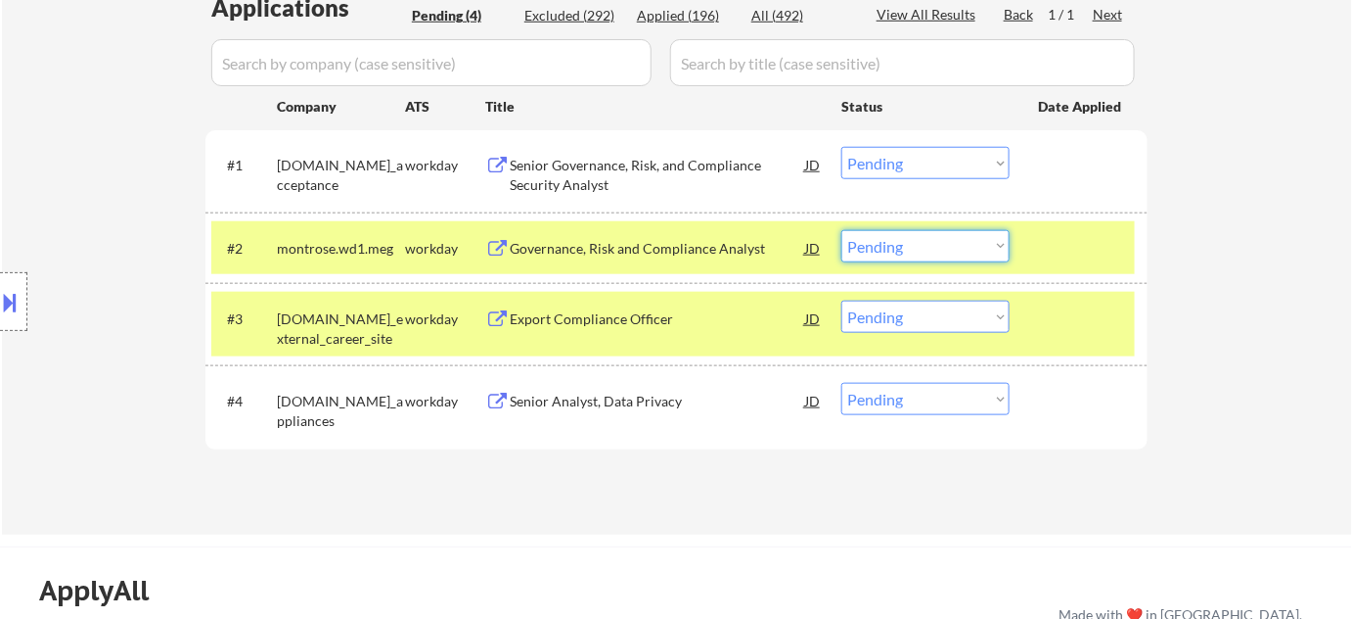
click at [921, 246] on select "Choose an option... Pending Applied Excluded (Questions) Excluded (Expired) Exc…" at bounding box center [926, 246] width 168 height 32
click at [842, 230] on select "Choose an option... Pending Applied Excluded (Questions) Excluded (Expired) Exc…" at bounding box center [926, 246] width 168 height 32
select select ""pending""
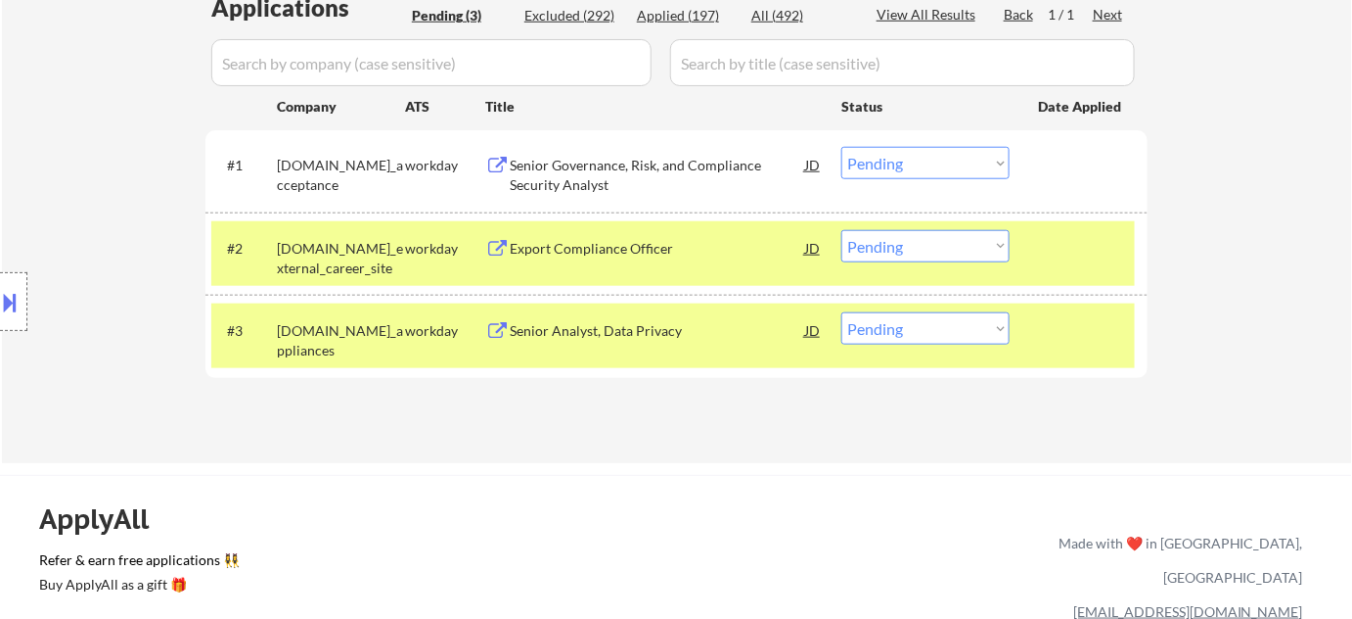
click at [602, 325] on div "Senior Analyst, Data Privacy" at bounding box center [658, 331] width 296 height 20
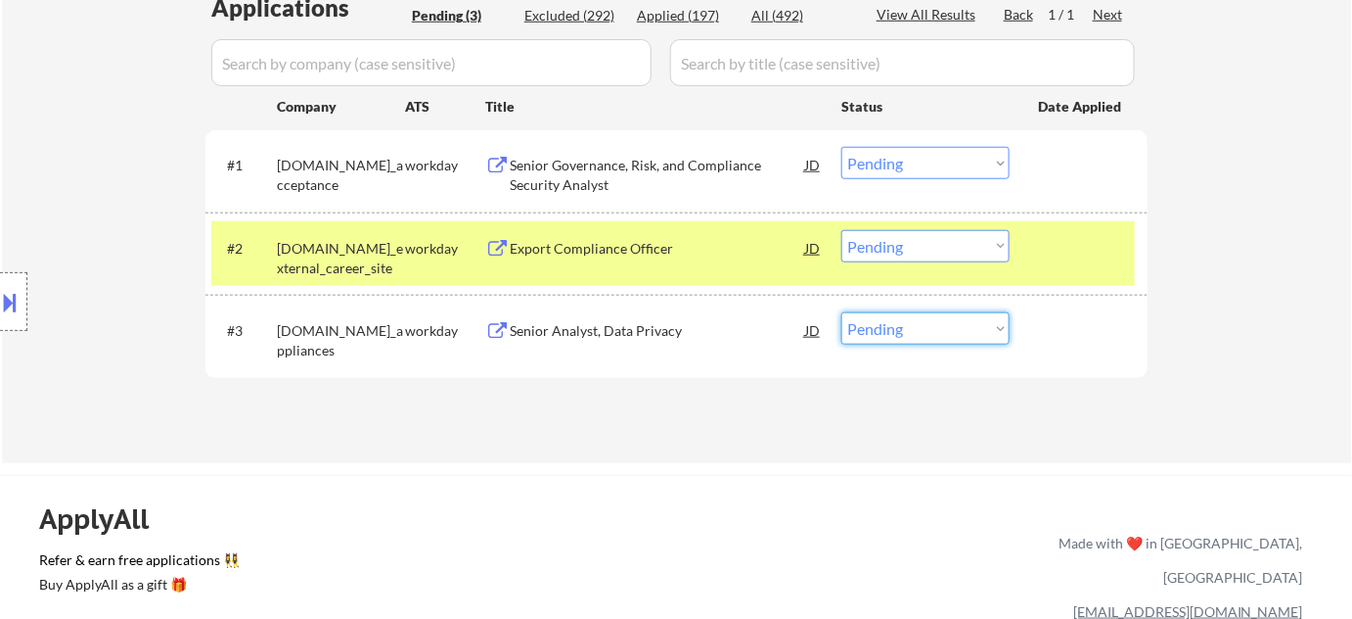
click at [903, 325] on select "Choose an option... Pending Applied Excluded (Questions) Excluded (Expired) Exc…" at bounding box center [926, 328] width 168 height 32
select select ""excluded__bad_match_""
click at [842, 312] on select "Choose an option... Pending Applied Excluded (Questions) Excluded (Expired) Exc…" at bounding box center [926, 328] width 168 height 32
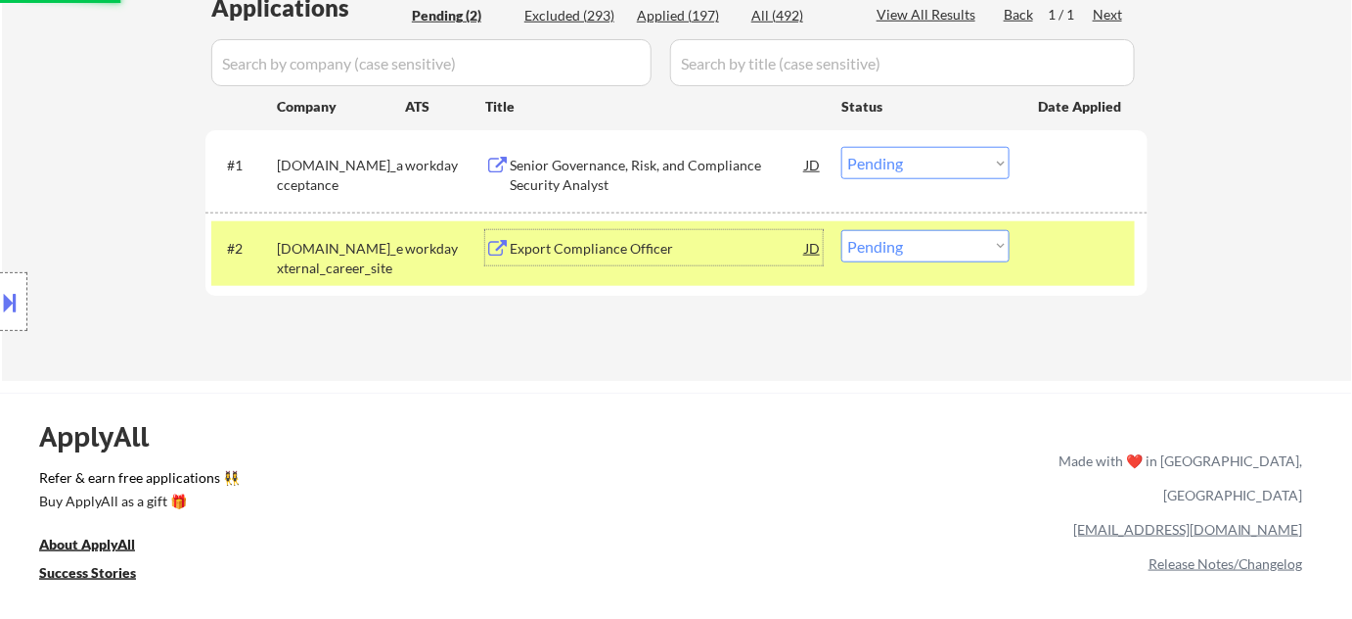
click at [620, 247] on div "Export Compliance Officer" at bounding box center [658, 249] width 296 height 20
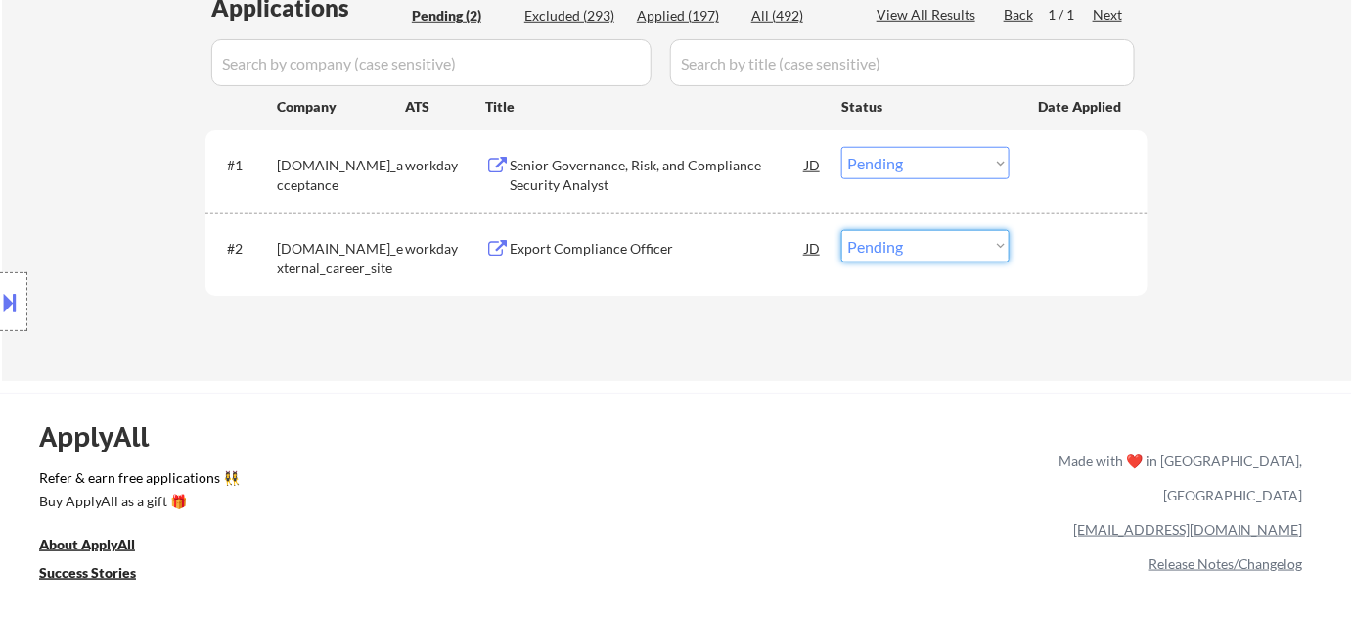
drag, startPoint x: 917, startPoint y: 247, endPoint x: 923, endPoint y: 257, distance: 12.3
click at [917, 247] on select "Choose an option... Pending Applied Excluded (Questions) Excluded (Expired) Exc…" at bounding box center [926, 246] width 168 height 32
select select ""excluded__bad_match_""
click at [842, 230] on select "Choose an option... Pending Applied Excluded (Questions) Excluded (Expired) Exc…" at bounding box center [926, 246] width 168 height 32
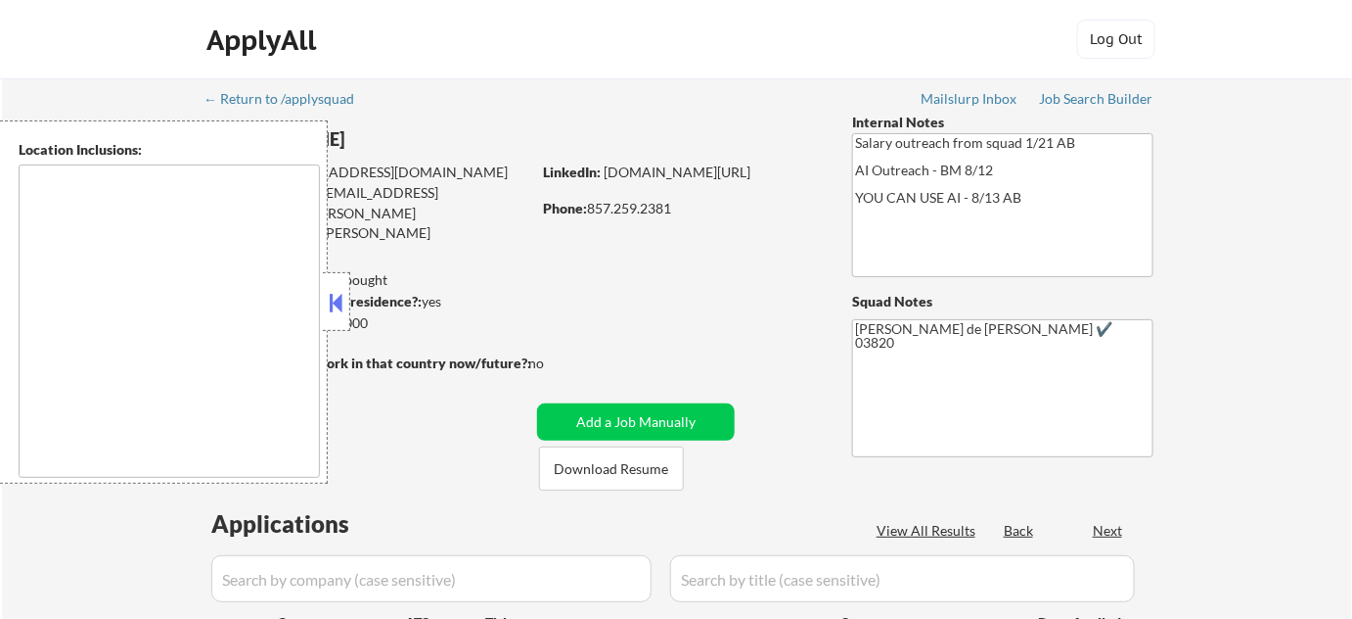
type textarea "[GEOGRAPHIC_DATA], [GEOGRAPHIC_DATA] [GEOGRAPHIC_DATA], [GEOGRAPHIC_DATA] [GEOG…"
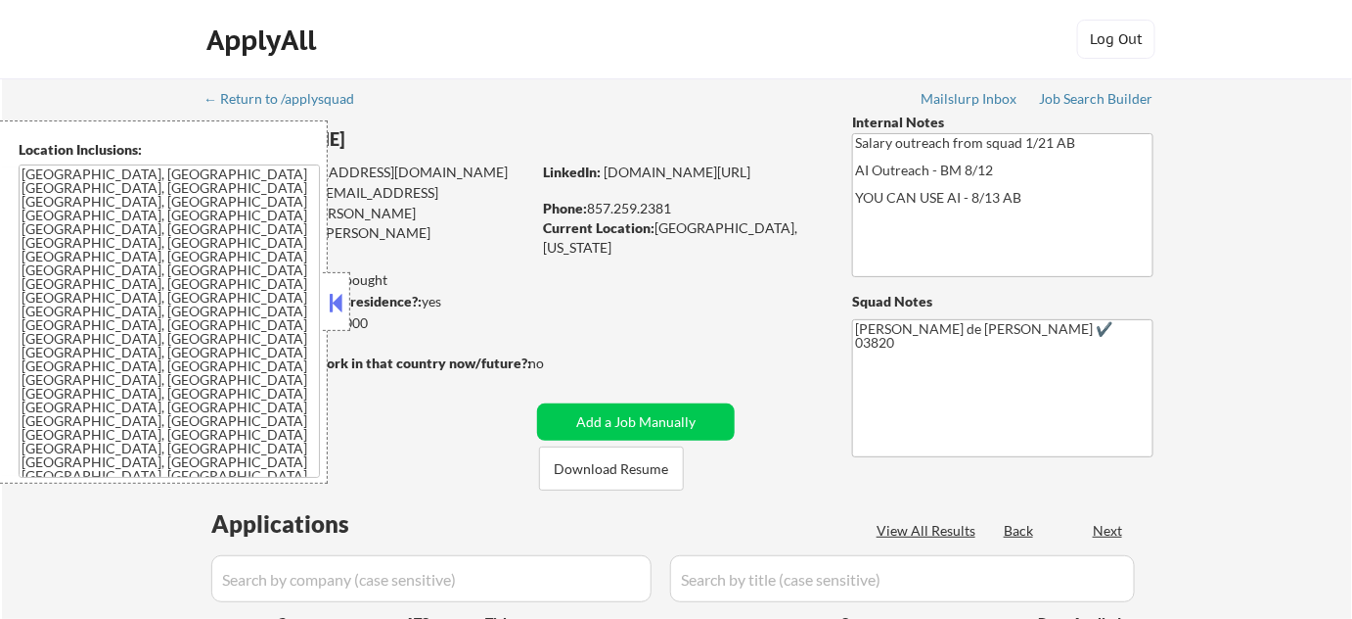
select select ""pending""
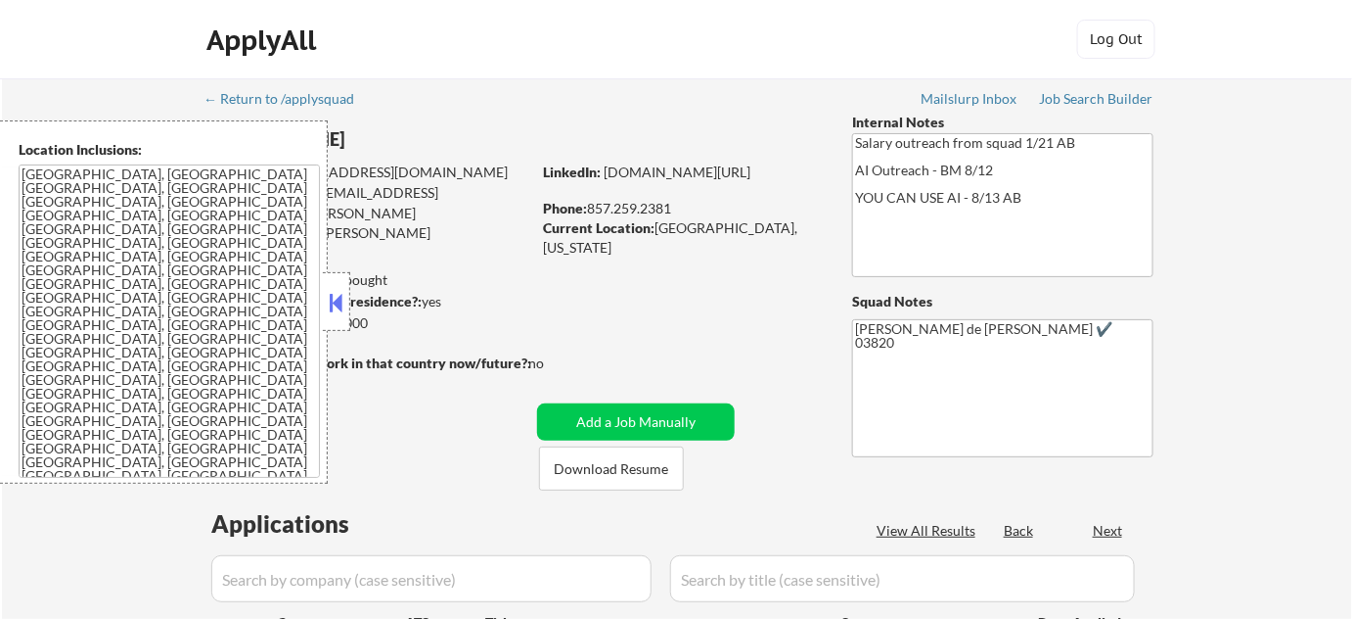
select select ""pending""
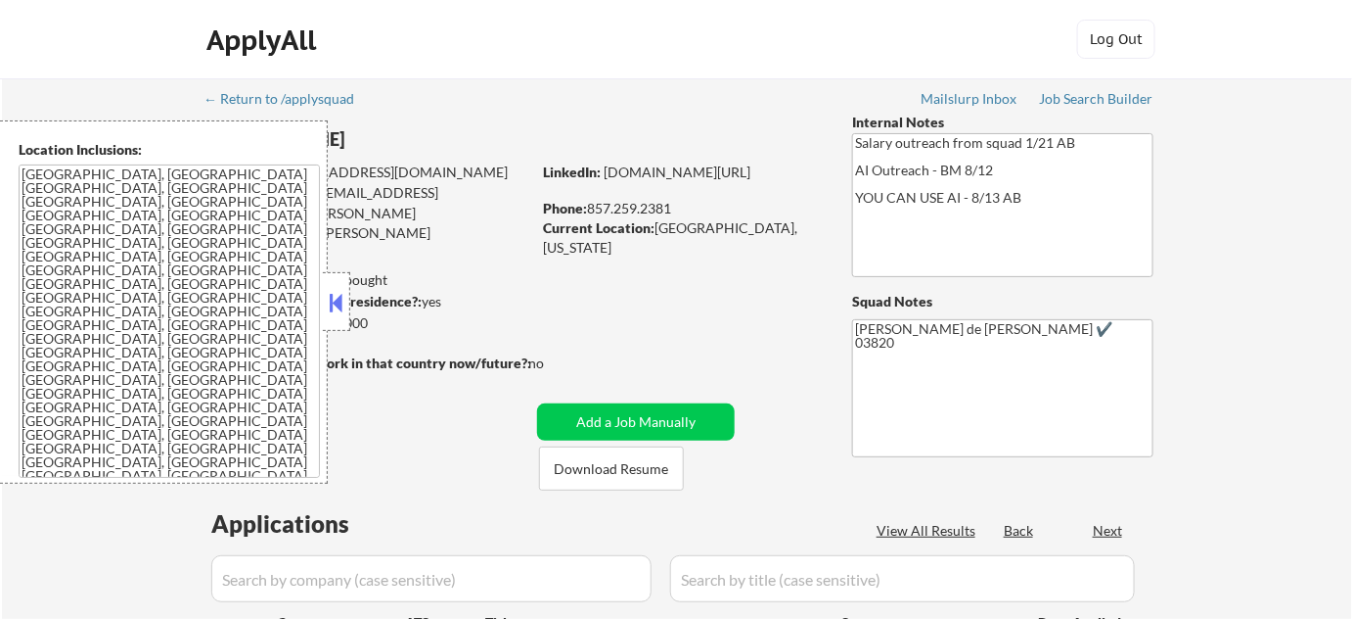
select select ""pending""
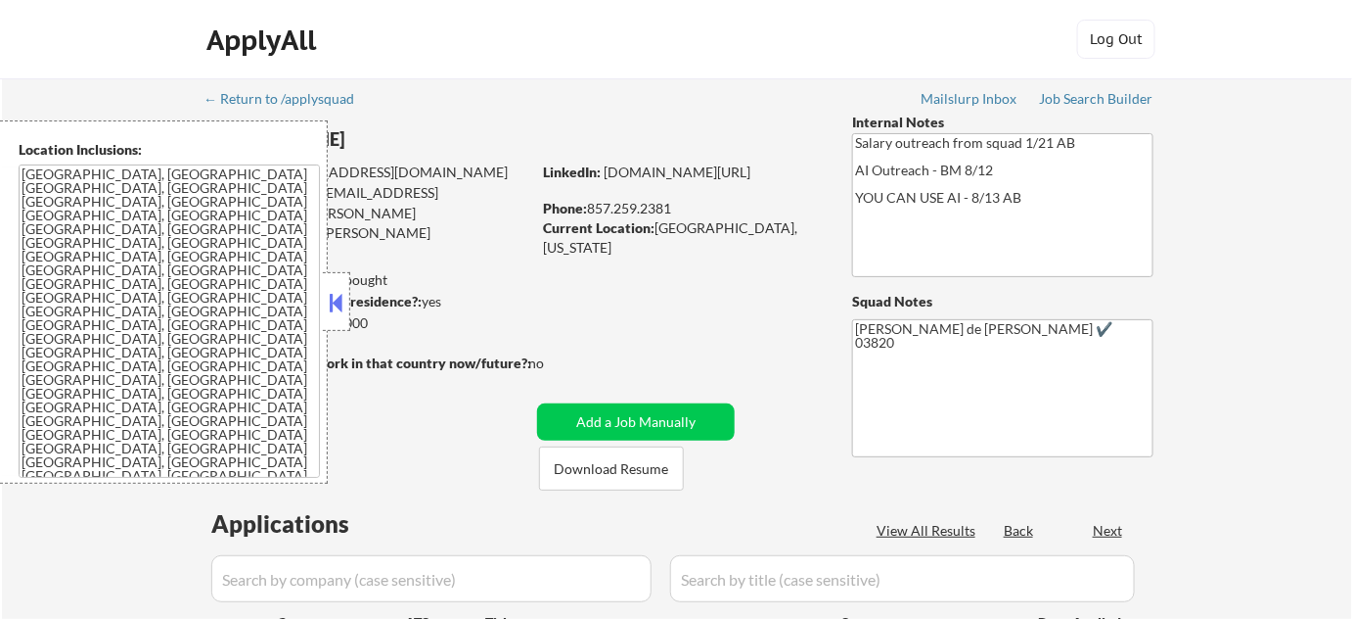
select select ""pending""
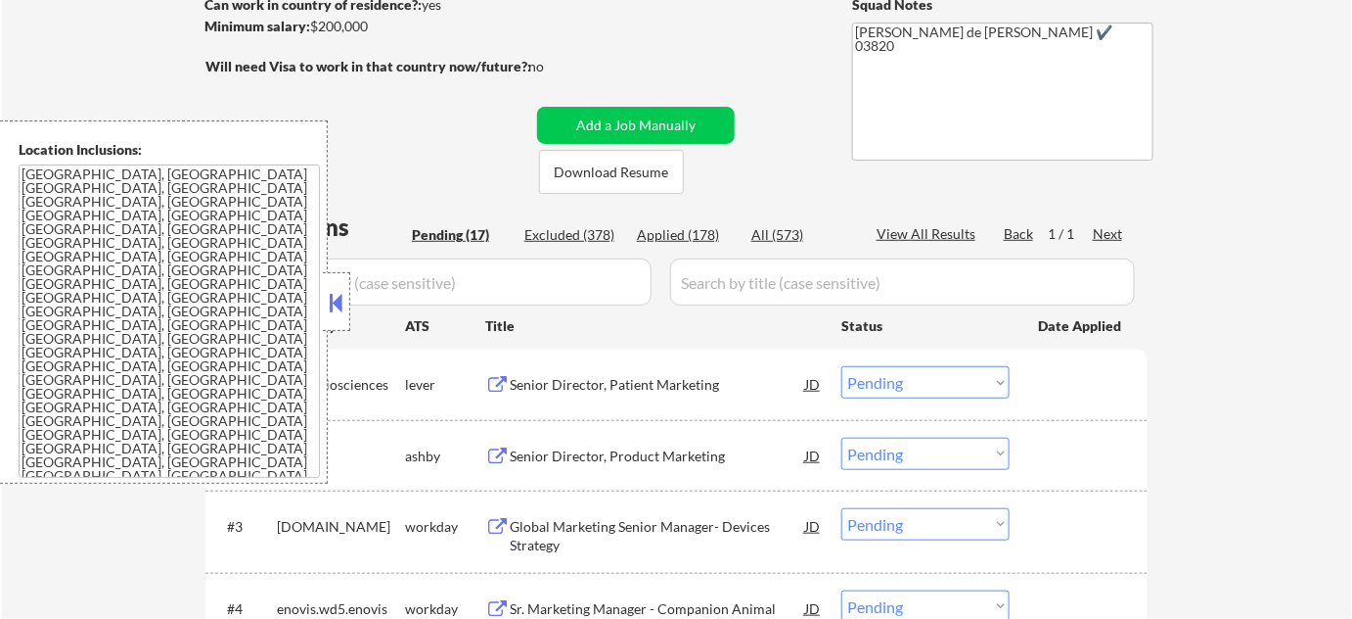
scroll to position [711, 0]
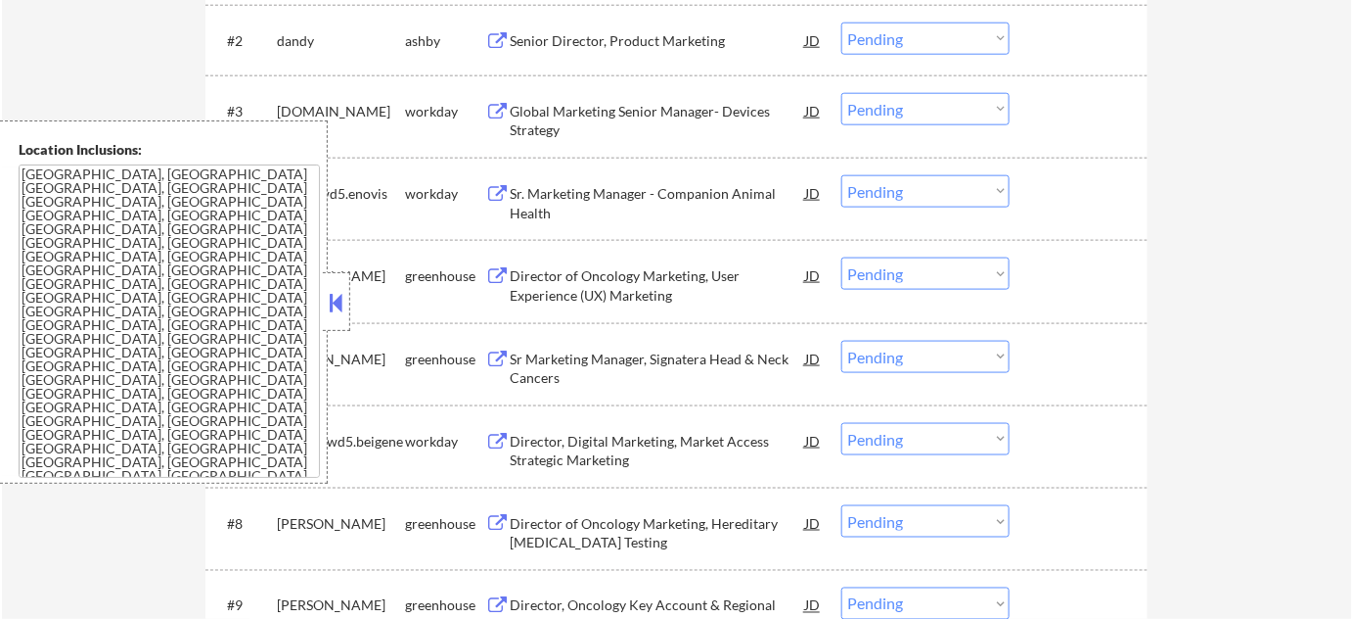
click at [333, 309] on button at bounding box center [337, 302] width 22 height 29
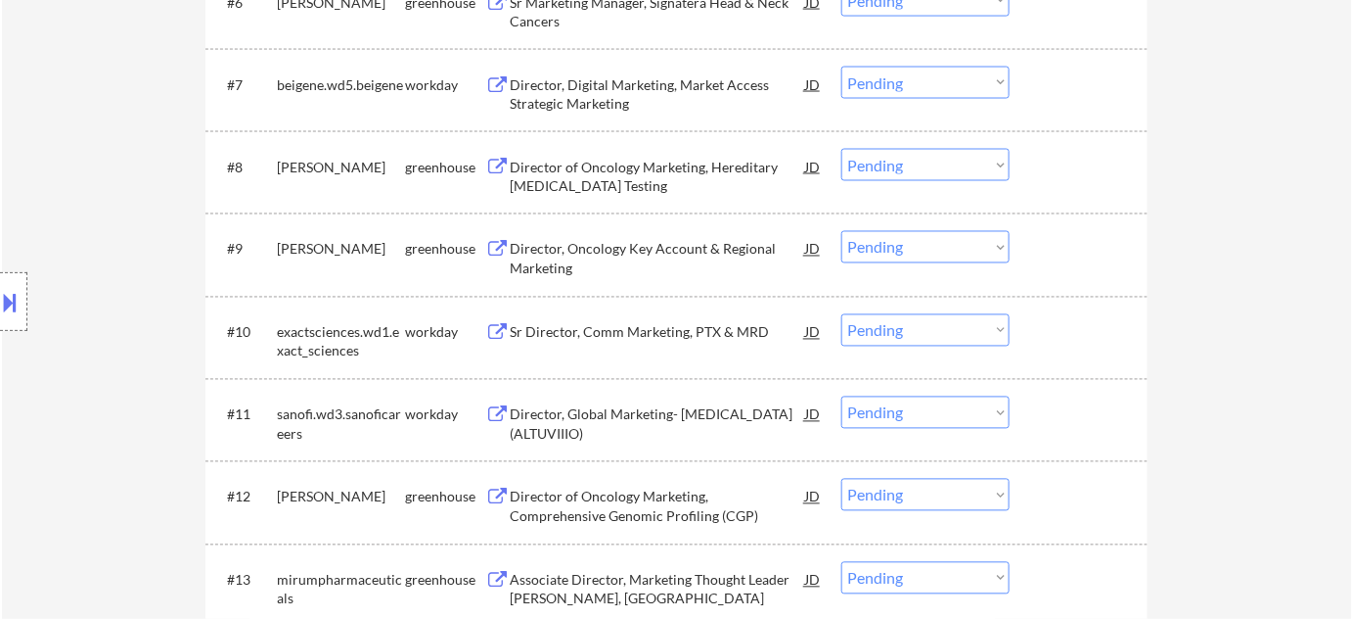
scroll to position [1067, 0]
click at [675, 325] on div "Sr Director, Comm Marketing, PTX & MRD" at bounding box center [658, 334] width 296 height 20
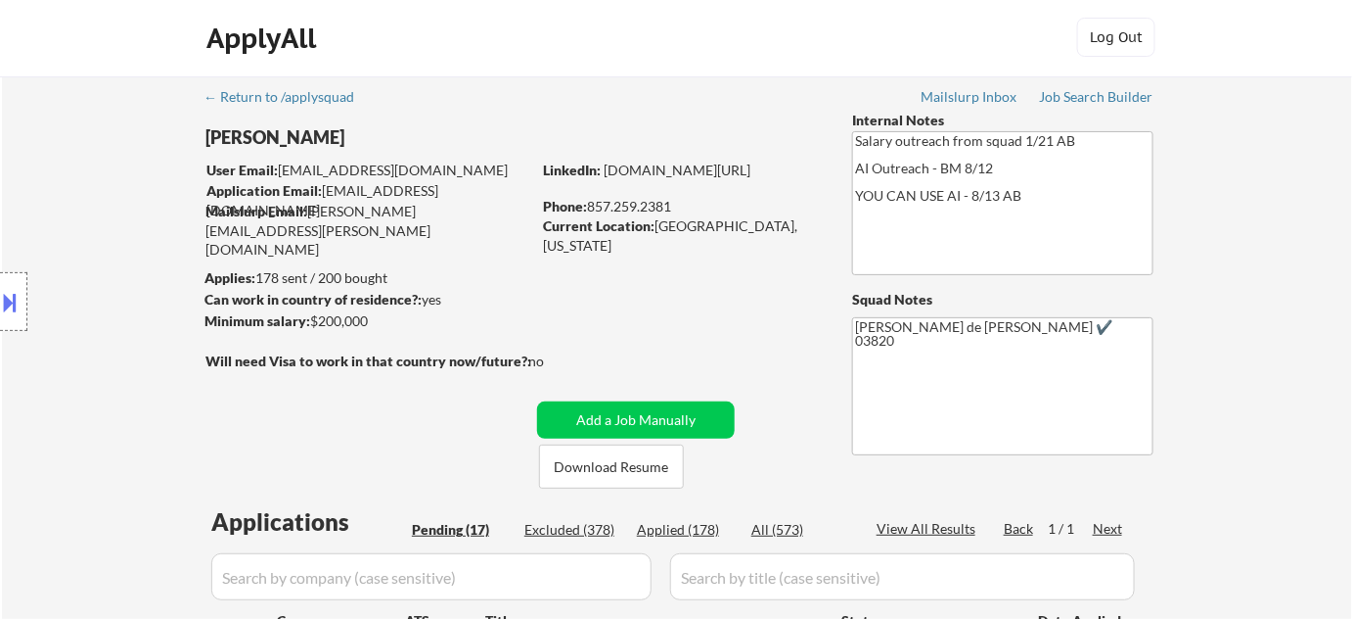
scroll to position [0, 0]
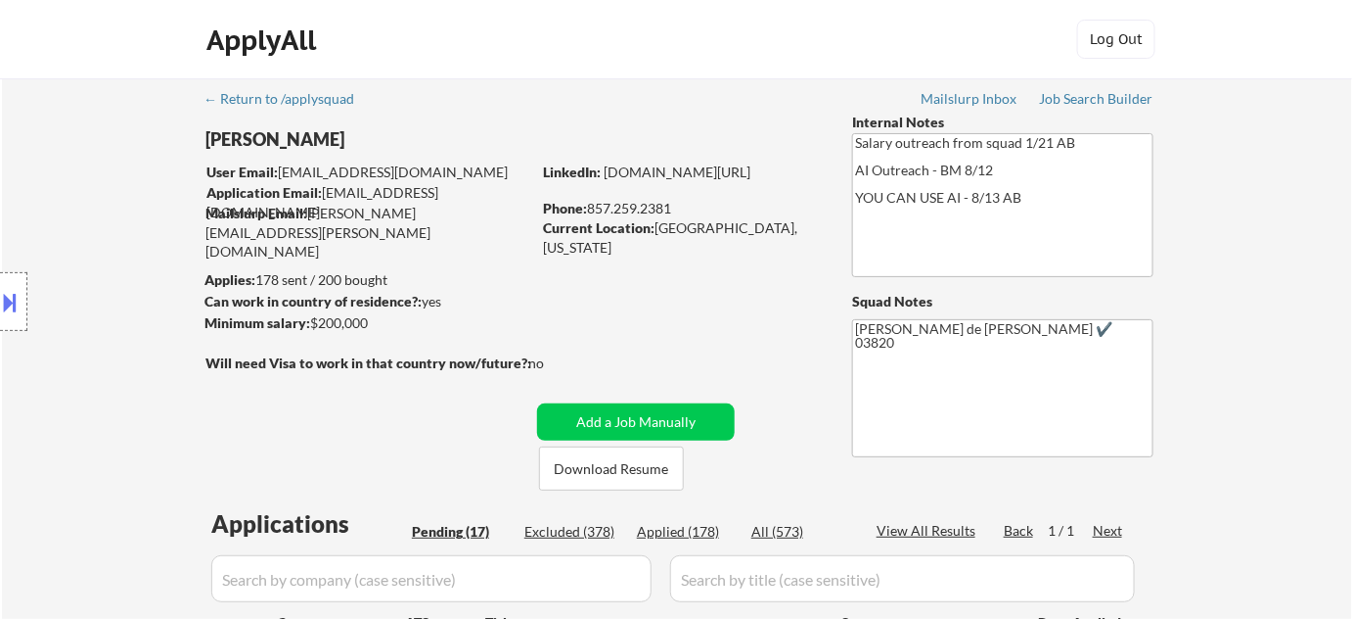
drag, startPoint x: 591, startPoint y: 209, endPoint x: 675, endPoint y: 205, distance: 84.3
click at [678, 210] on div "Phone: [PHONE_NUMBER]" at bounding box center [681, 209] width 277 height 20
copy div "857.259.2381"
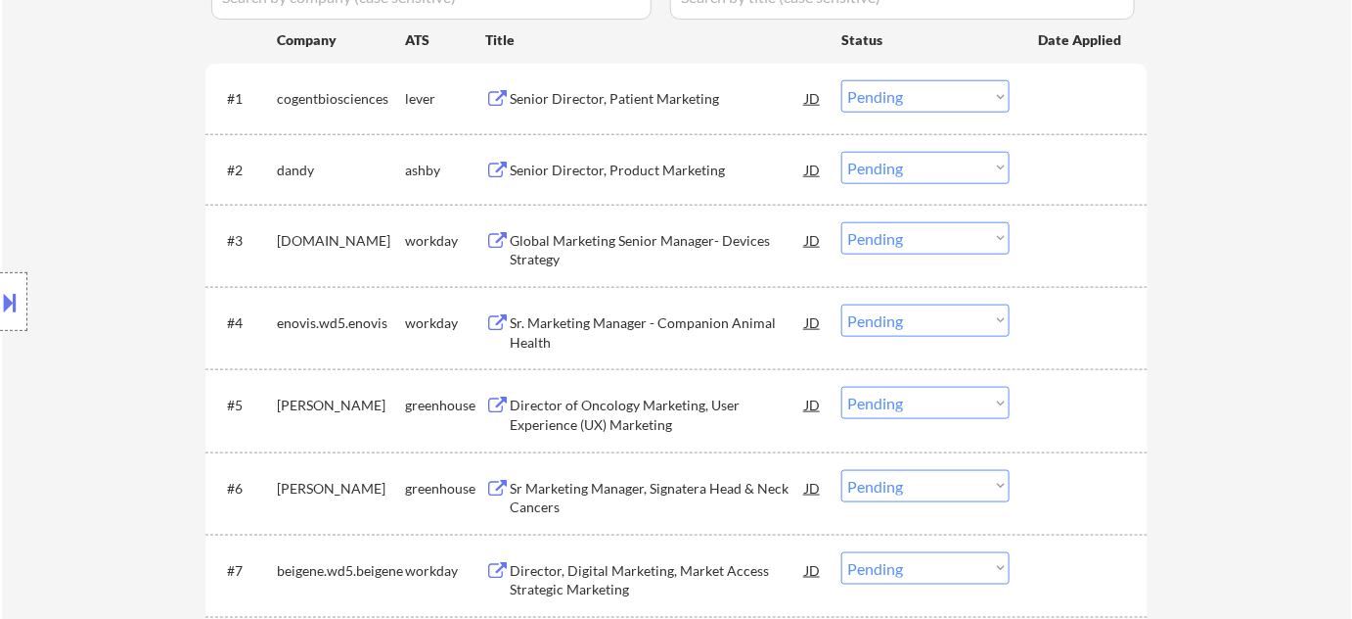
scroll to position [711, 0]
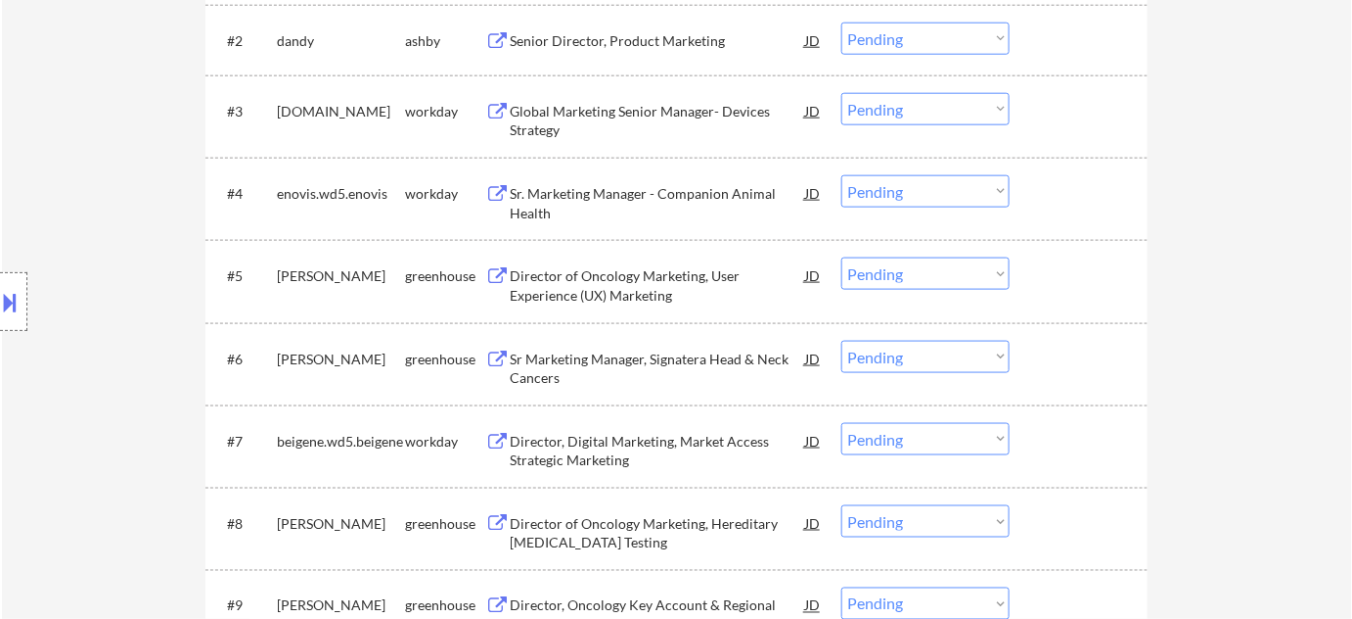
click at [603, 201] on div "Sr. Marketing Manager - Companion Animal Health" at bounding box center [658, 203] width 296 height 38
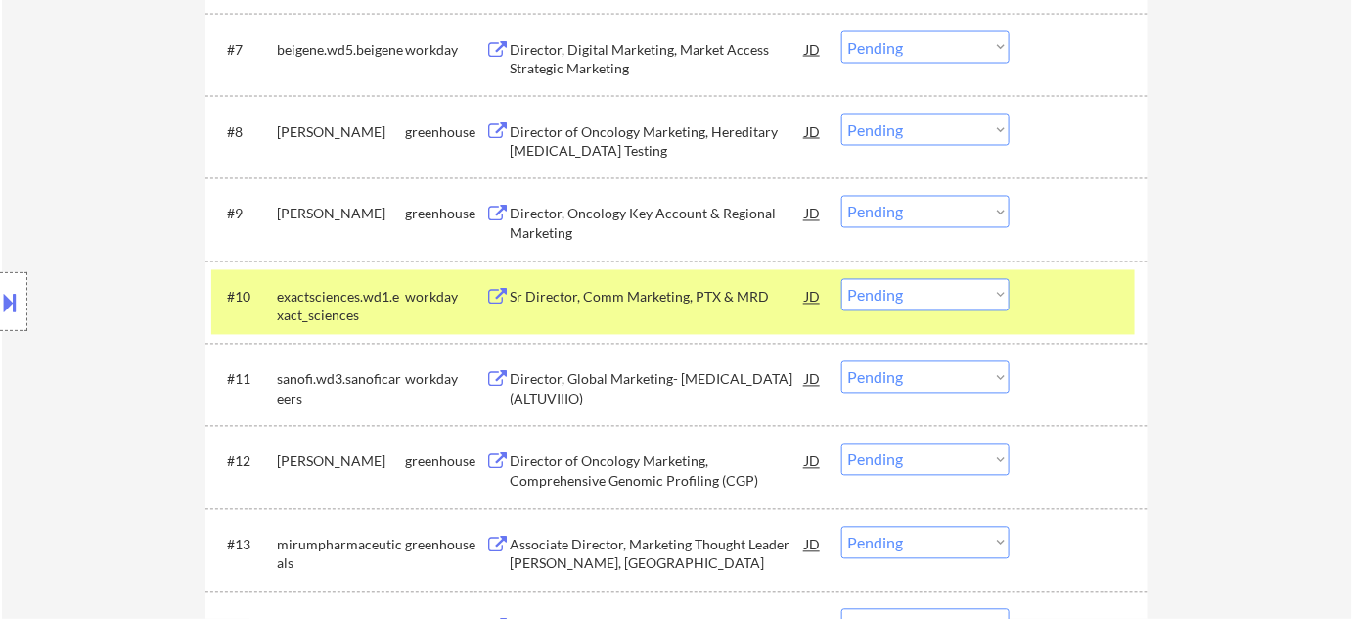
scroll to position [1156, 0]
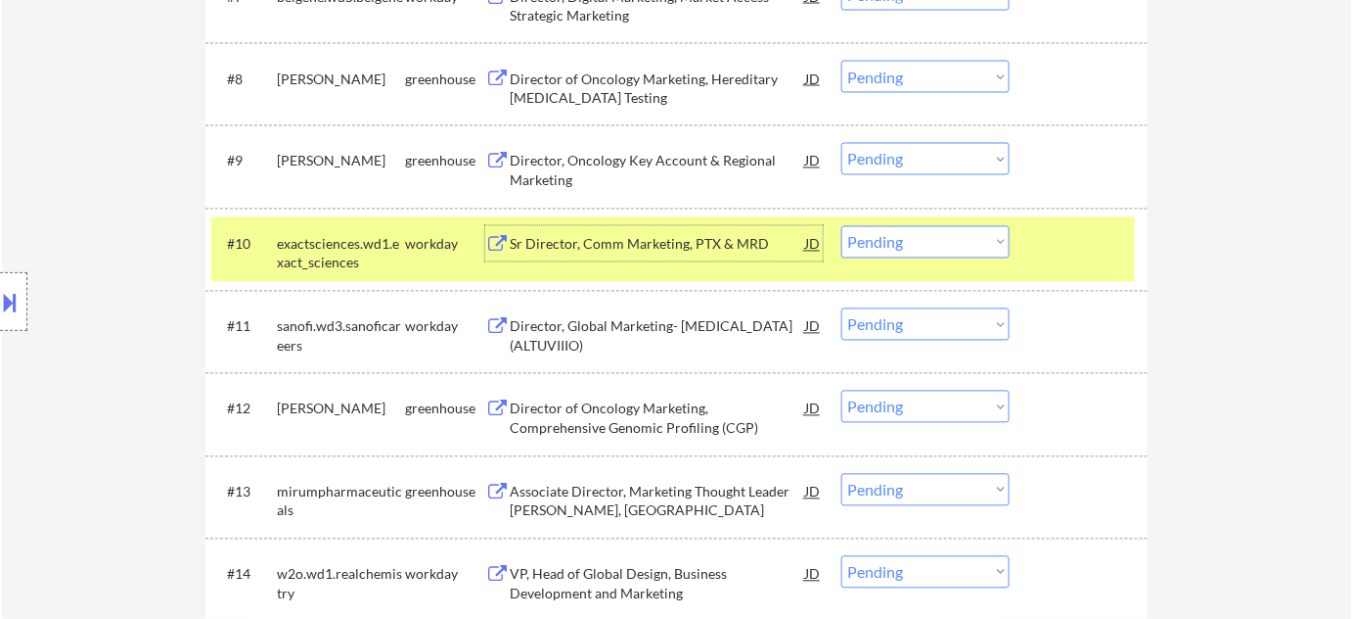
click at [689, 239] on div "Sr Director, Comm Marketing, PTX & MRD" at bounding box center [658, 245] width 296 height 20
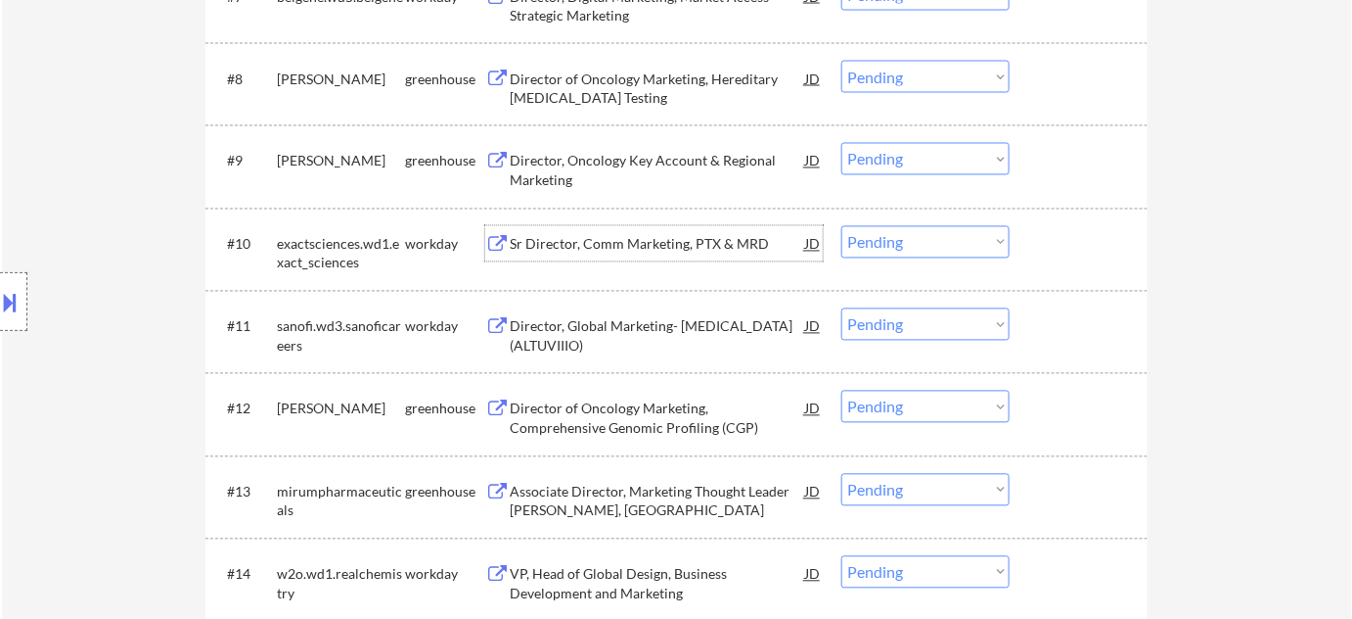
click at [876, 246] on select "Choose an option... Pending Applied Excluded (Questions) Excluded (Expired) Exc…" at bounding box center [926, 242] width 168 height 32
click at [842, 226] on select "Choose an option... Pending Applied Excluded (Questions) Excluded (Expired) Exc…" at bounding box center [926, 242] width 168 height 32
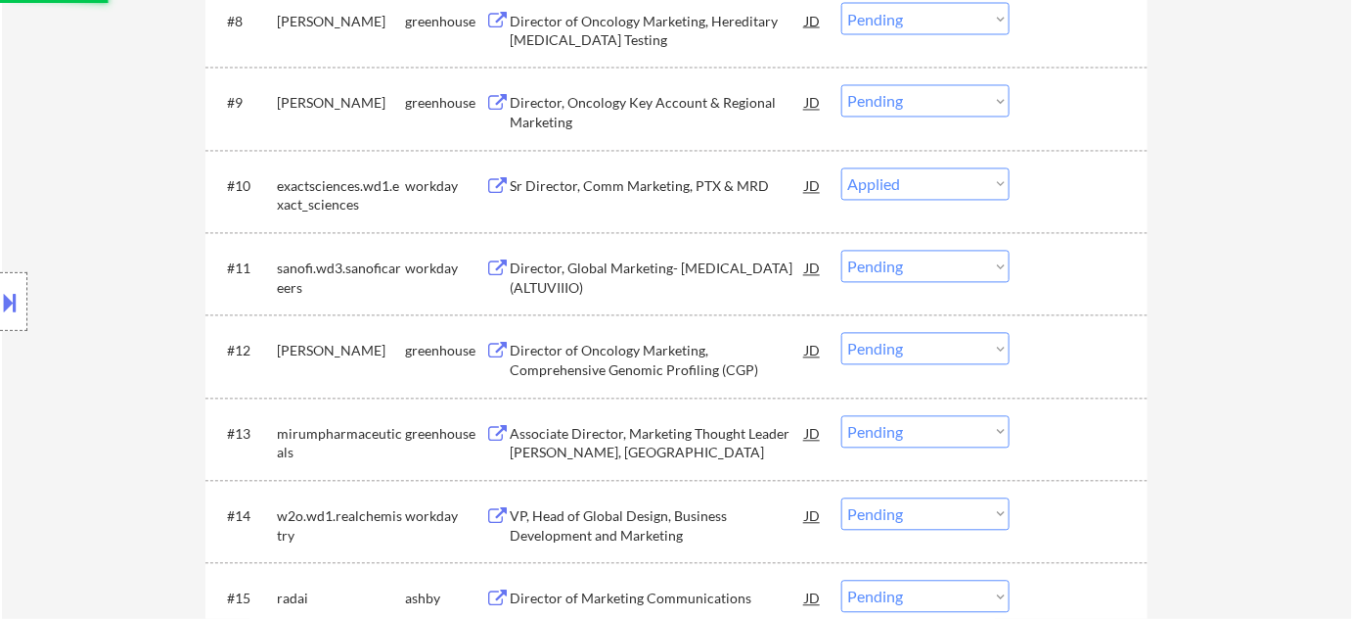
scroll to position [1245, 0]
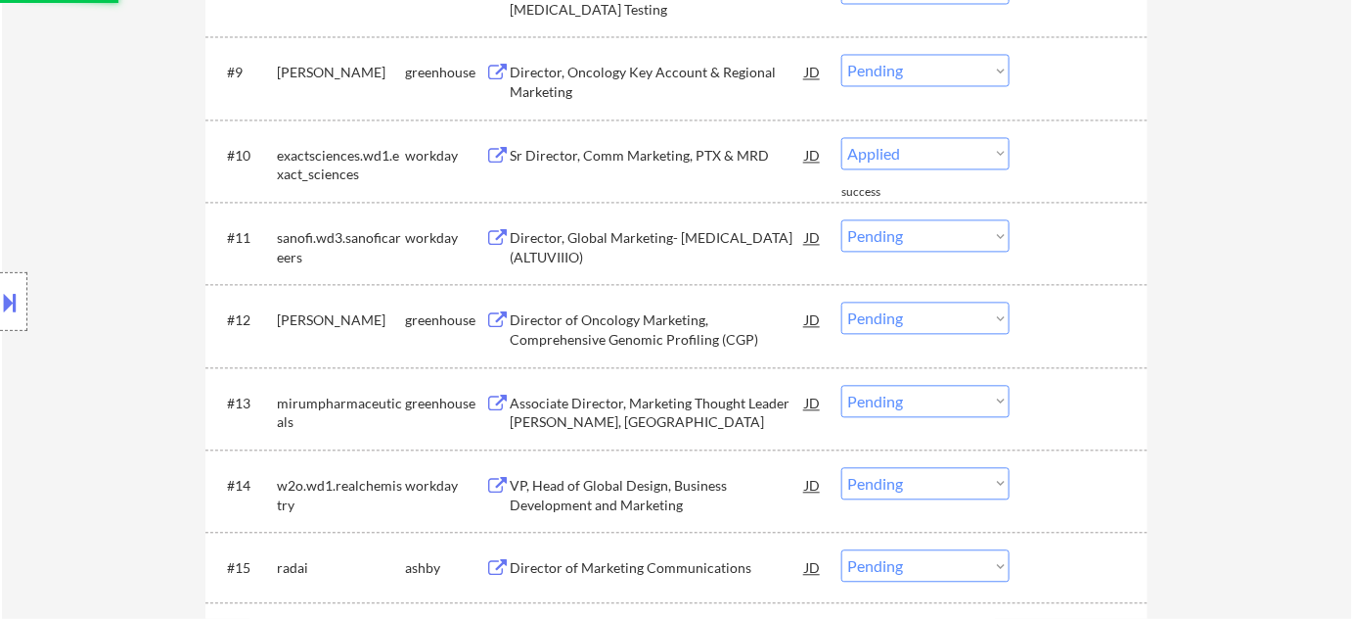
select select ""pending""
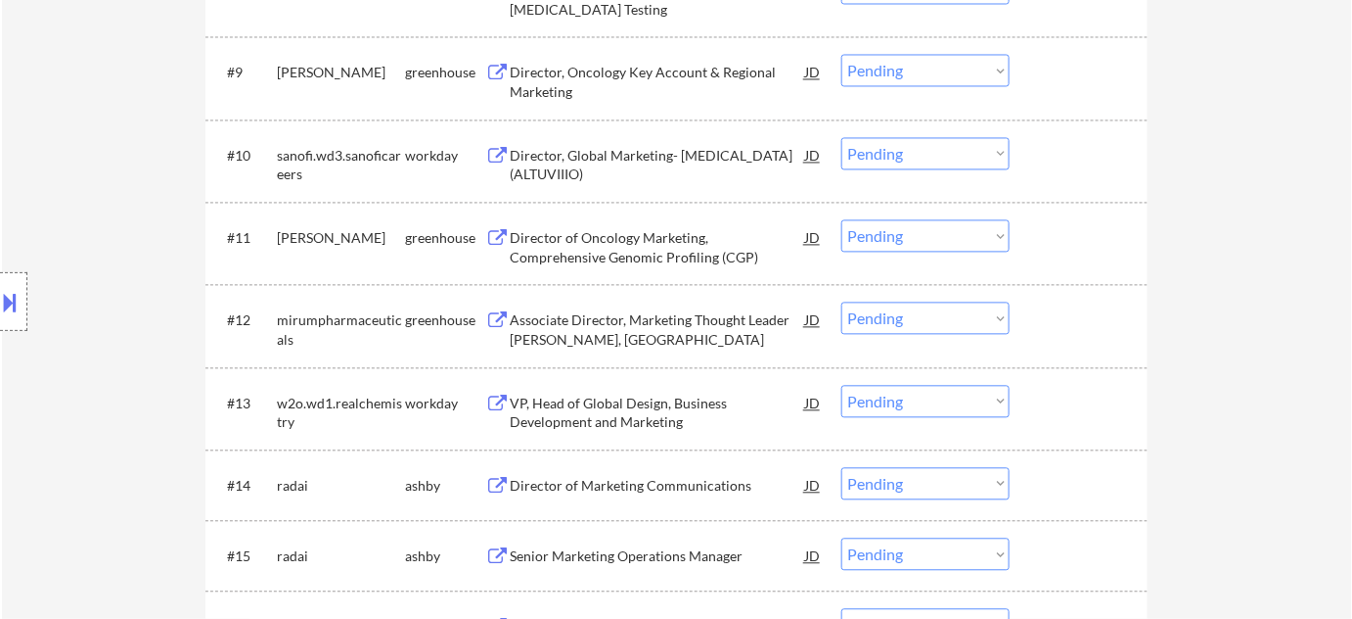
click at [712, 491] on div "Director of Marketing Communications" at bounding box center [658, 486] width 296 height 20
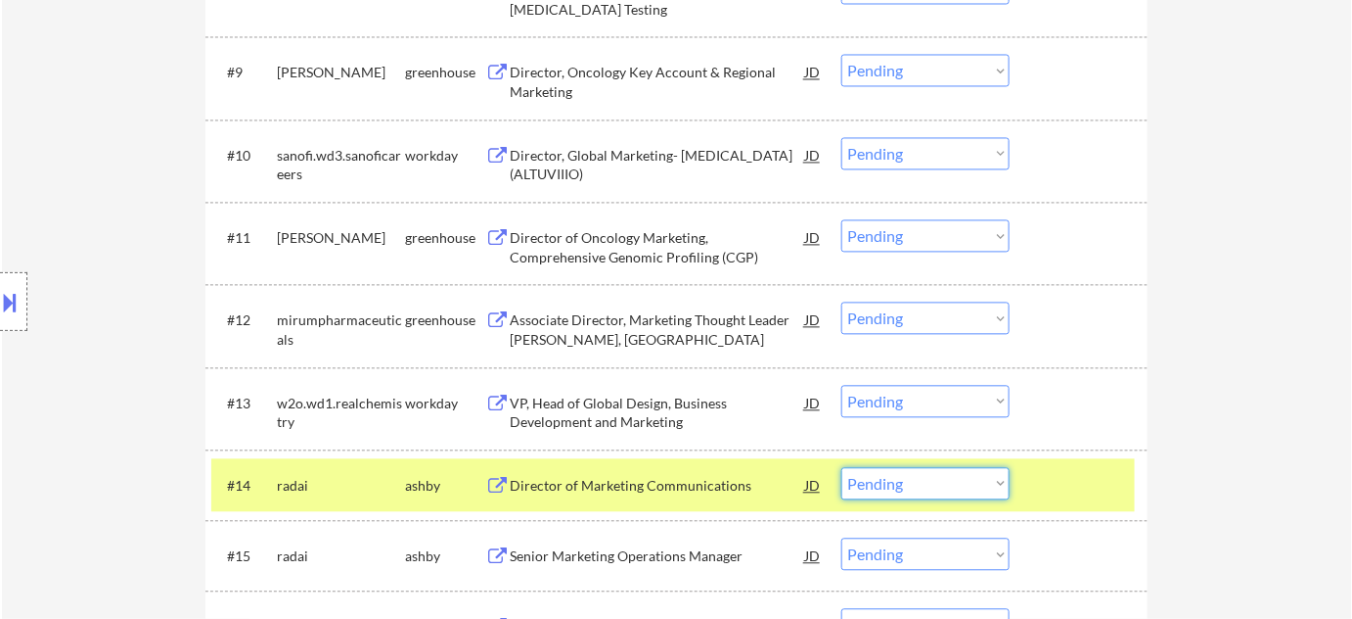
click at [885, 487] on select "Choose an option... Pending Applied Excluded (Questions) Excluded (Expired) Exc…" at bounding box center [926, 483] width 168 height 32
click at [842, 467] on select "Choose an option... Pending Applied Excluded (Questions) Excluded (Expired) Exc…" at bounding box center [926, 483] width 168 height 32
click at [620, 559] on div "Senior Marketing Operations Manager" at bounding box center [658, 556] width 296 height 20
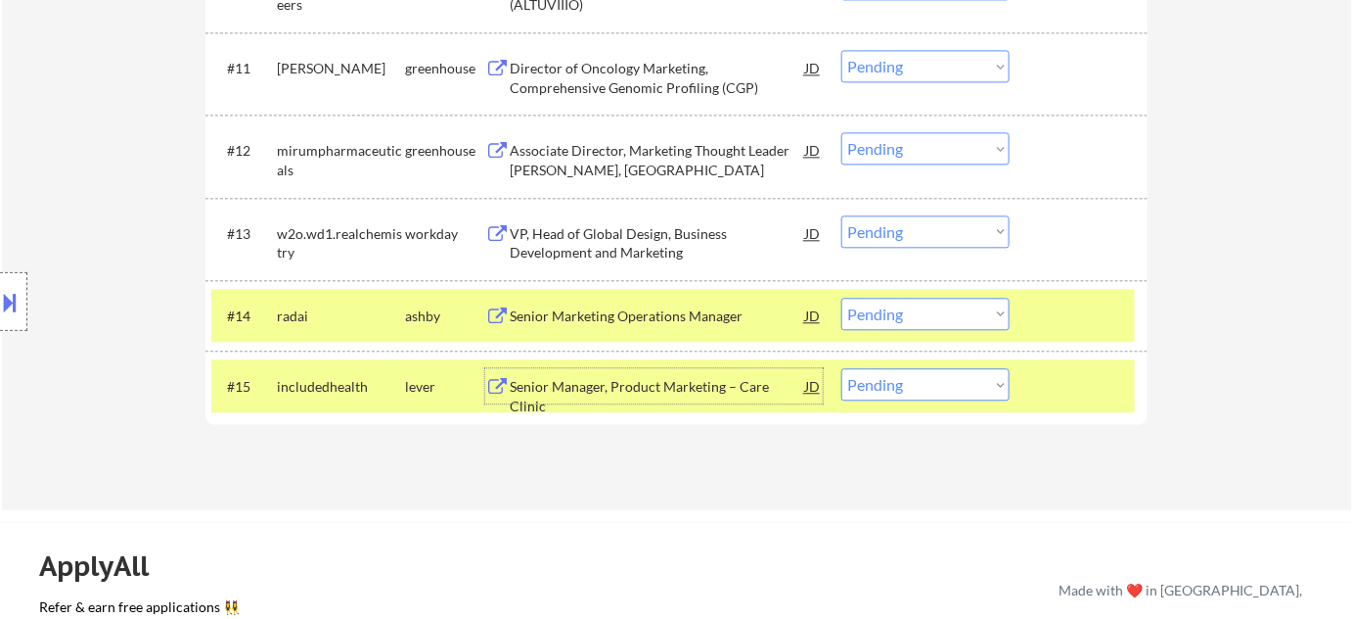
scroll to position [1423, 0]
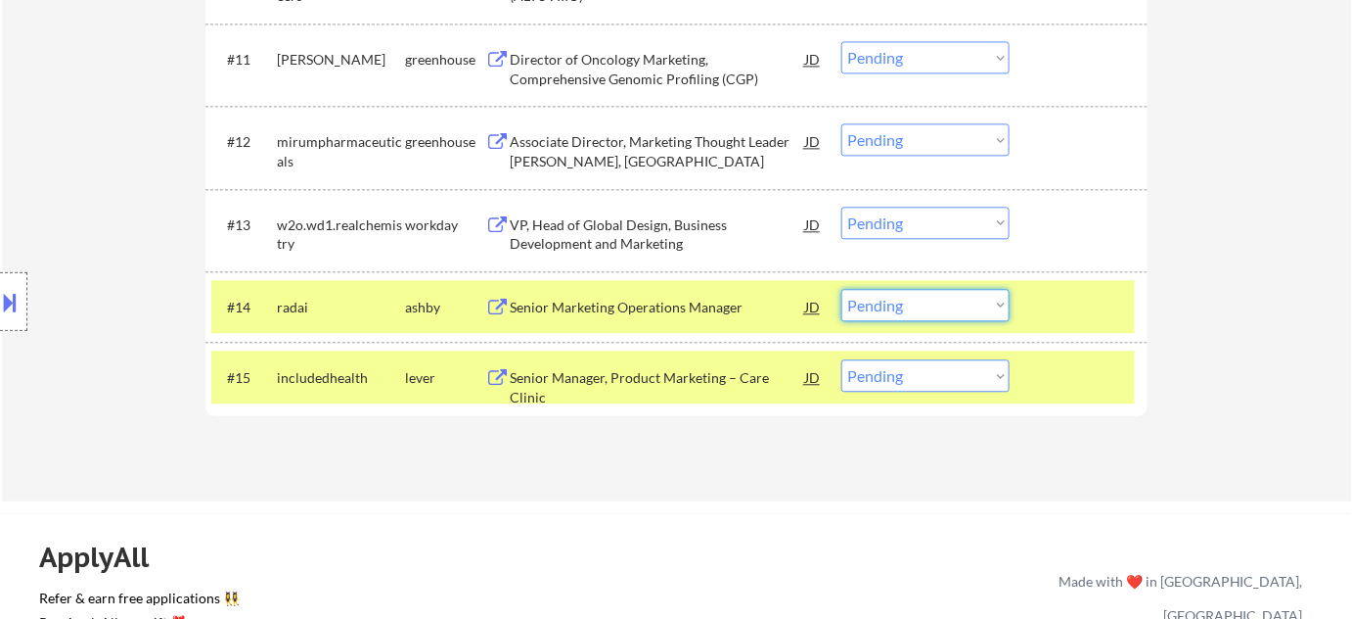
click at [904, 302] on select "Choose an option... Pending Applied Excluded (Questions) Excluded (Expired) Exc…" at bounding box center [926, 305] width 168 height 32
click at [842, 289] on select "Choose an option... Pending Applied Excluded (Questions) Excluded (Expired) Exc…" at bounding box center [926, 305] width 168 height 32
select select ""pending""
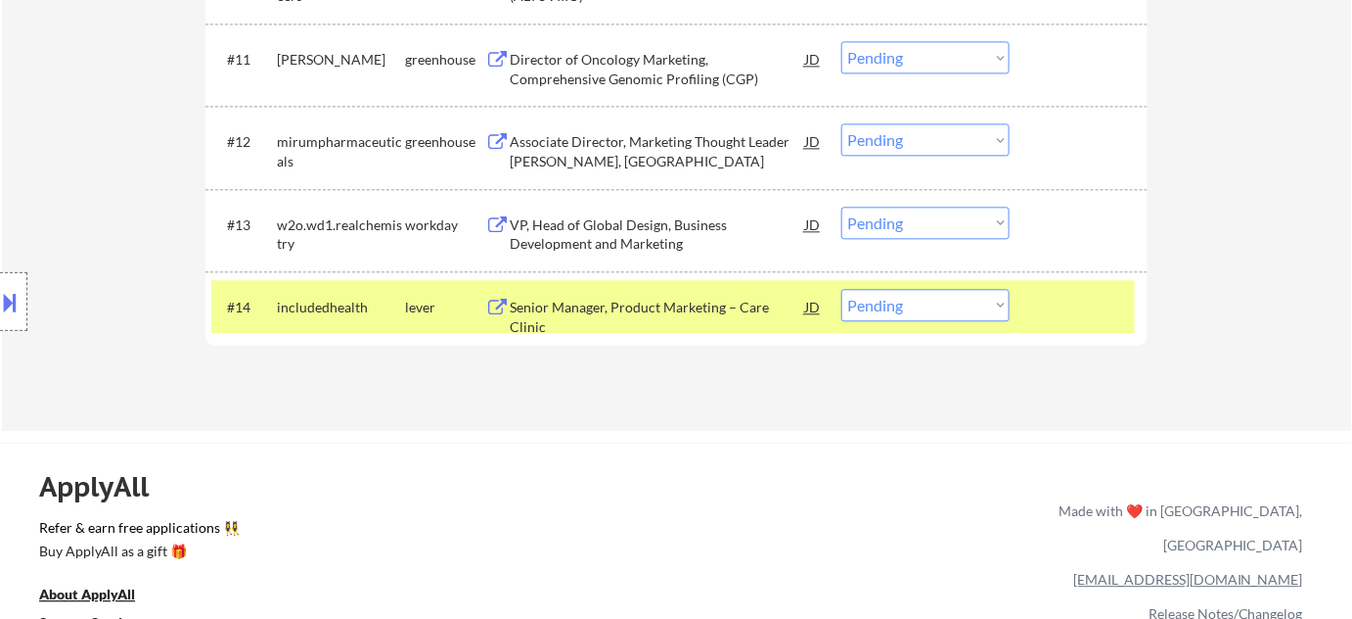
click at [704, 304] on div "Senior Manager, Product Marketing – Care Clinic" at bounding box center [658, 317] width 296 height 38
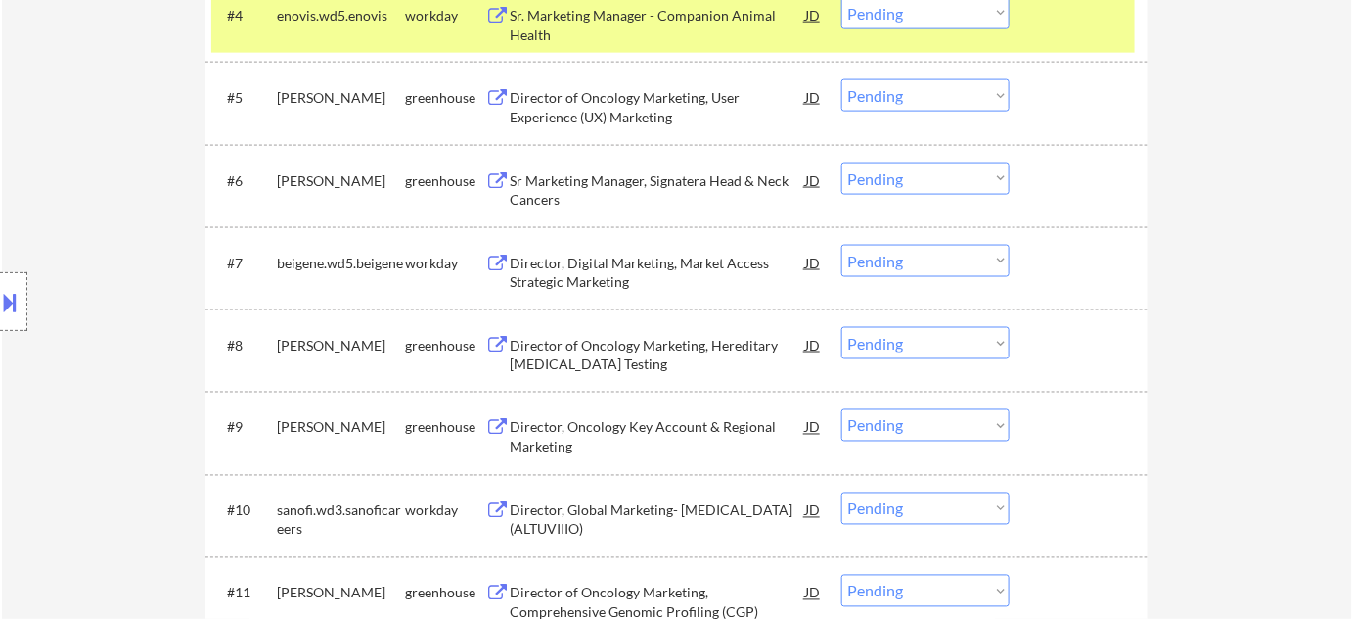
scroll to position [801, 0]
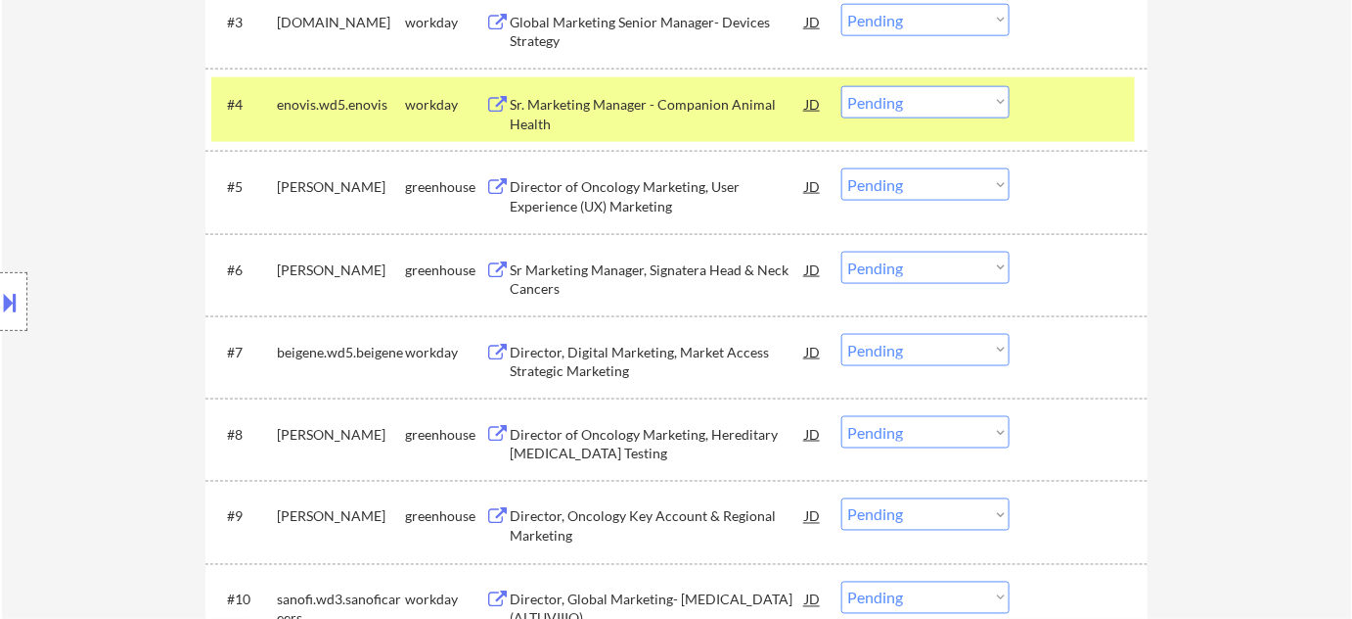
click at [941, 106] on select "Choose an option... Pending Applied Excluded (Questions) Excluded (Expired) Exc…" at bounding box center [926, 102] width 168 height 32
click at [842, 86] on select "Choose an option... Pending Applied Excluded (Questions) Excluded (Expired) Exc…" at bounding box center [926, 102] width 168 height 32
select select ""pending""
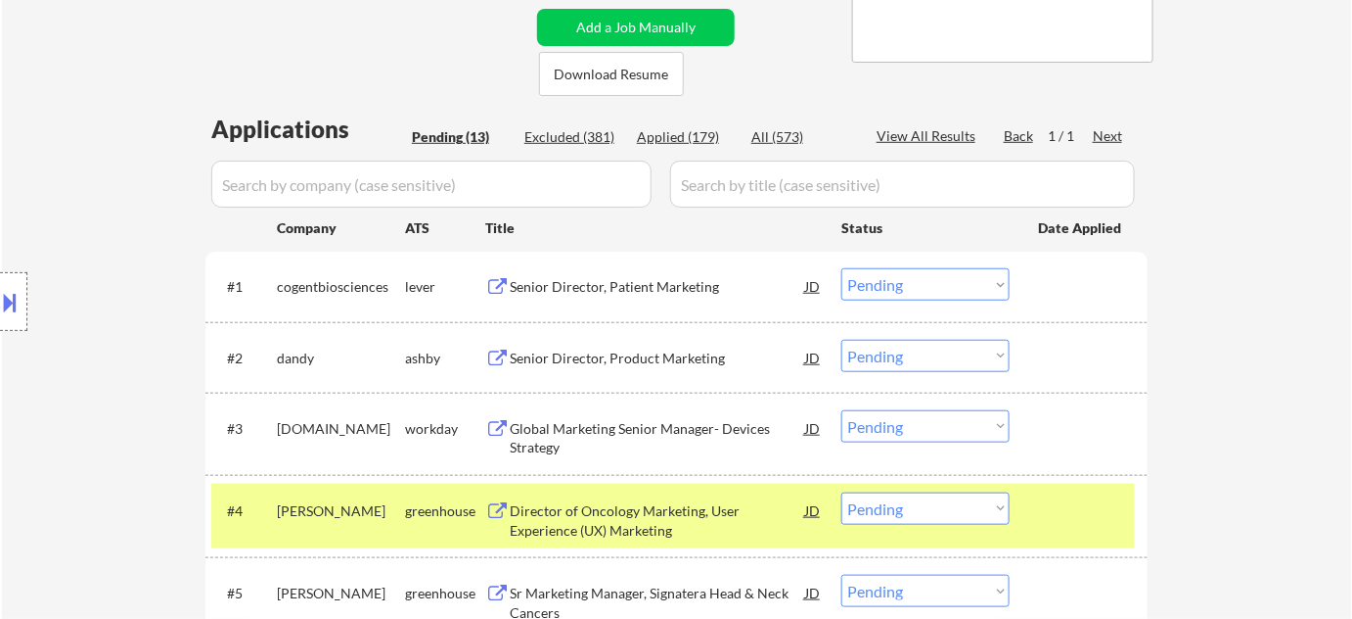
scroll to position [355, 0]
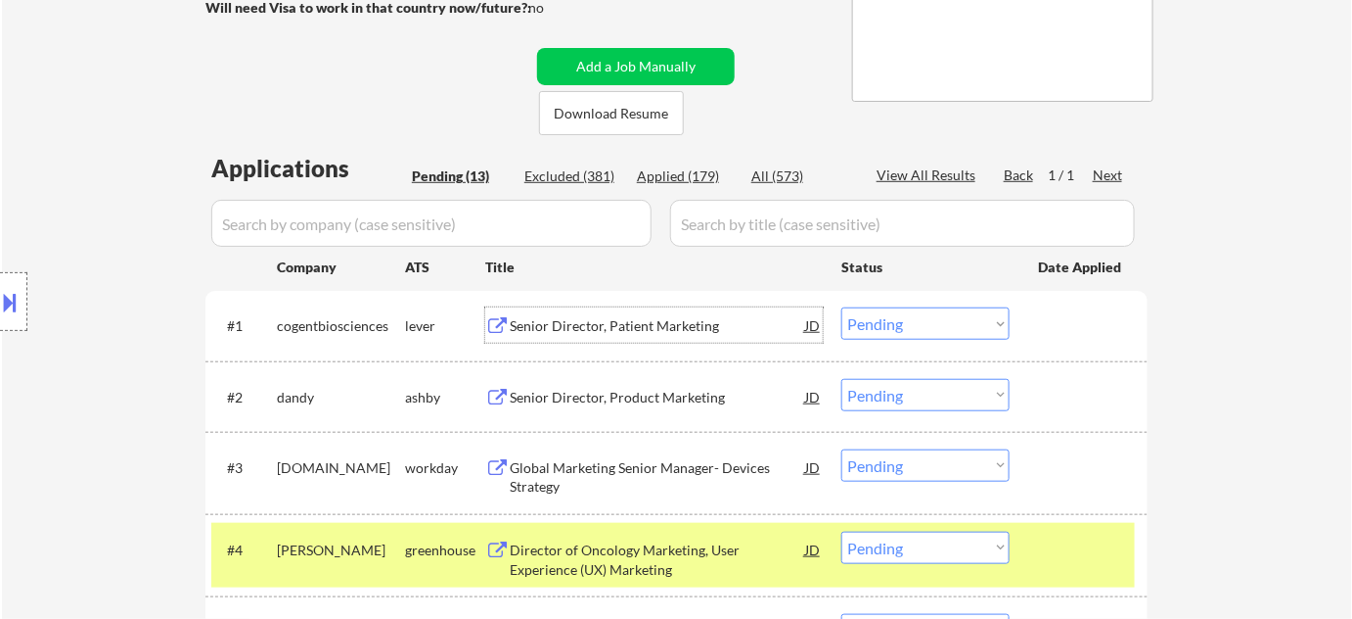
click at [639, 331] on div "Senior Director, Patient Marketing" at bounding box center [658, 326] width 296 height 20
